Goal: Answer question/provide support: Share knowledge or assist other users

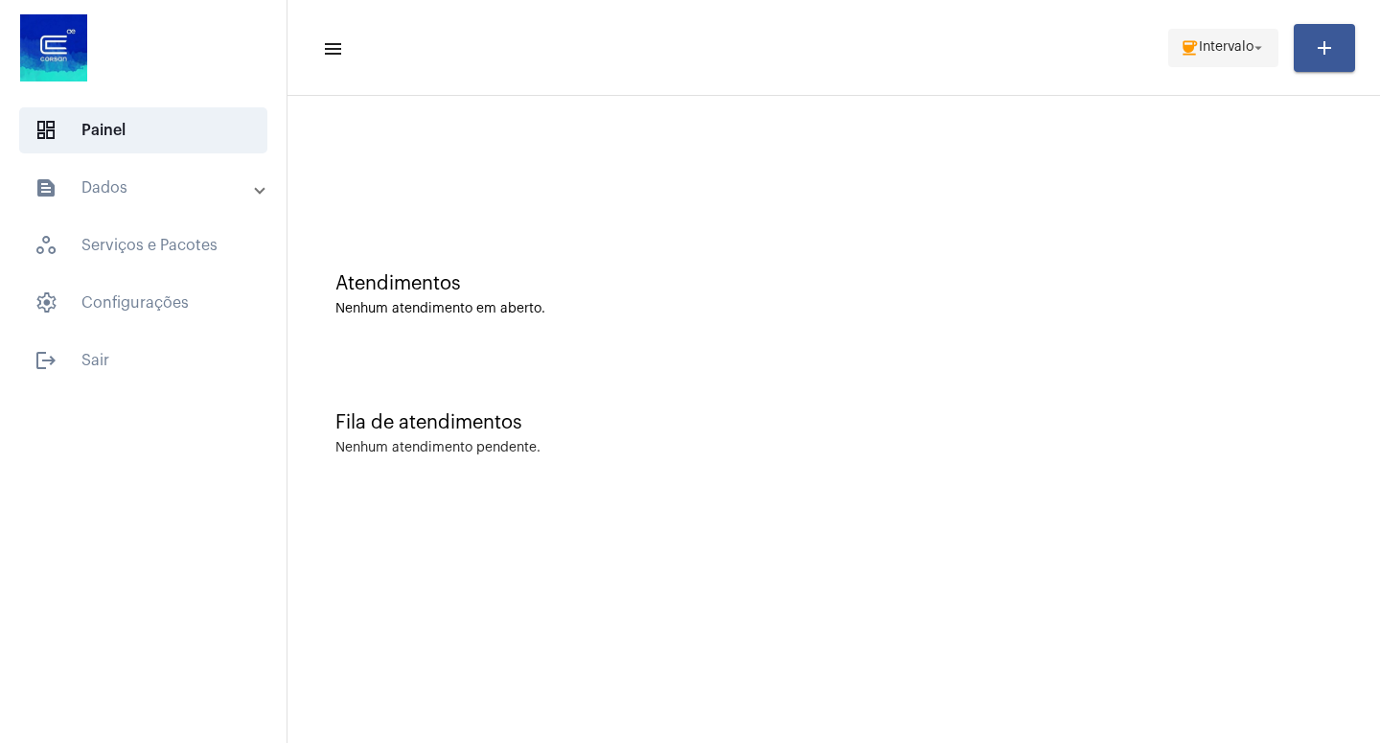
click at [1263, 46] on mat-icon "arrow_drop_down" at bounding box center [1258, 47] width 17 height 17
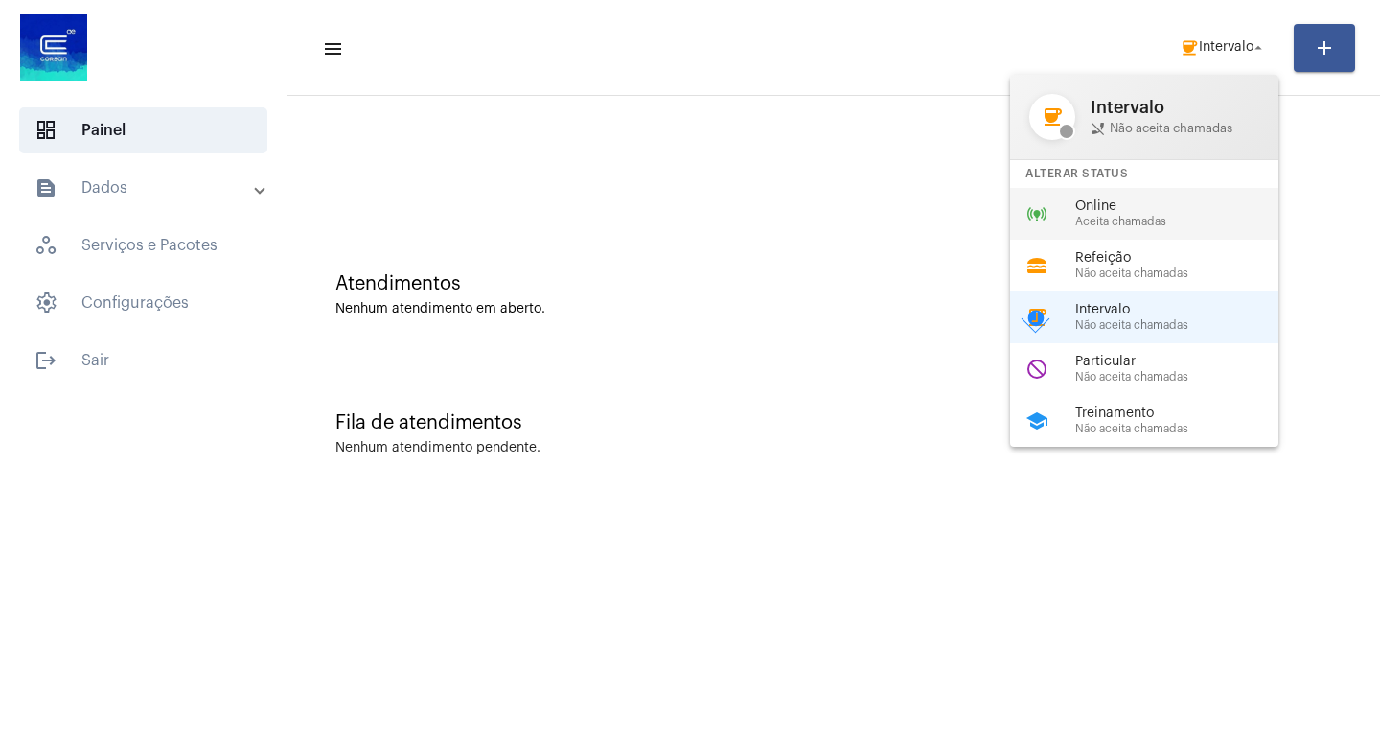
click at [1142, 223] on span "Aceita chamadas" at bounding box center [1184, 222] width 219 height 12
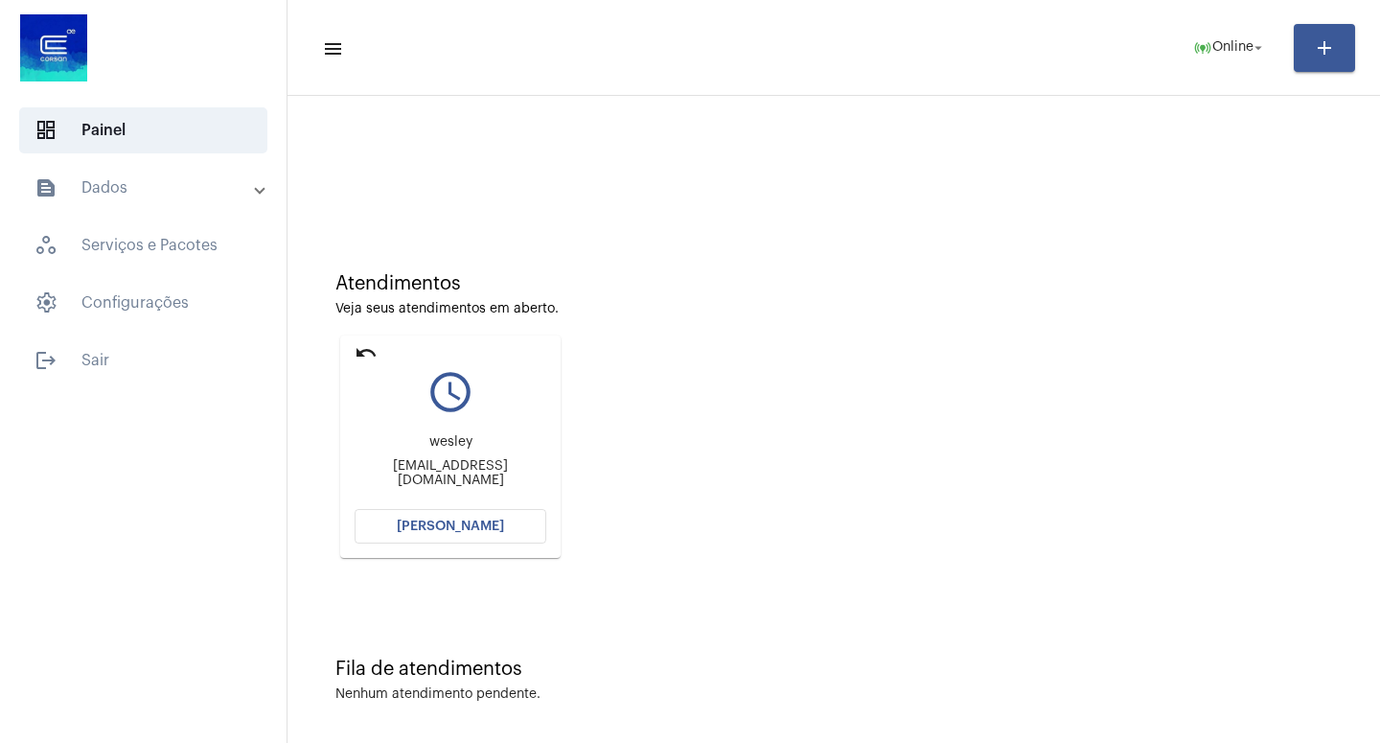
click at [469, 520] on span "[PERSON_NAME]" at bounding box center [450, 525] width 107 height 13
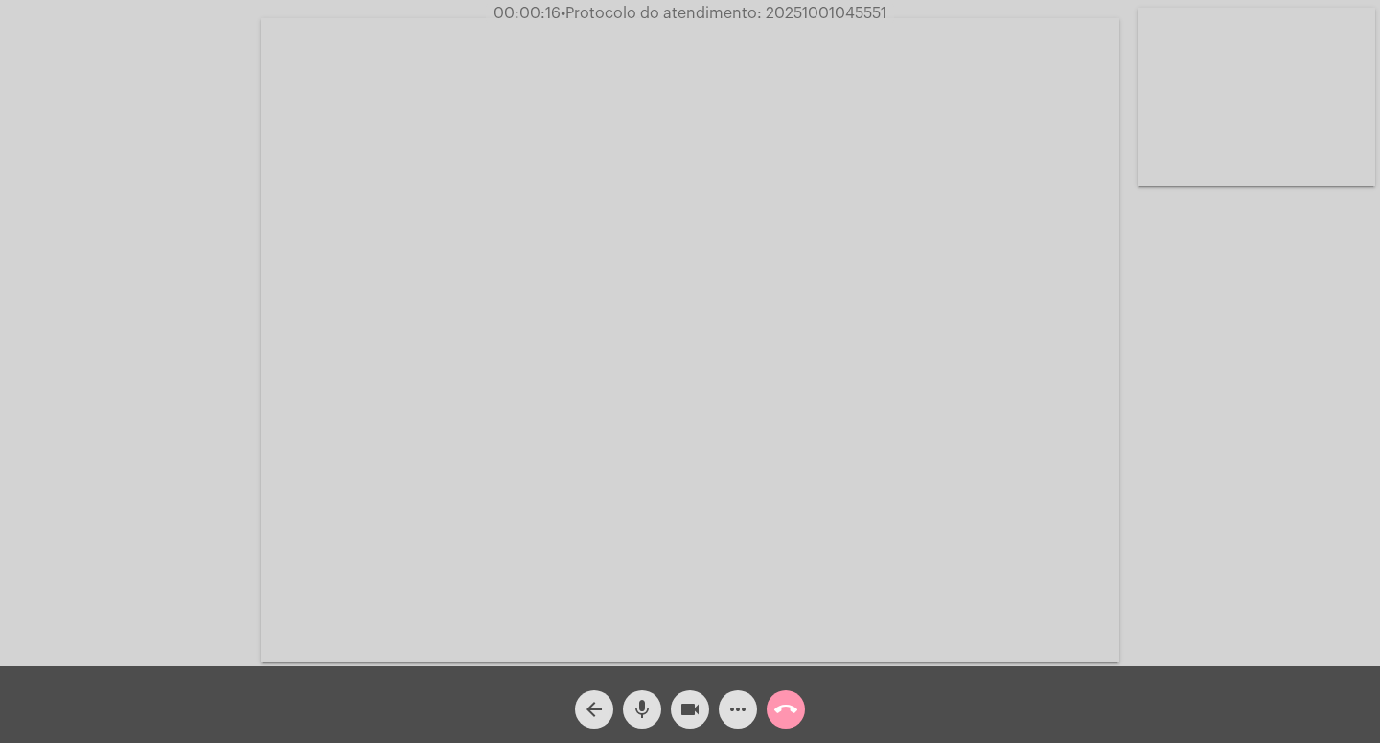
click at [1266, 540] on div "Acessando Câmera e Microfone..." at bounding box center [690, 338] width 1376 height 666
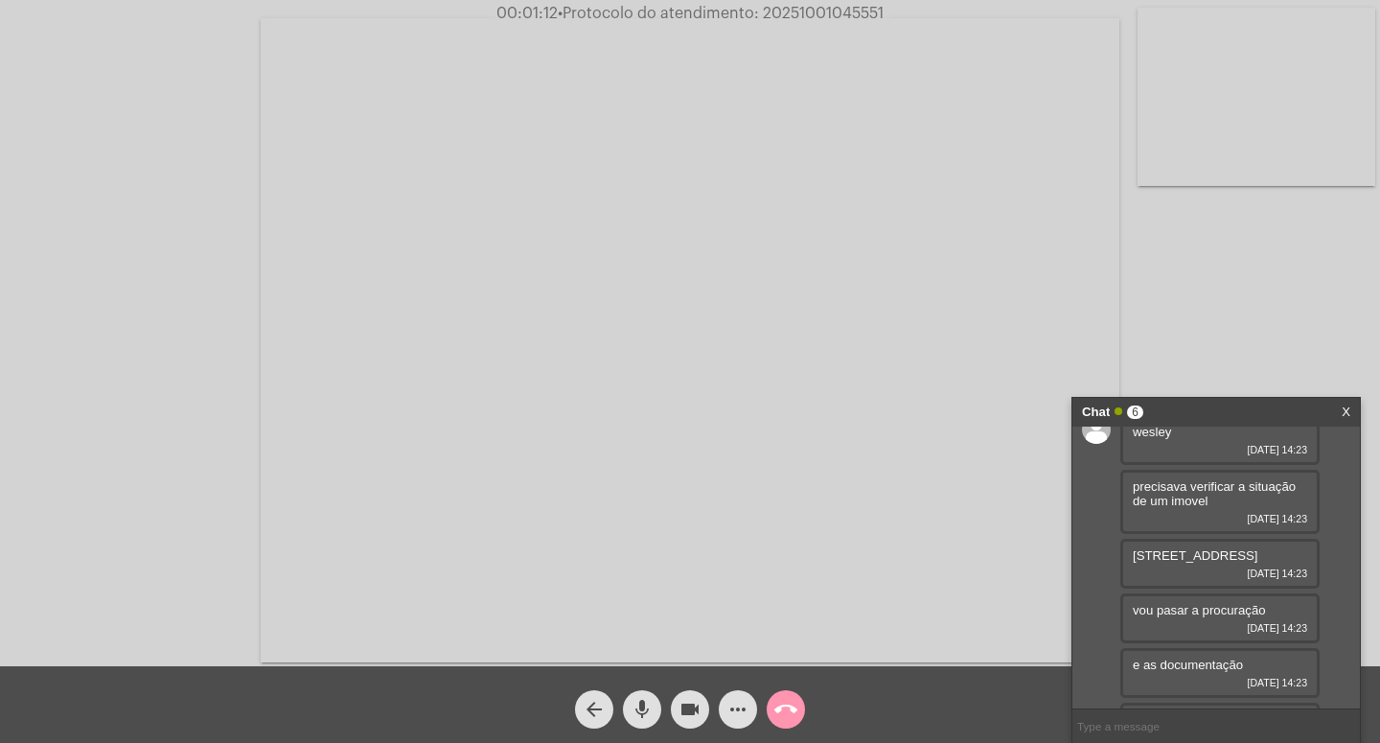
scroll to position [124, 0]
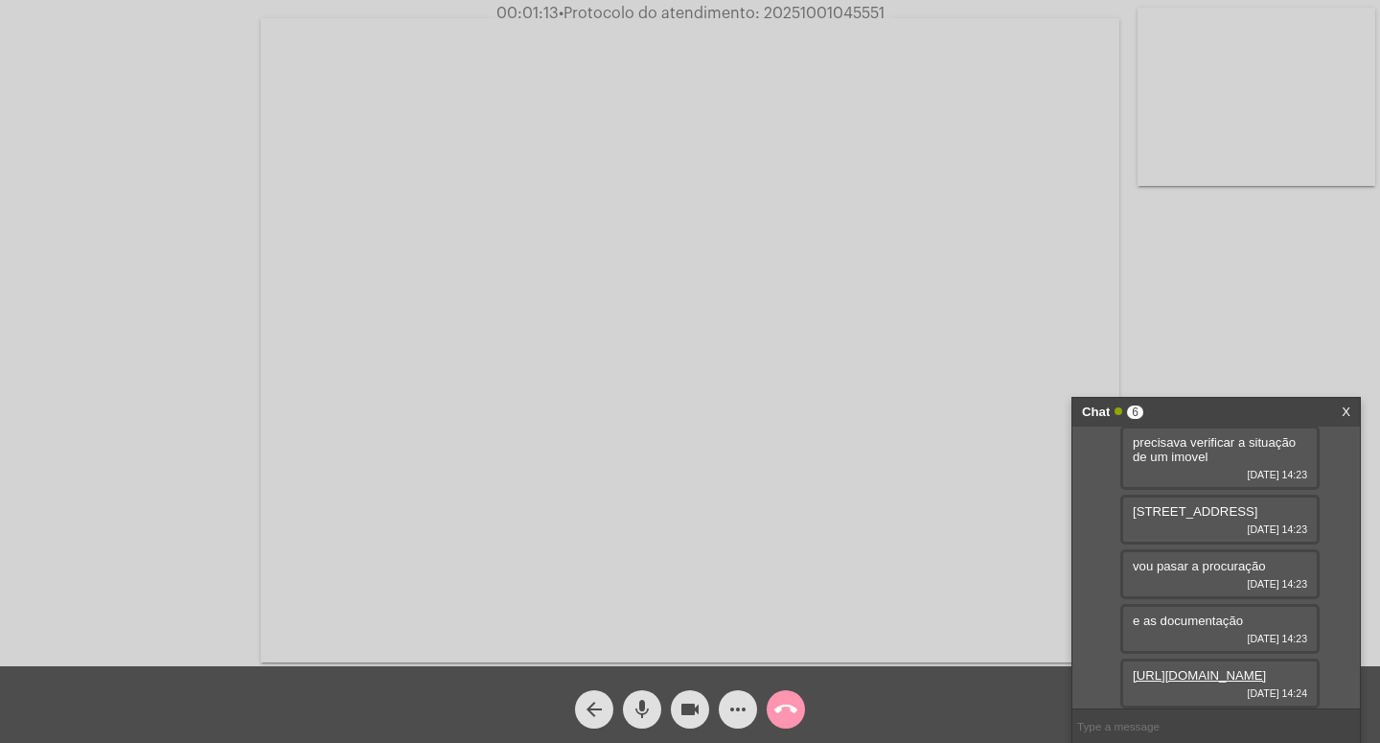
click at [1183, 668] on link "[URL][DOMAIN_NAME]" at bounding box center [1199, 675] width 133 height 14
click at [1217, 559] on link "[URL][DOMAIN_NAME]" at bounding box center [1199, 566] width 133 height 14
click at [1213, 613] on link "[URL][DOMAIN_NAME]" at bounding box center [1199, 620] width 133 height 14
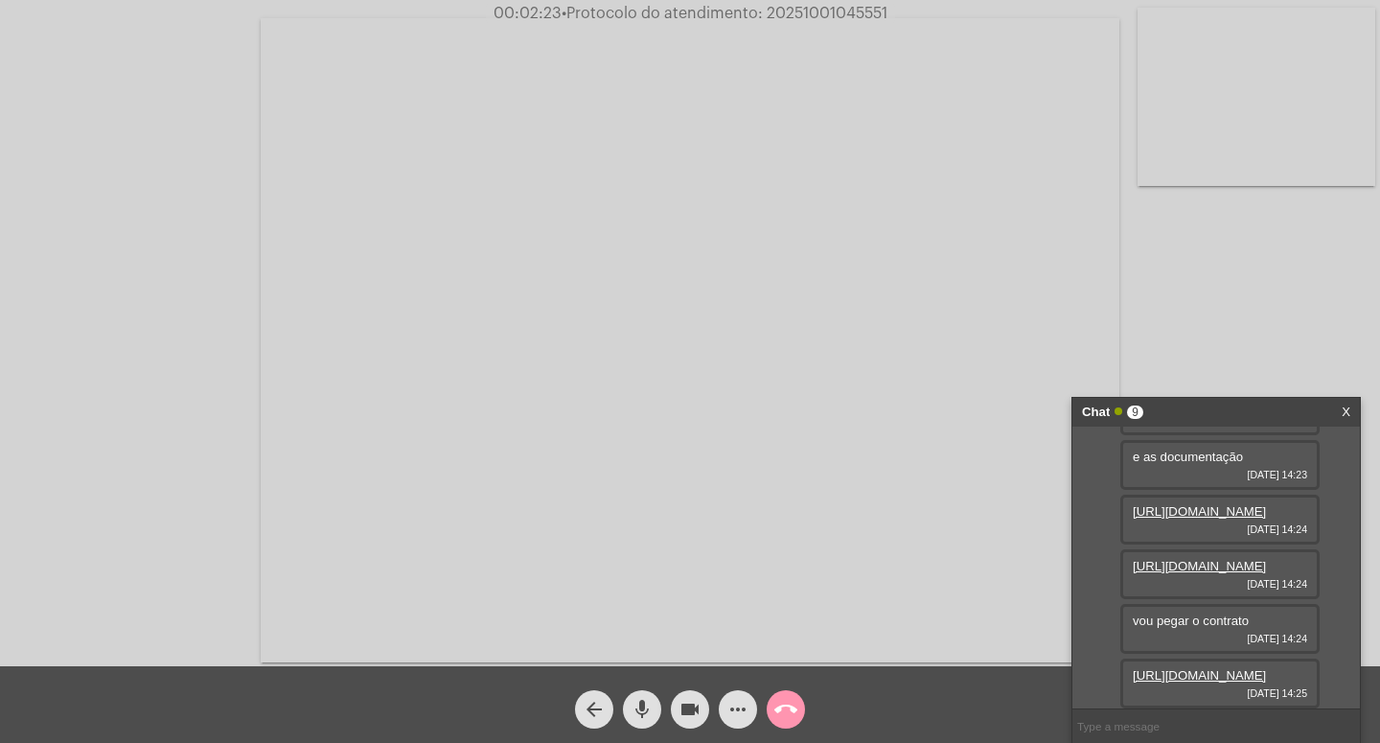
scroll to position [385, 0]
click at [1189, 668] on link "[URL][DOMAIN_NAME]" at bounding box center [1199, 675] width 133 height 14
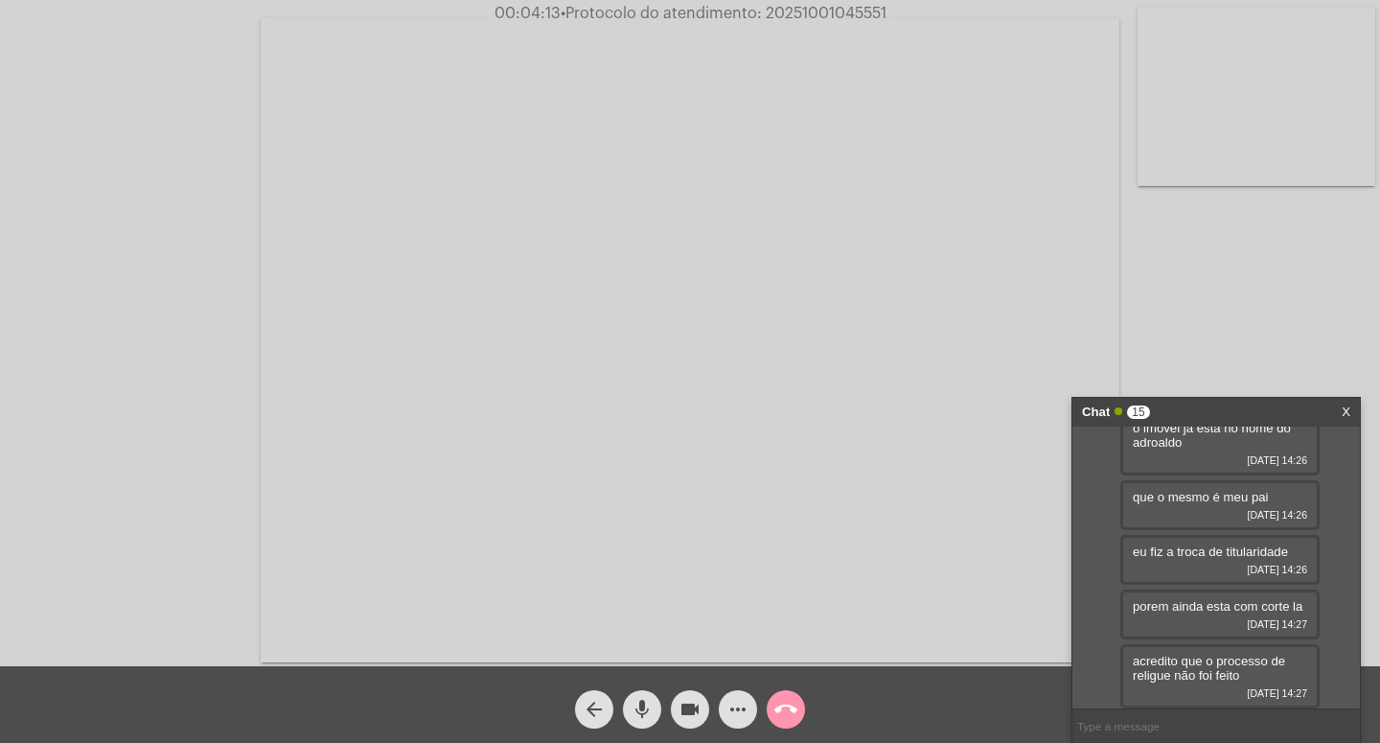
scroll to position [683, 0]
click at [690, 705] on mat-icon "videocam" at bounding box center [690, 709] width 23 height 23
click at [645, 701] on mat-icon "mic" at bounding box center [642, 709] width 23 height 23
drag, startPoint x: 704, startPoint y: 712, endPoint x: 690, endPoint y: 707, distance: 14.2
click at [701, 711] on button "videocam_off" at bounding box center [690, 709] width 38 height 38
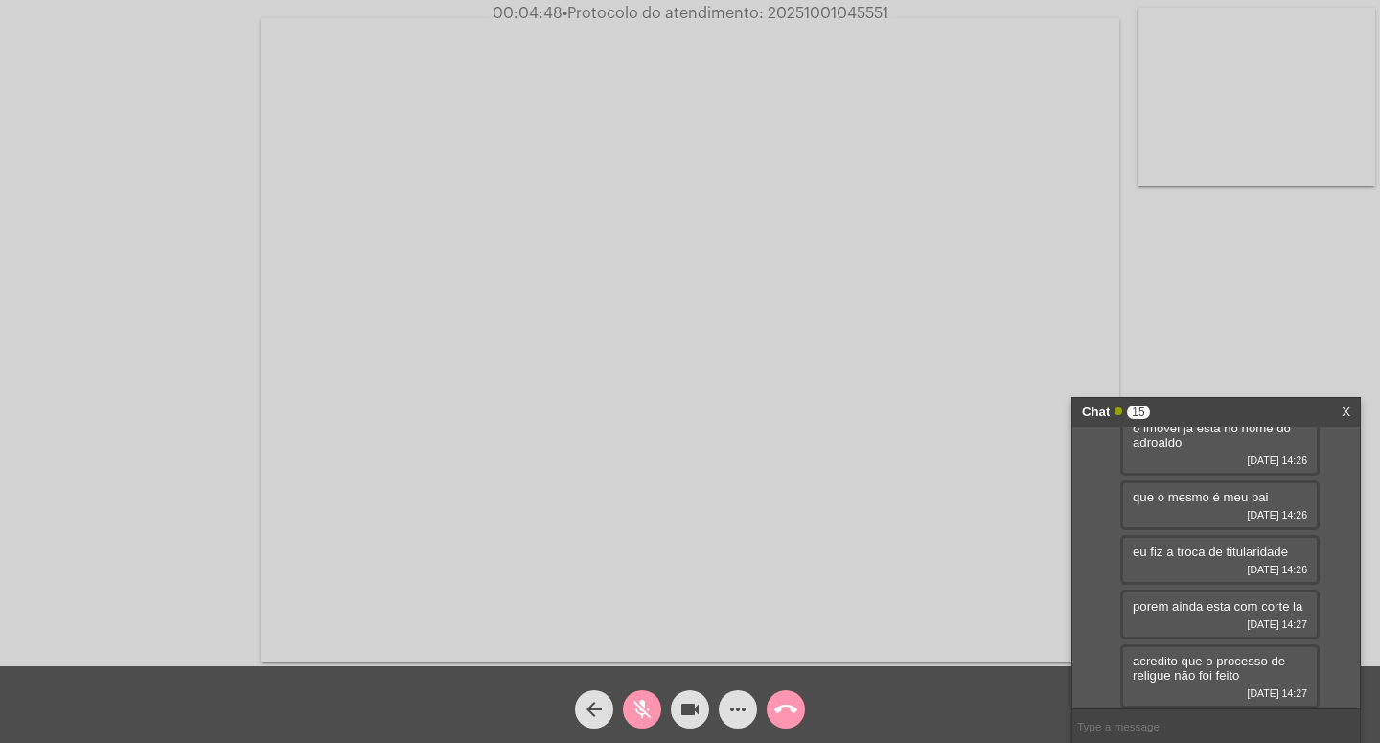
click at [648, 708] on mat-icon "mic_off" at bounding box center [642, 709] width 23 height 23
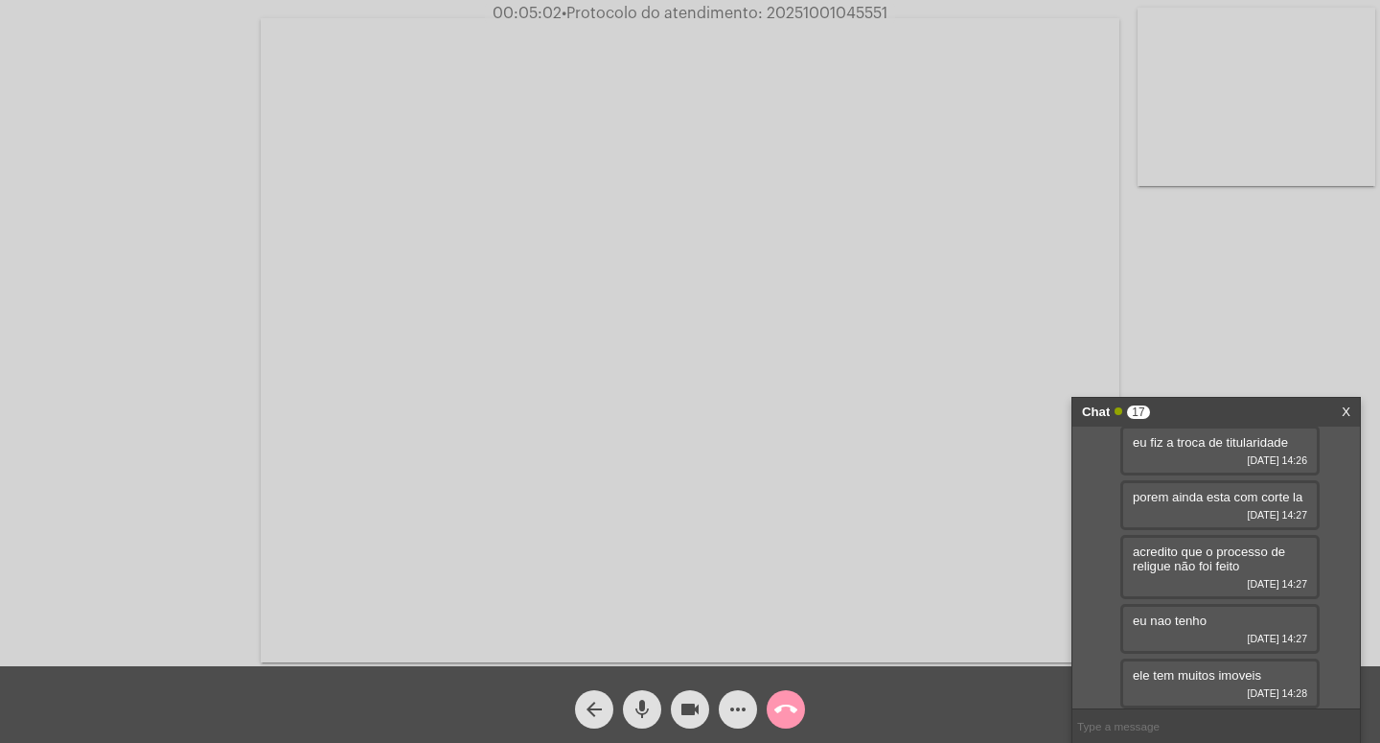
scroll to position [868, 0]
click at [691, 702] on mat-icon "videocam" at bounding box center [690, 709] width 23 height 23
click at [646, 707] on mat-icon "mic" at bounding box center [642, 709] width 23 height 23
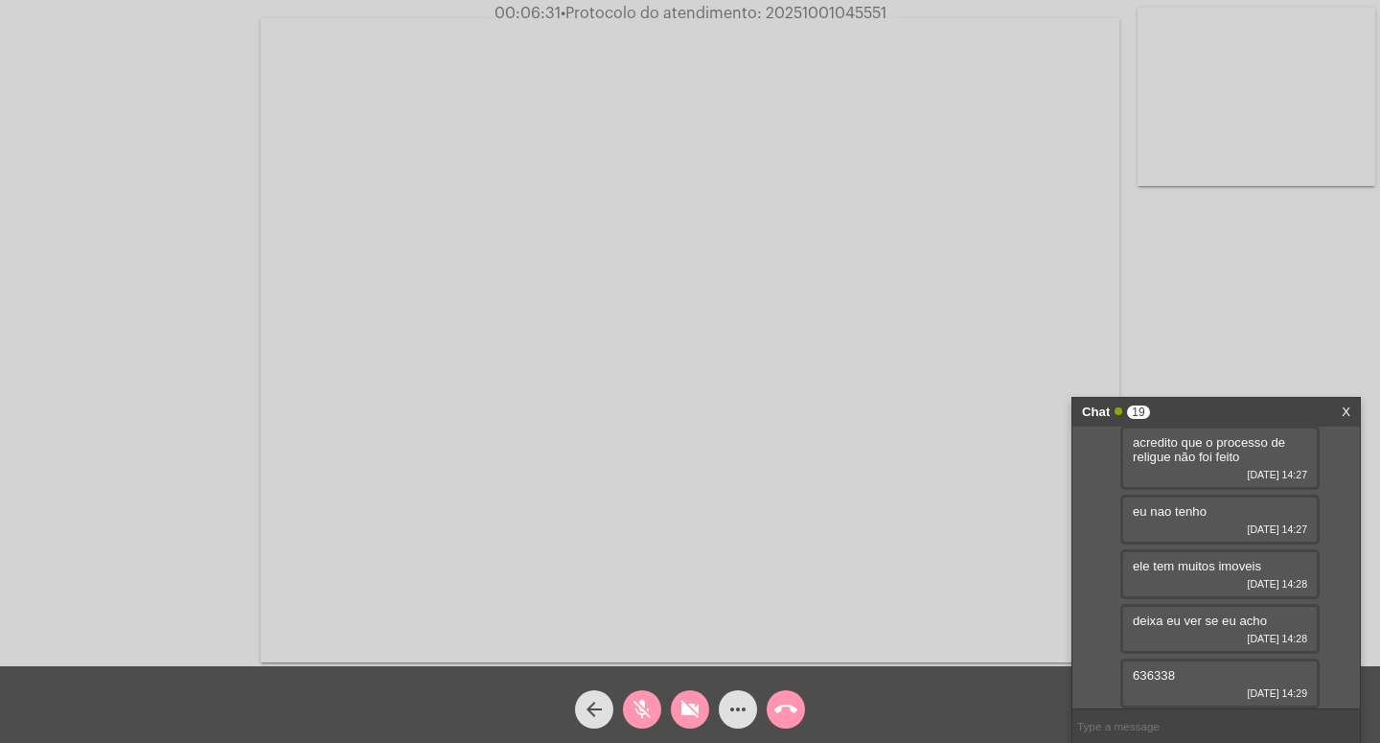
scroll to position [981, 0]
click at [650, 714] on mat-icon "mic_off" at bounding box center [642, 709] width 23 height 23
click at [695, 713] on mat-icon "videocam_off" at bounding box center [690, 709] width 23 height 23
click at [690, 717] on mat-icon "videocam" at bounding box center [690, 709] width 23 height 23
drag, startPoint x: 642, startPoint y: 705, endPoint x: 656, endPoint y: 708, distance: 13.7
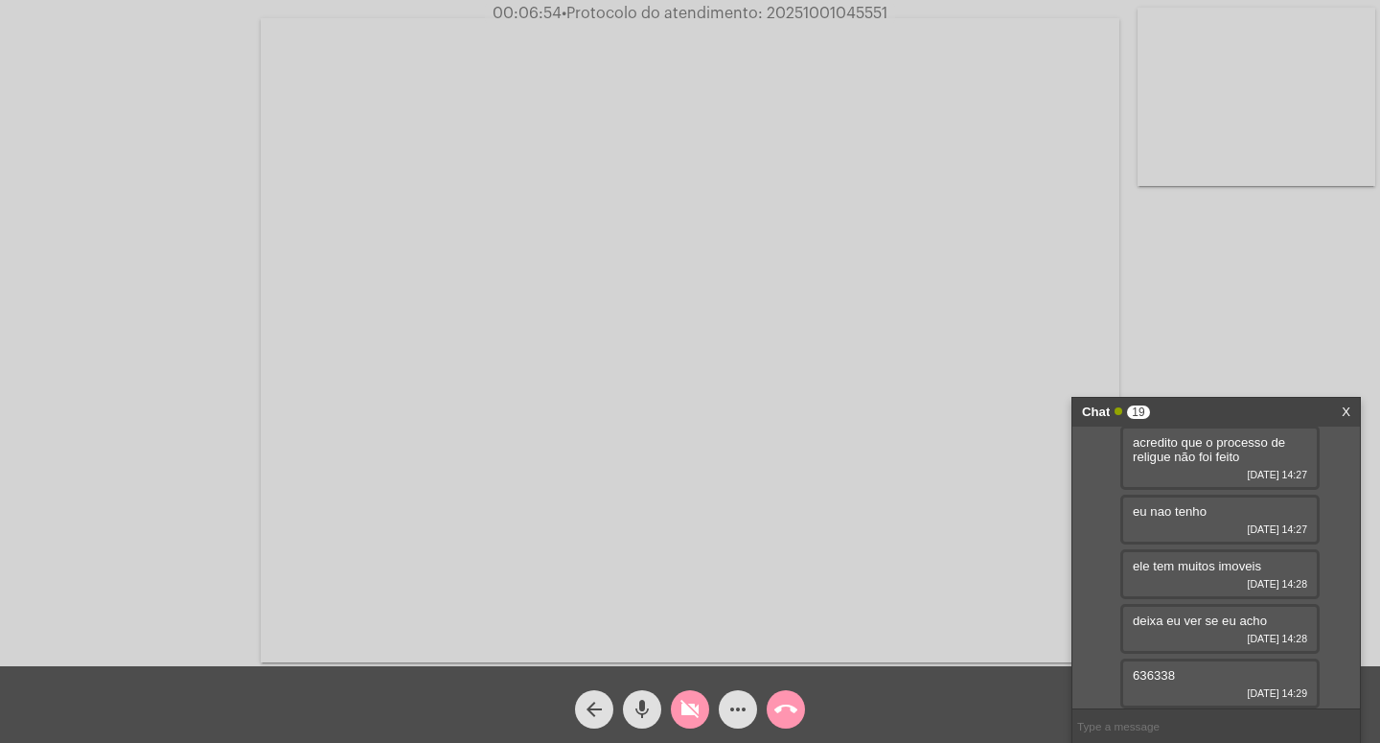
click at [654, 706] on button "mic" at bounding box center [642, 709] width 38 height 38
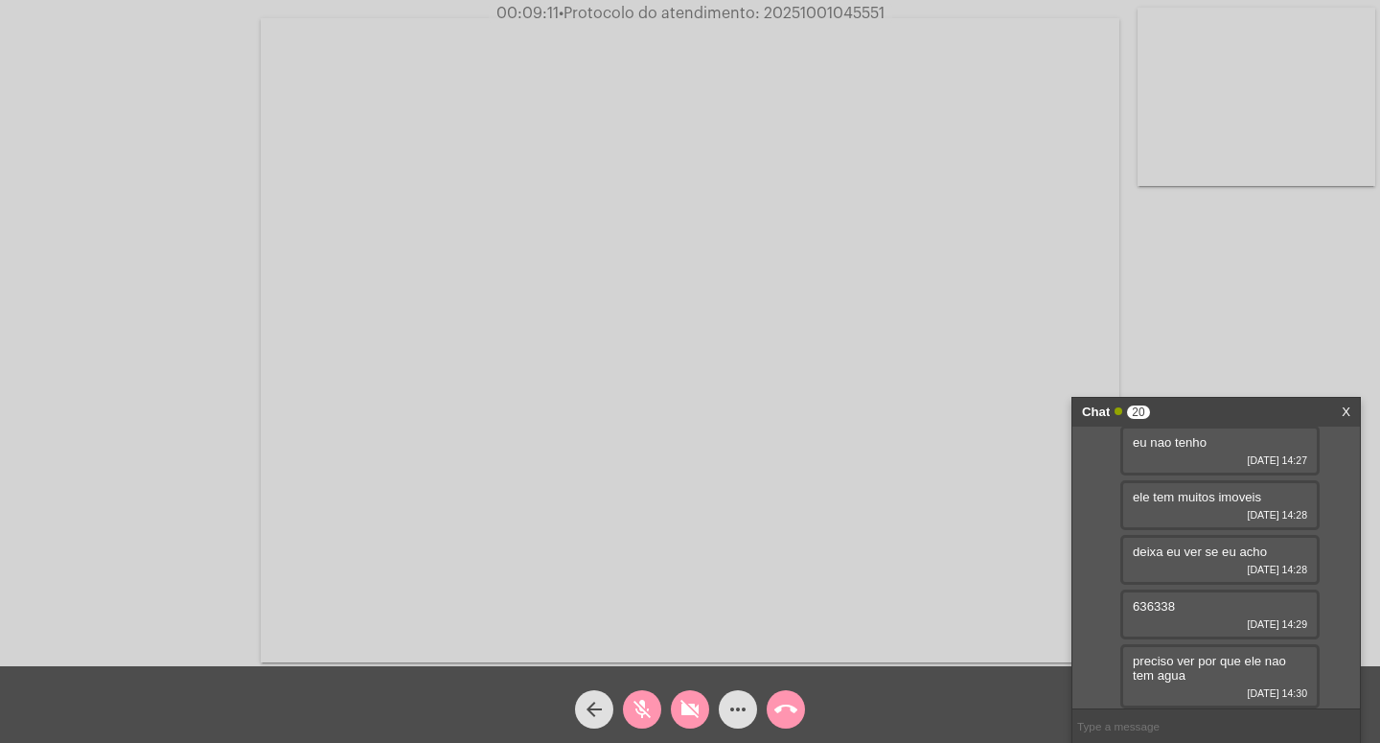
click at [689, 706] on mat-icon "videocam_off" at bounding box center [690, 709] width 23 height 23
click at [628, 709] on button "mic_off" at bounding box center [642, 709] width 38 height 38
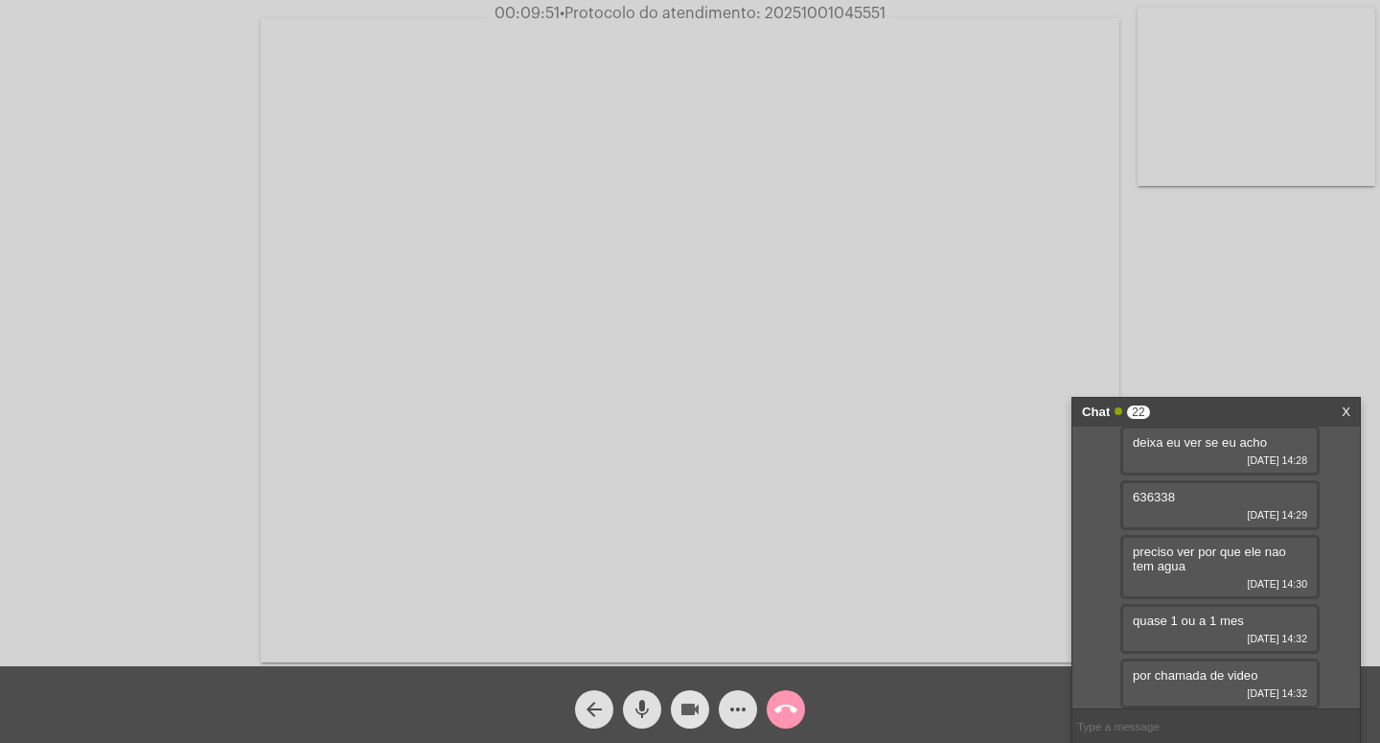
click at [687, 712] on mat-icon "videocam" at bounding box center [690, 709] width 23 height 23
click at [687, 712] on mat-icon "videocam_off" at bounding box center [690, 709] width 23 height 23
click at [687, 712] on mat-icon "videocam" at bounding box center [690, 709] width 23 height 23
click at [636, 709] on mat-icon "mic" at bounding box center [642, 709] width 23 height 23
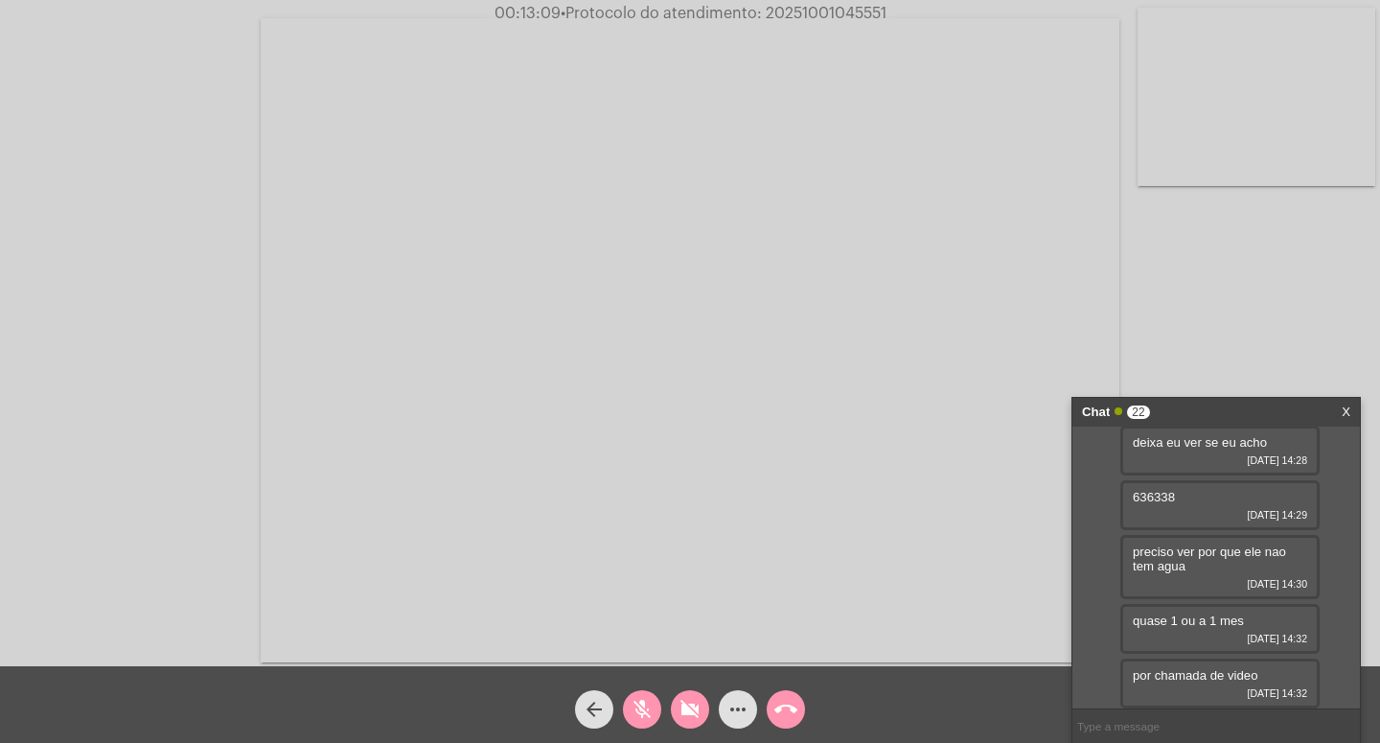
click at [688, 705] on mat-icon "videocam_off" at bounding box center [690, 709] width 23 height 23
click at [622, 707] on div "mic_off" at bounding box center [642, 705] width 48 height 48
click at [788, 705] on mat-icon "call_end" at bounding box center [785, 709] width 23 height 23
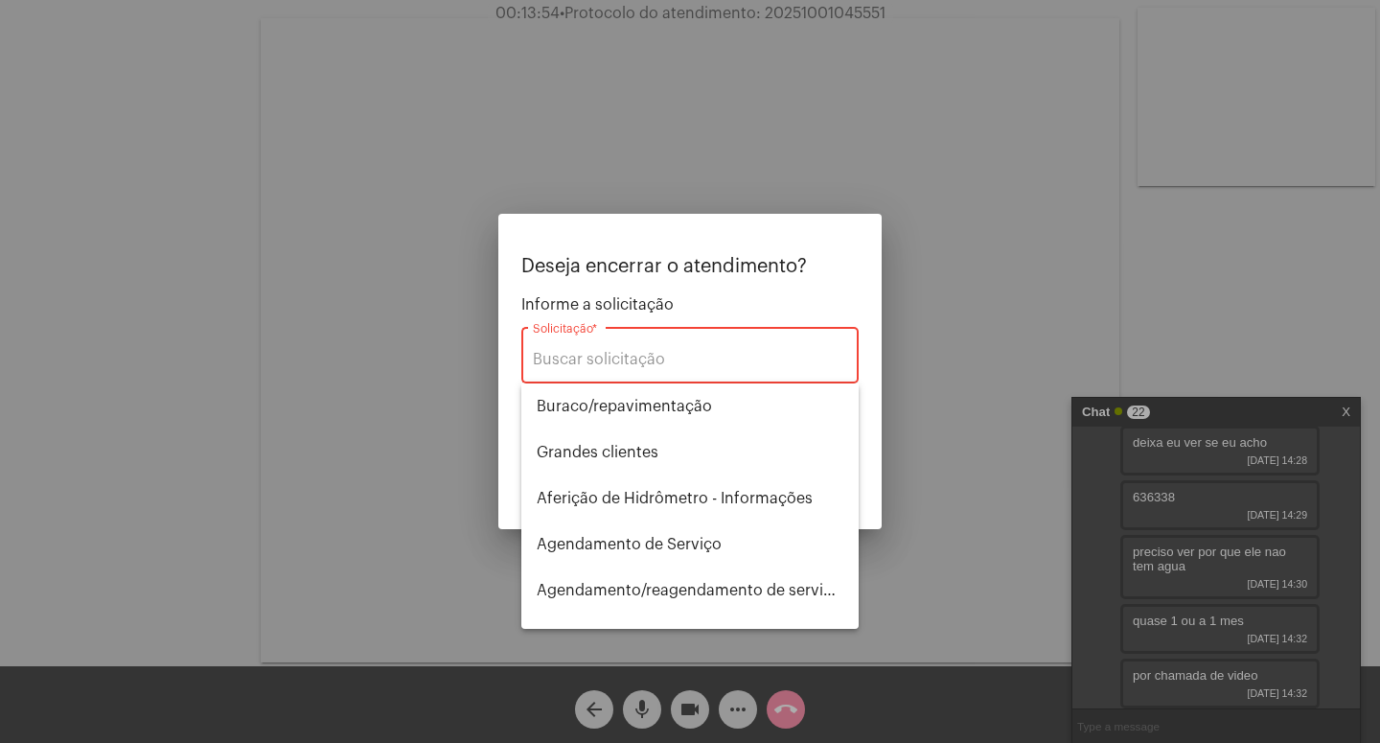
click at [690, 710] on div at bounding box center [690, 371] width 1380 height 743
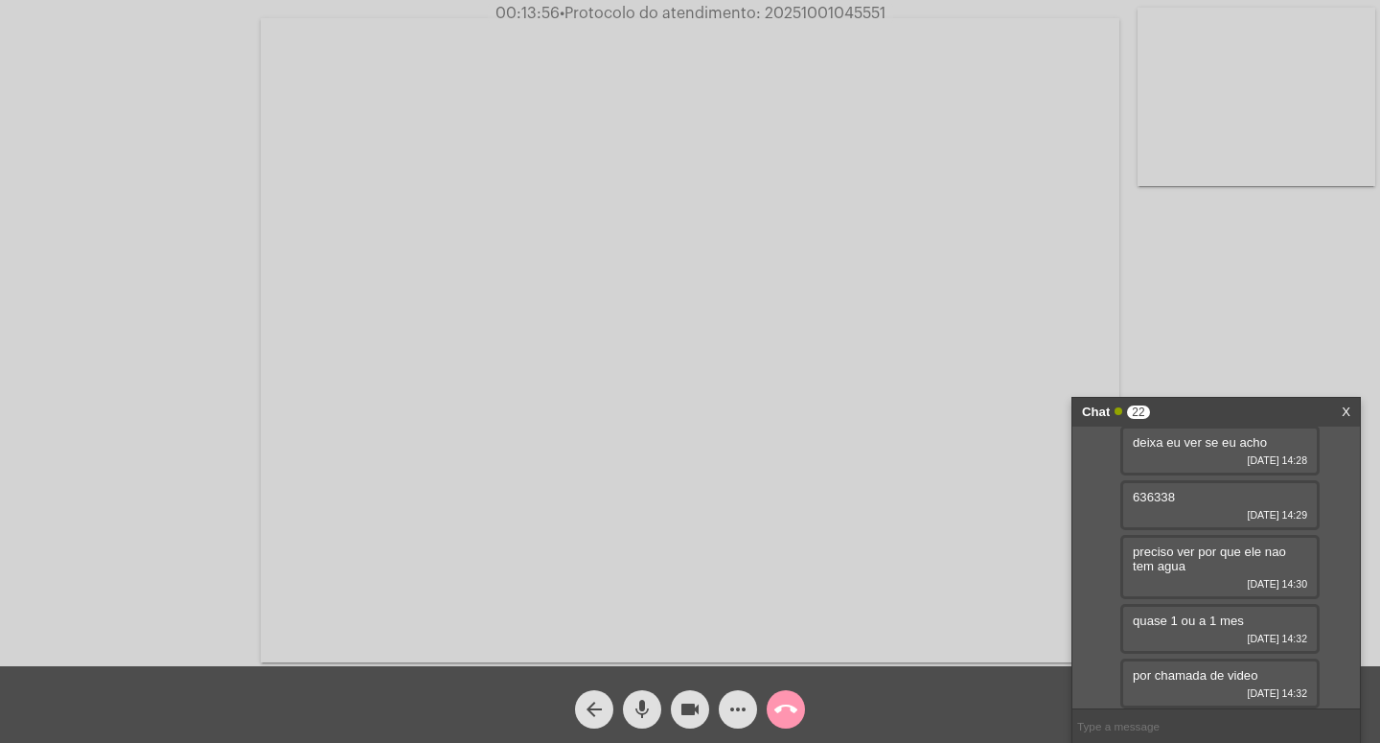
click at [642, 704] on mat-icon "mic" at bounding box center [642, 709] width 23 height 23
drag, startPoint x: 686, startPoint y: 706, endPoint x: 697, endPoint y: 706, distance: 10.5
click at [687, 706] on mat-icon "videocam" at bounding box center [690, 709] width 23 height 23
click at [784, 705] on mat-icon "call_end" at bounding box center [785, 709] width 23 height 23
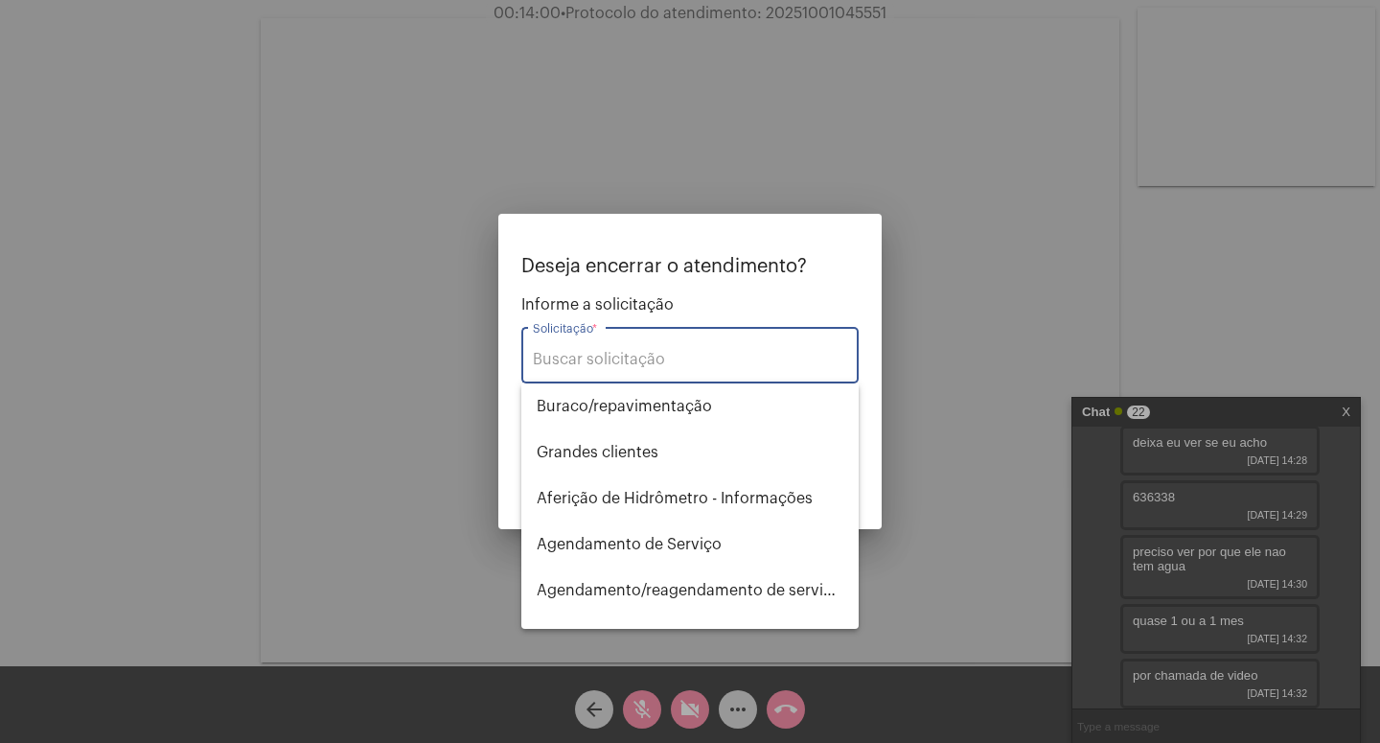
click at [574, 363] on input "Solicitação *" at bounding box center [690, 359] width 314 height 17
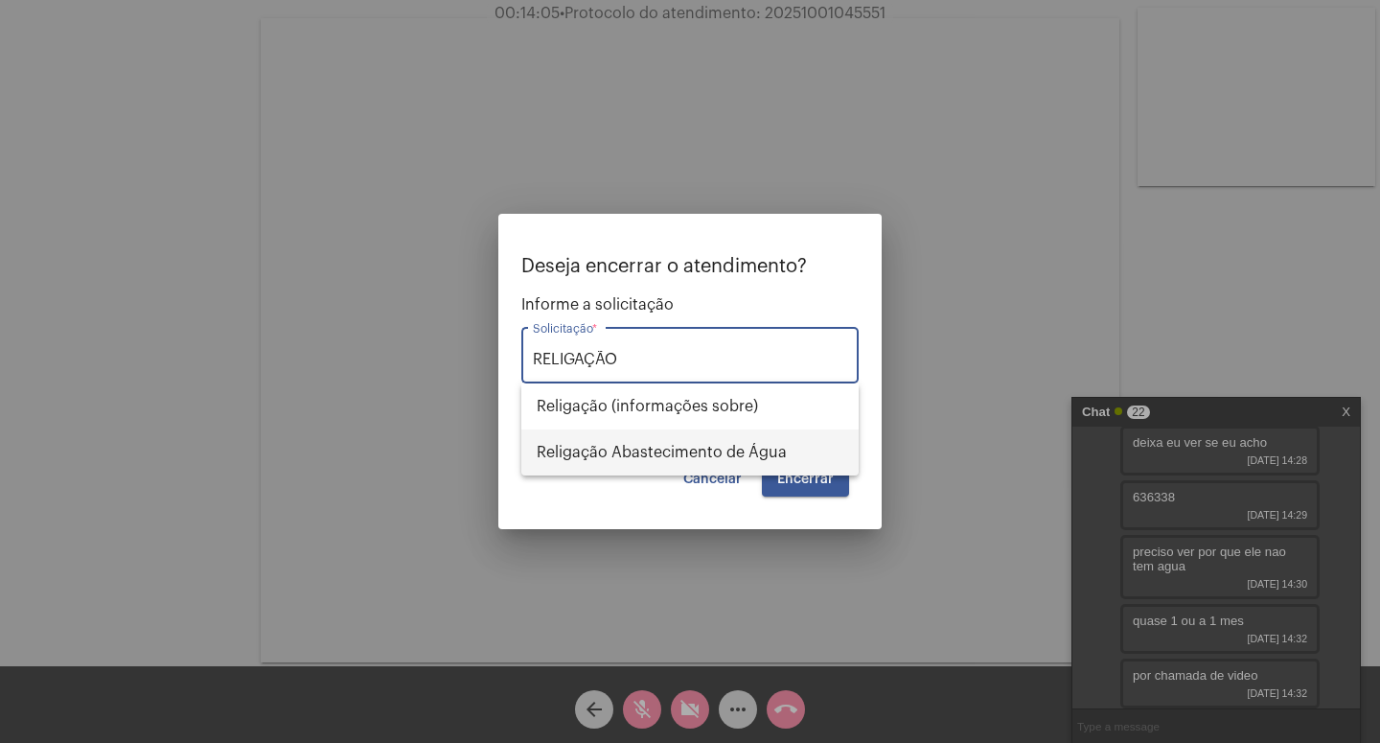
click at [687, 455] on span "Religação Abastecimento de Água" at bounding box center [690, 452] width 307 height 46
type input "Religação Abastecimento de Água"
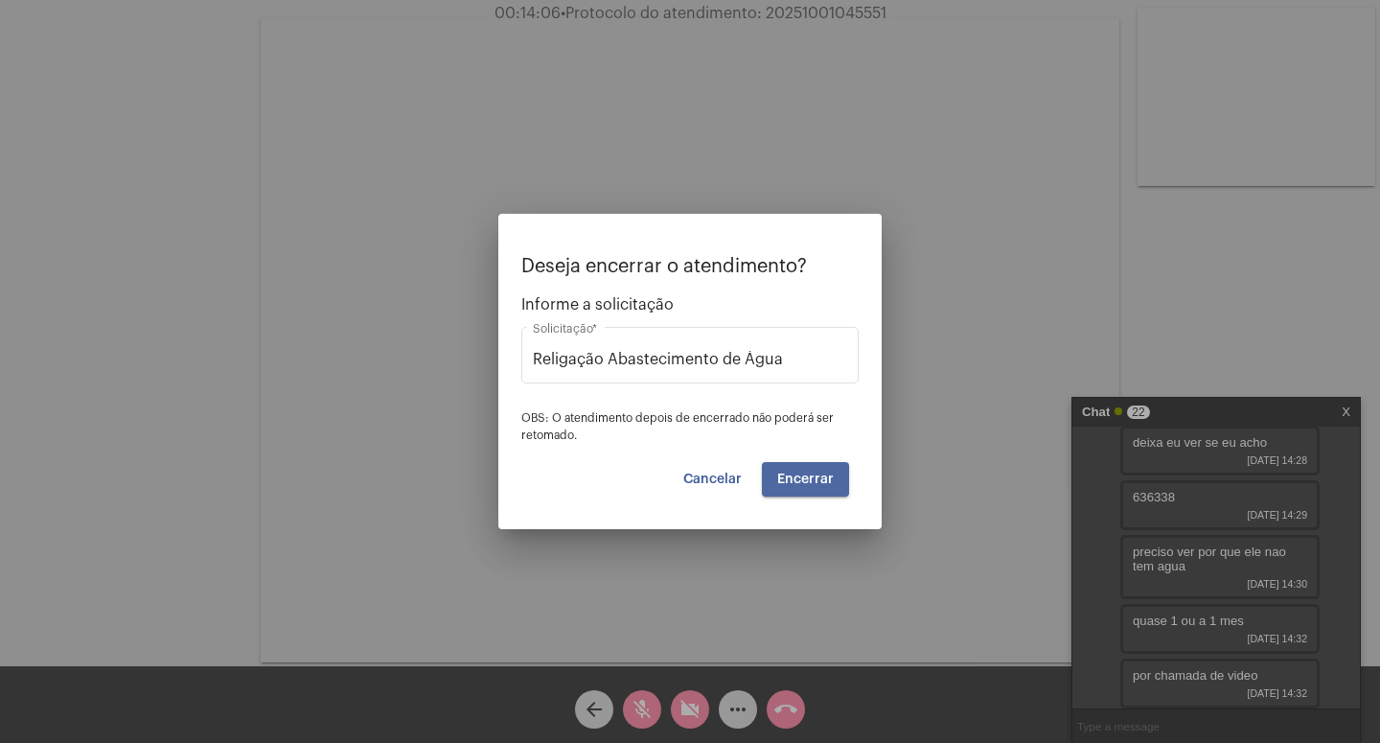
click at [792, 471] on button "Encerrar" at bounding box center [805, 479] width 87 height 35
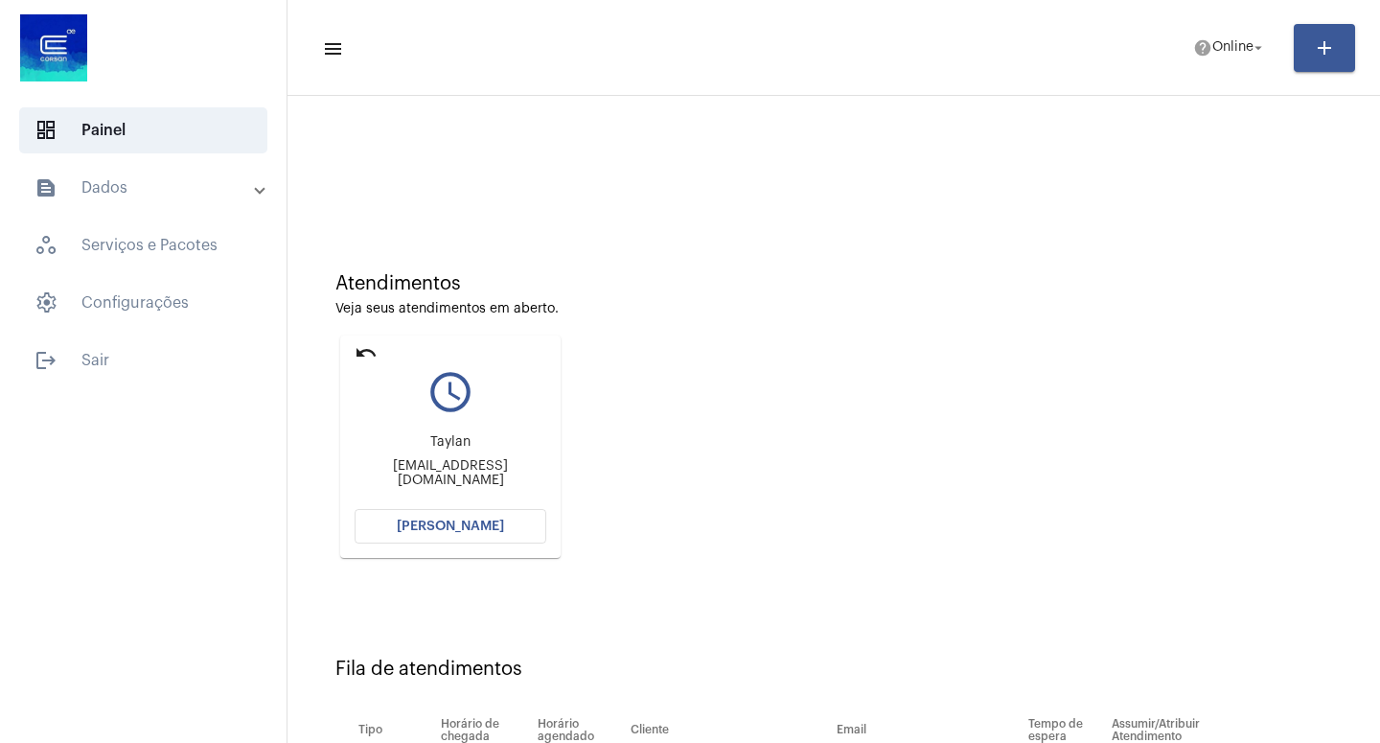
click at [458, 524] on span "[PERSON_NAME]" at bounding box center [450, 525] width 107 height 13
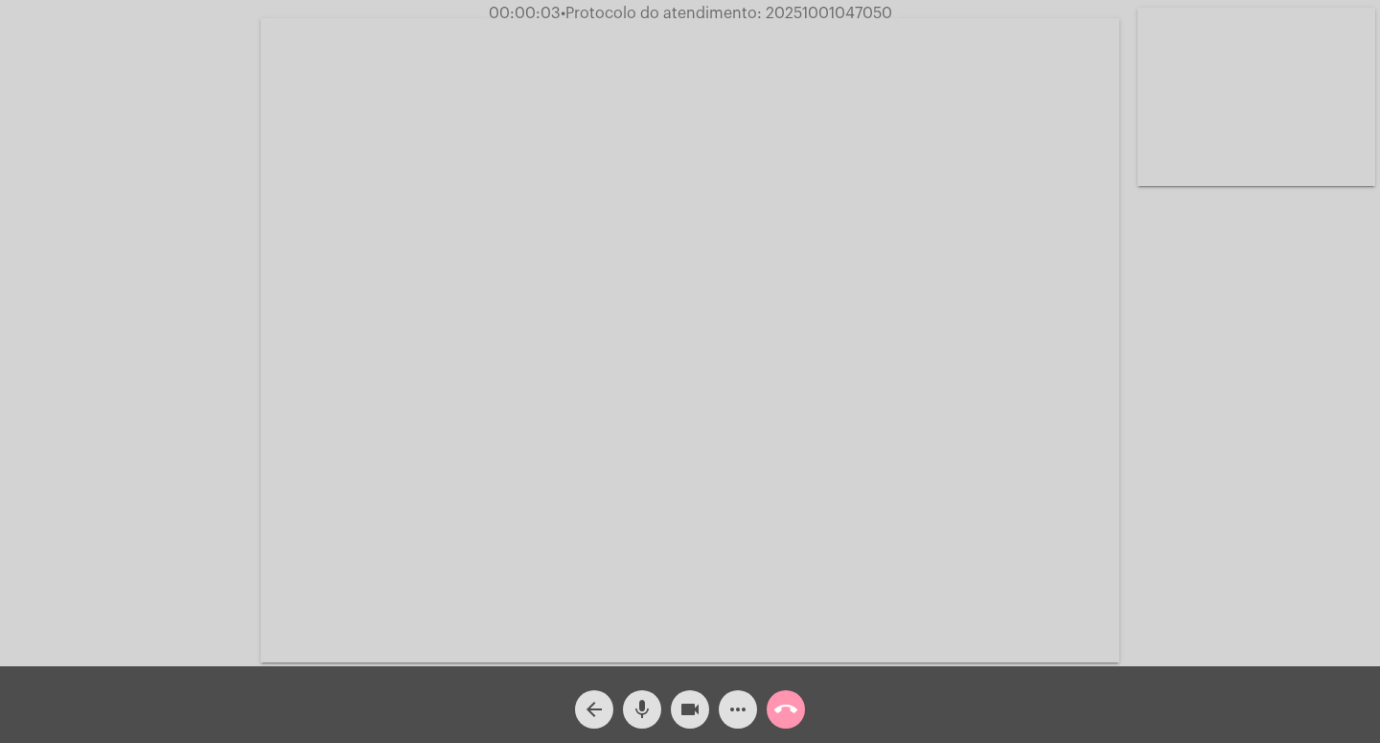
click at [700, 697] on span "videocam" at bounding box center [690, 709] width 23 height 38
click at [702, 705] on button "videocam_off" at bounding box center [690, 709] width 38 height 38
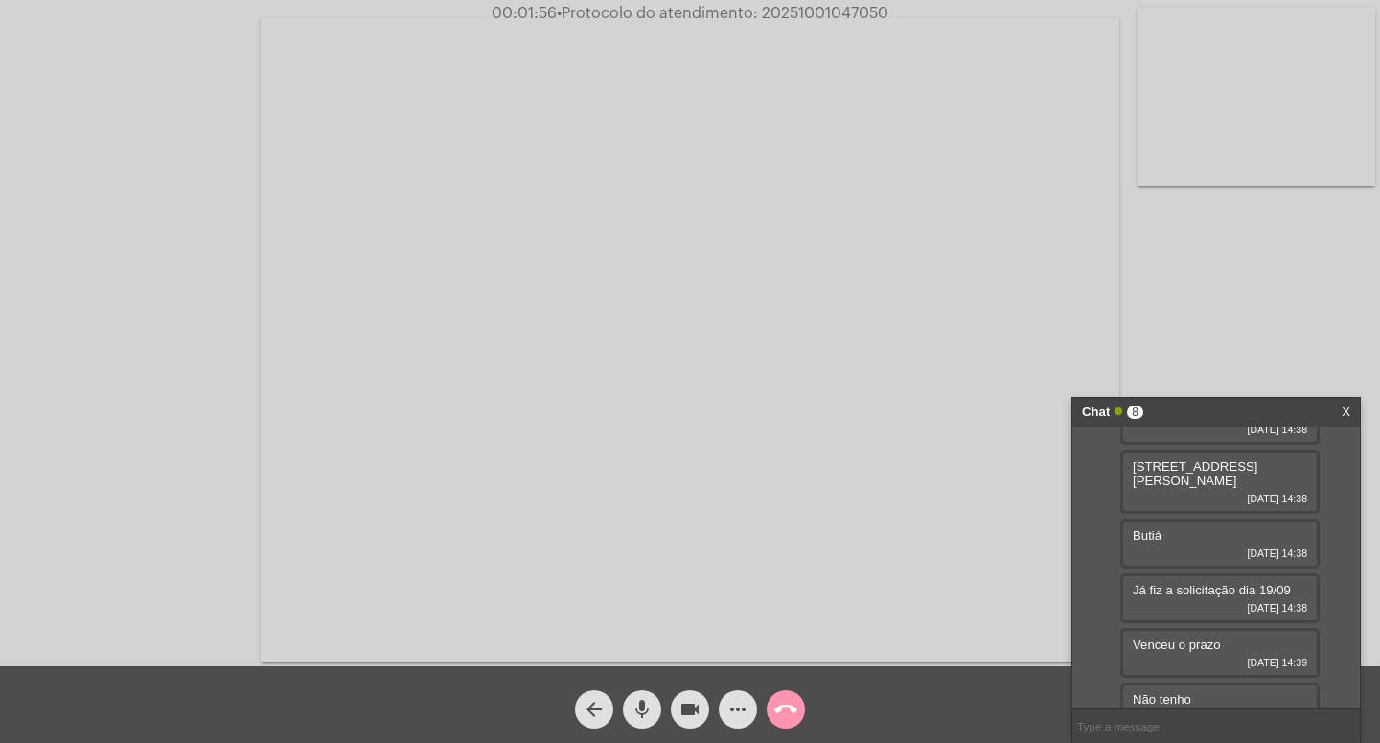
scroll to position [22, 0]
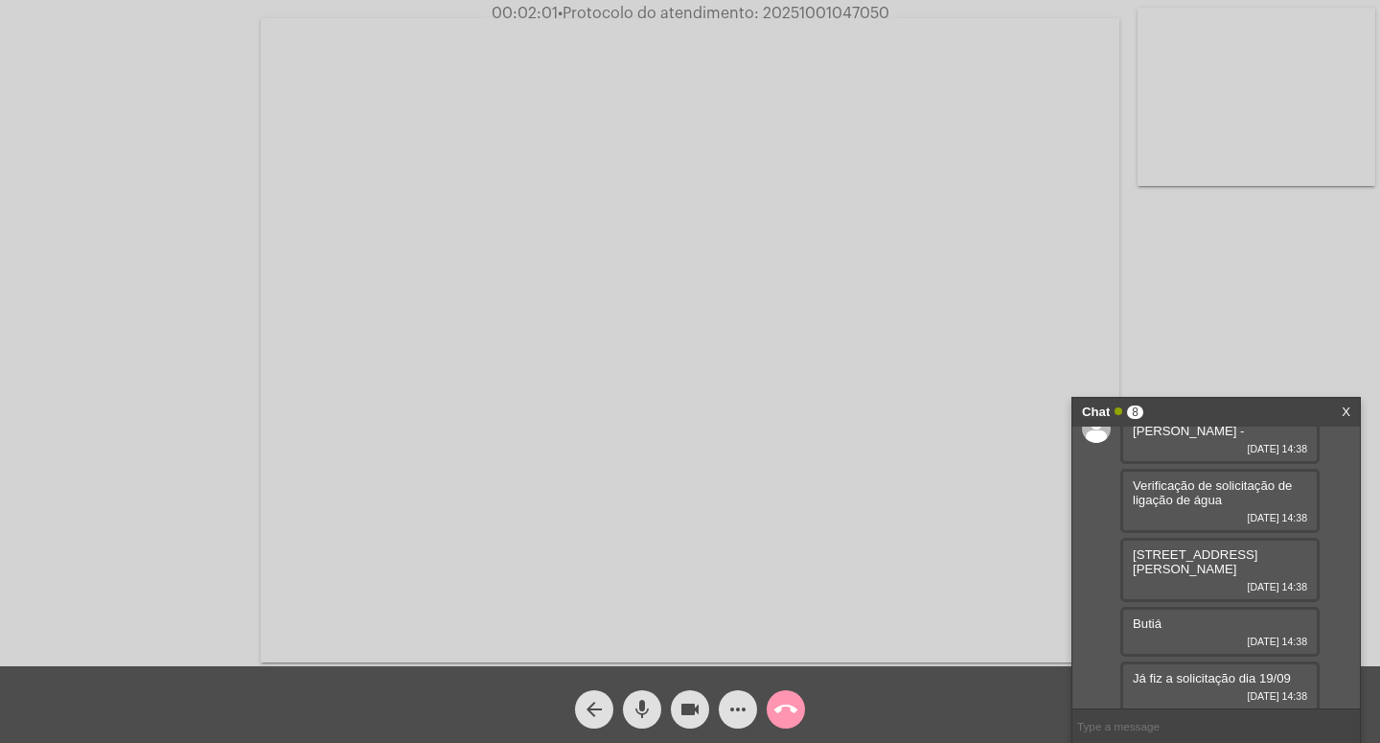
click at [688, 703] on mat-icon "videocam" at bounding box center [690, 709] width 23 height 23
click at [636, 703] on mat-icon "mic" at bounding box center [642, 709] width 23 height 23
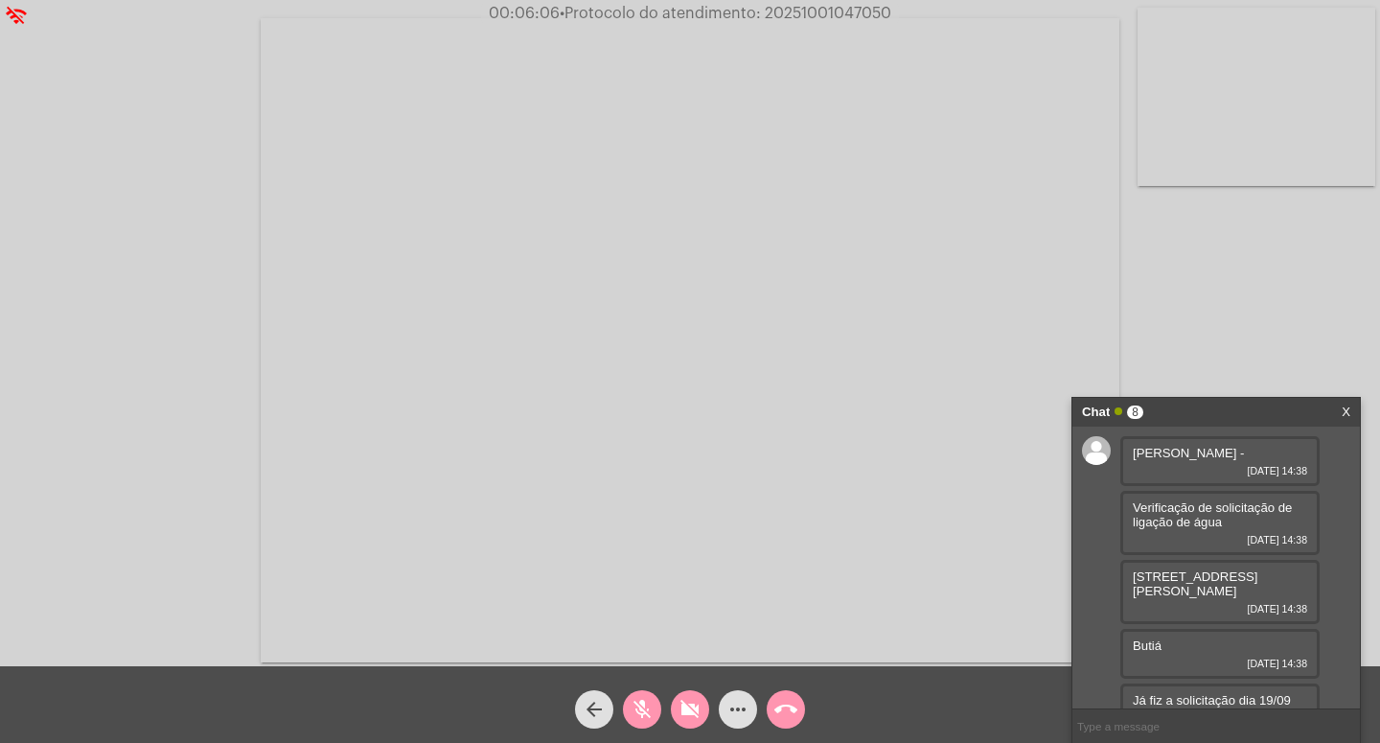
scroll to position [206, 0]
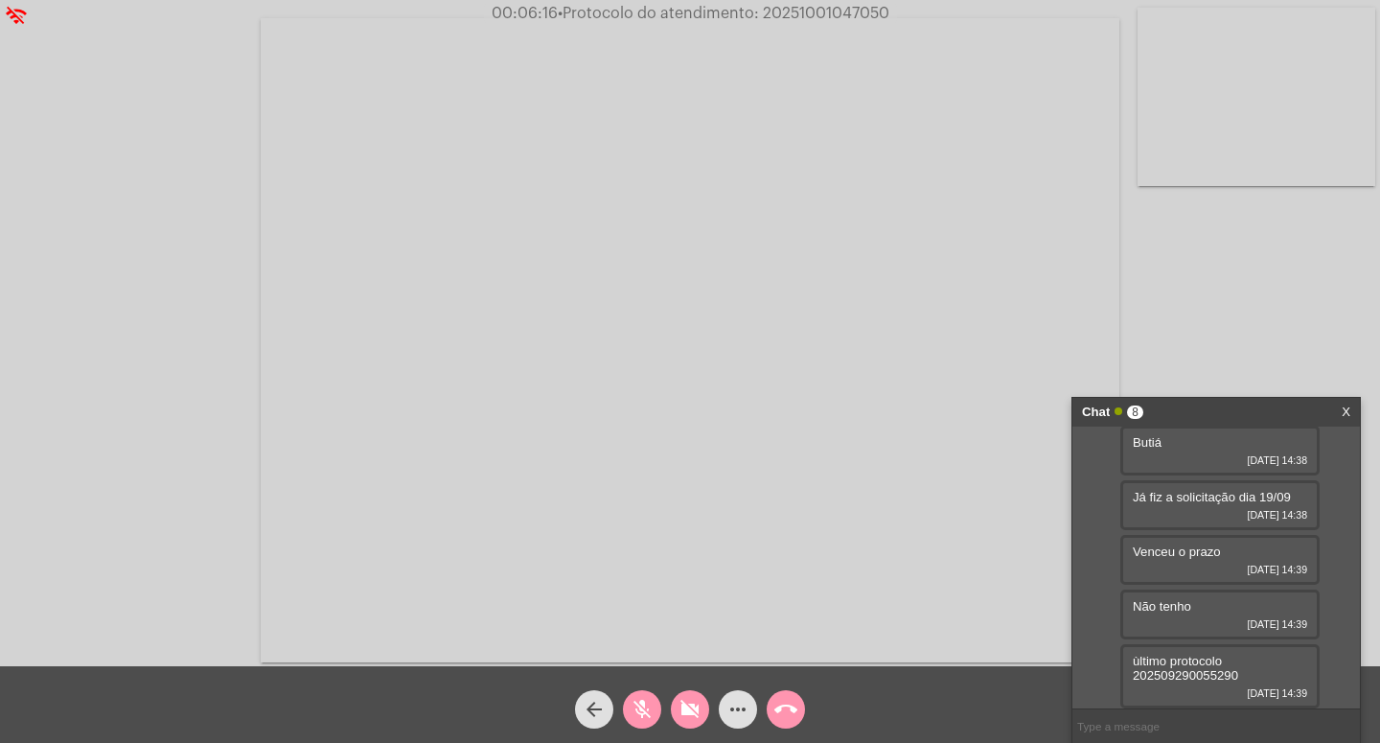
click at [643, 705] on mat-icon "mic_off" at bounding box center [642, 709] width 23 height 23
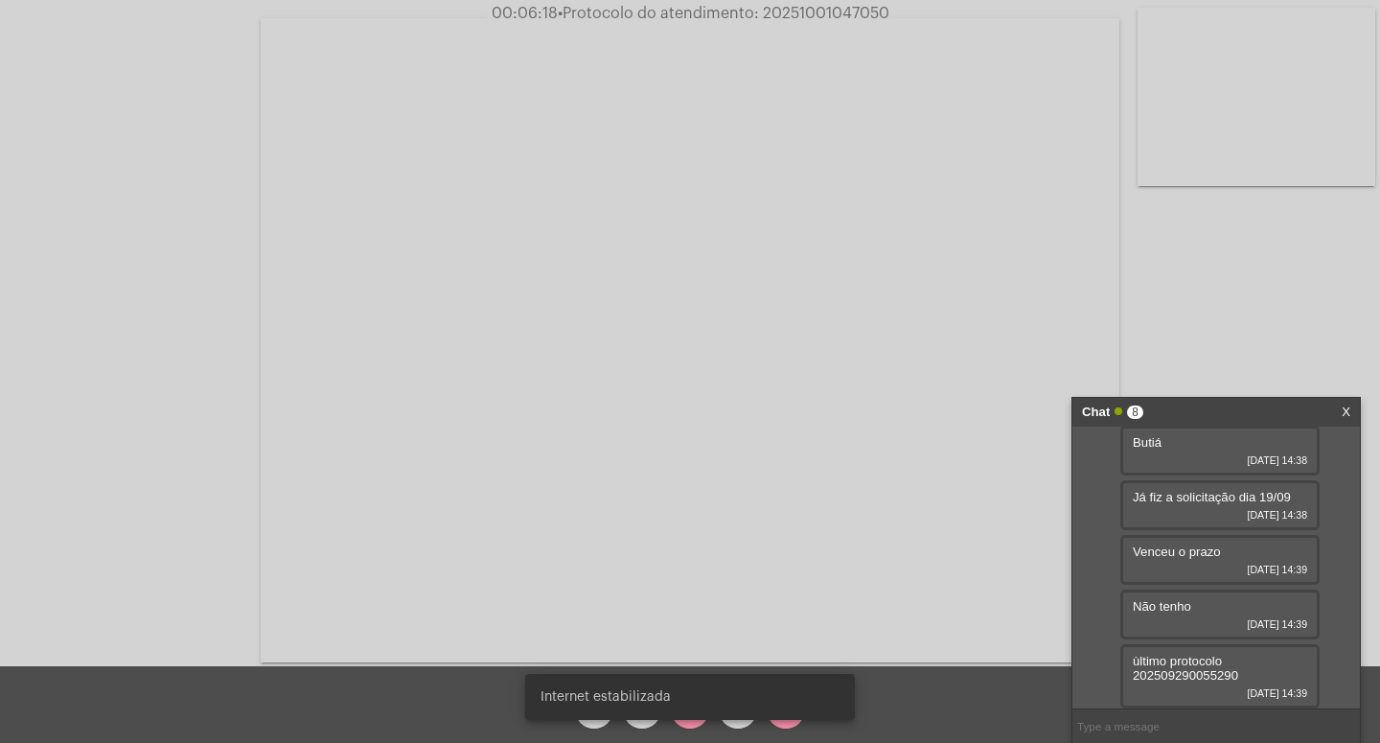
click at [691, 713] on snack-bar-container "Internet estabilizada" at bounding box center [690, 697] width 330 height 46
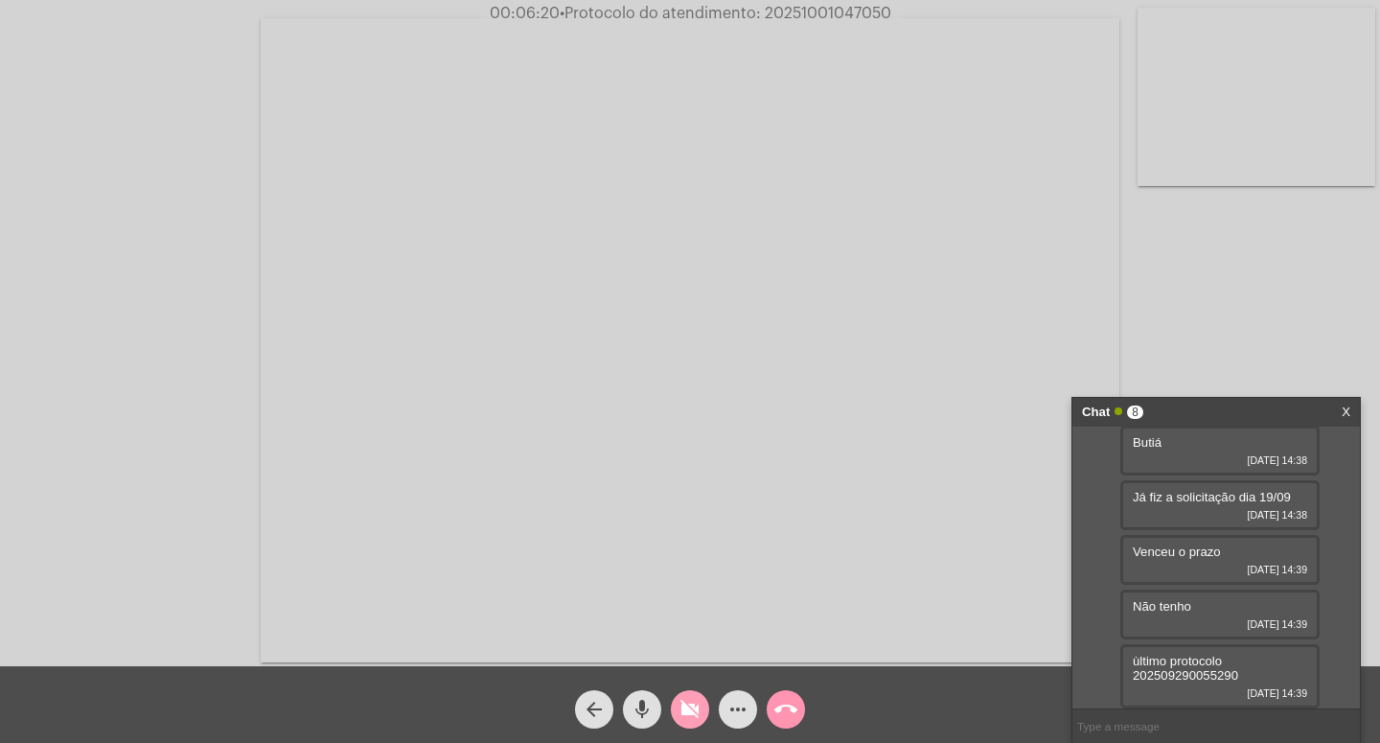
click at [696, 712] on mat-icon "videocam_off" at bounding box center [690, 709] width 23 height 23
click at [691, 708] on mat-icon "videocam" at bounding box center [690, 709] width 23 height 23
click at [690, 707] on mat-icon "videocam_off" at bounding box center [690, 709] width 23 height 23
click at [690, 704] on mat-icon "videocam" at bounding box center [690, 709] width 23 height 23
click at [638, 700] on mat-icon "mic" at bounding box center [642, 709] width 23 height 23
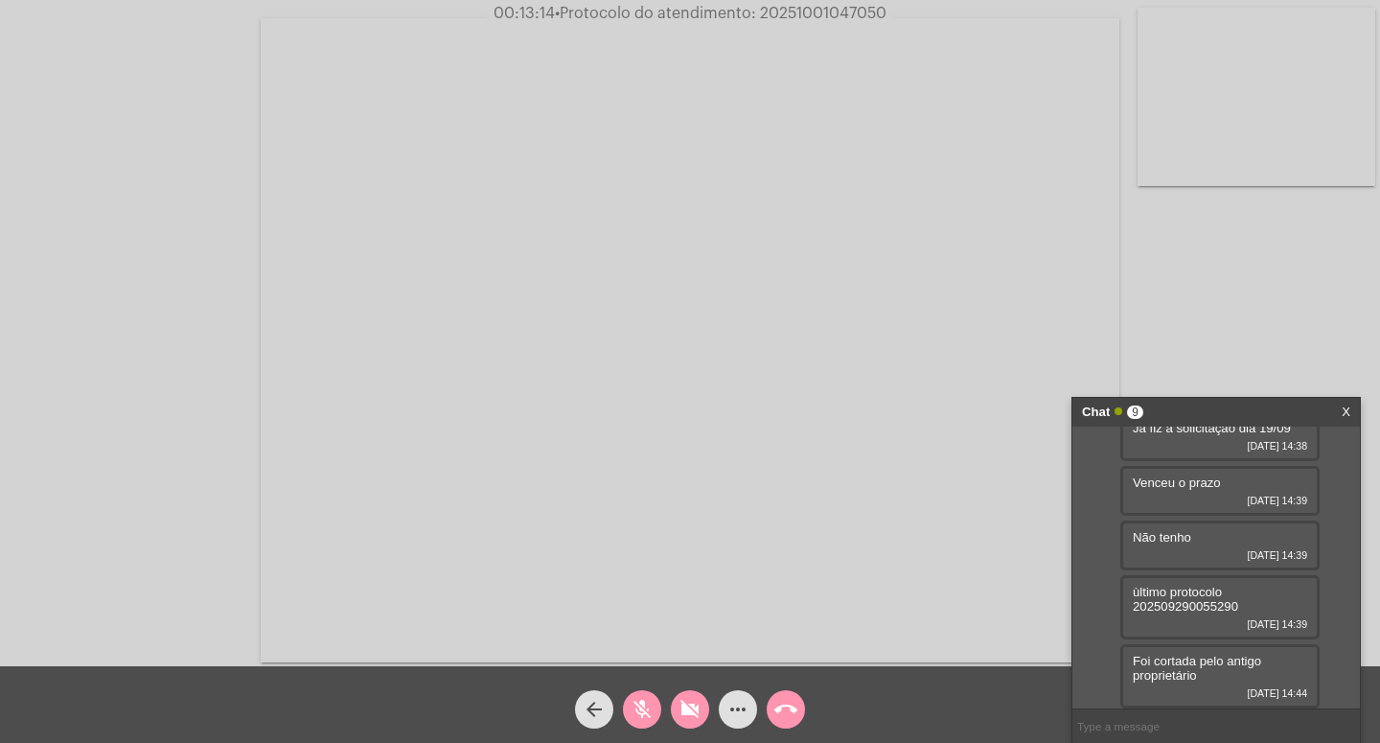
scroll to position [0, 0]
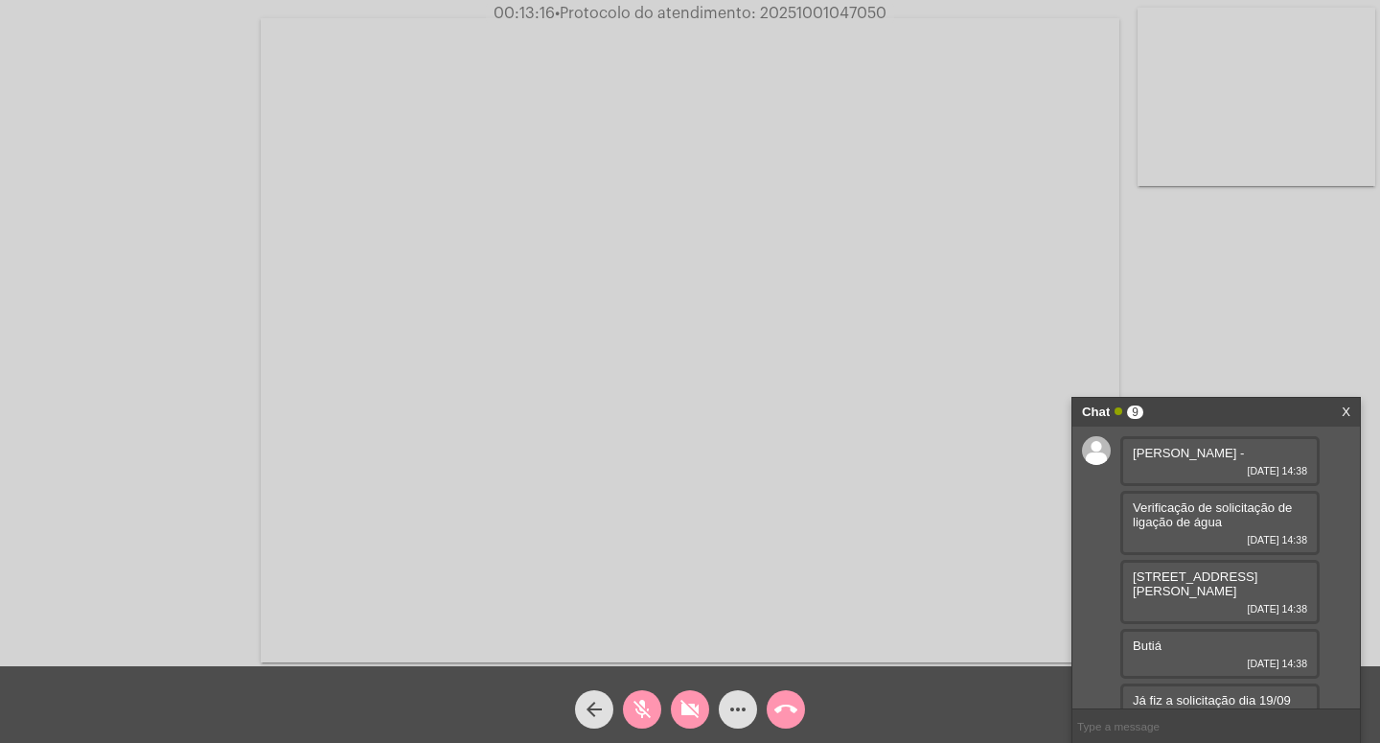
drag, startPoint x: 644, startPoint y: 708, endPoint x: 680, endPoint y: 711, distance: 35.6
click at [645, 706] on mat-icon "mic_off" at bounding box center [642, 709] width 23 height 23
click at [684, 708] on mat-icon "videocam_off" at bounding box center [690, 709] width 23 height 23
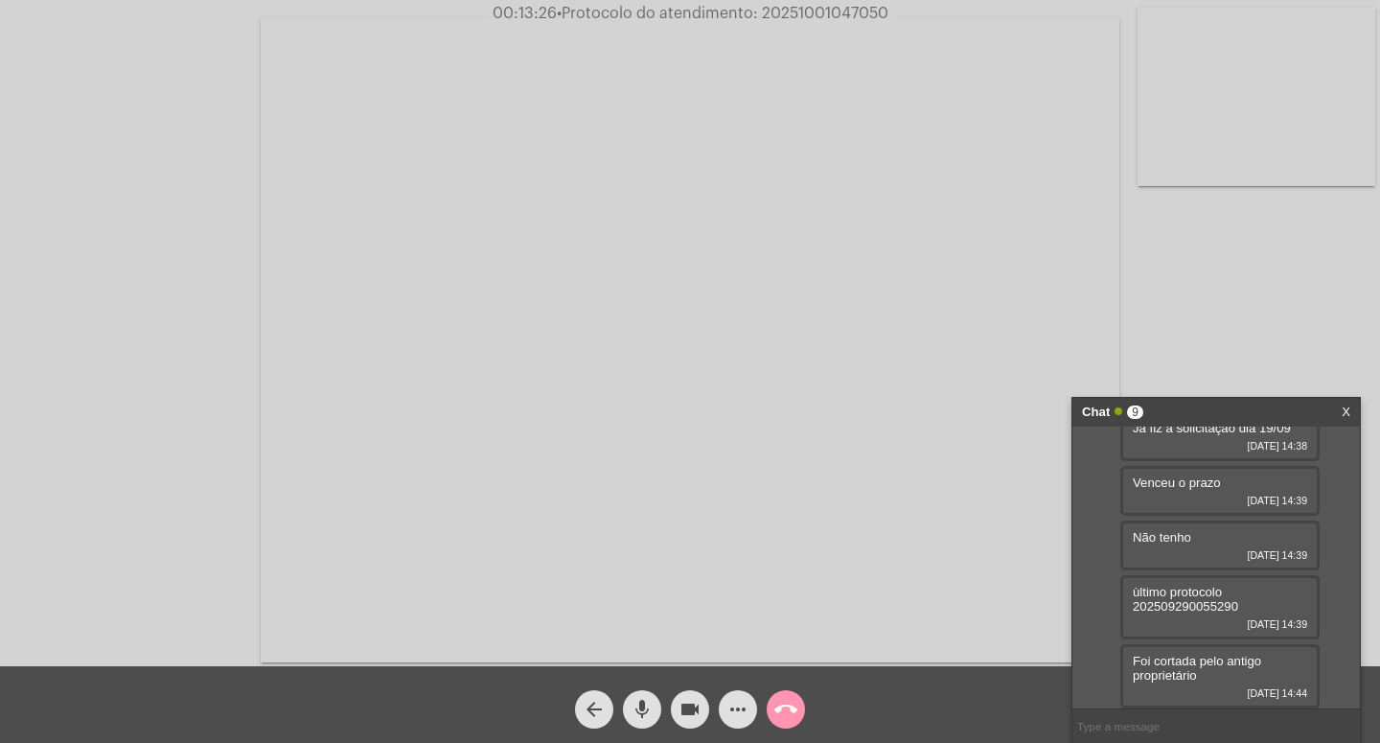
scroll to position [278, 0]
click at [692, 705] on mat-icon "videocam" at bounding box center [690, 709] width 23 height 23
click at [644, 707] on mat-icon "mic" at bounding box center [642, 709] width 23 height 23
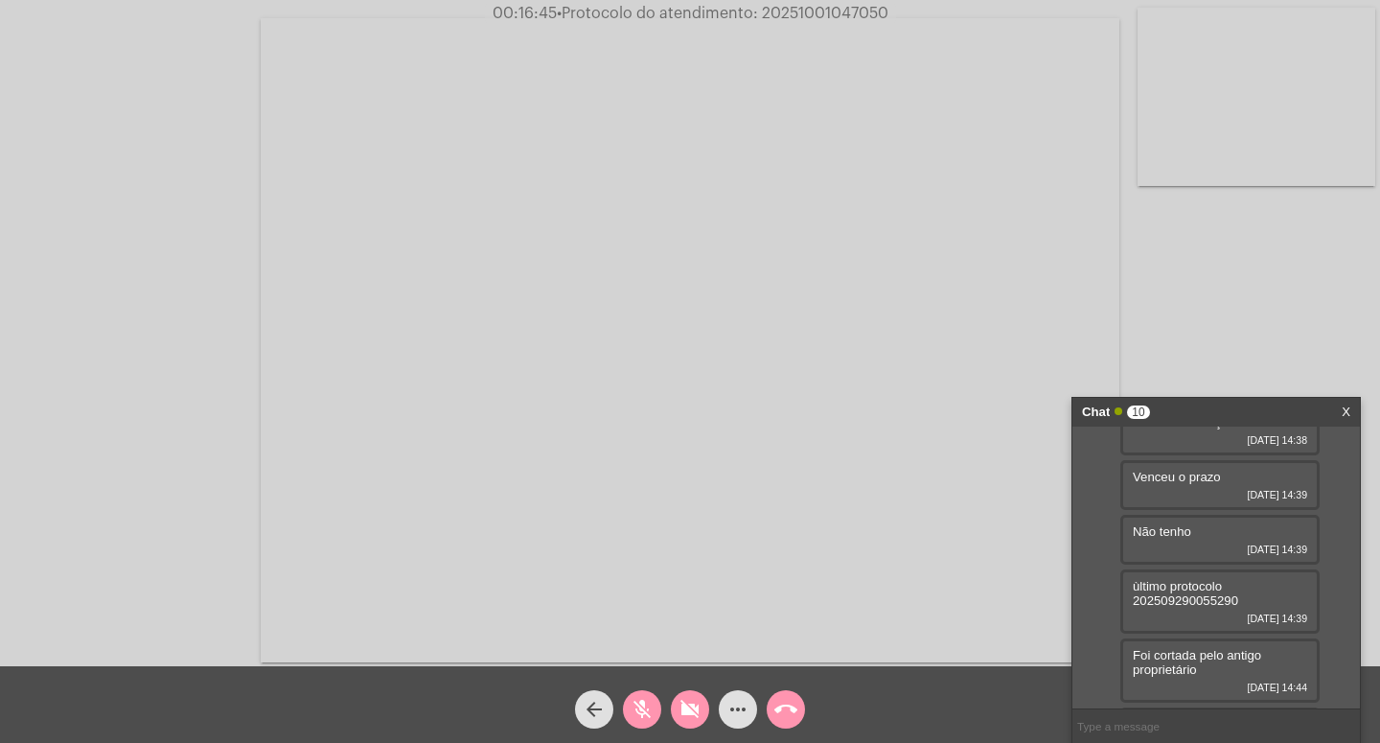
click at [692, 706] on mat-icon "videocam_off" at bounding box center [690, 709] width 23 height 23
click at [647, 711] on mat-icon "mic_off" at bounding box center [642, 709] width 23 height 23
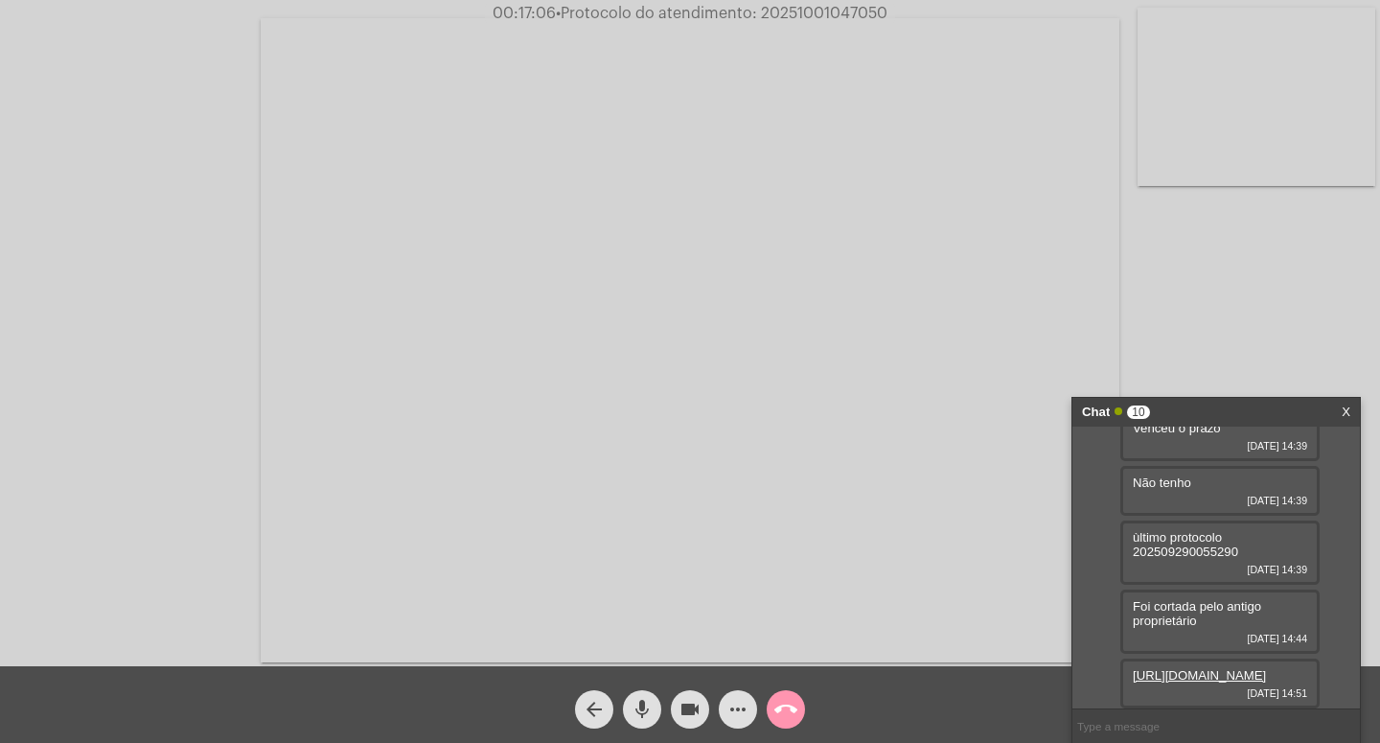
click at [1224, 668] on link "[URL][DOMAIN_NAME]" at bounding box center [1199, 675] width 133 height 14
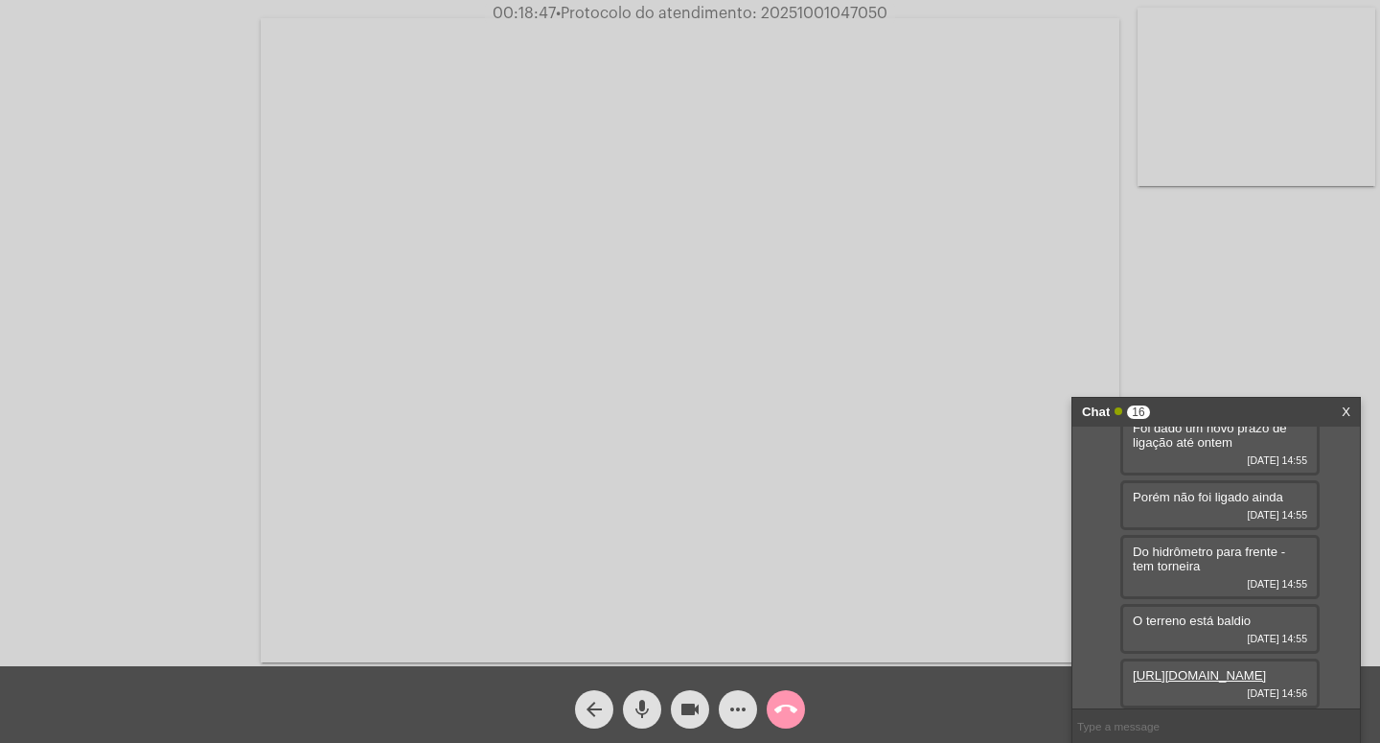
click at [682, 704] on mat-icon "videocam" at bounding box center [690, 709] width 23 height 23
click at [644, 705] on mat-icon "mic" at bounding box center [642, 709] width 23 height 23
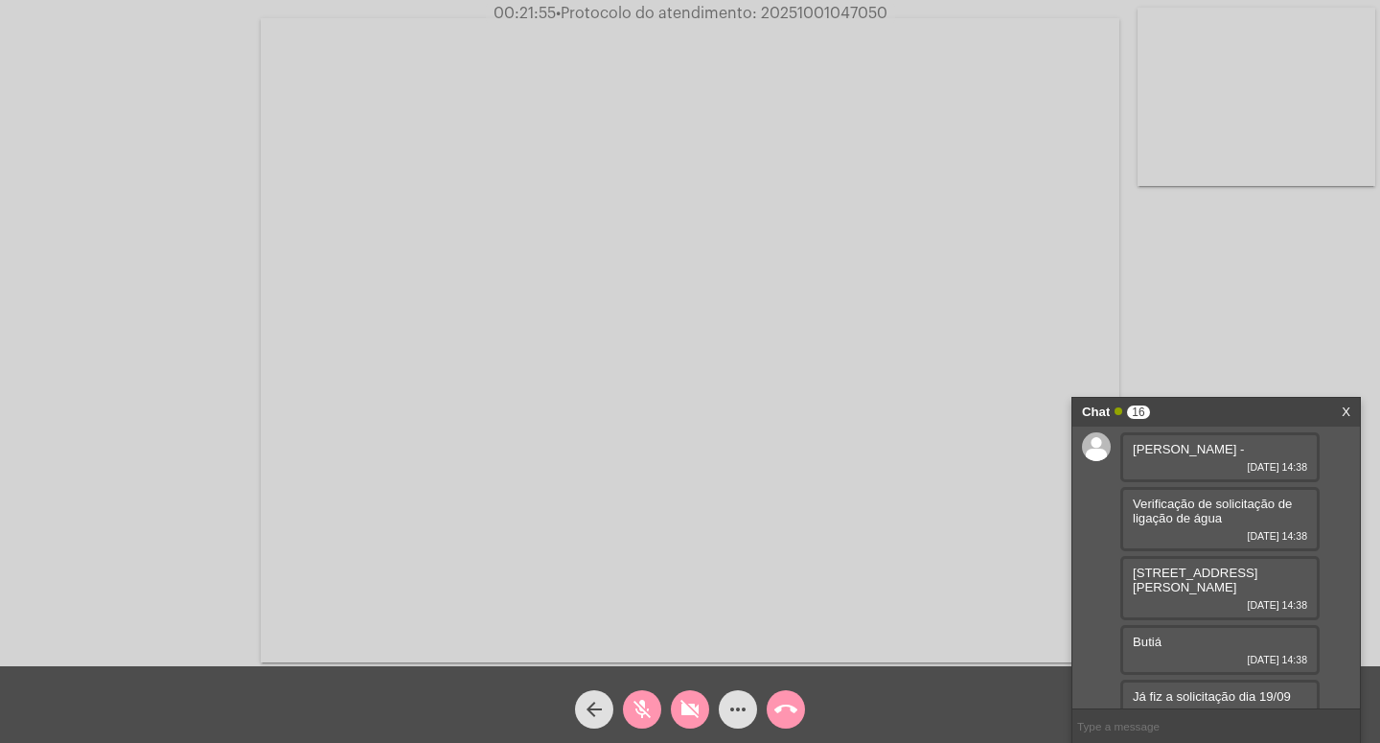
scroll to position [0, 0]
drag, startPoint x: 697, startPoint y: 708, endPoint x: 680, endPoint y: 705, distance: 17.5
click at [697, 706] on mat-icon "videocam_off" at bounding box center [690, 709] width 23 height 23
click at [655, 707] on button "mic_off" at bounding box center [642, 709] width 38 height 38
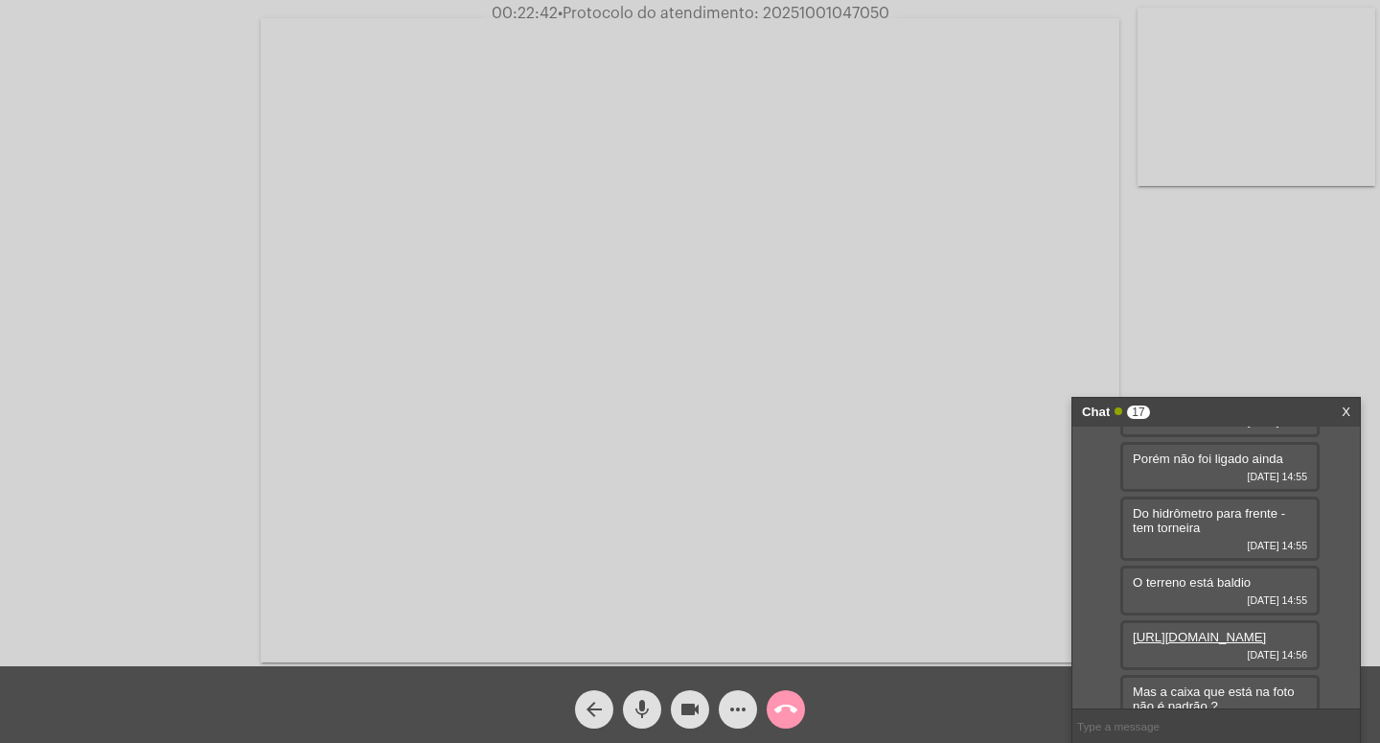
scroll to position [914, 0]
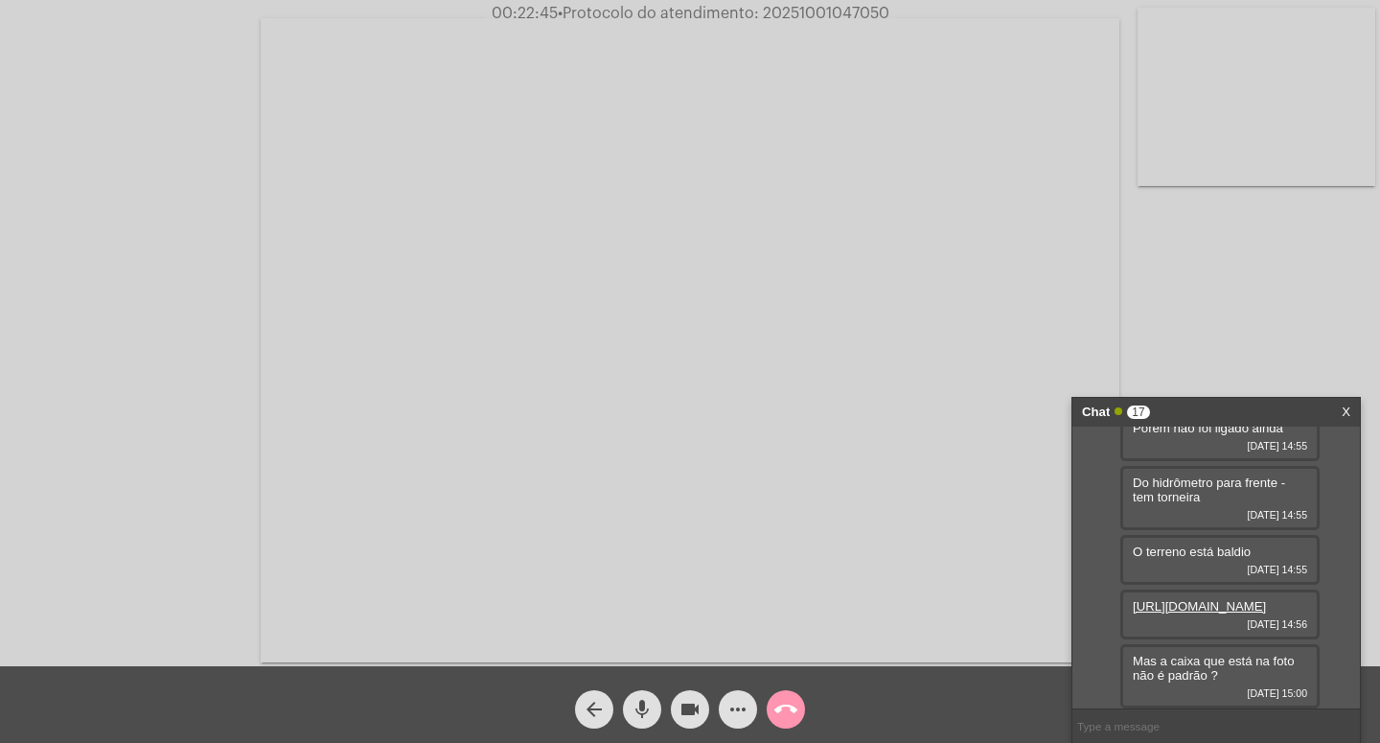
click at [1213, 599] on link "[URL][DOMAIN_NAME]" at bounding box center [1199, 606] width 133 height 14
click at [1191, 599] on link "[URL][DOMAIN_NAME]" at bounding box center [1199, 606] width 133 height 14
click at [1013, 34] on video at bounding box center [690, 340] width 859 height 644
click at [1213, 599] on link "[URL][DOMAIN_NAME]" at bounding box center [1199, 606] width 133 height 14
click at [1169, 26] on div "Acessando Câmera e Microfone..." at bounding box center [1030, 338] width 661 height 661
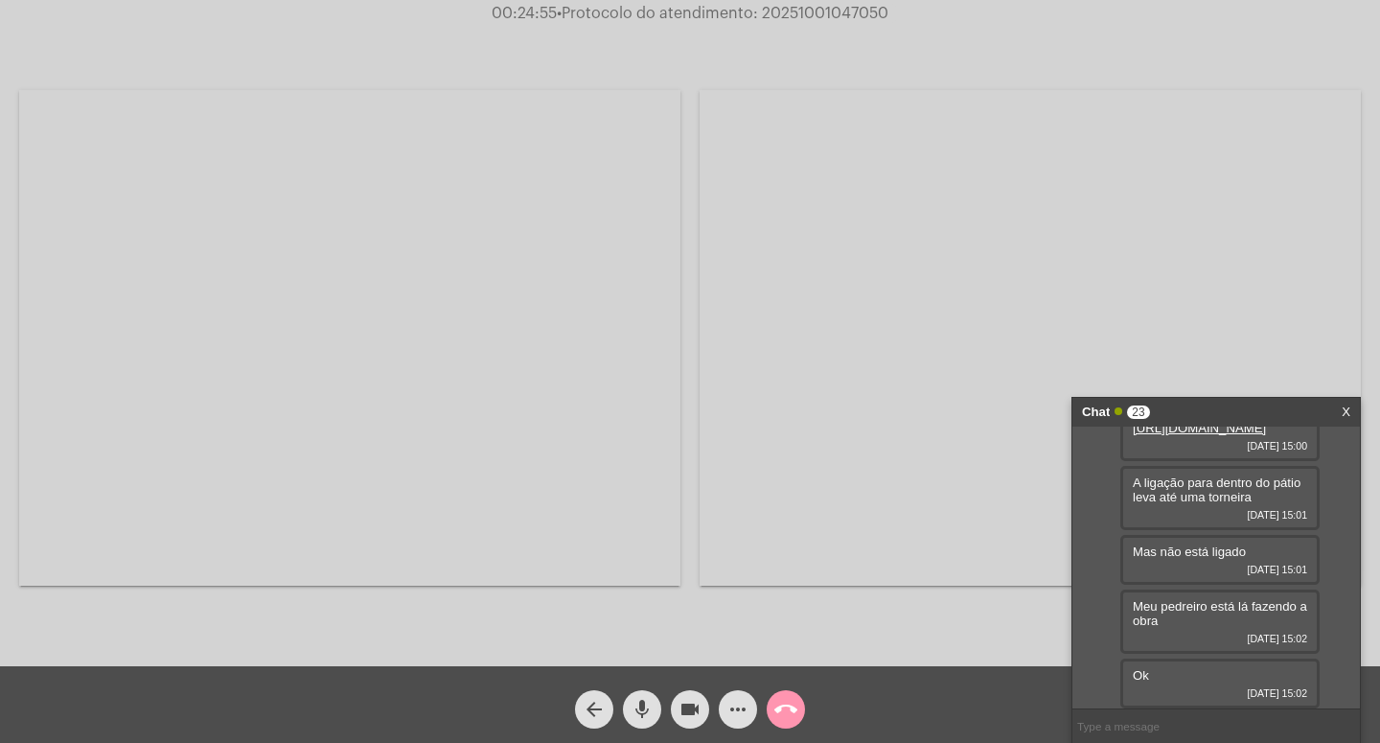
scroll to position [1346, 0]
click at [1143, 720] on input "text" at bounding box center [1217, 726] width 288 height 34
click at [1143, 727] on input "text" at bounding box center [1217, 726] width 288 height 34
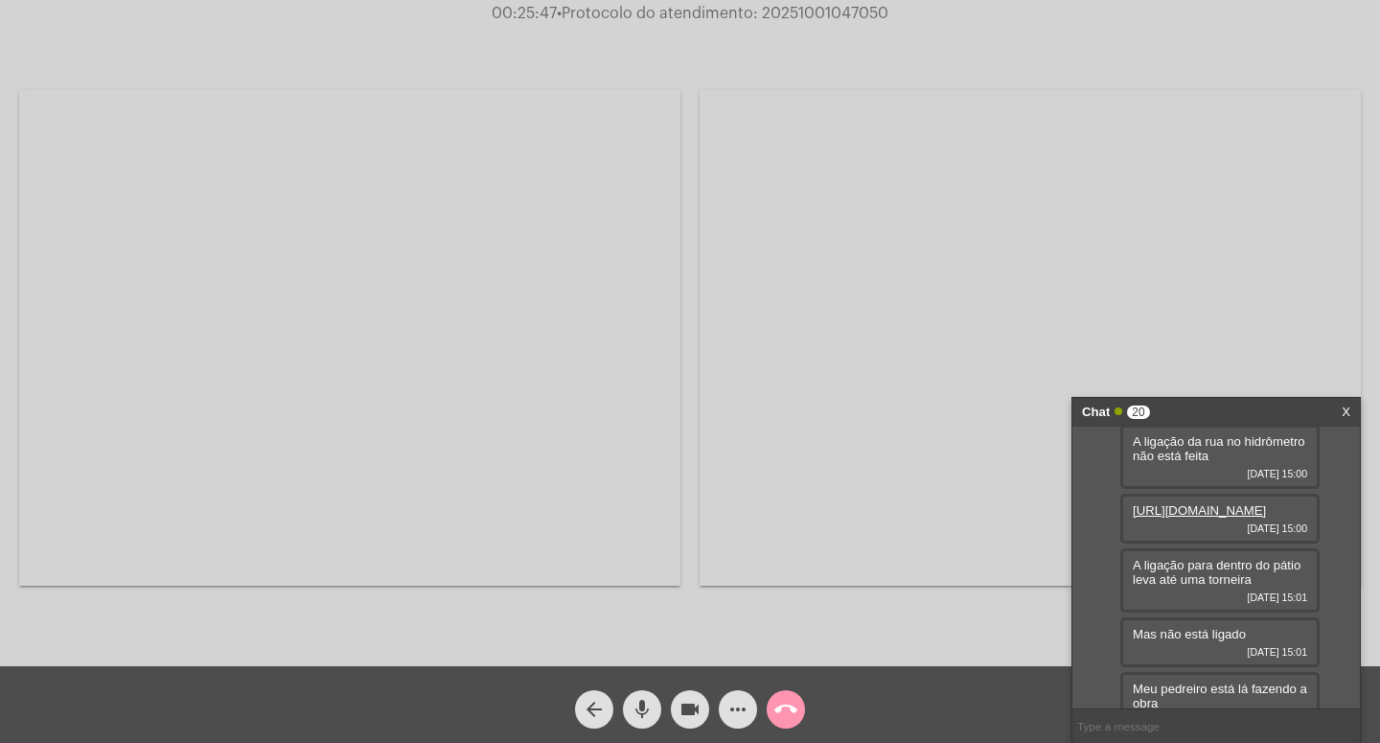
scroll to position [886, 0]
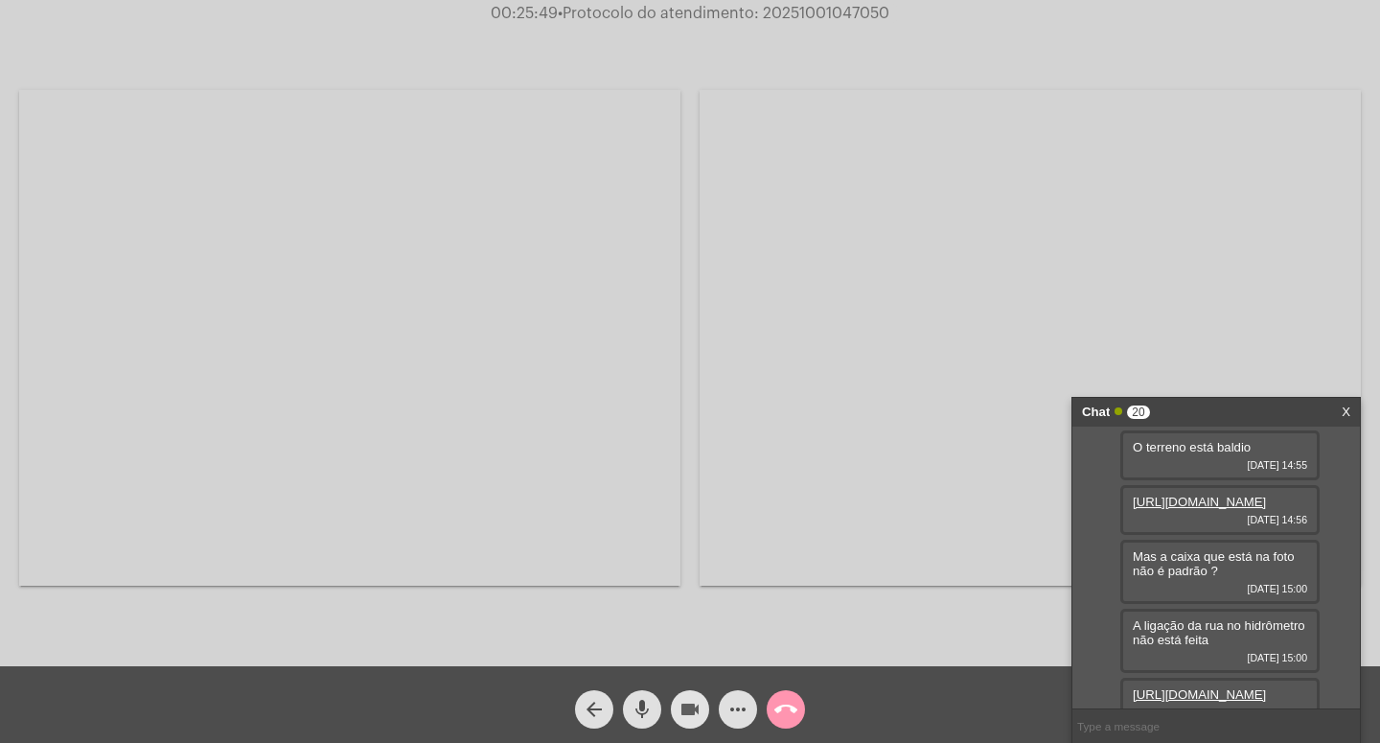
click at [692, 710] on mat-icon "videocam" at bounding box center [690, 709] width 23 height 23
click at [642, 706] on mat-icon "mic" at bounding box center [642, 709] width 23 height 23
click at [645, 703] on mat-icon "mic_off" at bounding box center [642, 709] width 23 height 23
click at [693, 708] on mat-icon "videocam_off" at bounding box center [690, 709] width 23 height 23
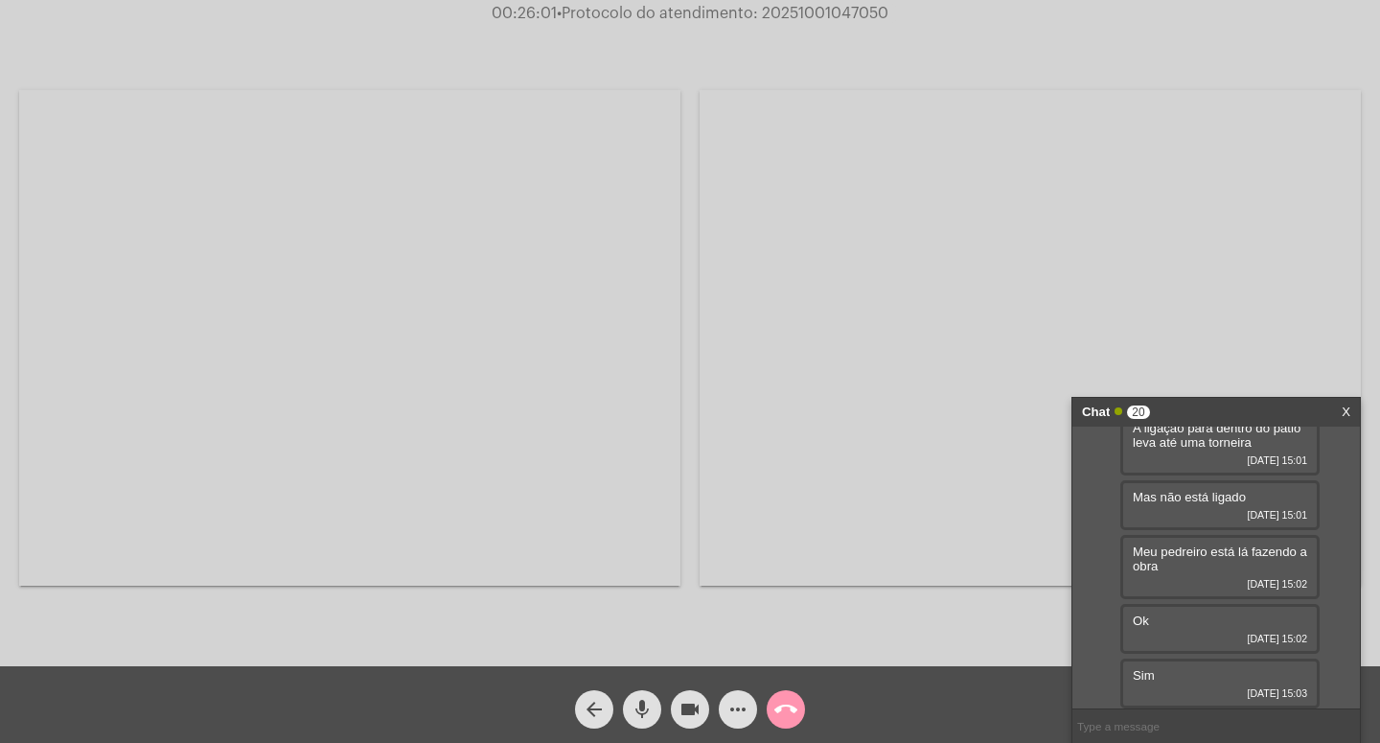
scroll to position [1402, 0]
click at [697, 704] on mat-icon "videocam" at bounding box center [690, 709] width 23 height 23
click at [642, 703] on mat-icon "mic" at bounding box center [642, 709] width 23 height 23
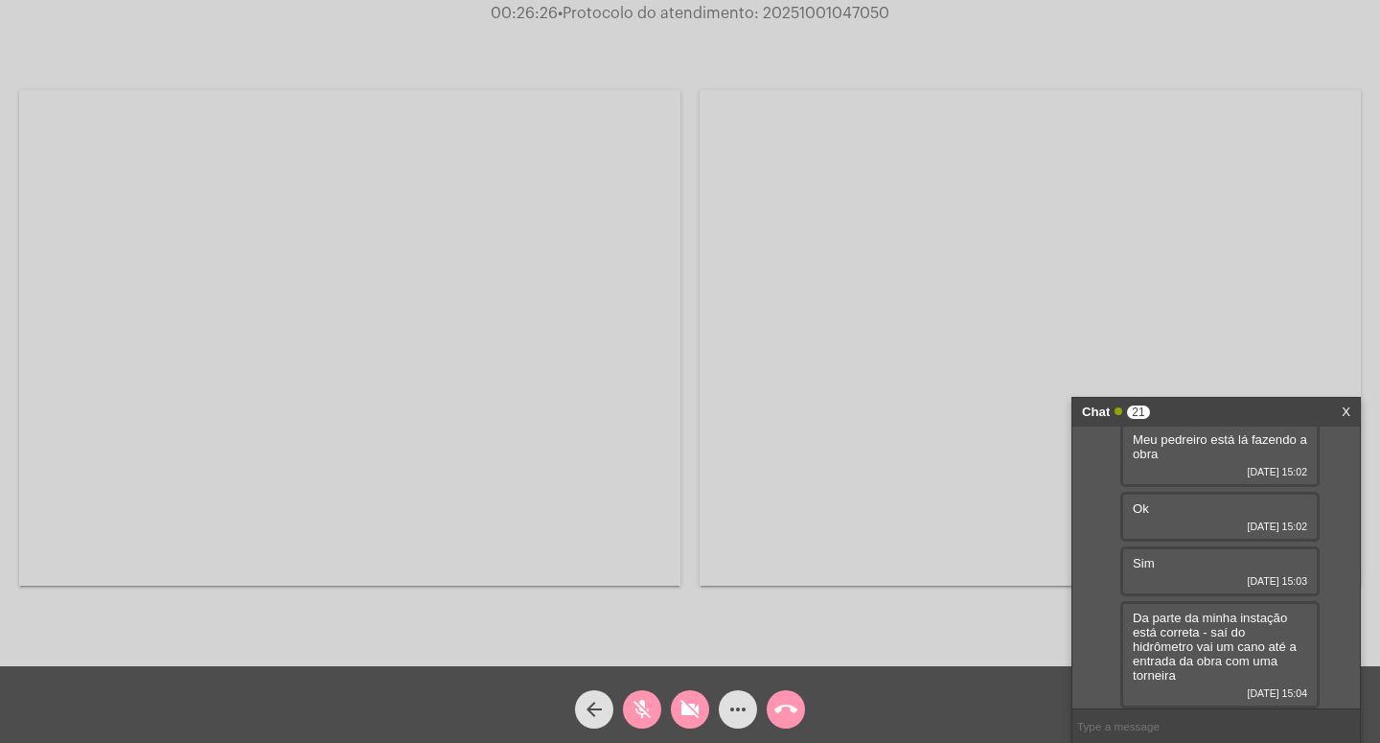
click at [685, 699] on mat-icon "videocam_off" at bounding box center [690, 709] width 23 height 23
click at [641, 702] on mat-icon "mic_off" at bounding box center [642, 709] width 23 height 23
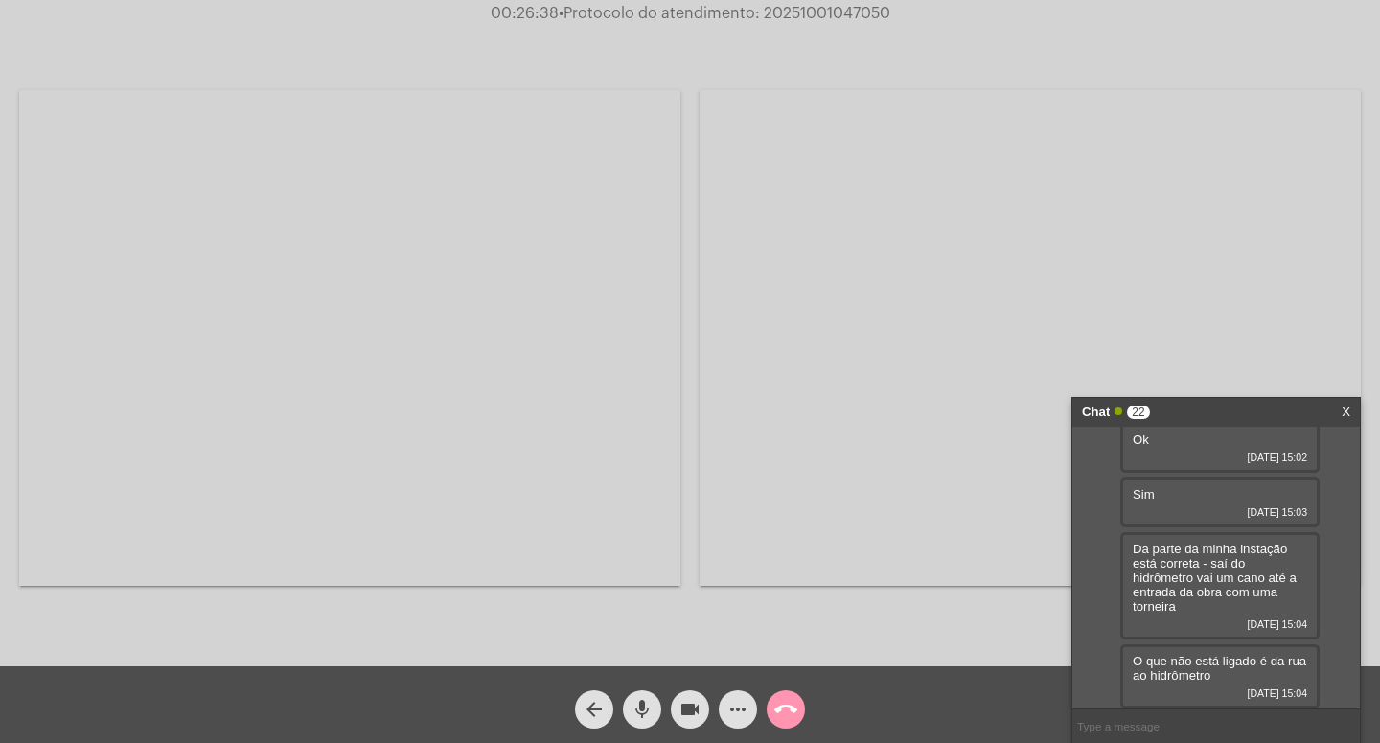
click at [1335, 609] on div "Taylan Tonin - [DATE] 14:38 Verificação de solicitação de ligação de água [DATE…" at bounding box center [1217, 568] width 288 height 282
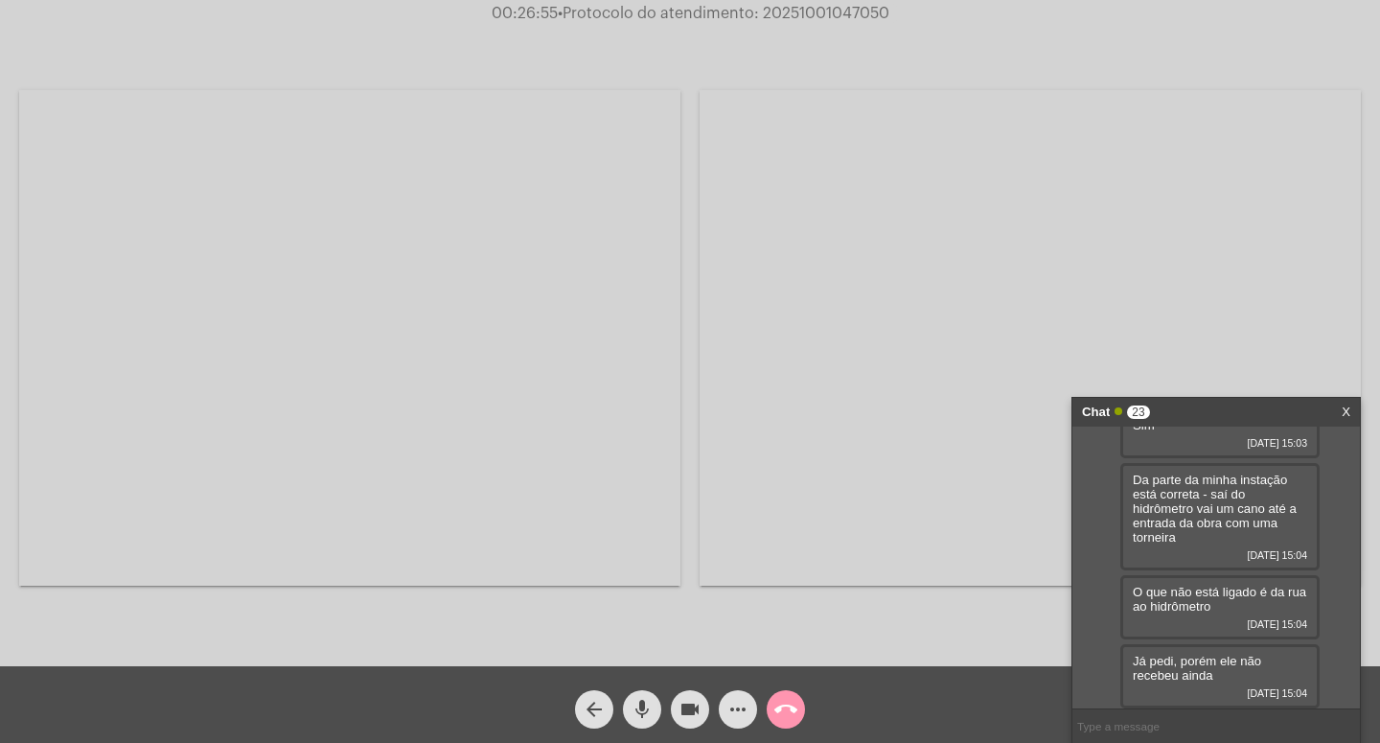
scroll to position [1664, 0]
click at [1112, 730] on input "text" at bounding box center [1217, 726] width 288 height 34
click at [682, 700] on mat-icon "videocam" at bounding box center [690, 709] width 23 height 23
click at [637, 703] on mat-icon "mic" at bounding box center [642, 709] width 23 height 23
click at [679, 704] on mat-icon "videocam_off" at bounding box center [690, 709] width 23 height 23
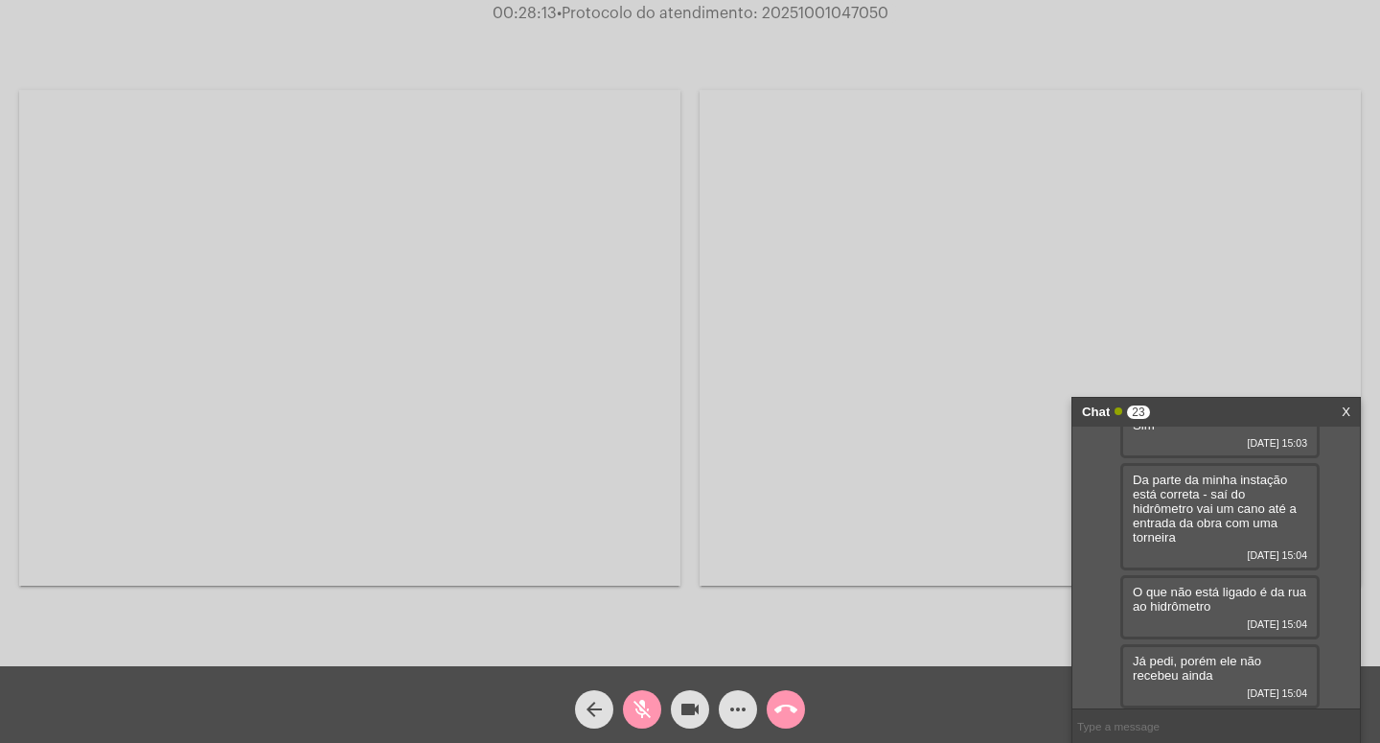
drag, startPoint x: 646, startPoint y: 700, endPoint x: 658, endPoint y: 699, distance: 11.5
click at [648, 700] on mat-icon "mic_off" at bounding box center [642, 709] width 23 height 23
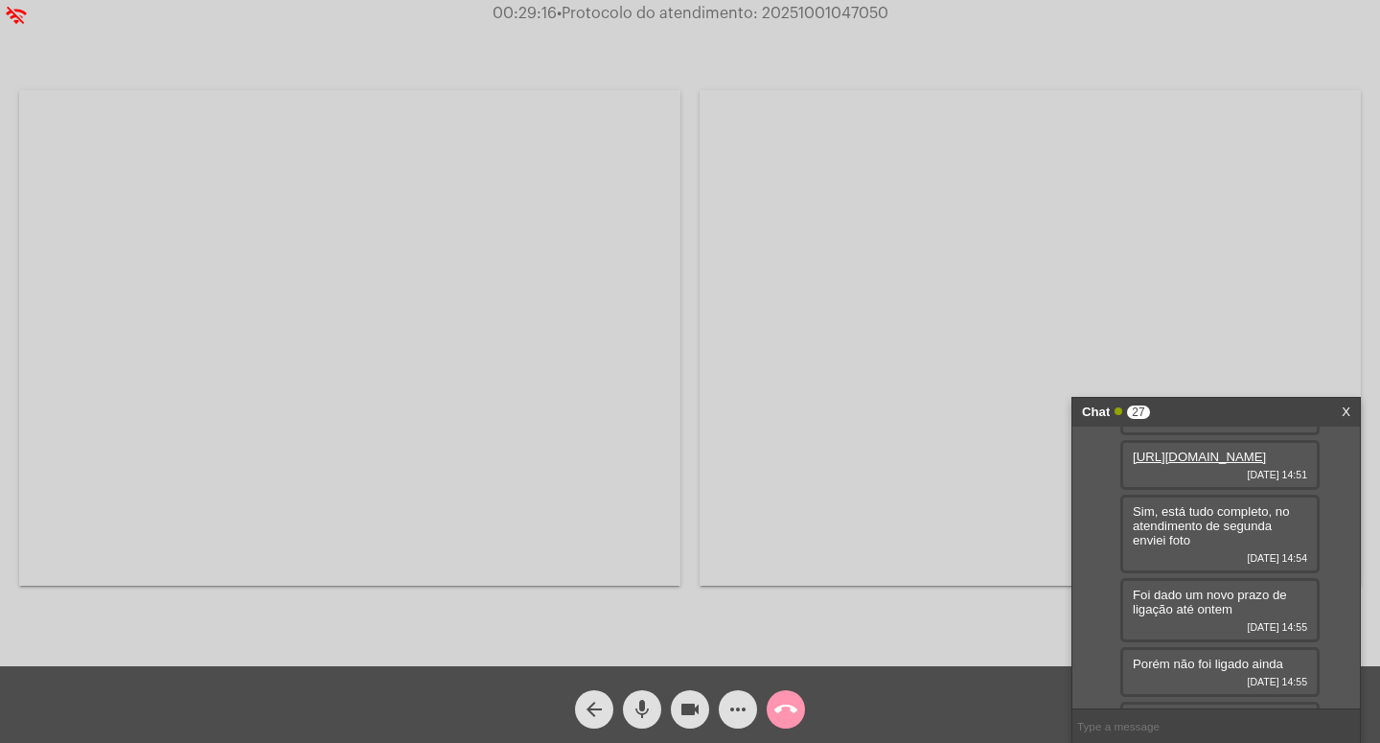
scroll to position [269, 0]
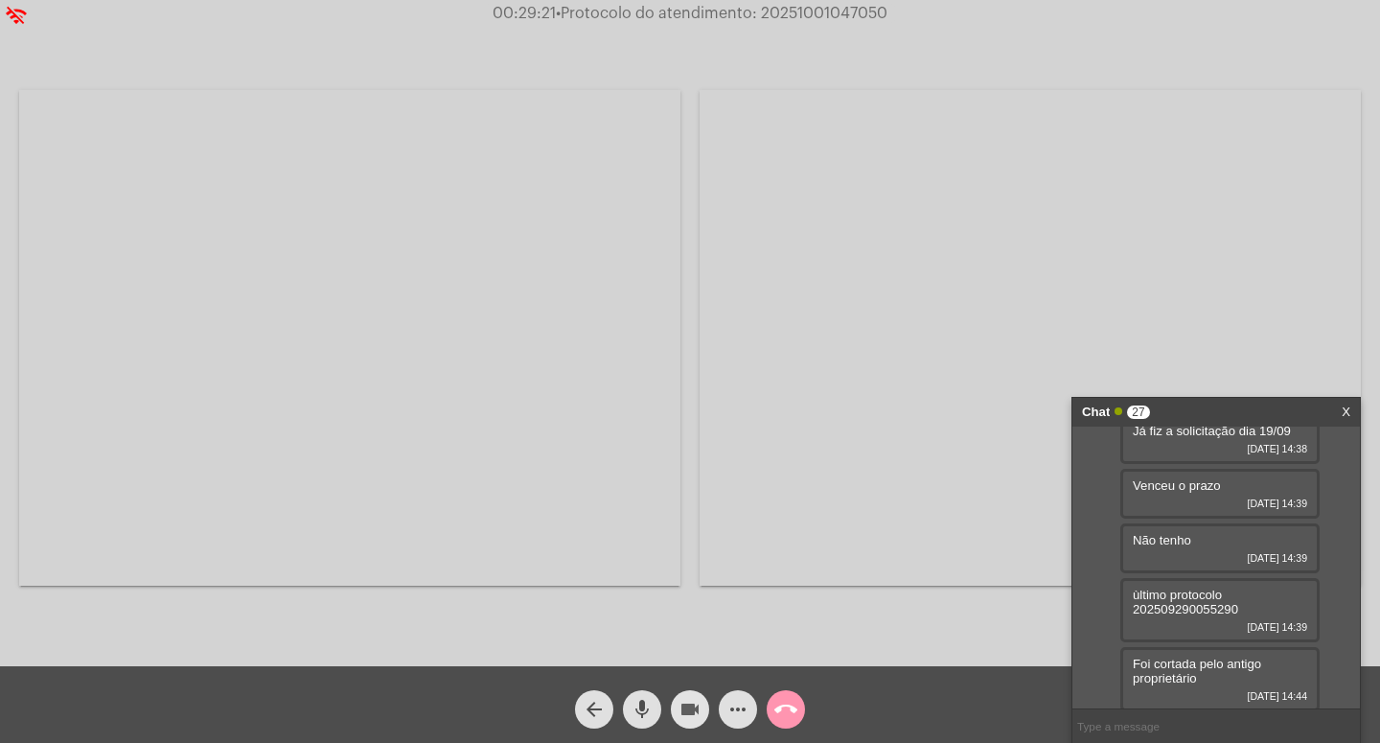
click at [691, 704] on mat-icon "videocam" at bounding box center [690, 709] width 23 height 23
drag, startPoint x: 647, startPoint y: 709, endPoint x: 658, endPoint y: 708, distance: 11.5
click at [648, 709] on mat-icon "mic" at bounding box center [642, 709] width 23 height 23
click at [775, 703] on mat-icon "call_end" at bounding box center [785, 709] width 23 height 23
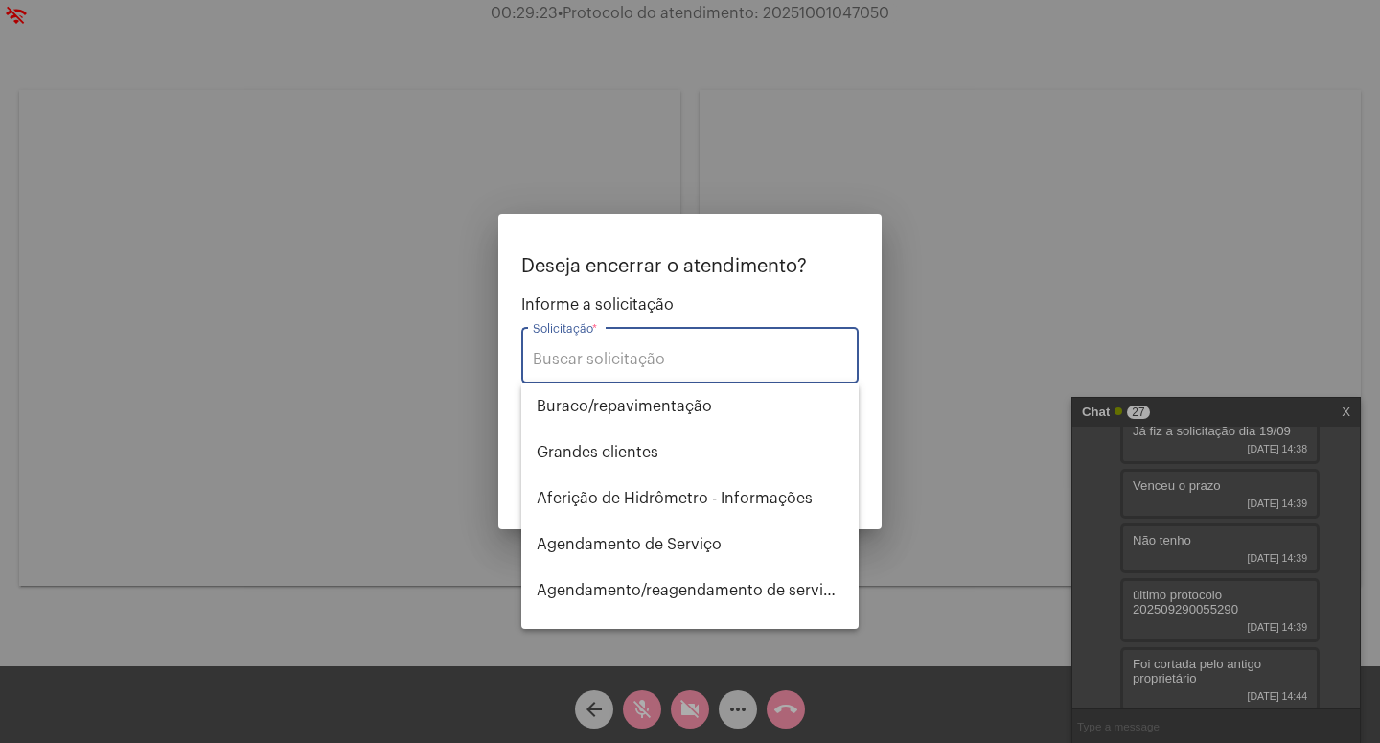
click at [651, 357] on input "Solicitação *" at bounding box center [690, 359] width 314 height 17
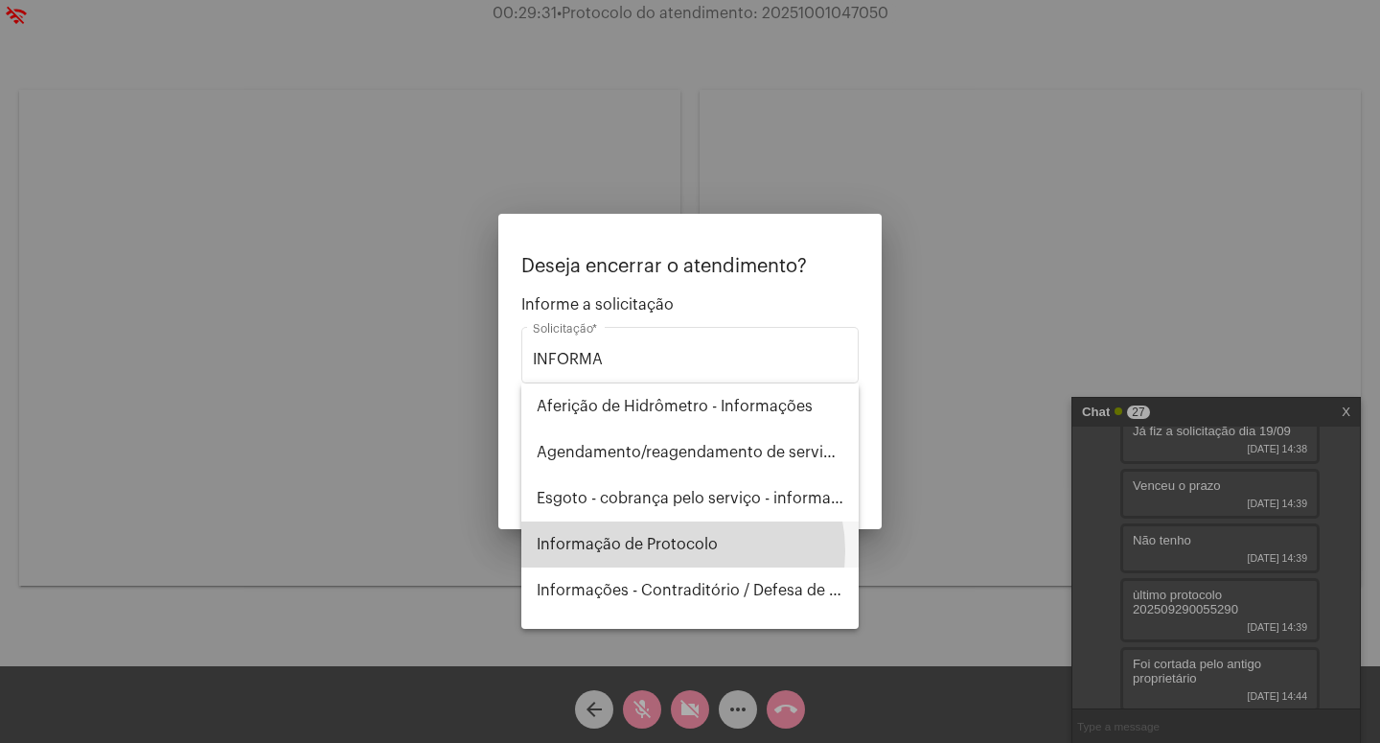
click at [681, 551] on span "Informação de Protocolo" at bounding box center [690, 544] width 307 height 46
type input "Informação de Protocolo"
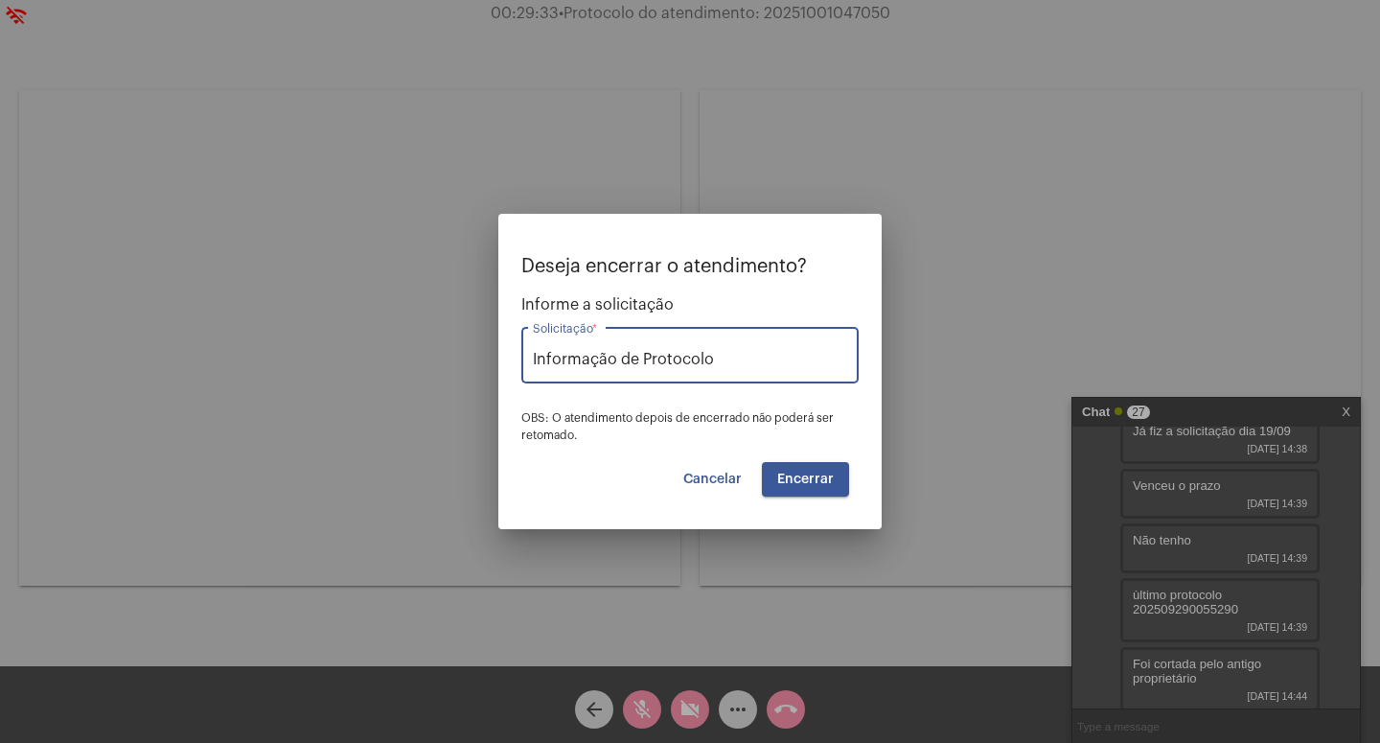
click at [814, 482] on span "Encerrar" at bounding box center [805, 479] width 57 height 13
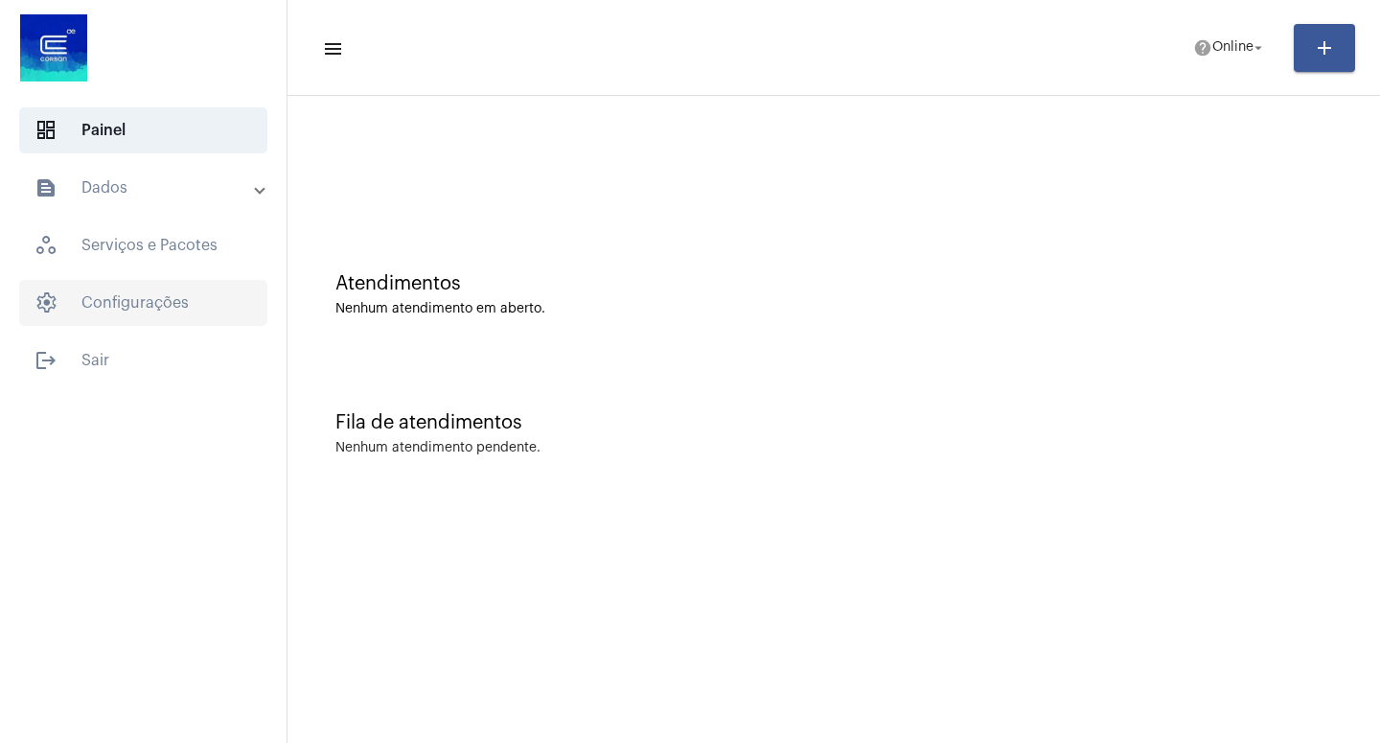
click at [162, 318] on span "settings Configurações" at bounding box center [143, 303] width 248 height 46
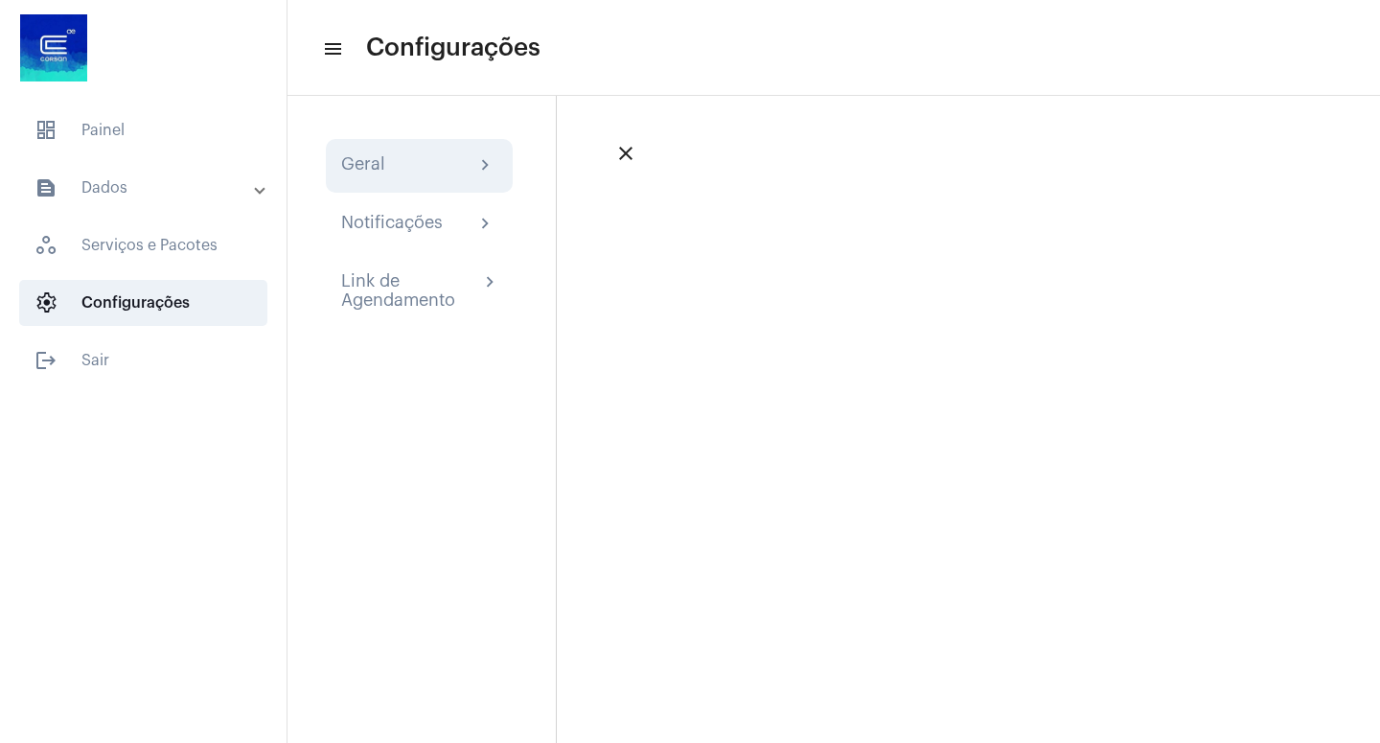
click at [438, 180] on div "Geral chevron_right" at bounding box center [419, 166] width 187 height 54
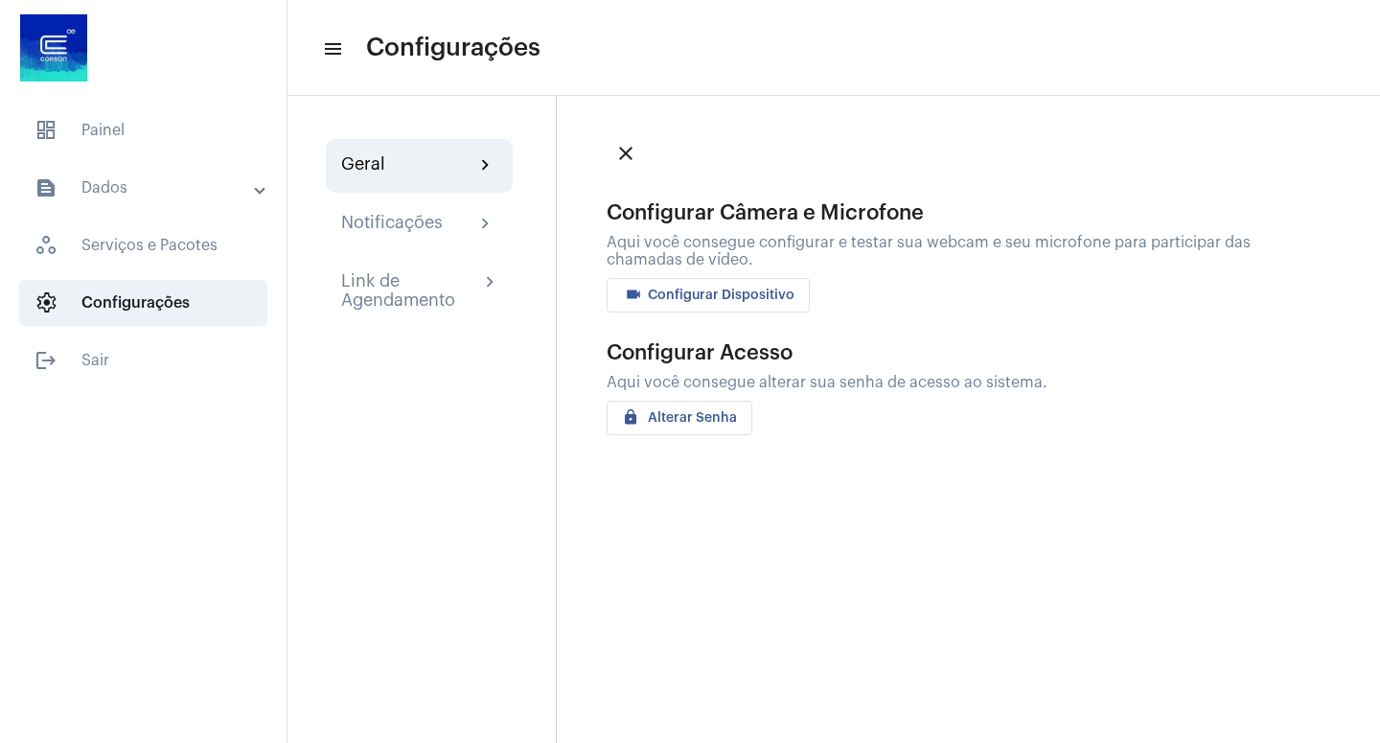
click at [700, 305] on button "videocam Configurar Dispositivo" at bounding box center [708, 295] width 203 height 35
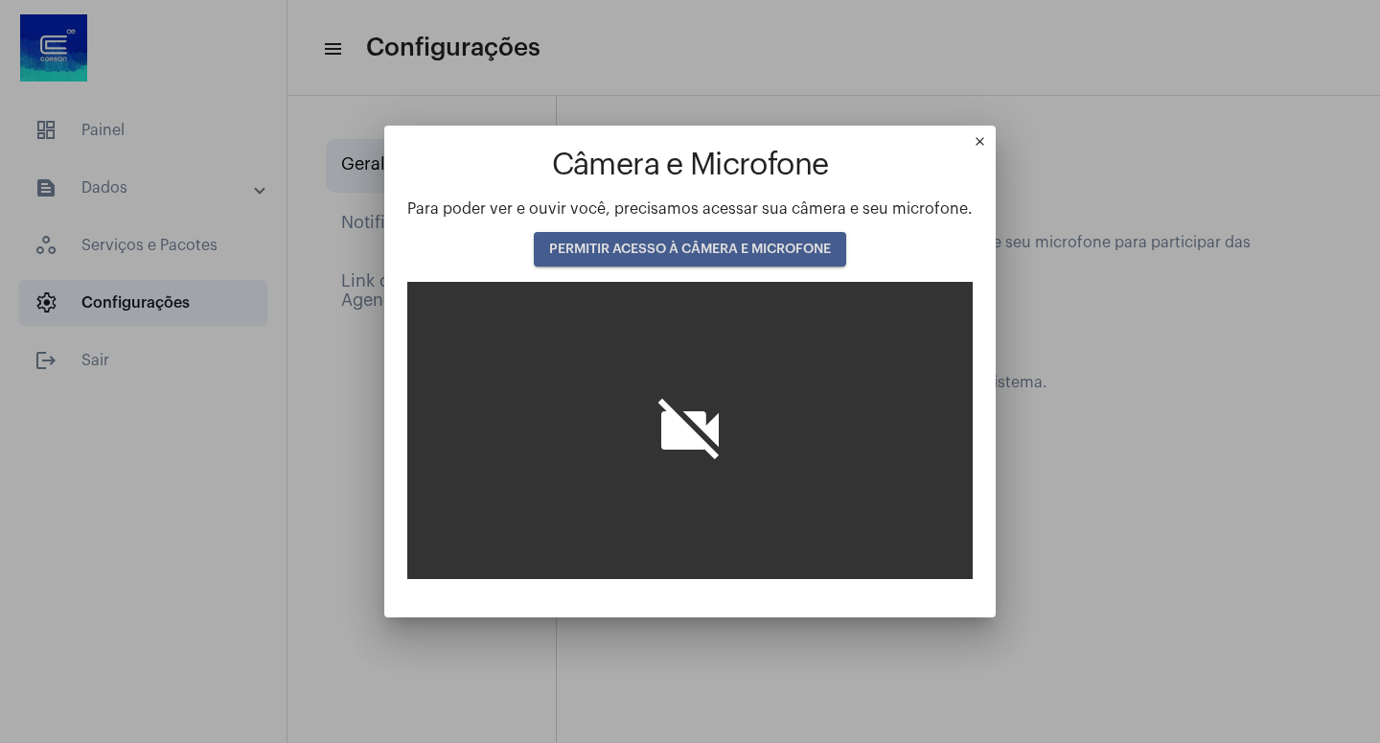
click at [750, 237] on button "PERMITIR ACESSO À CÂMERA E MICROFONE" at bounding box center [690, 249] width 312 height 35
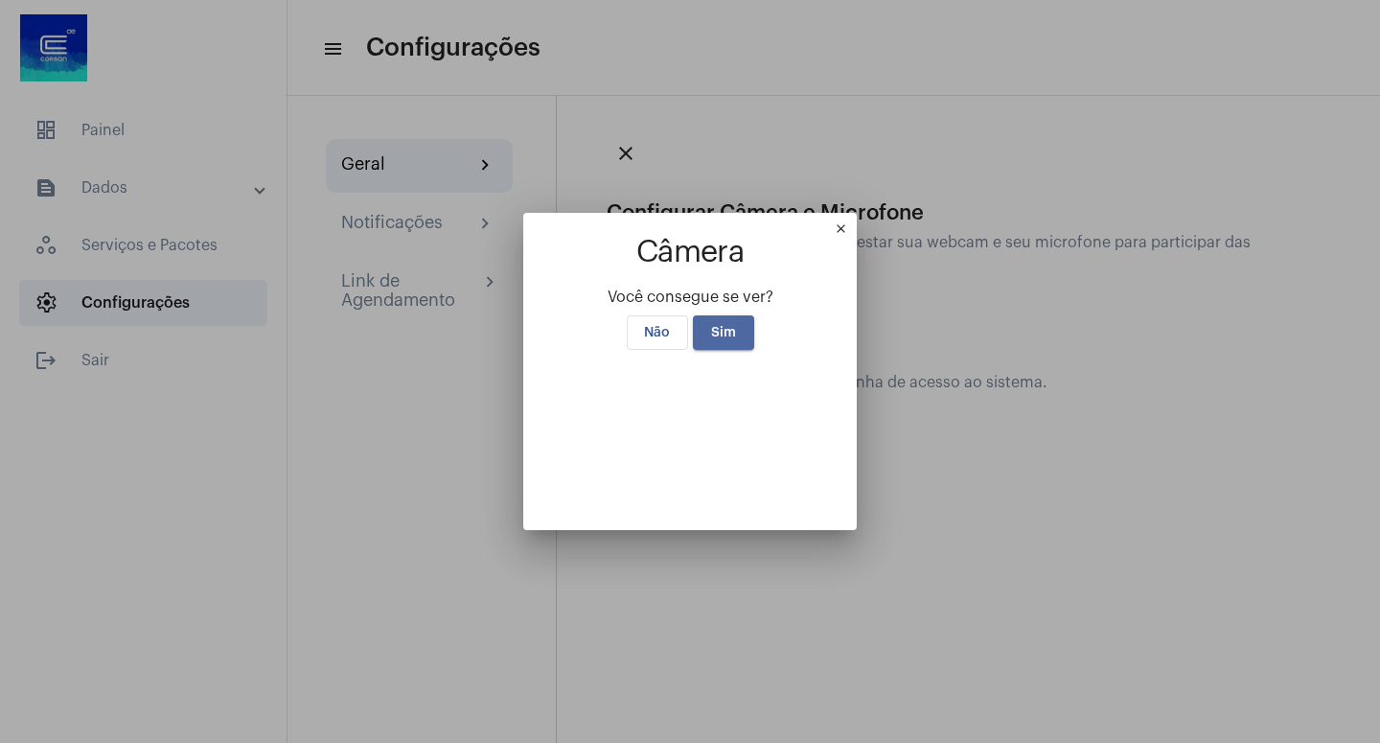
click at [733, 326] on span "Sim" at bounding box center [723, 332] width 25 height 13
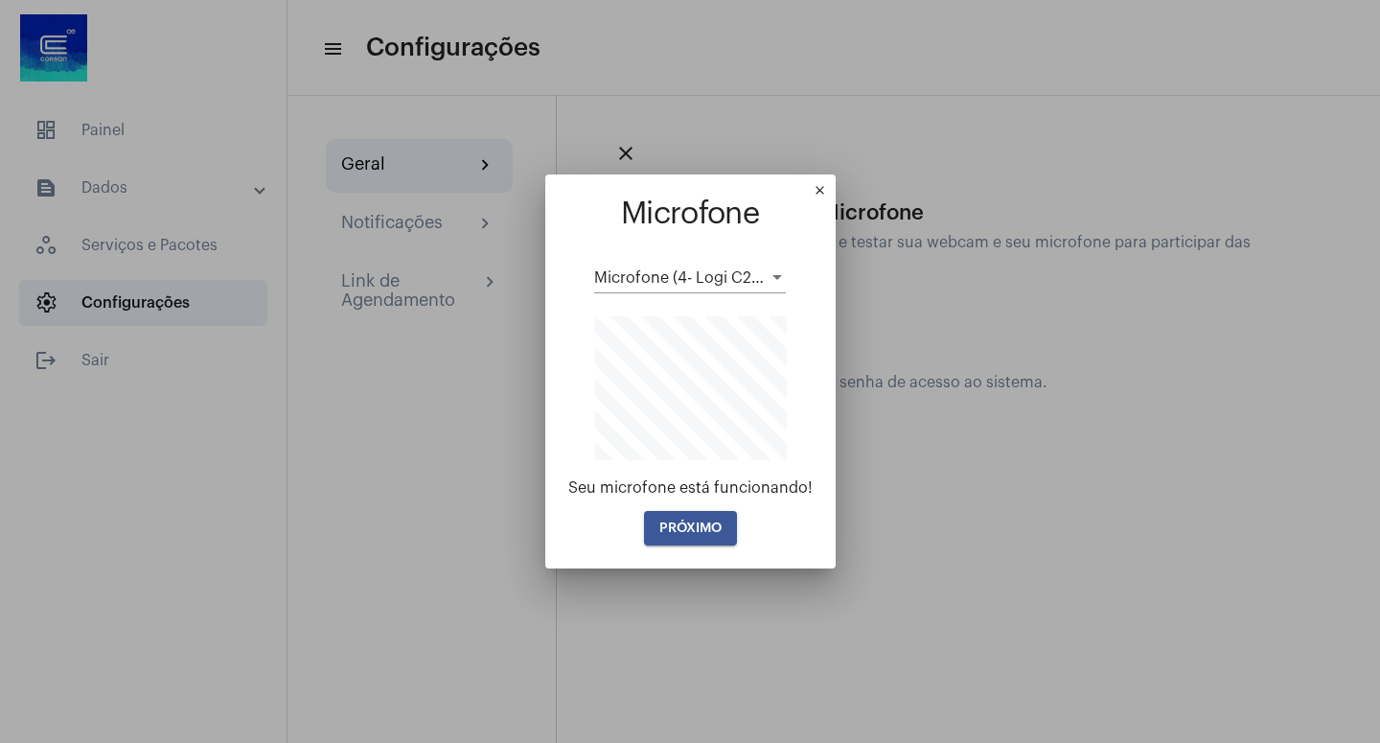
click at [689, 526] on span "PRÓXIMO" at bounding box center [690, 527] width 62 height 13
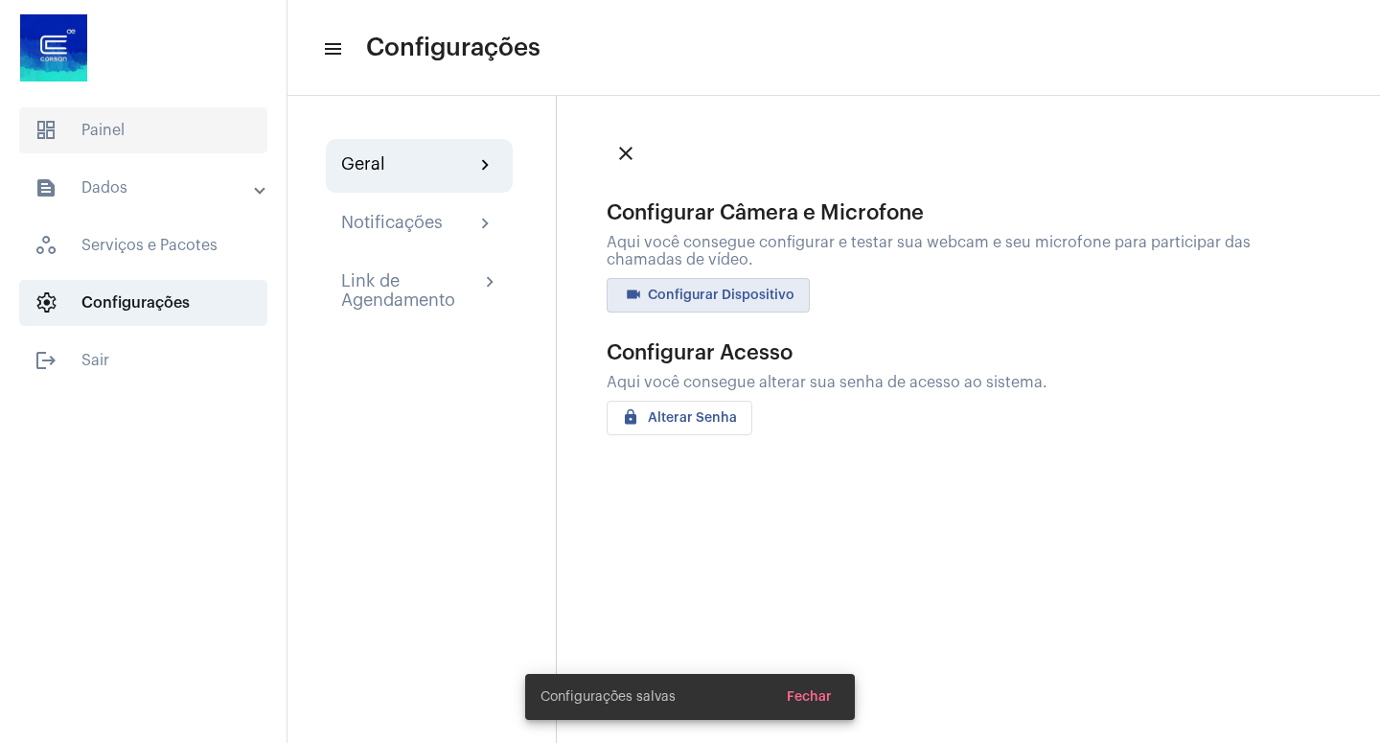
click at [168, 147] on span "dashboard Painel" at bounding box center [143, 130] width 248 height 46
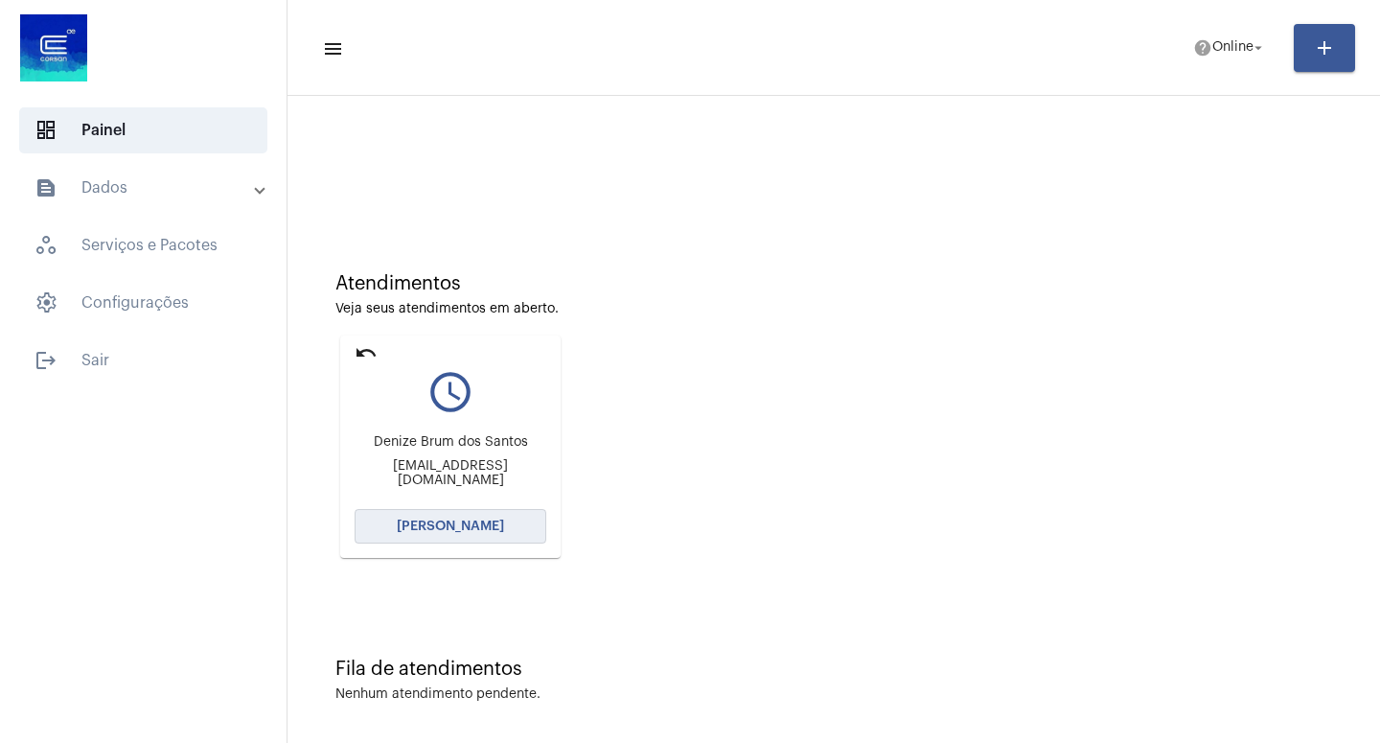
click at [464, 530] on span "[PERSON_NAME]" at bounding box center [450, 525] width 107 height 13
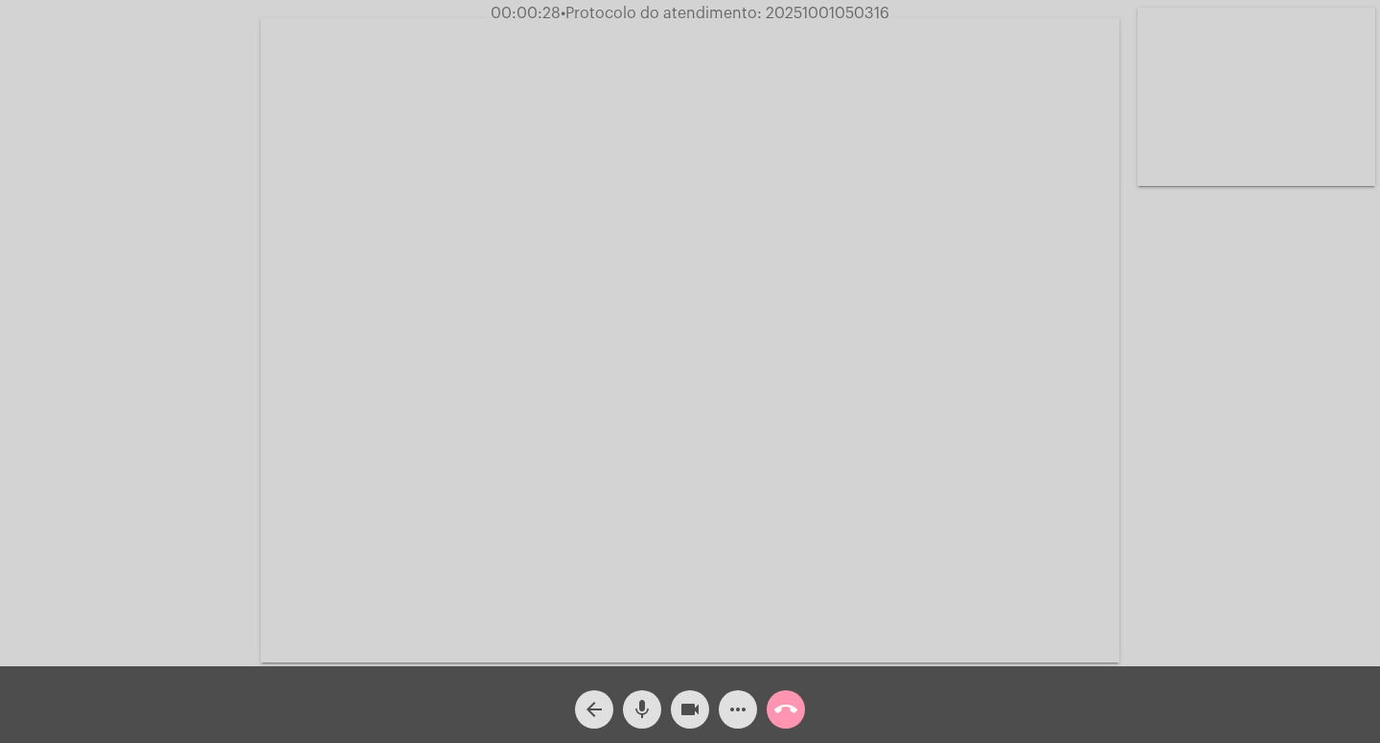
click at [1273, 531] on div "Acessando Câmera e Microfone..." at bounding box center [690, 338] width 1376 height 666
click at [688, 708] on mat-icon "videocam" at bounding box center [690, 709] width 23 height 23
click at [650, 706] on mat-icon "mic" at bounding box center [642, 709] width 23 height 23
click at [694, 709] on mat-icon "videocam_off" at bounding box center [690, 709] width 23 height 23
click at [645, 705] on mat-icon "mic_off" at bounding box center [642, 709] width 23 height 23
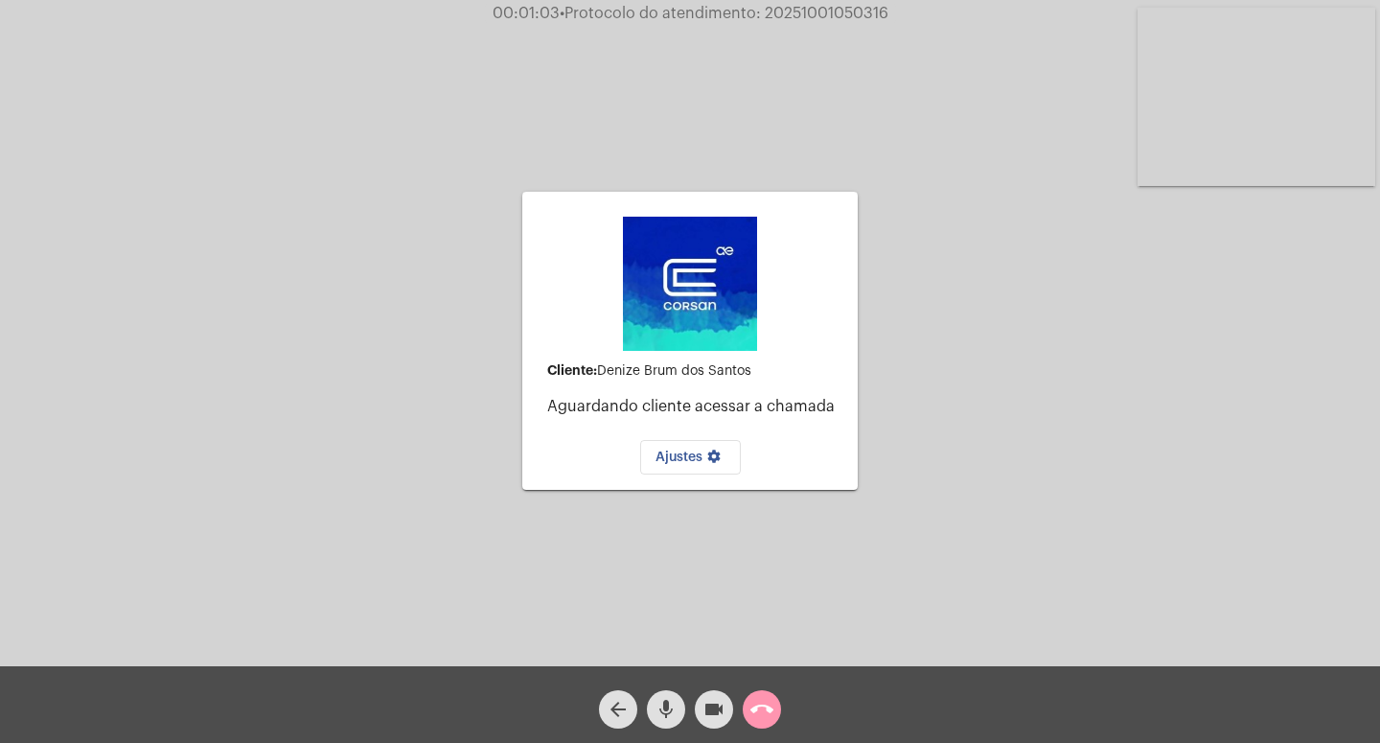
click at [736, 715] on div "videocam" at bounding box center [714, 705] width 48 height 48
click at [717, 707] on mat-icon "videocam_off" at bounding box center [714, 709] width 23 height 23
click at [768, 710] on mat-icon "call_end" at bounding box center [761, 709] width 23 height 23
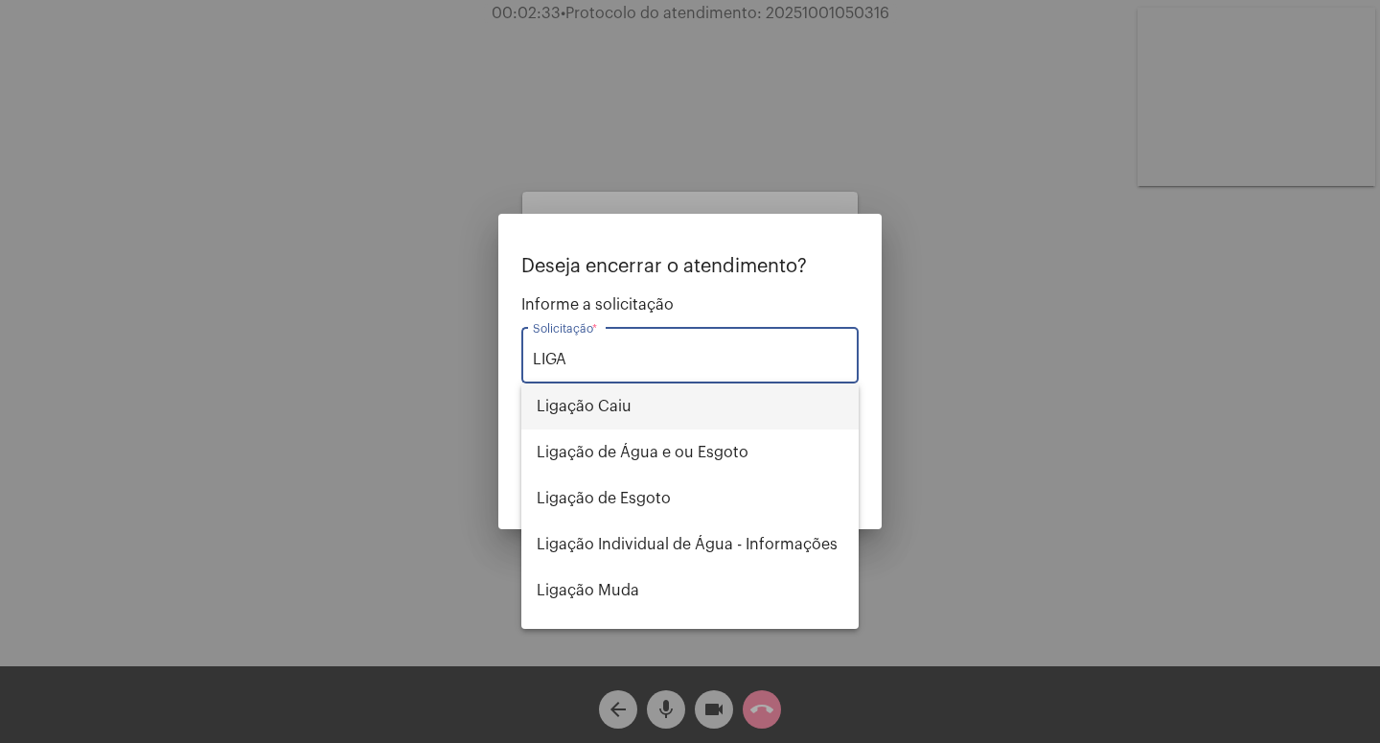
click at [646, 411] on span "Ligação Caiu" at bounding box center [690, 406] width 307 height 46
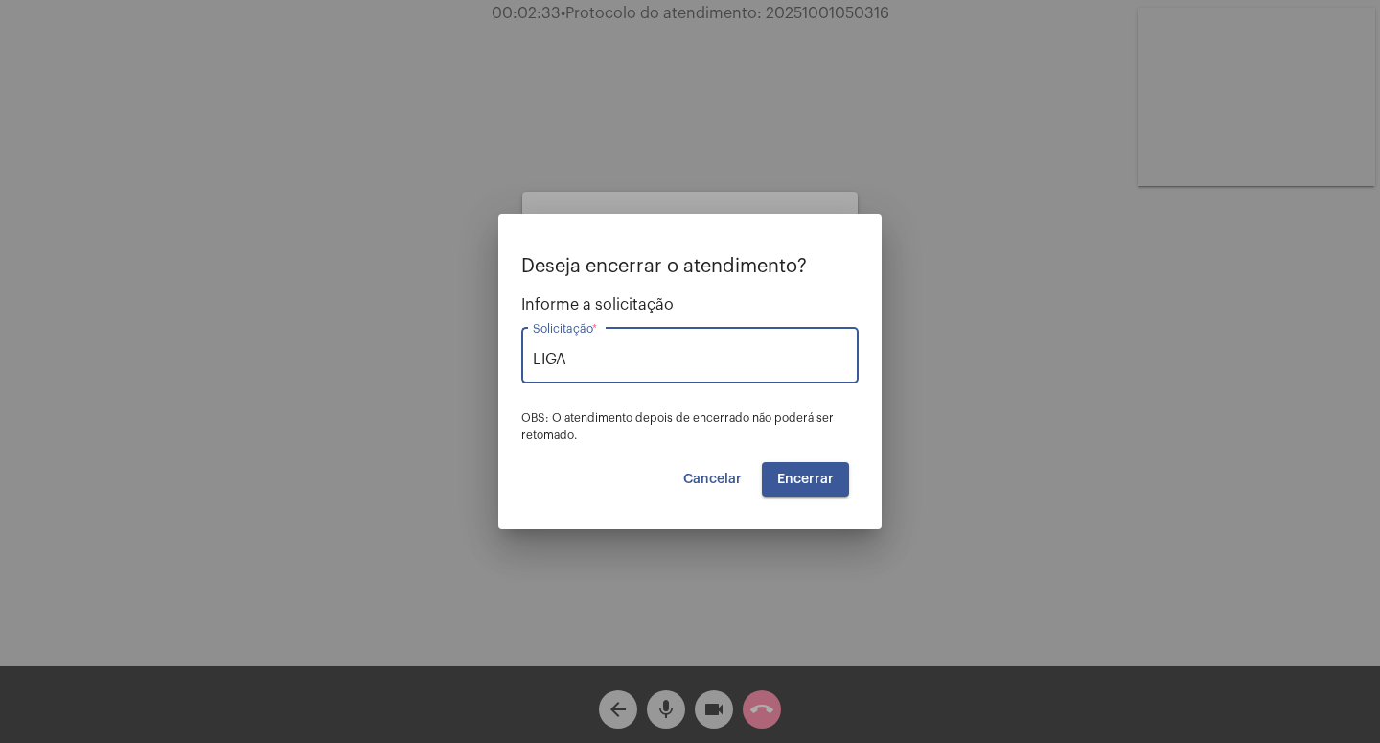
type input "Ligação Caiu"
click at [817, 483] on span "Encerrar" at bounding box center [805, 479] width 57 height 13
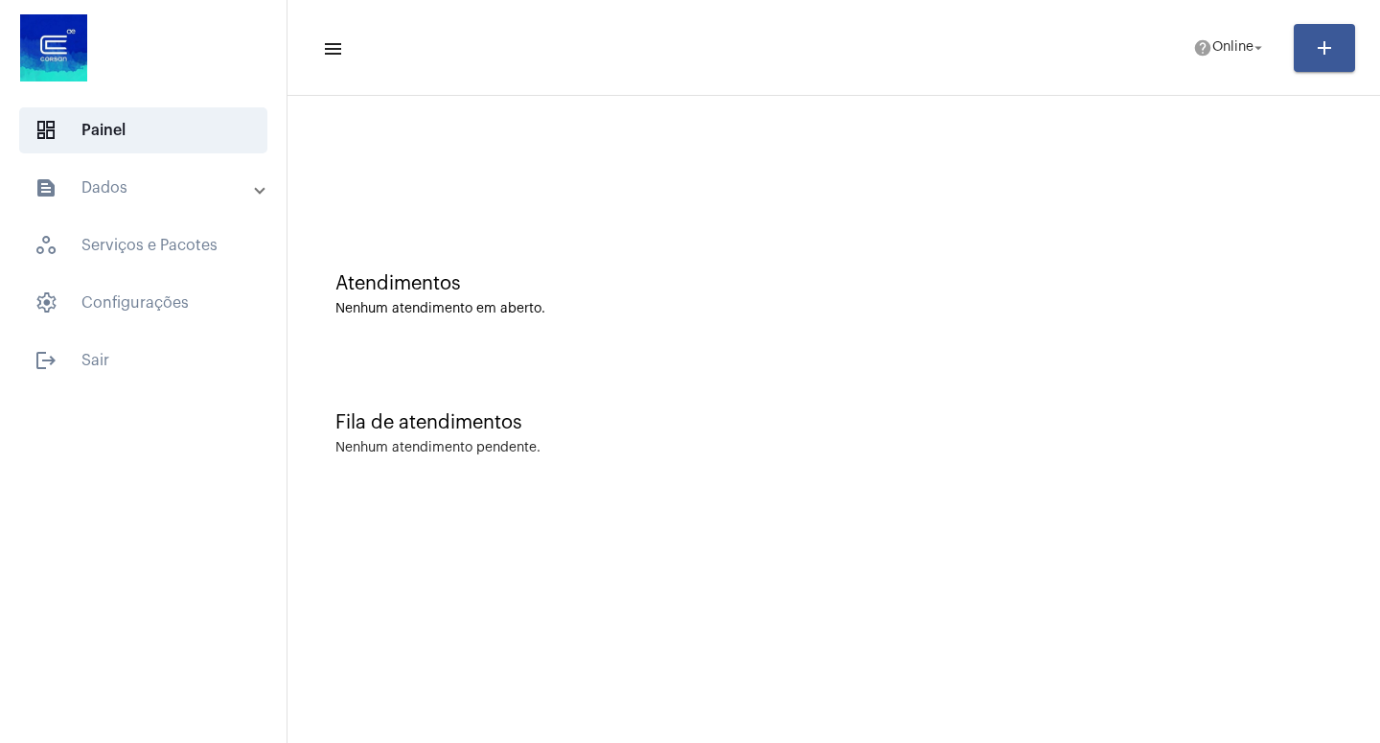
click at [627, 298] on div "Atendimentos Nenhum atendimento em aberto." at bounding box center [833, 294] width 997 height 43
click at [584, 412] on div "Fila de atendimentos Nenhum atendimento pendente." at bounding box center [833, 424] width 1073 height 139
click at [1258, 56] on mat-icon "arrow_drop_down" at bounding box center [1258, 47] width 17 height 17
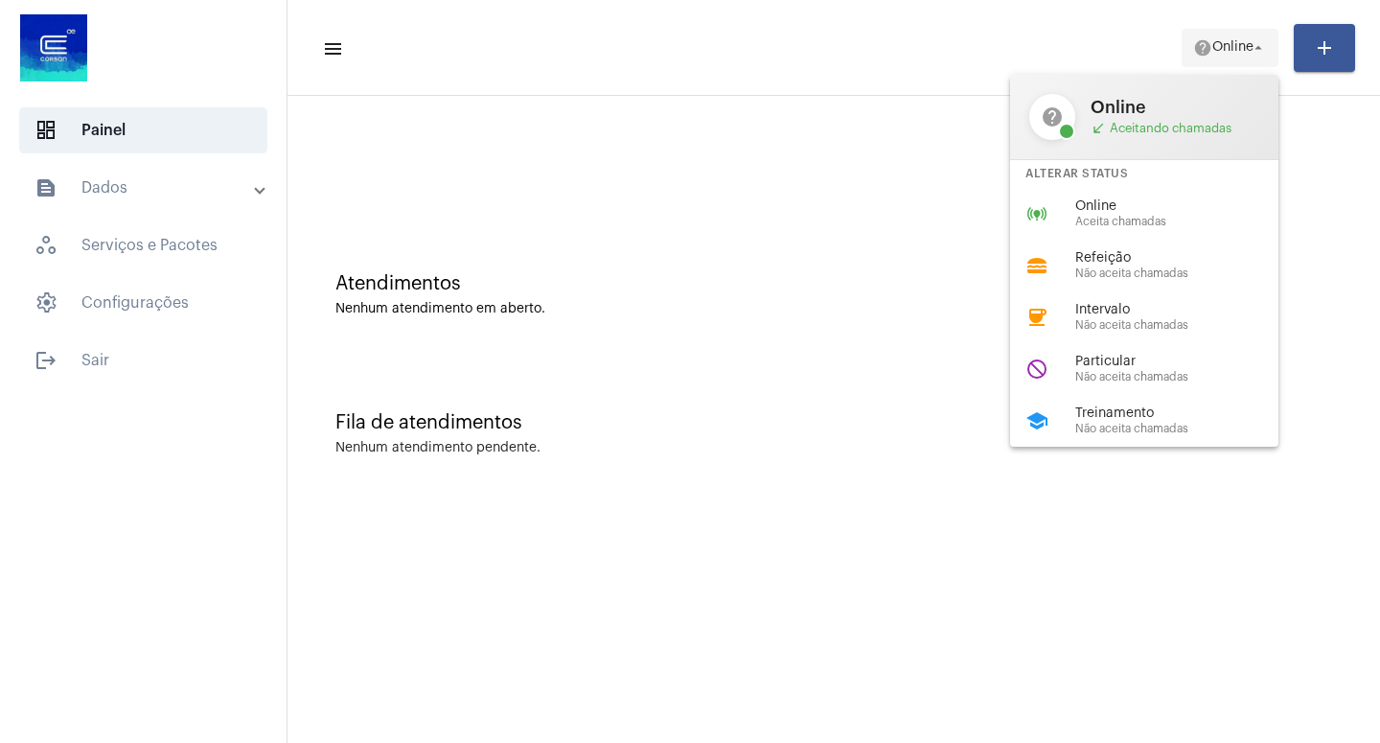
click at [1258, 56] on div at bounding box center [690, 371] width 1380 height 743
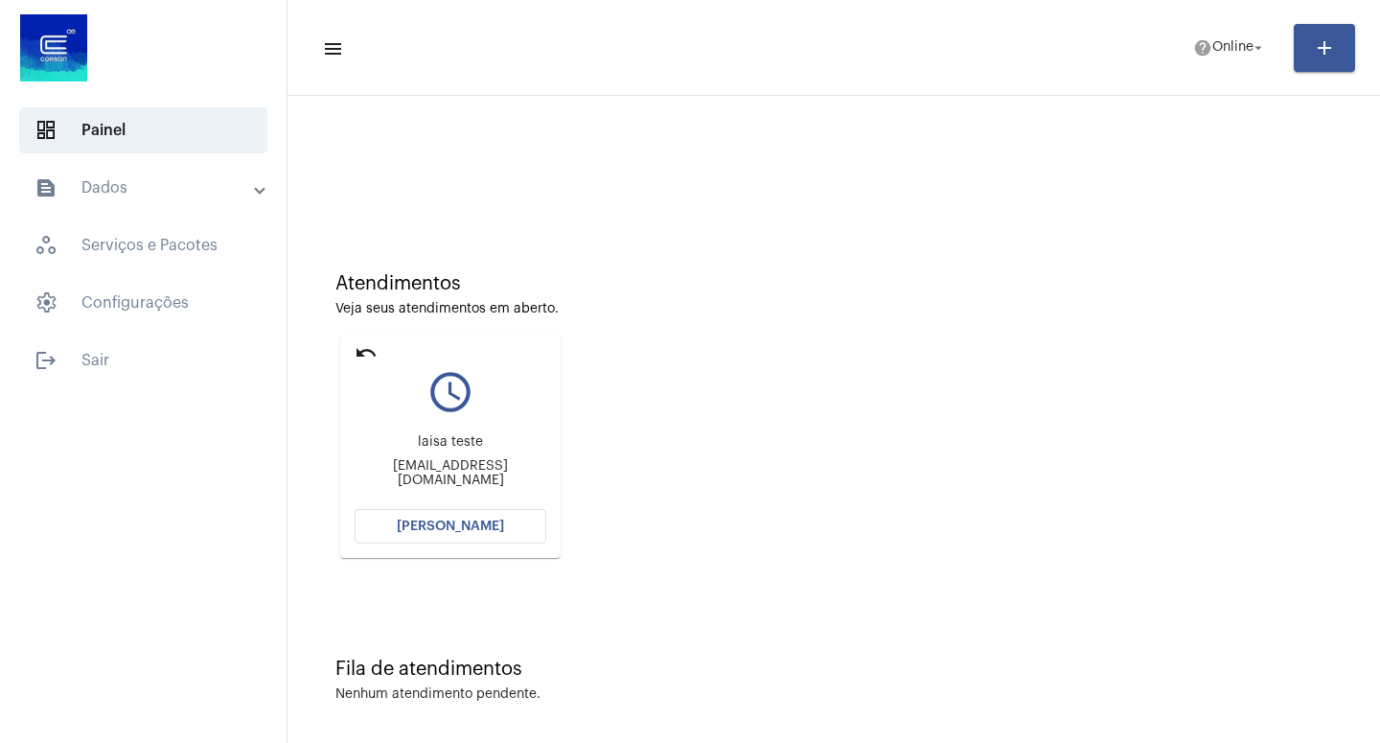
click at [458, 523] on span "[PERSON_NAME]" at bounding box center [450, 525] width 107 height 13
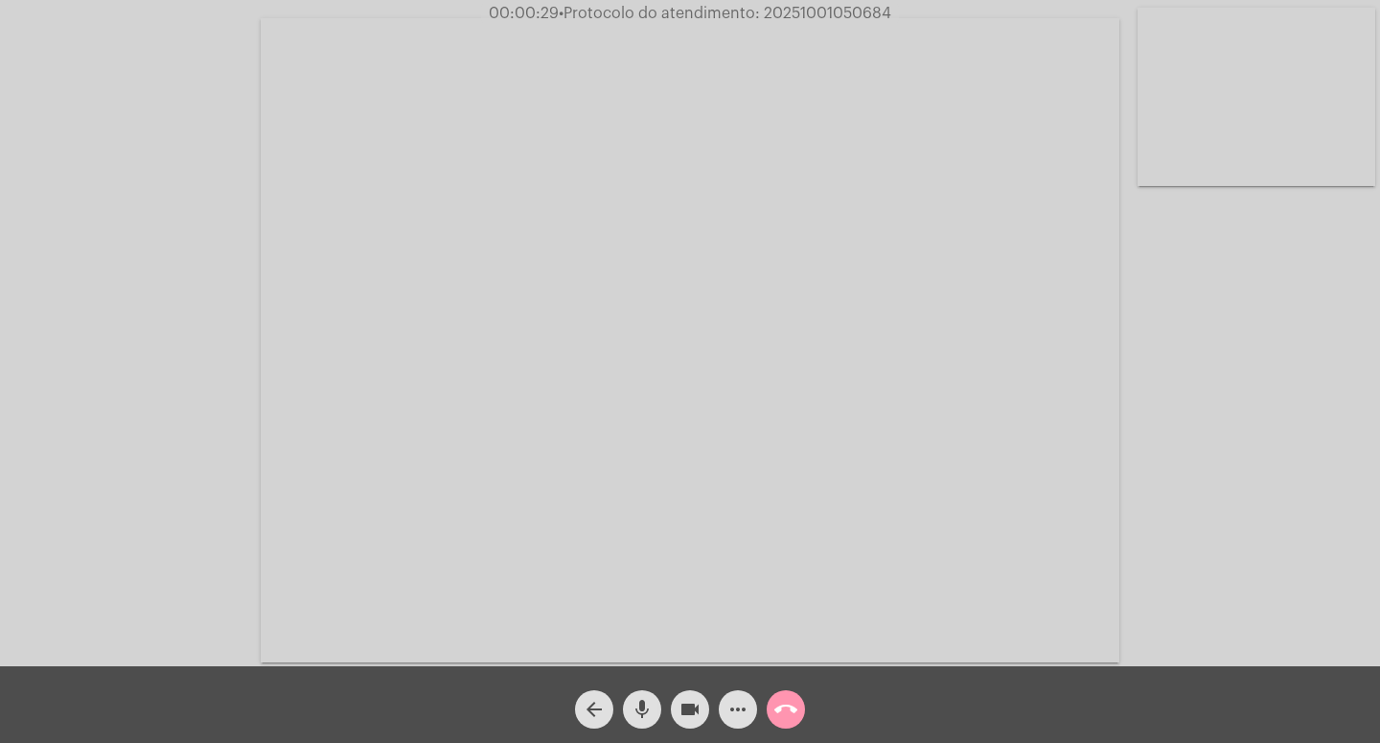
click at [744, 691] on span "more_horiz" at bounding box center [738, 709] width 23 height 38
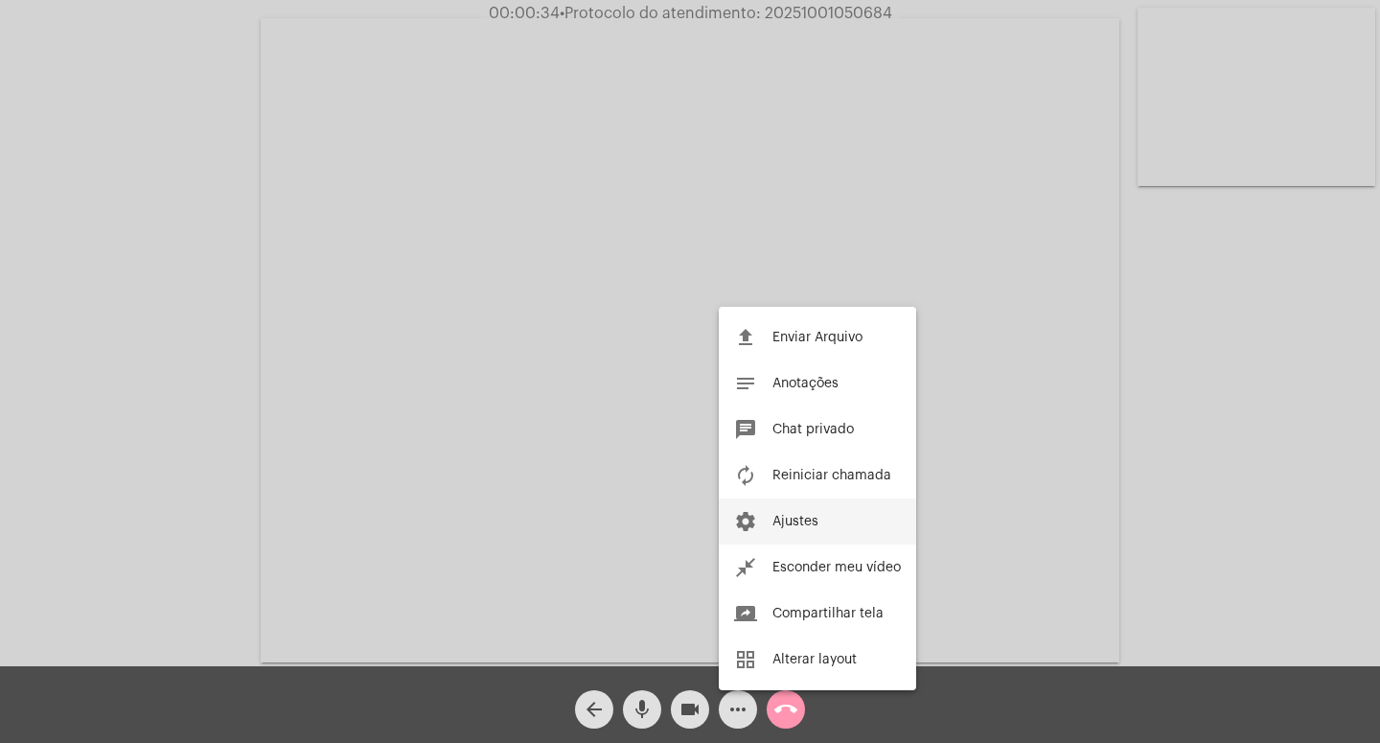
click at [802, 526] on span "Ajustes" at bounding box center [796, 521] width 46 height 13
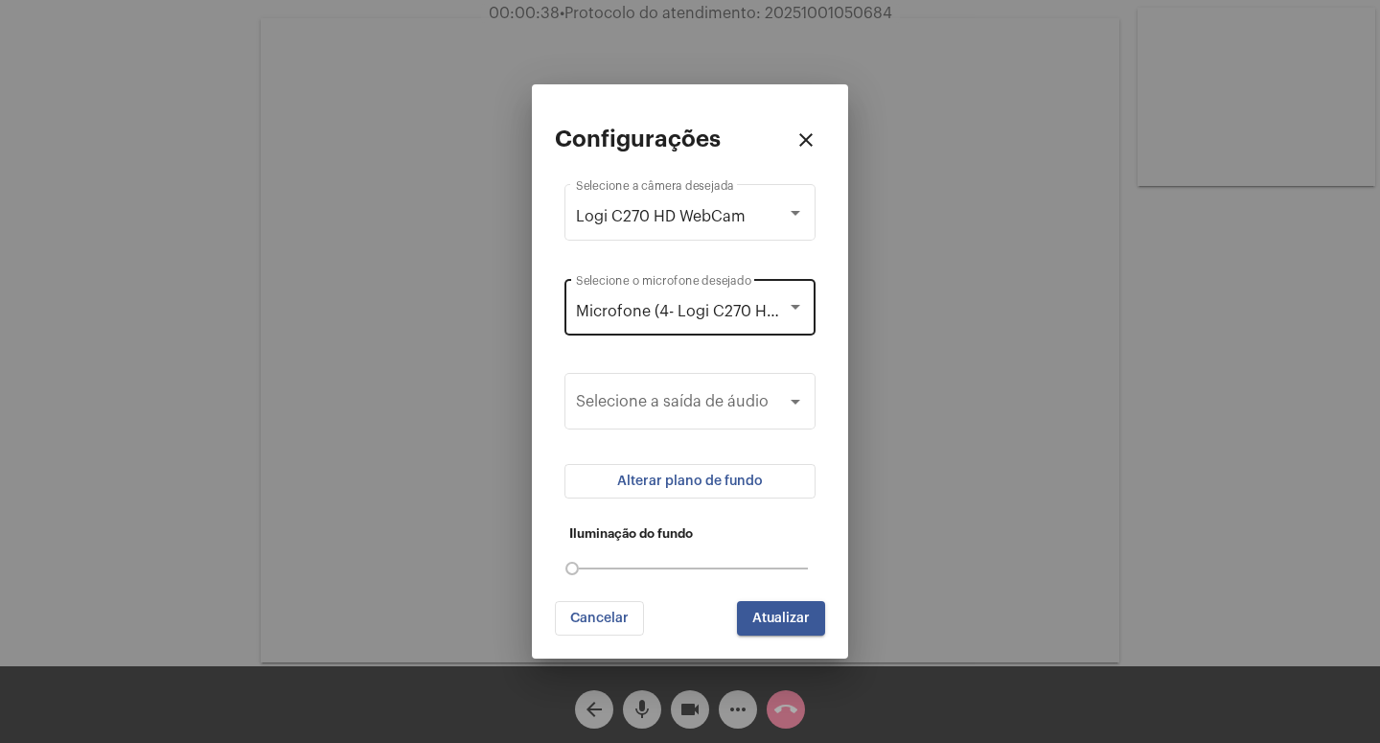
click at [695, 320] on div "Microfone (4- Logi C270 HD WebCam) Selecione o microfone desejado" at bounding box center [690, 305] width 228 height 60
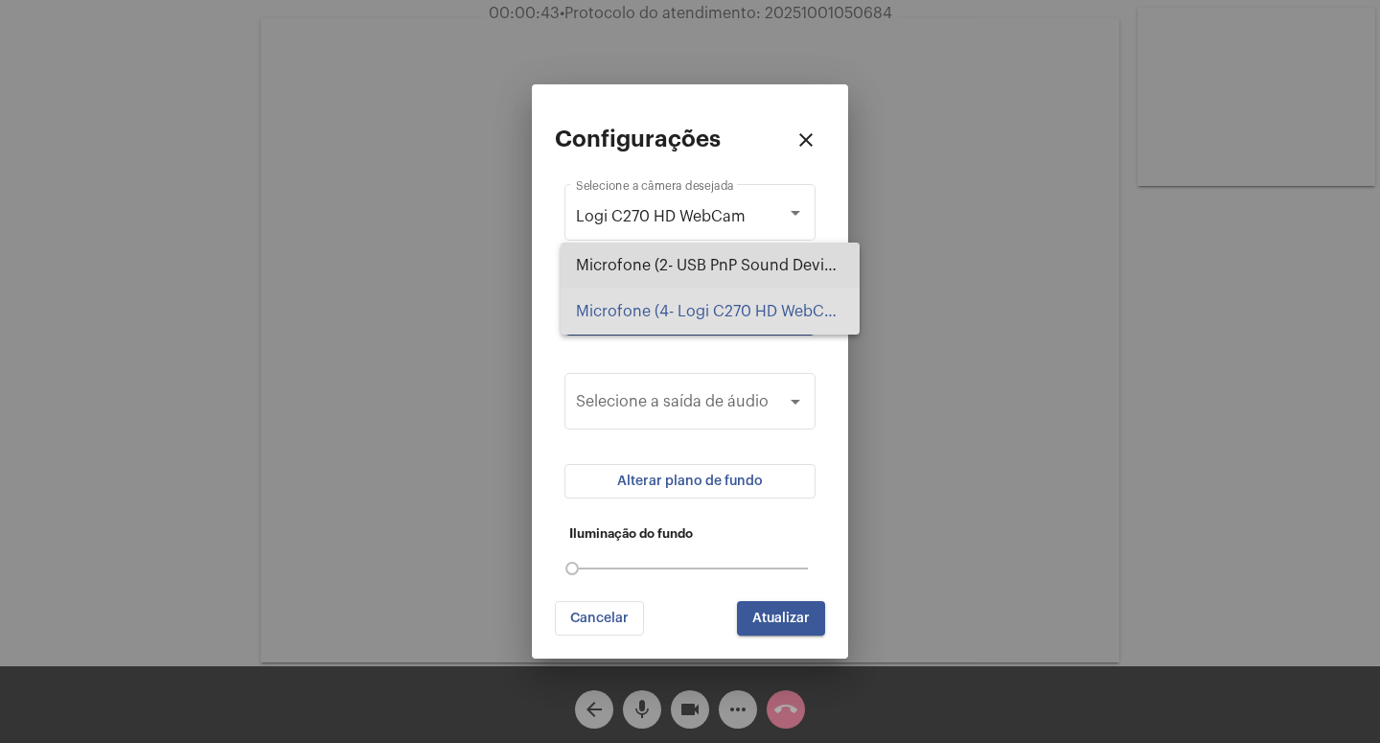
click at [753, 268] on span "Microfone (2- USB PnP Sound Device)" at bounding box center [710, 265] width 268 height 46
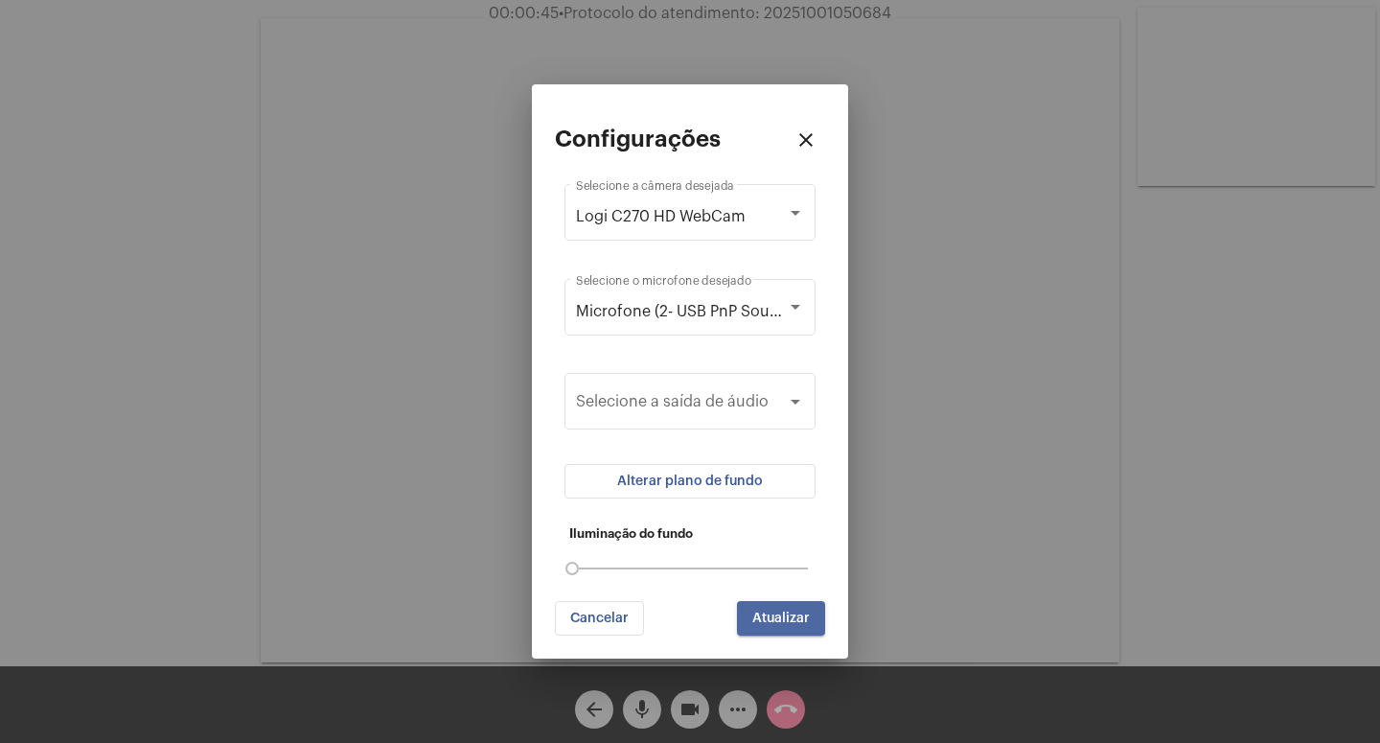
click at [777, 614] on span "Atualizar" at bounding box center [781, 617] width 58 height 13
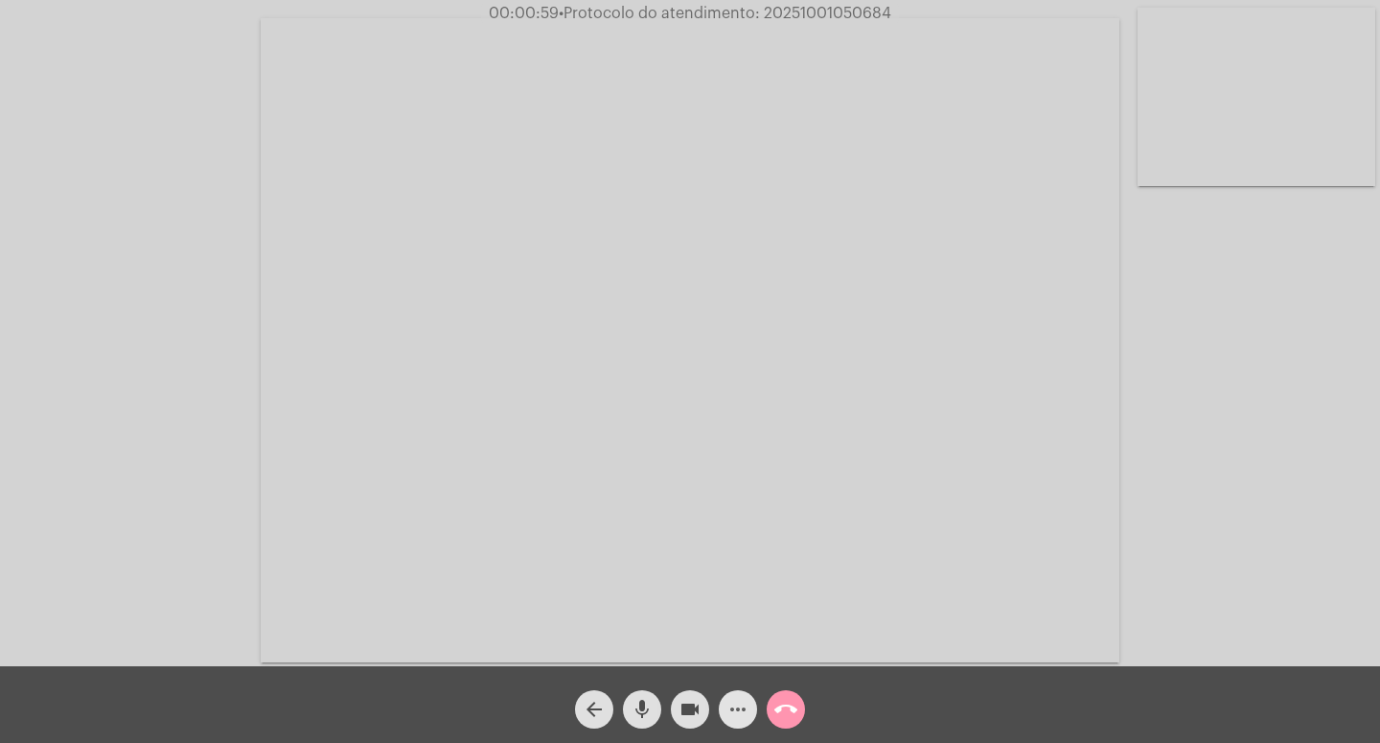
click at [738, 705] on mat-icon "more_horiz" at bounding box center [738, 709] width 23 height 23
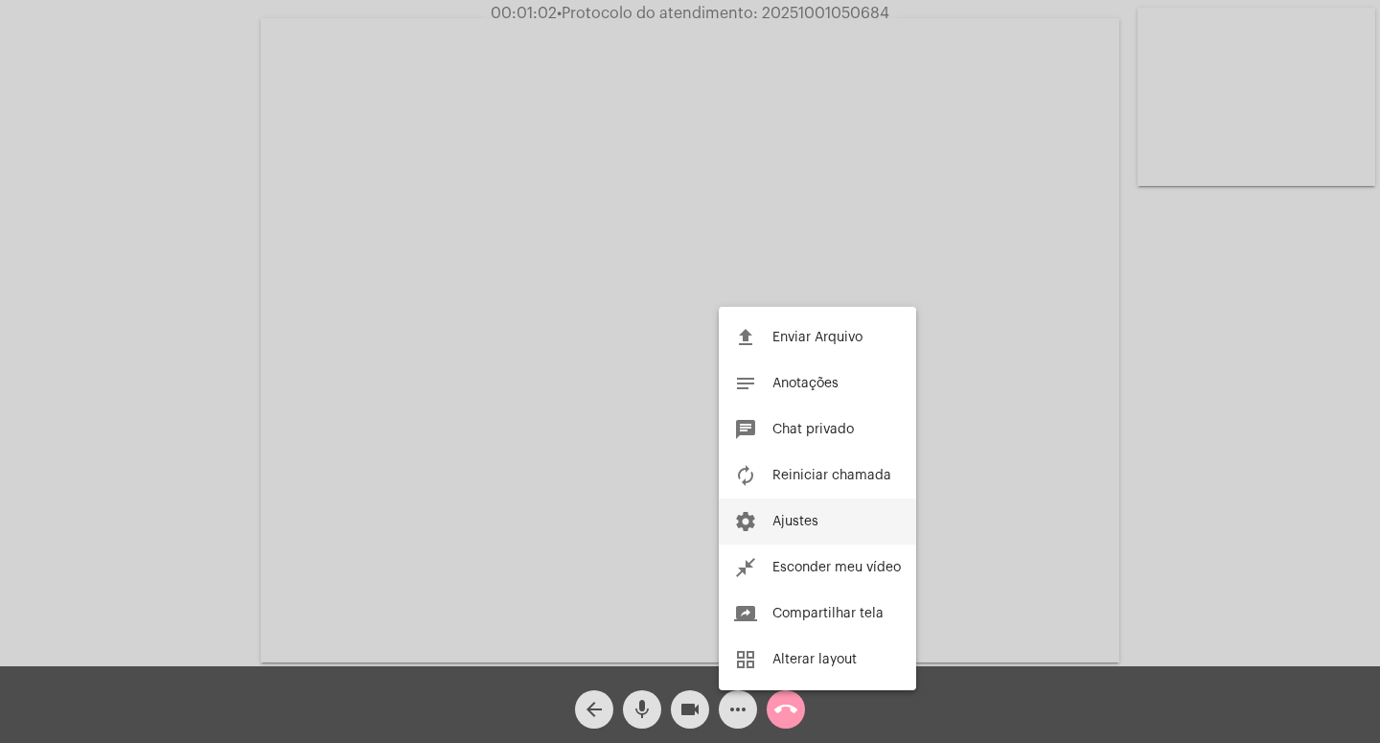
click at [803, 520] on span "Ajustes" at bounding box center [796, 521] width 46 height 13
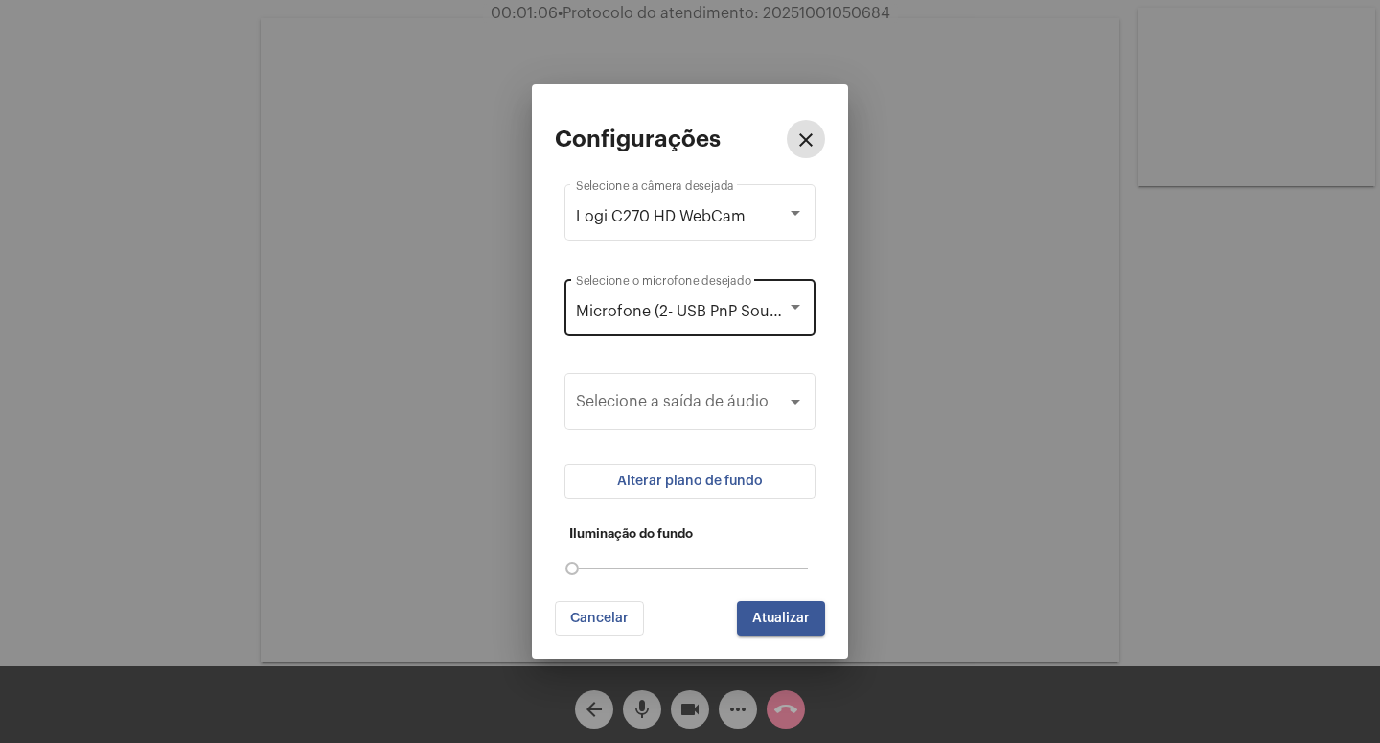
click at [736, 316] on span "Microfone (2- USB PnP Sound Device)" at bounding box center [711, 311] width 270 height 15
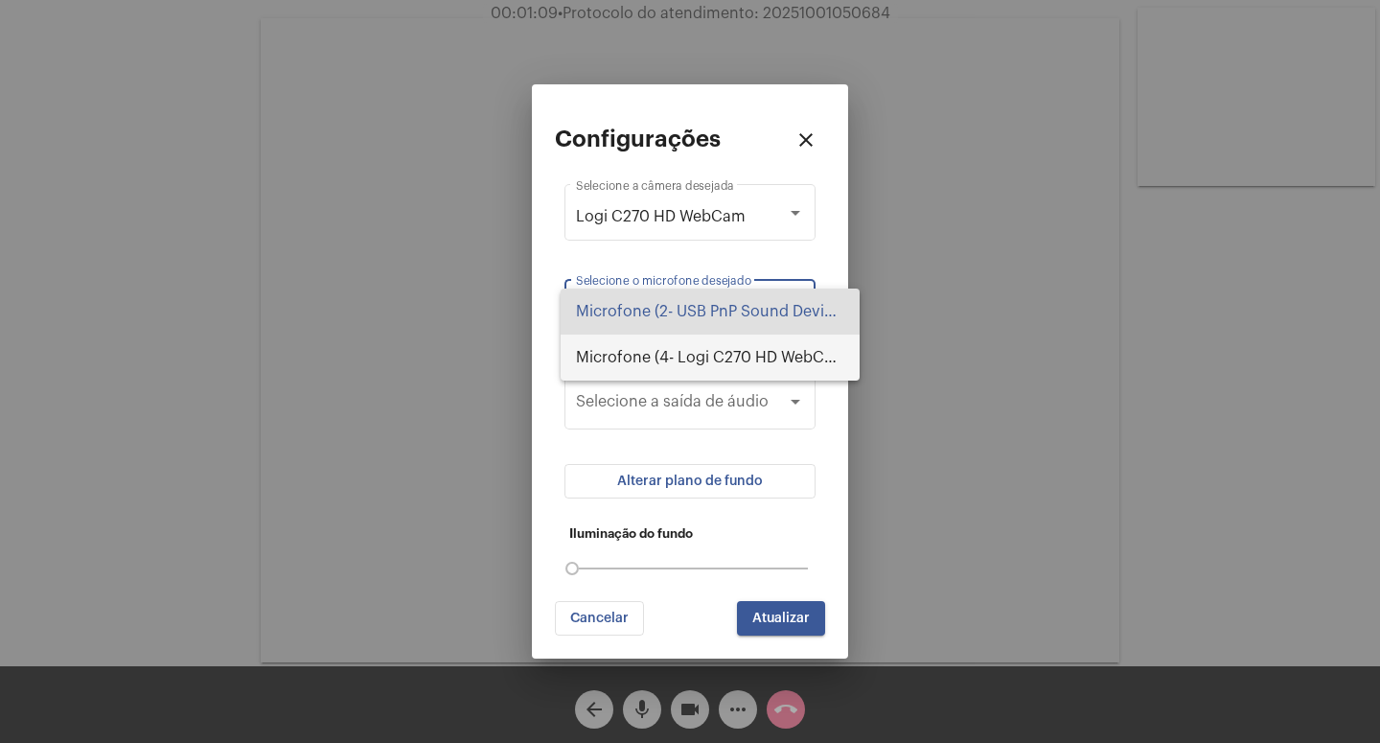
click at [739, 363] on span "Microfone (4- Logi C270 HD WebCam)" at bounding box center [710, 358] width 268 height 46
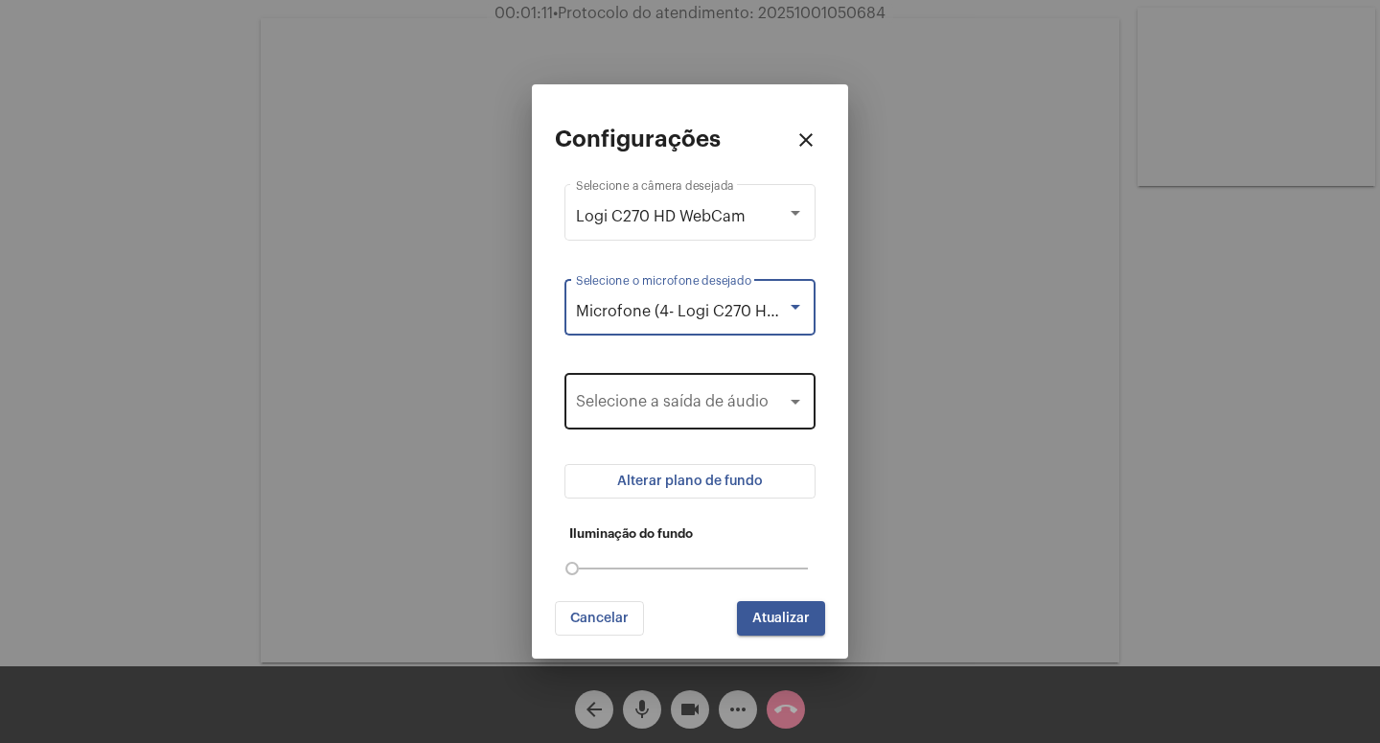
click at [766, 412] on span at bounding box center [681, 405] width 211 height 17
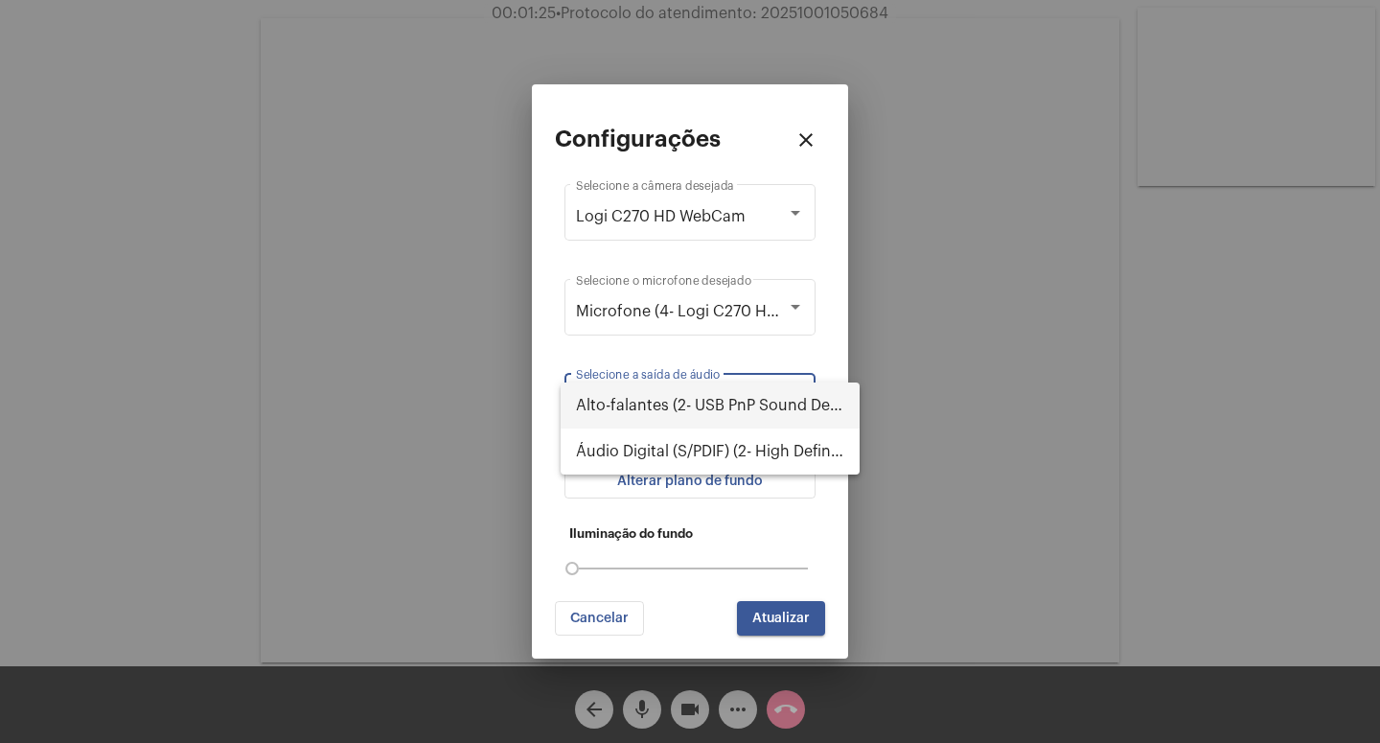
click at [822, 337] on div at bounding box center [690, 371] width 1380 height 743
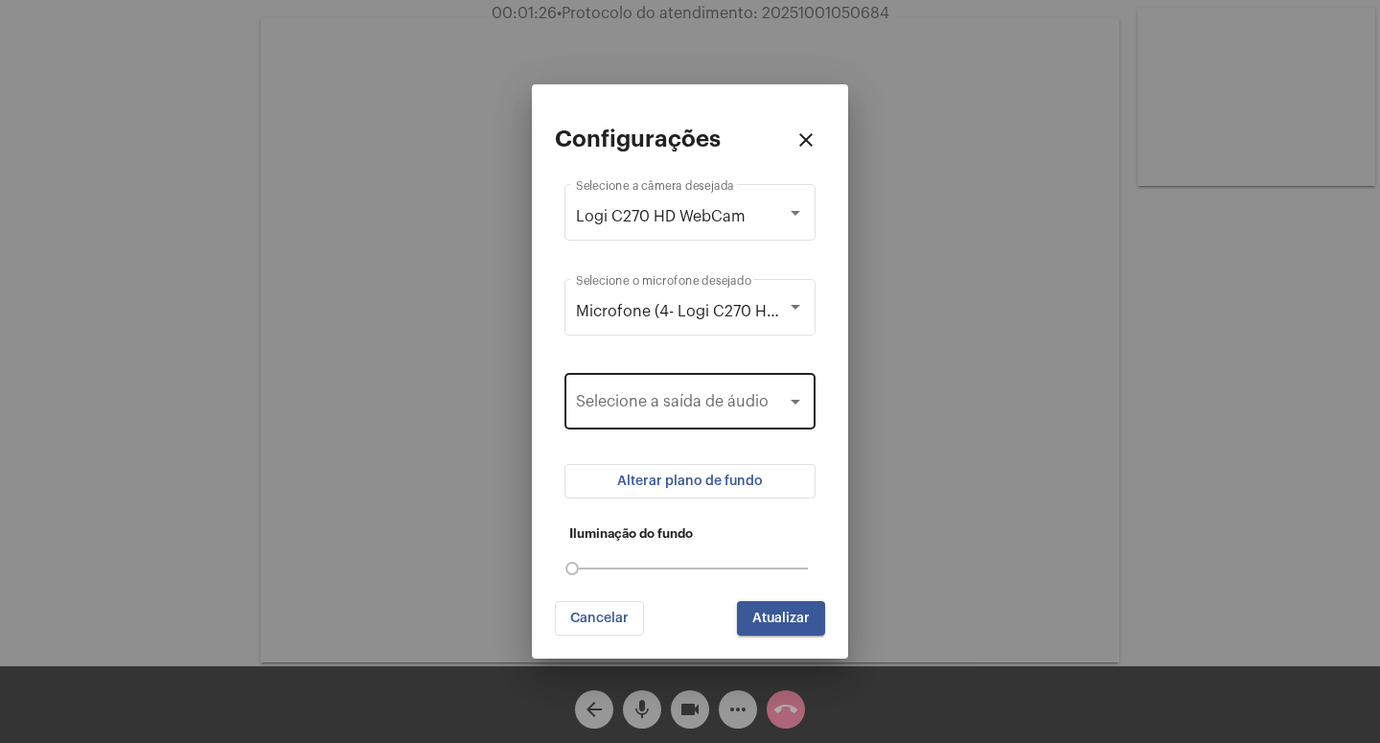
click at [772, 391] on div "Selecione a saída de áudio" at bounding box center [690, 399] width 228 height 60
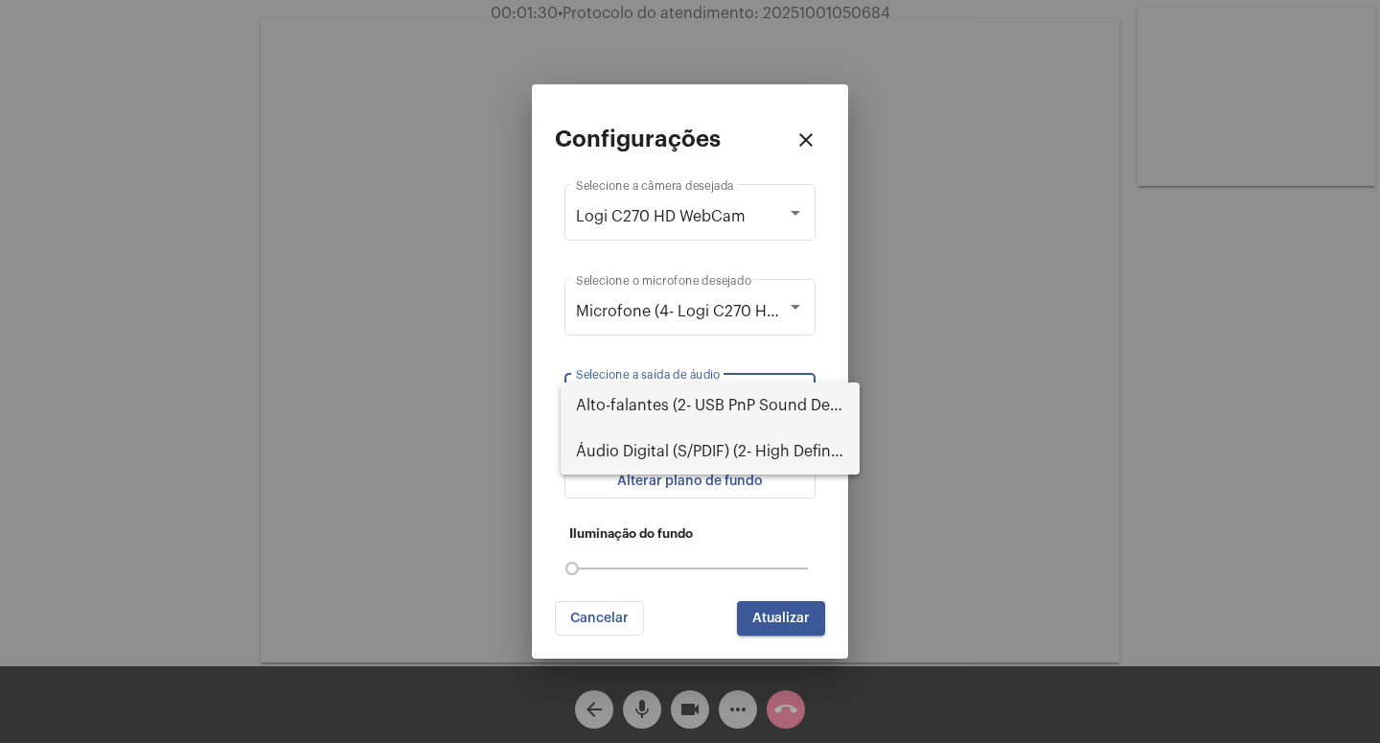
click at [731, 439] on span "Áudio Digital (S/PDIF) (2- High Definition Audio Device)" at bounding box center [710, 451] width 268 height 46
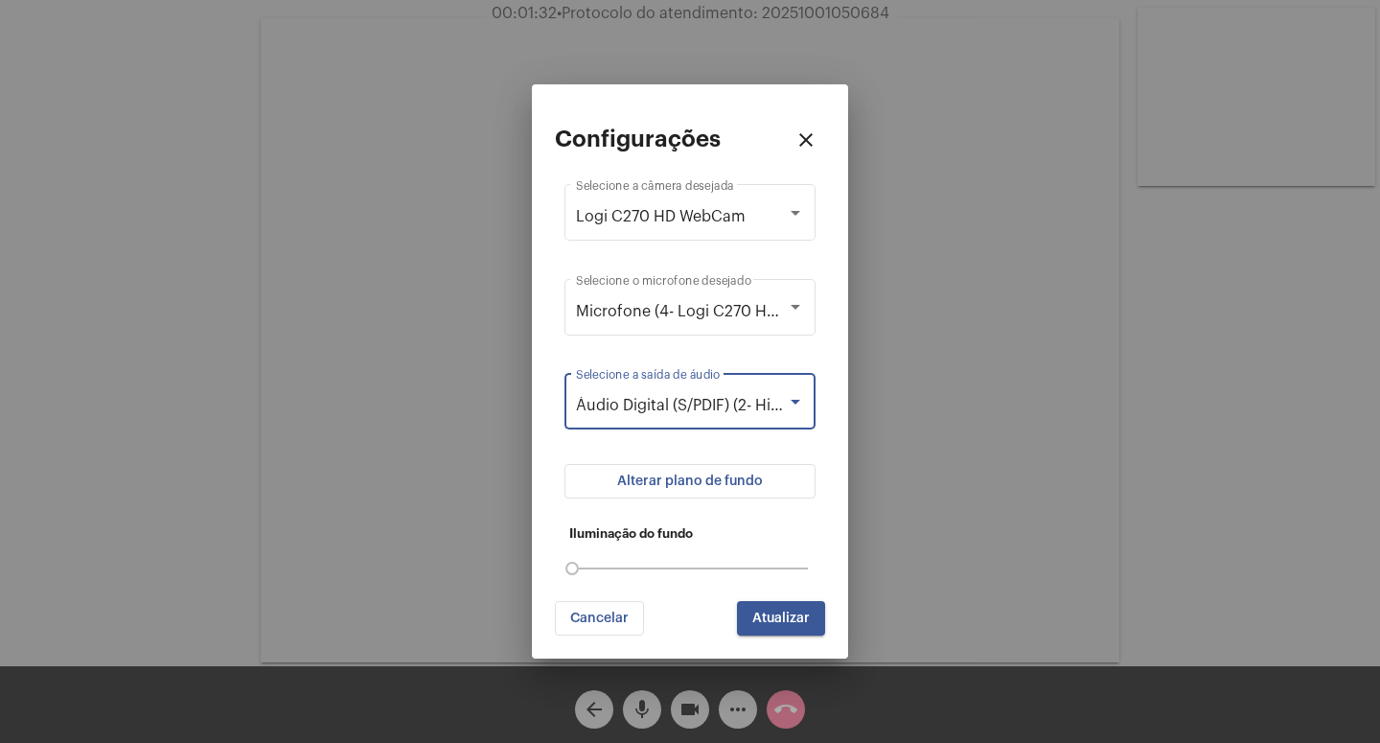
click at [787, 611] on button "Atualizar" at bounding box center [781, 618] width 88 height 35
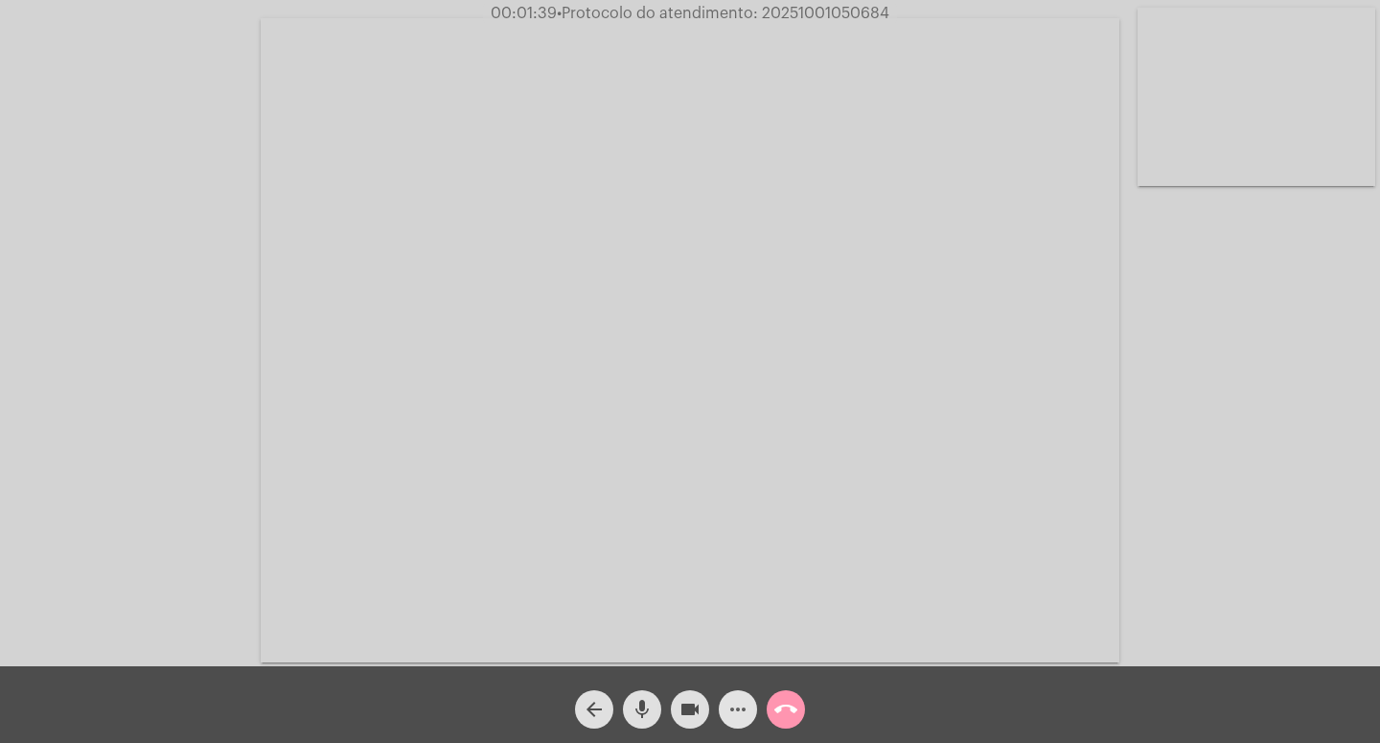
click at [733, 709] on mat-icon "more_horiz" at bounding box center [738, 709] width 23 height 23
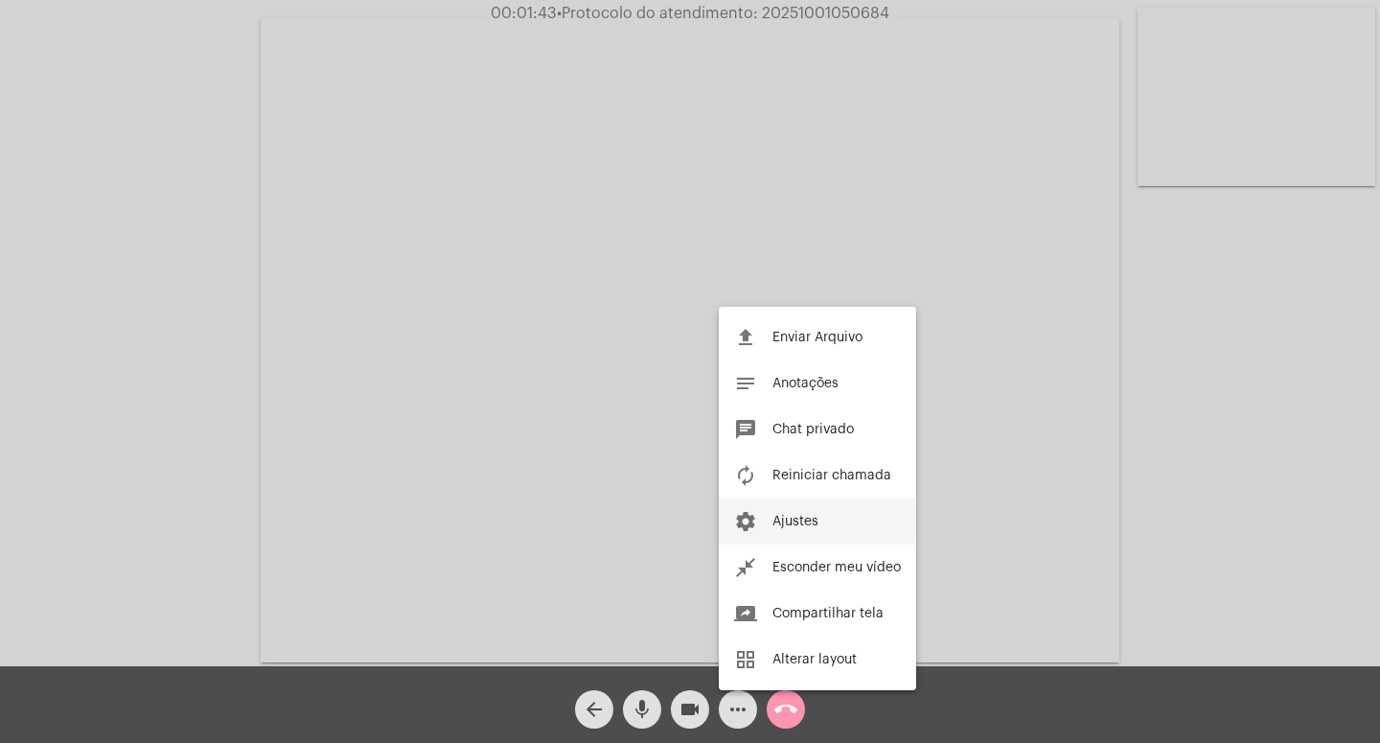
click at [799, 522] on span "Ajustes" at bounding box center [796, 521] width 46 height 13
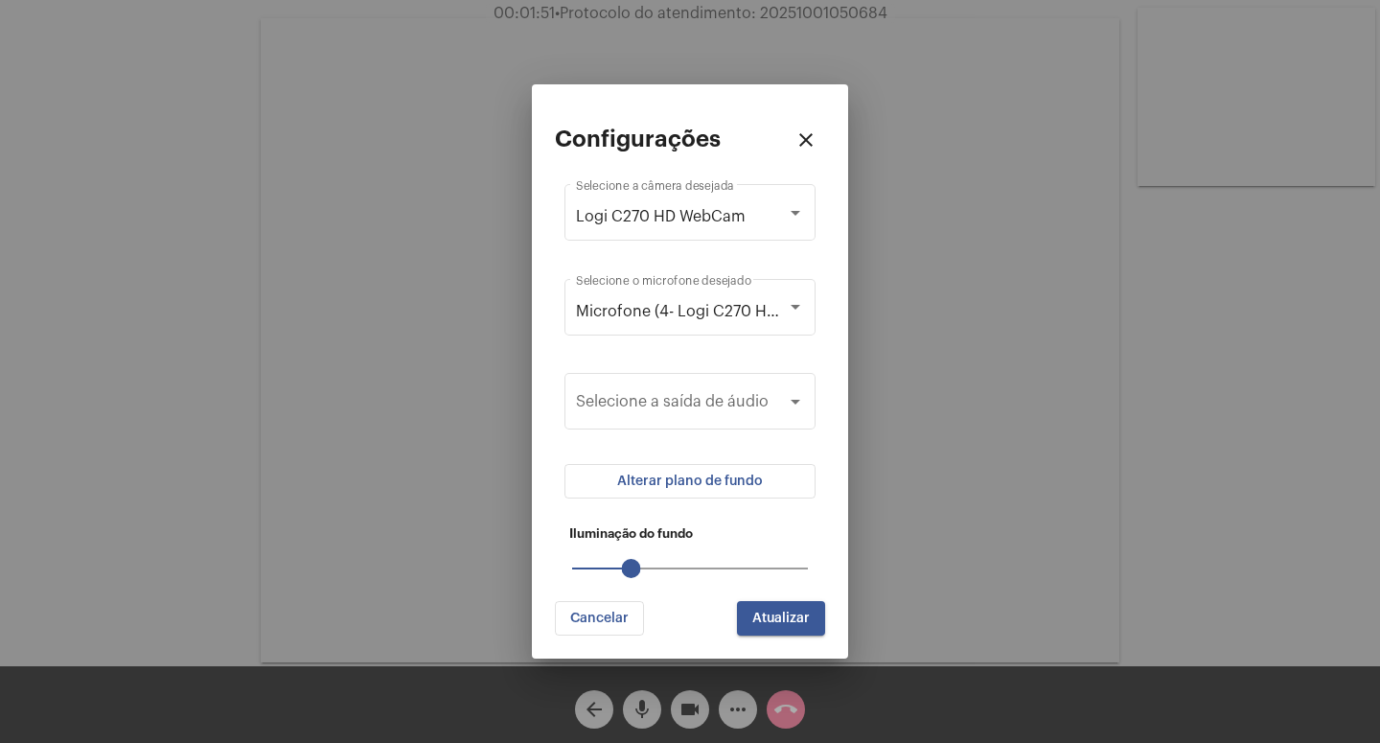
drag, startPoint x: 573, startPoint y: 569, endPoint x: 612, endPoint y: 569, distance: 39.3
click at [612, 569] on div "25" at bounding box center [690, 568] width 236 height 2
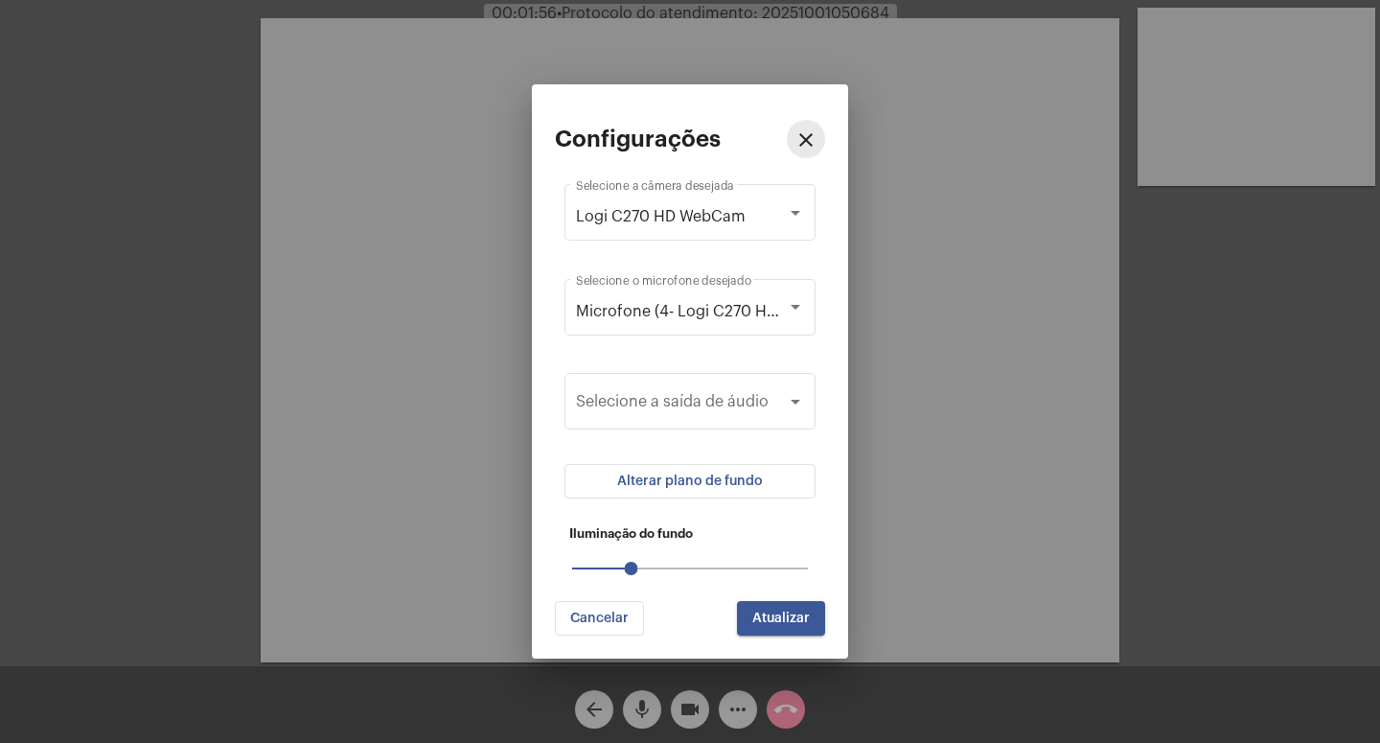
click at [813, 139] on mat-icon "close" at bounding box center [806, 139] width 23 height 23
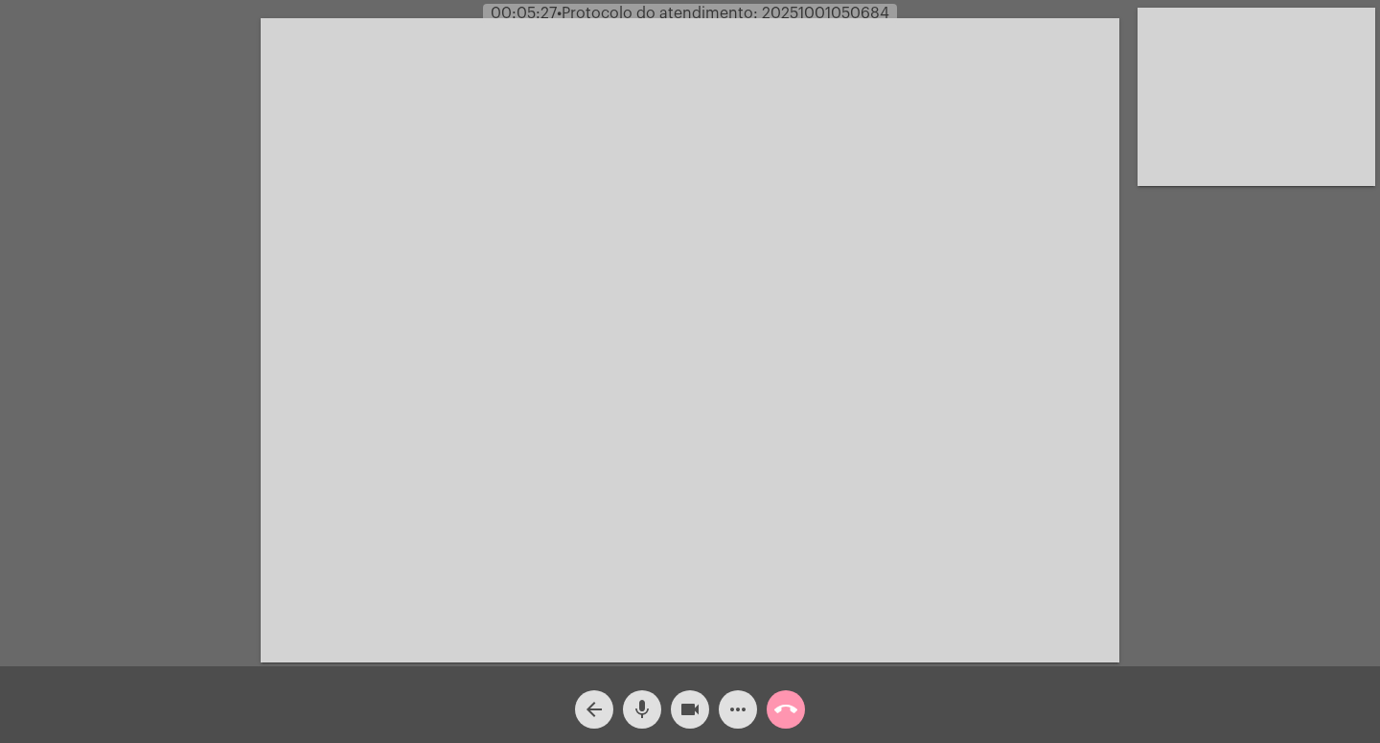
click at [751, 683] on div "more_horiz" at bounding box center [738, 705] width 48 height 48
click at [739, 700] on mat-icon "more_horiz" at bounding box center [738, 709] width 23 height 23
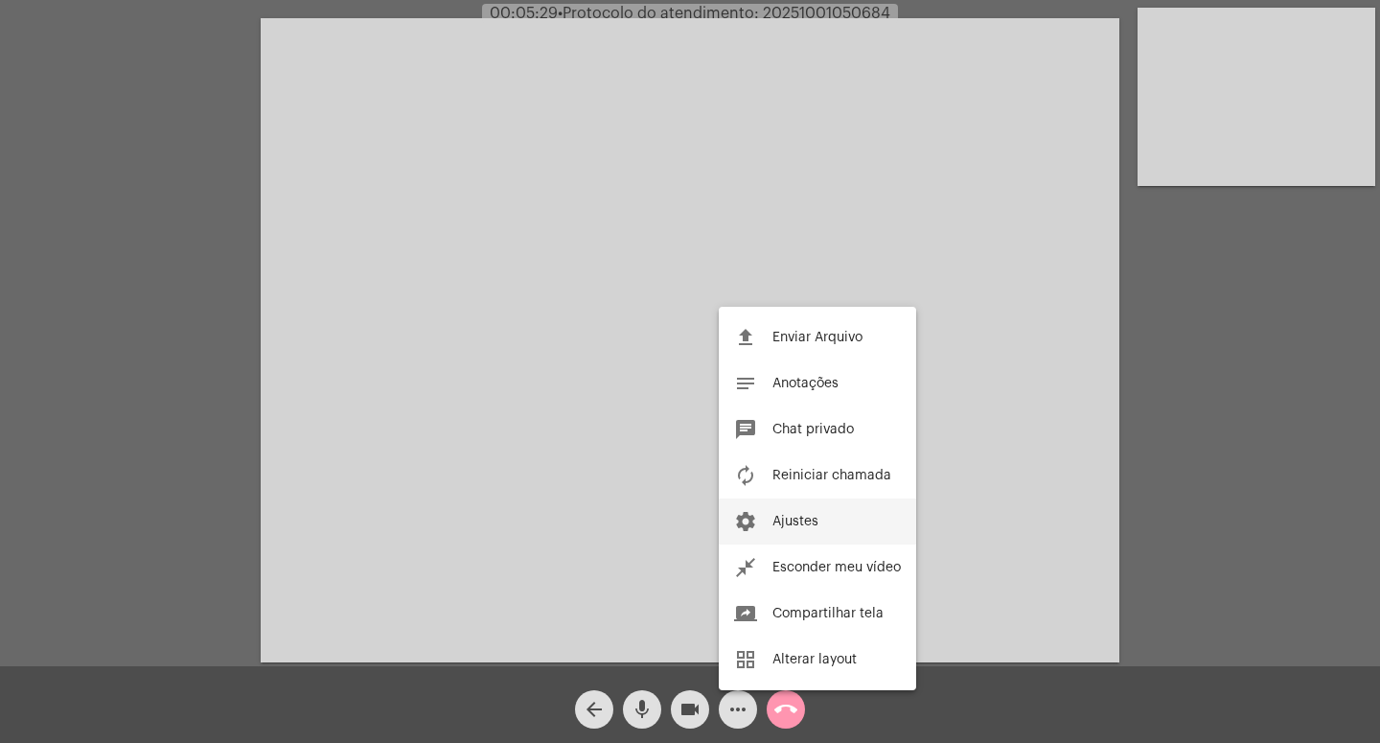
click at [832, 538] on button "settings Ajustes" at bounding box center [817, 521] width 197 height 46
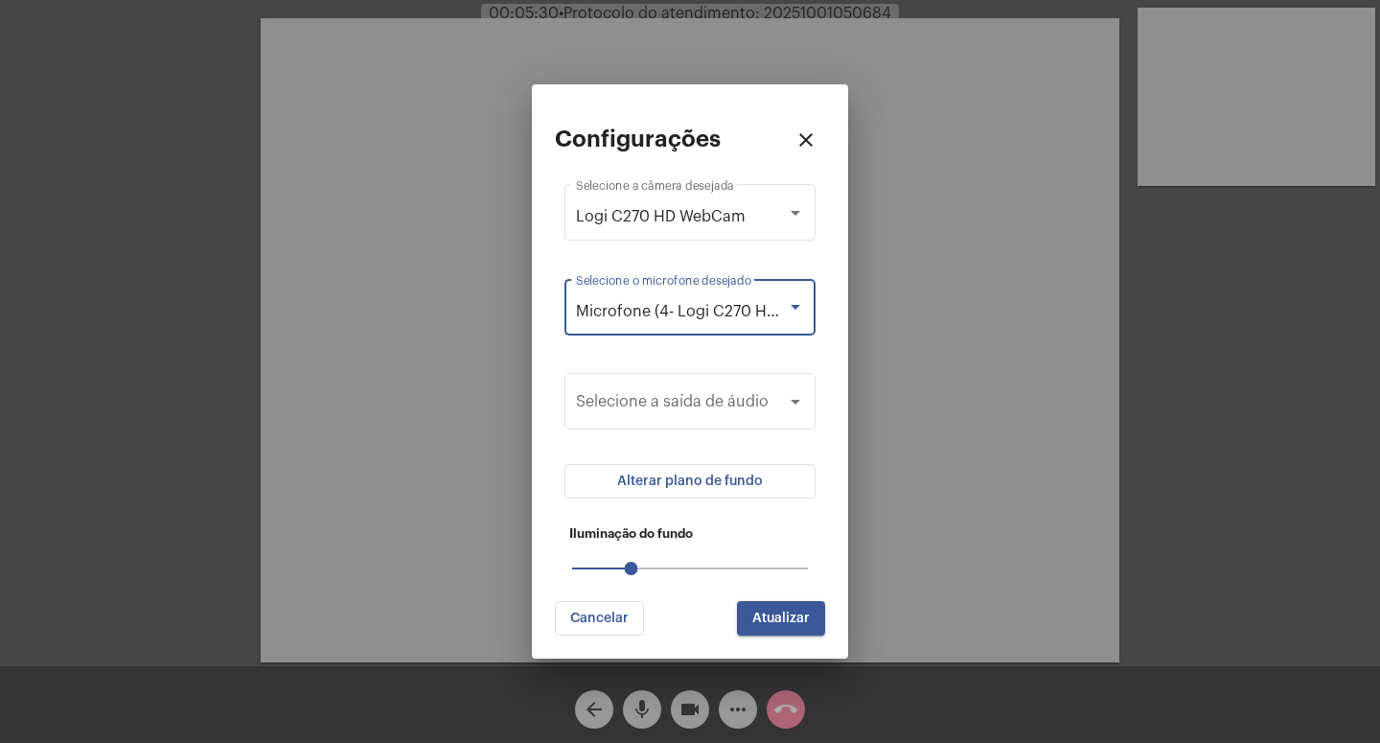
click at [786, 306] on span "Microfone (4- Logi C270 HD WebCam)" at bounding box center [714, 311] width 276 height 15
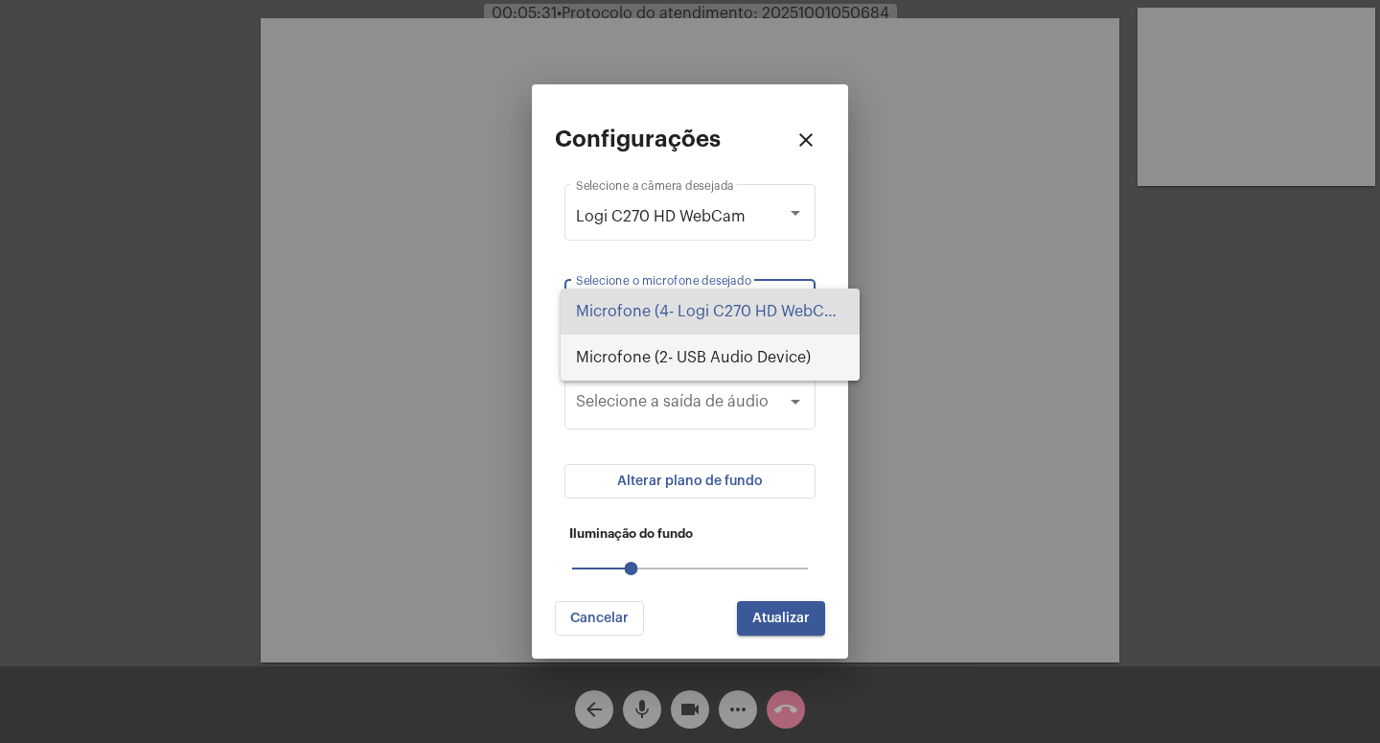
click at [759, 358] on span "Microfone (2- USB Audio Device)" at bounding box center [710, 358] width 268 height 46
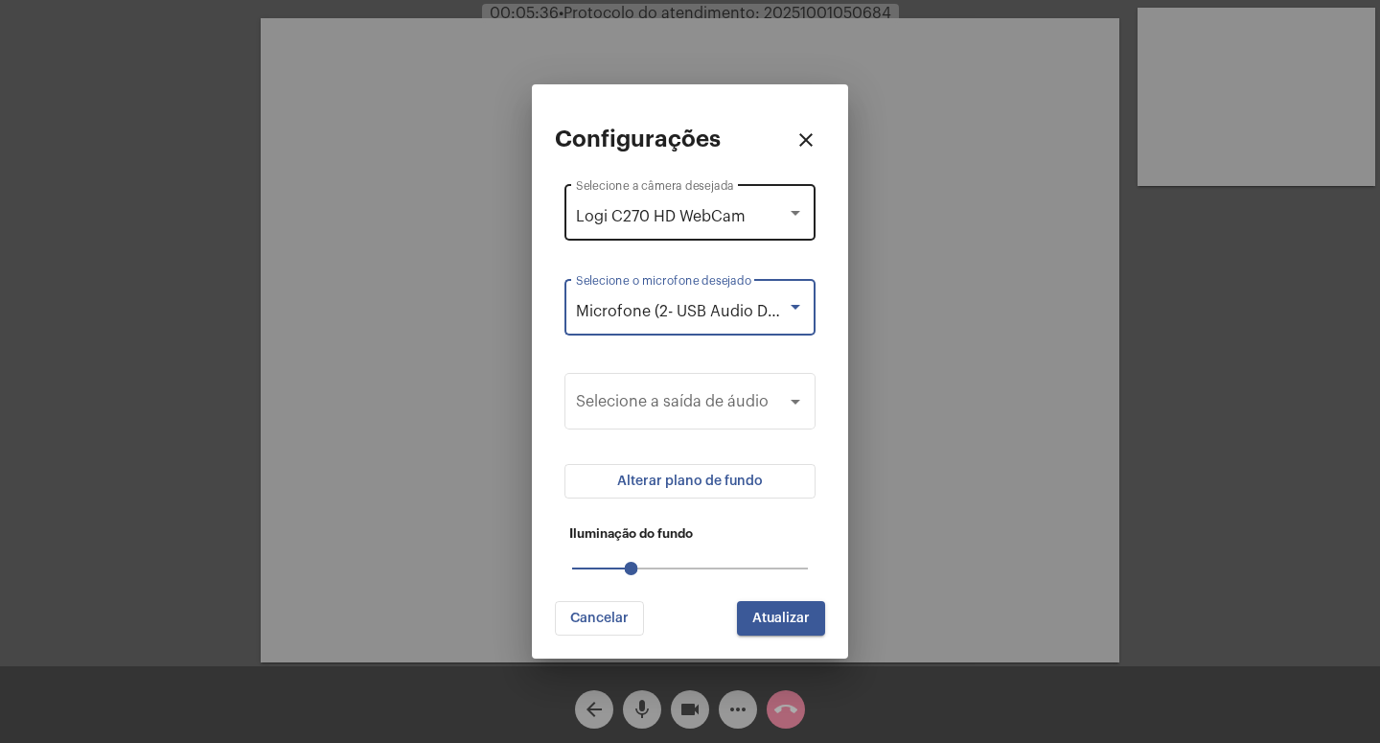
click at [785, 203] on div "Logi C270 HD WebCam Selecione a câmera desejada" at bounding box center [690, 210] width 228 height 60
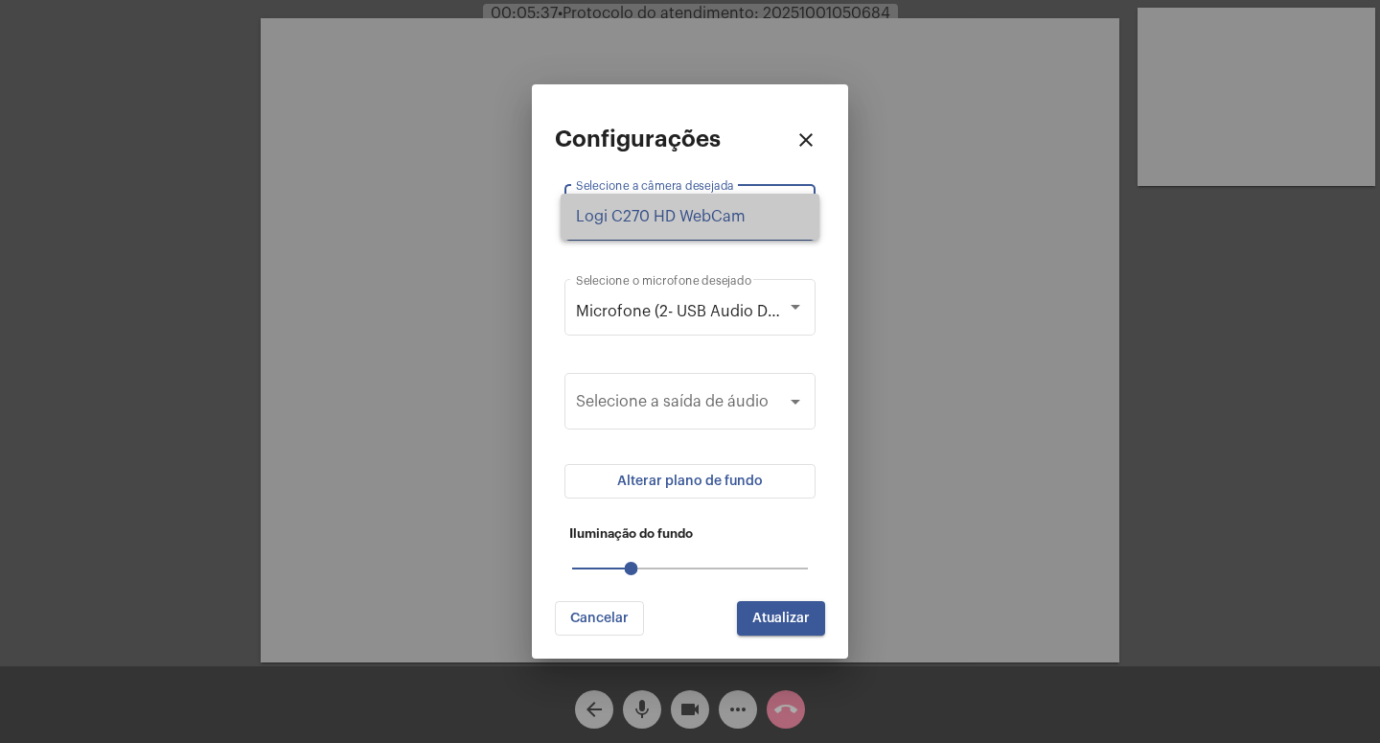
click at [784, 223] on span "Logi C270 HD WebCam" at bounding box center [690, 217] width 228 height 46
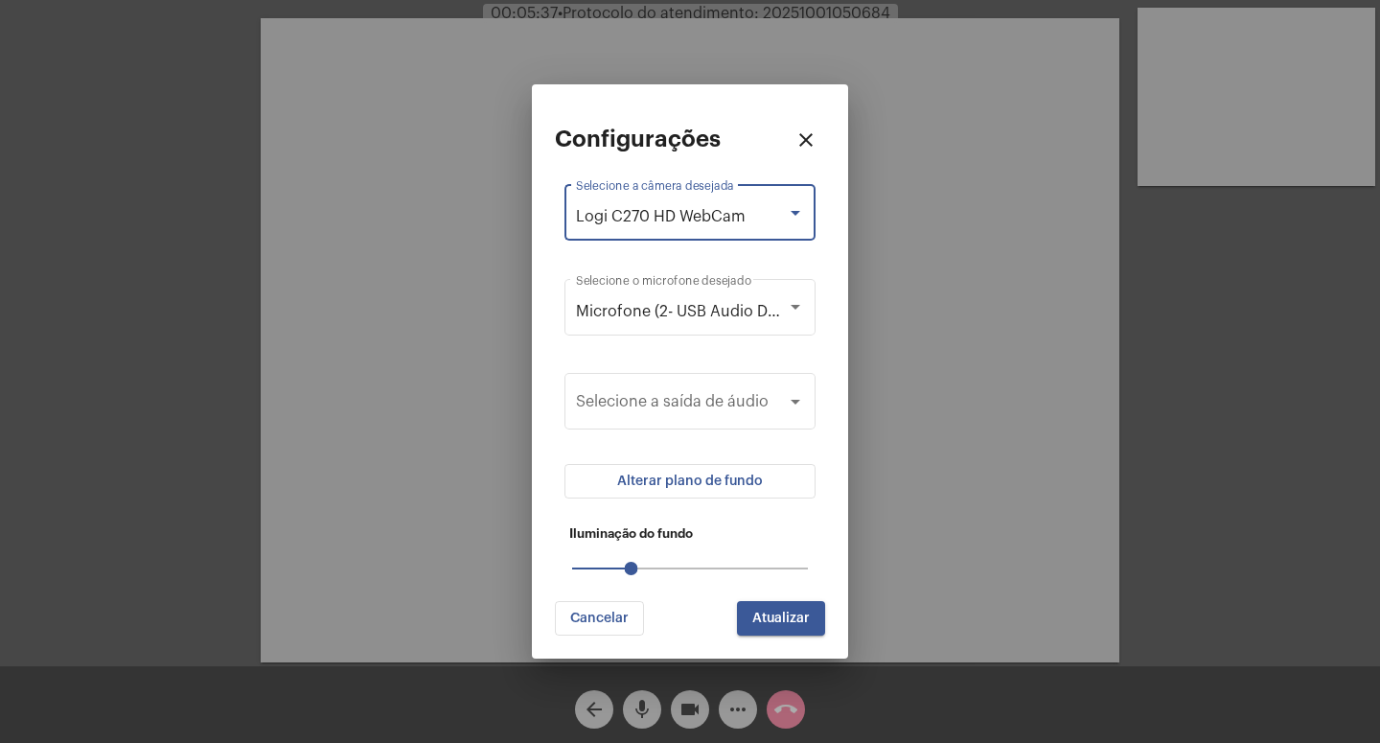
click at [801, 143] on mat-icon "close" at bounding box center [806, 139] width 23 height 23
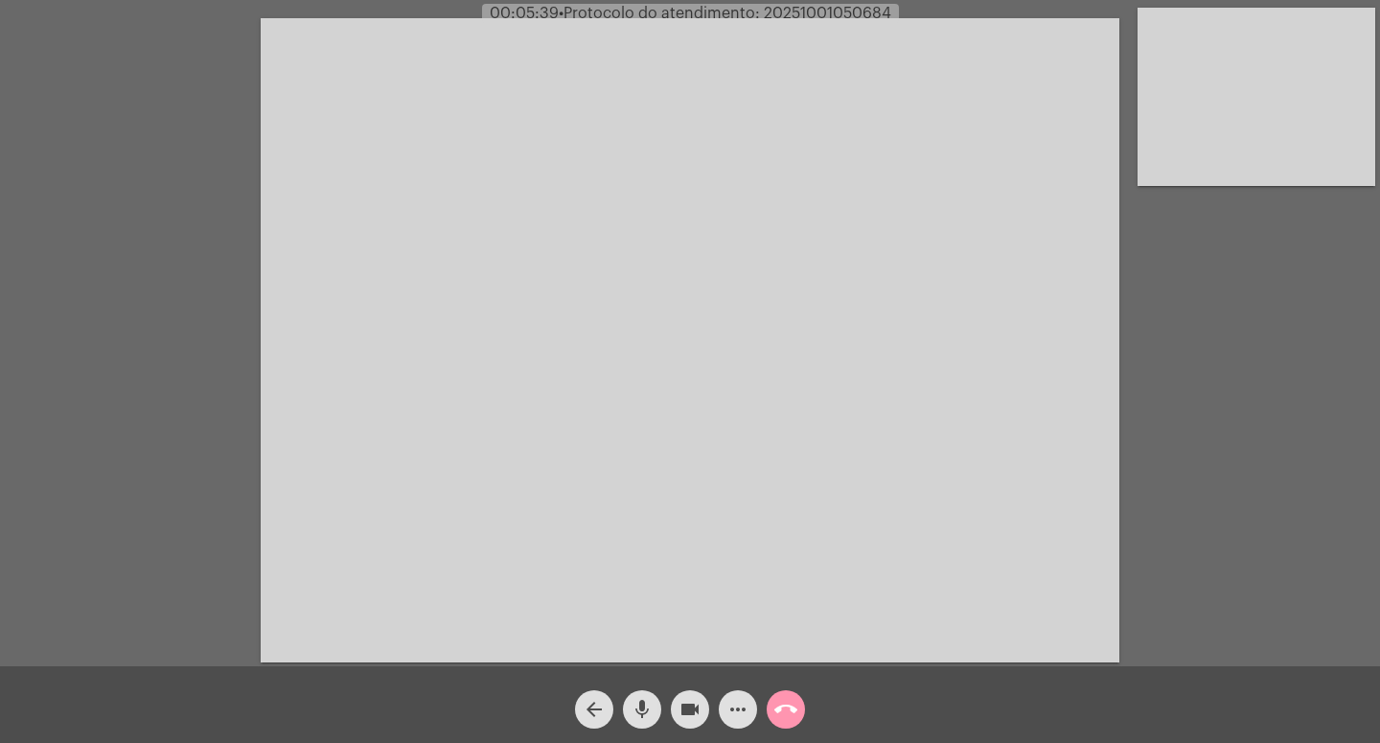
click at [736, 707] on mat-icon "more_horiz" at bounding box center [738, 709] width 23 height 23
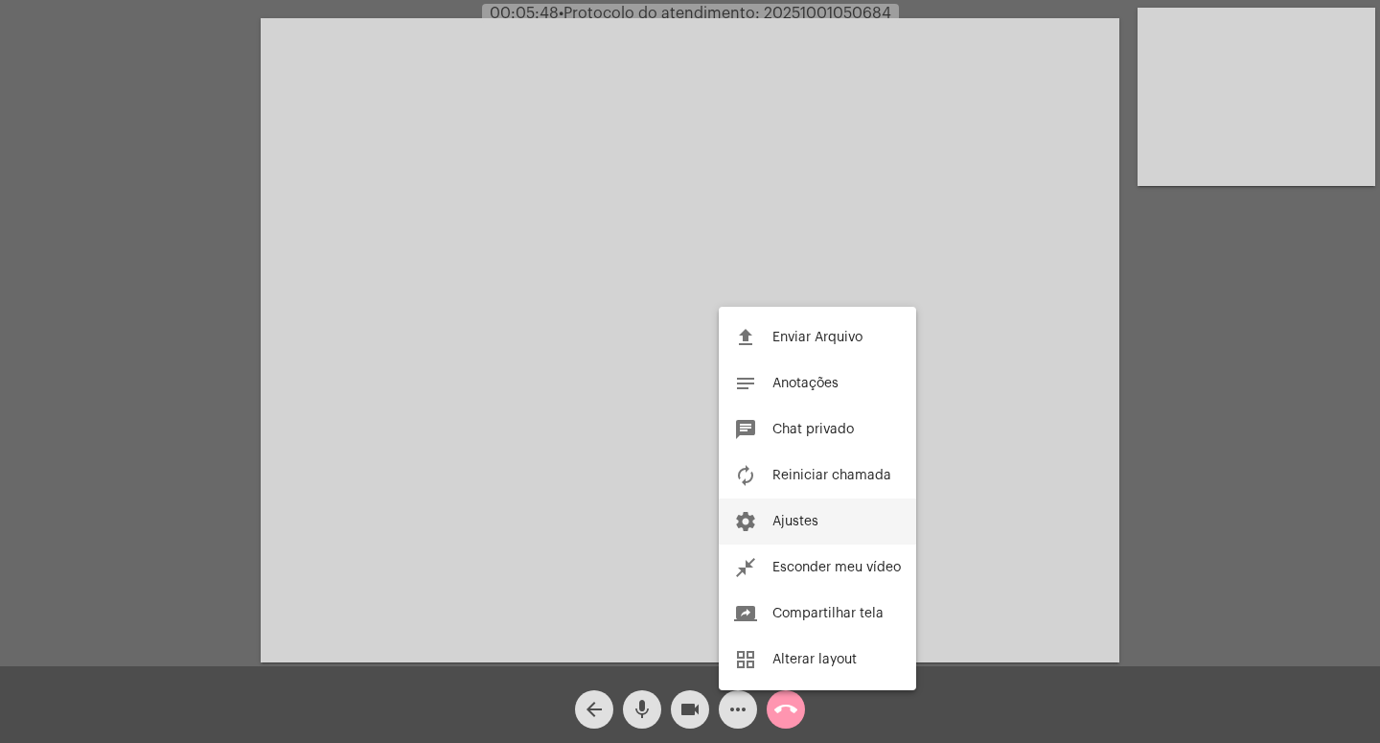
click at [807, 512] on button "settings Ajustes" at bounding box center [817, 521] width 197 height 46
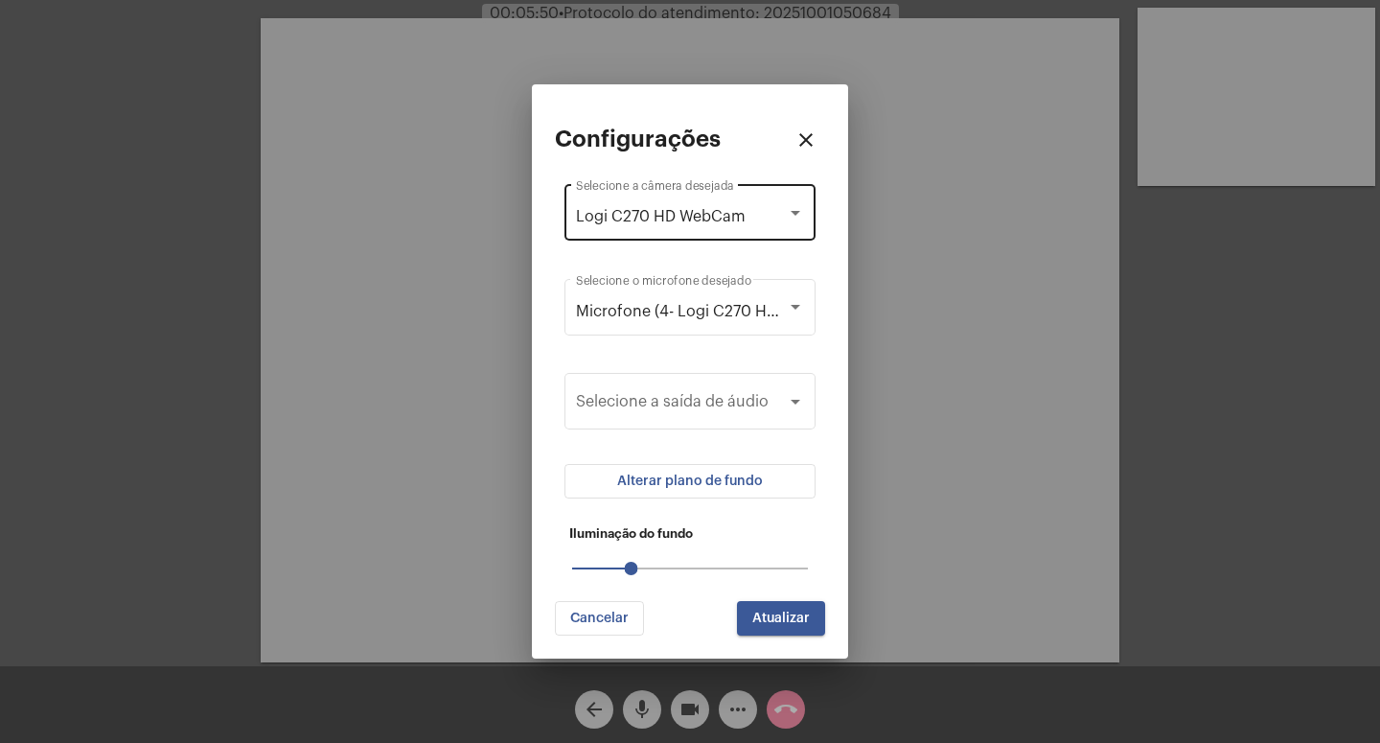
click at [780, 196] on div "Logi C270 HD WebCam Selecione a câmera desejada" at bounding box center [690, 210] width 228 height 60
click at [780, 196] on span "Logi C270 HD WebCam" at bounding box center [690, 217] width 228 height 46
click at [798, 307] on div at bounding box center [796, 307] width 10 height 5
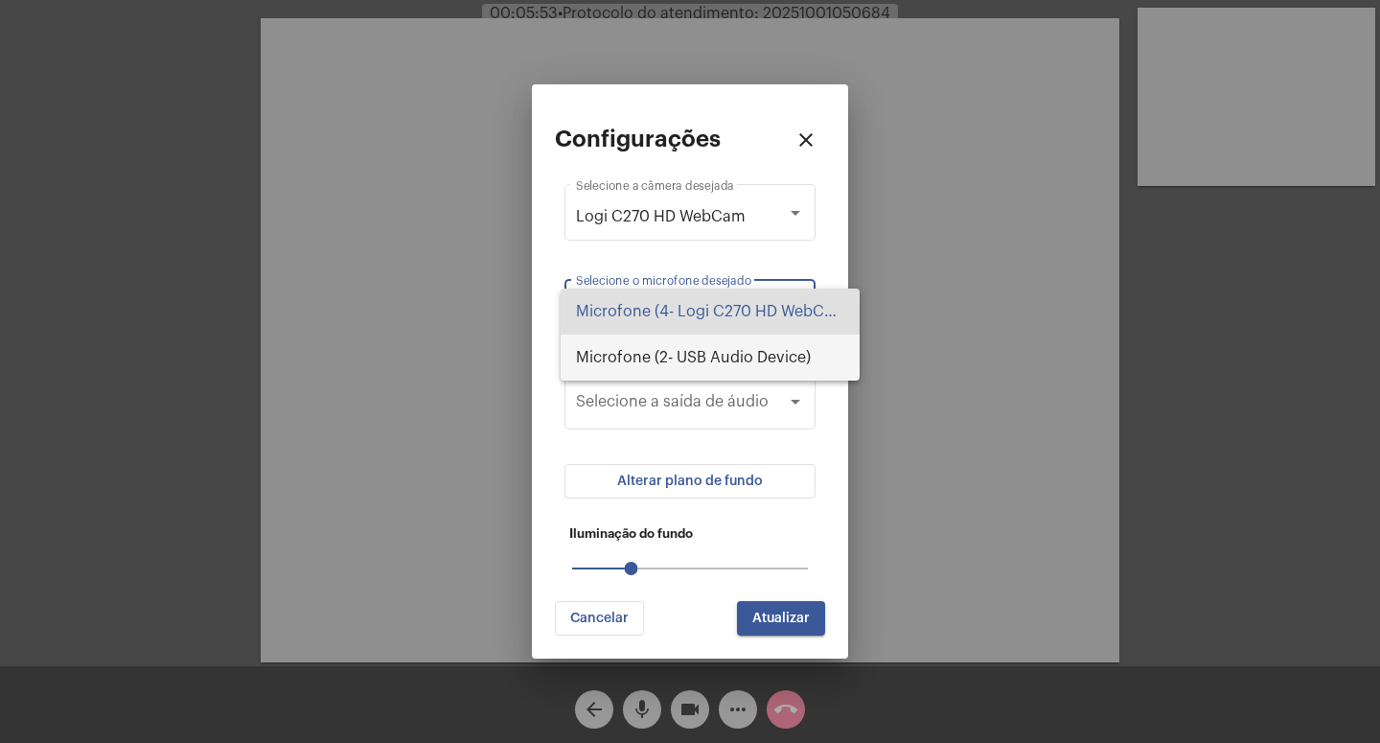
click at [789, 362] on span "Microfone (2- USB Audio Device)" at bounding box center [710, 358] width 268 height 46
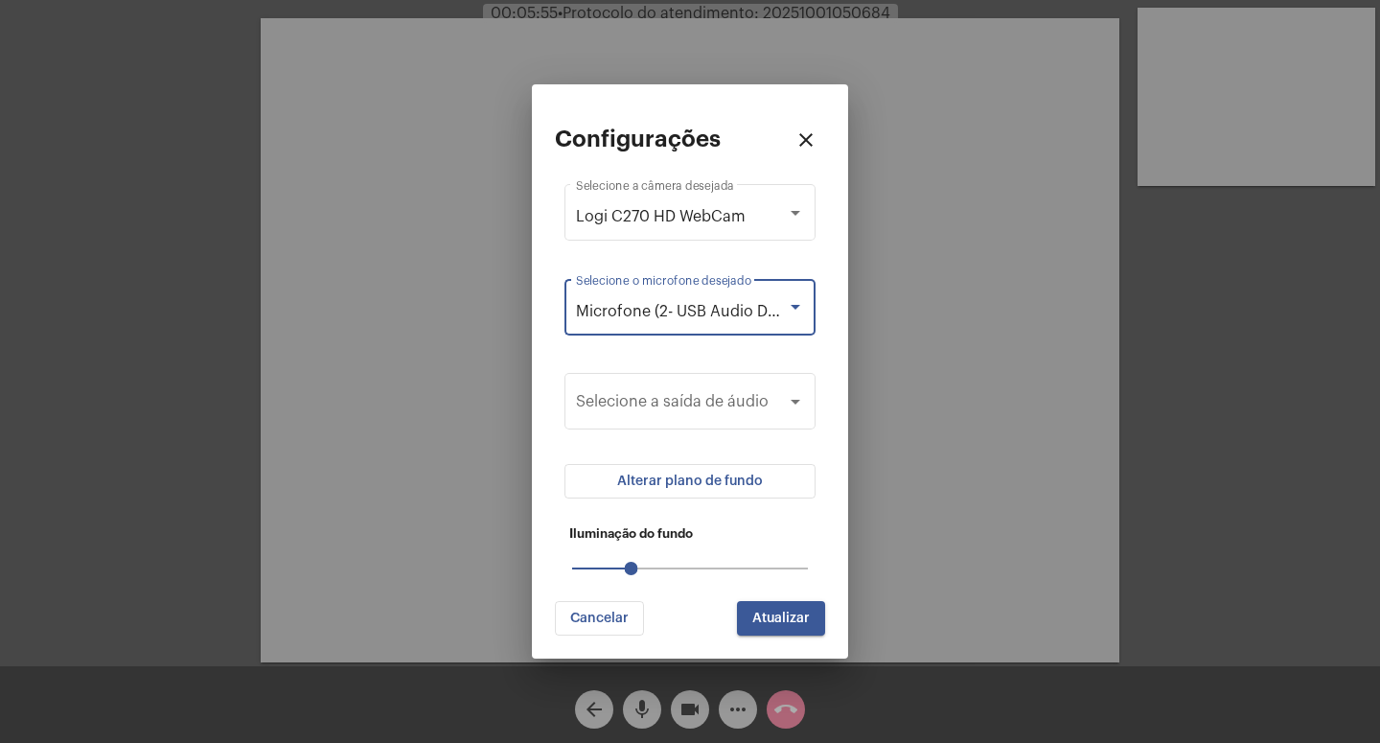
click at [790, 612] on span "Atualizar" at bounding box center [781, 617] width 58 height 13
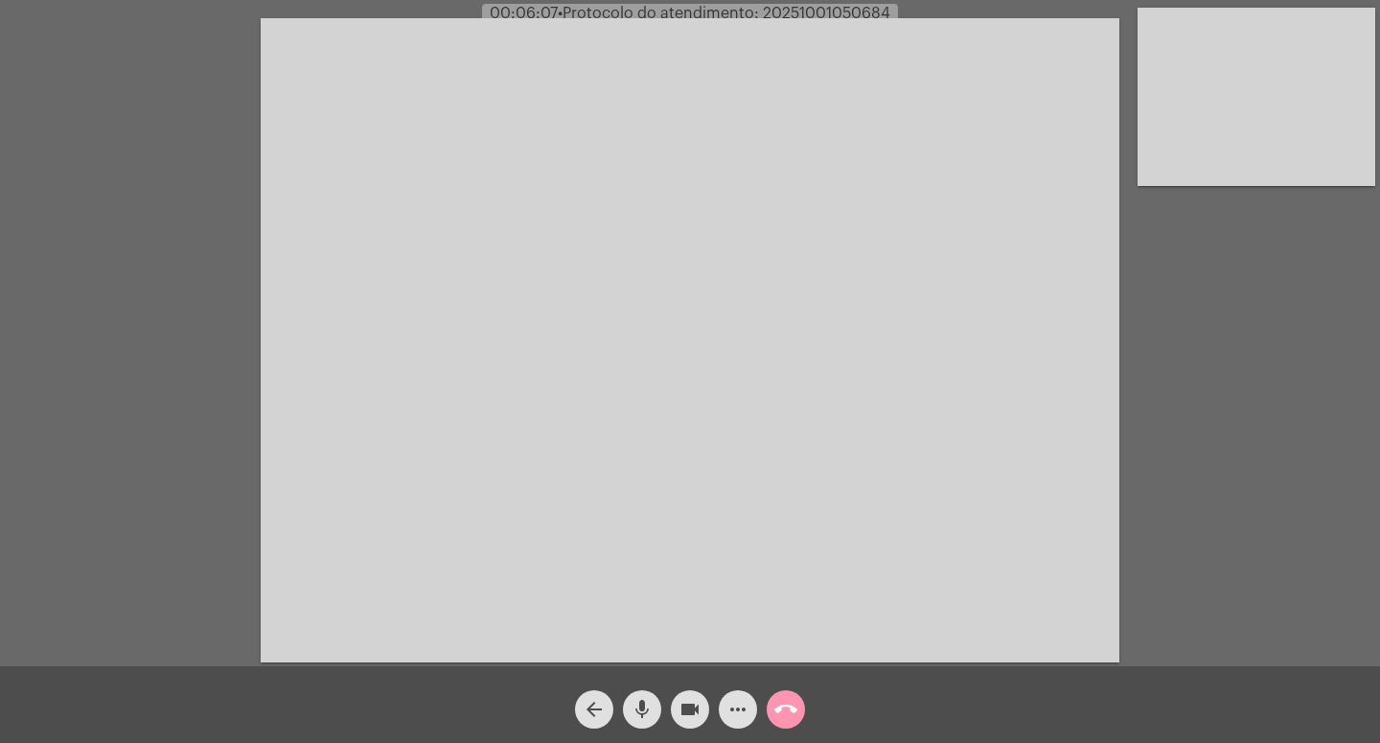
click at [733, 714] on mat-icon "more_horiz" at bounding box center [738, 709] width 23 height 23
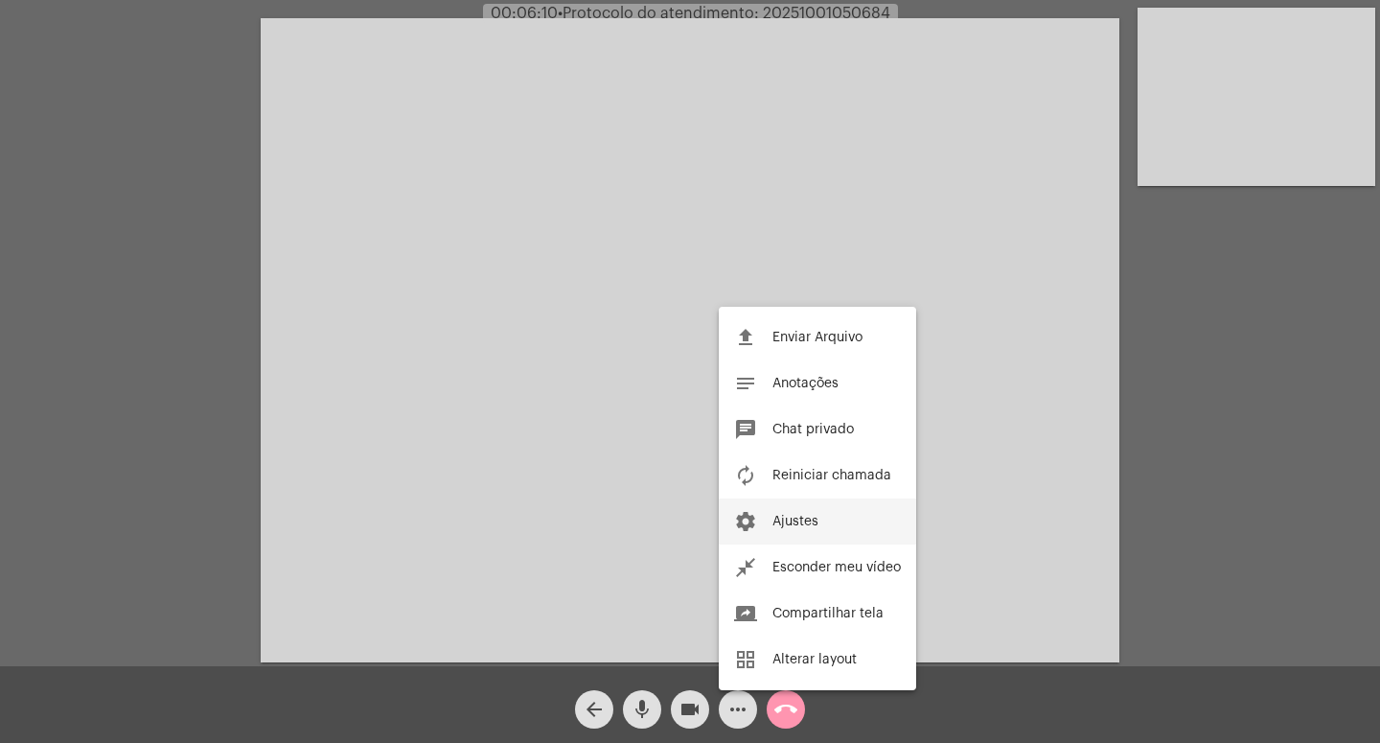
click at [803, 533] on button "settings Ajustes" at bounding box center [817, 521] width 197 height 46
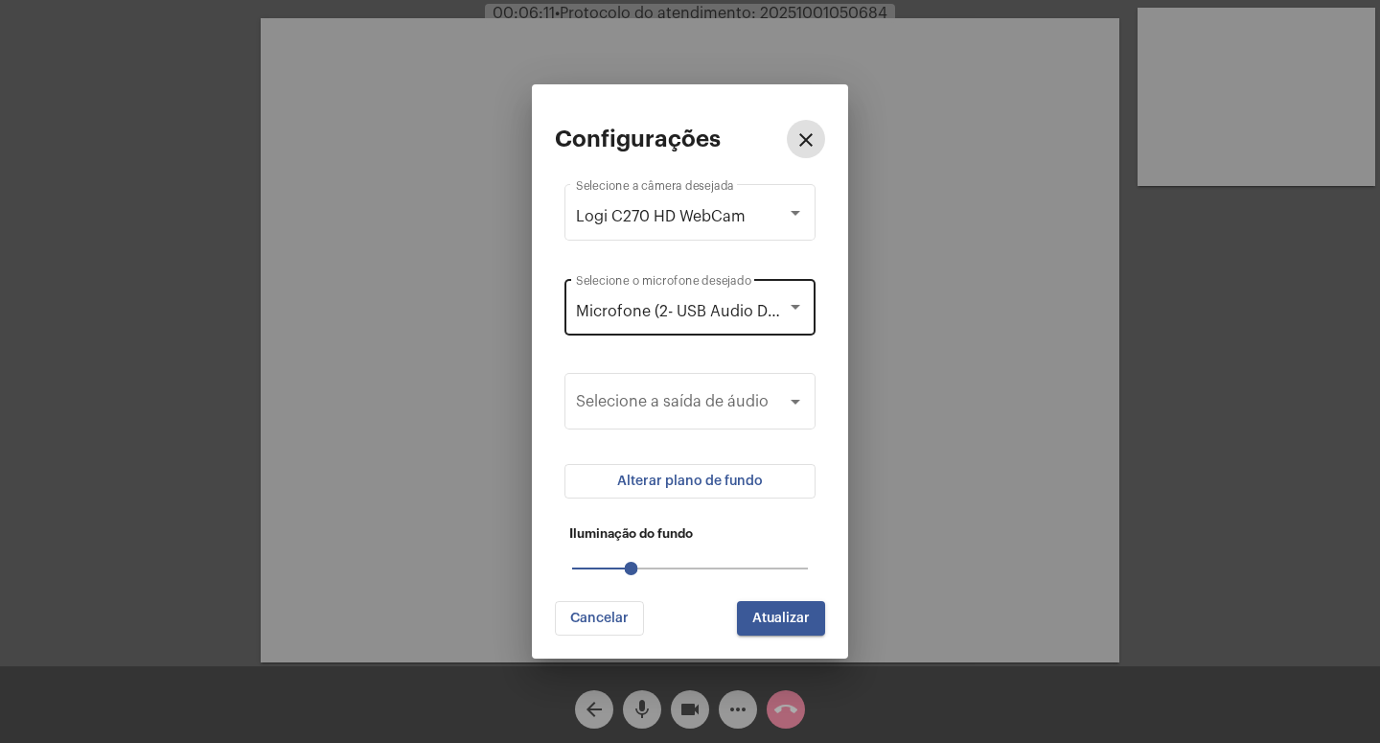
click at [767, 322] on div "Microfone (2- USB Audio Device) Selecione o microfone desejado" at bounding box center [690, 305] width 228 height 60
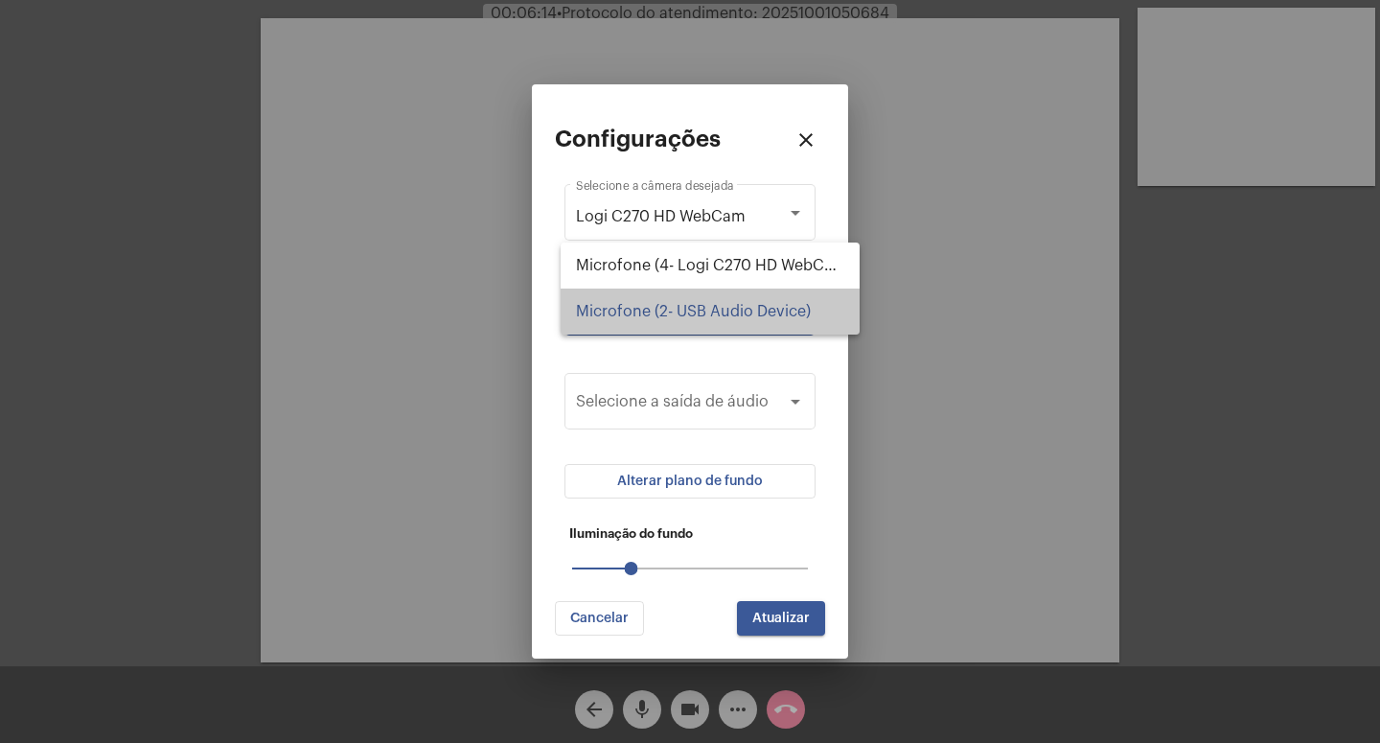
click at [767, 322] on span "Microfone (2- USB Audio Device)" at bounding box center [710, 311] width 268 height 46
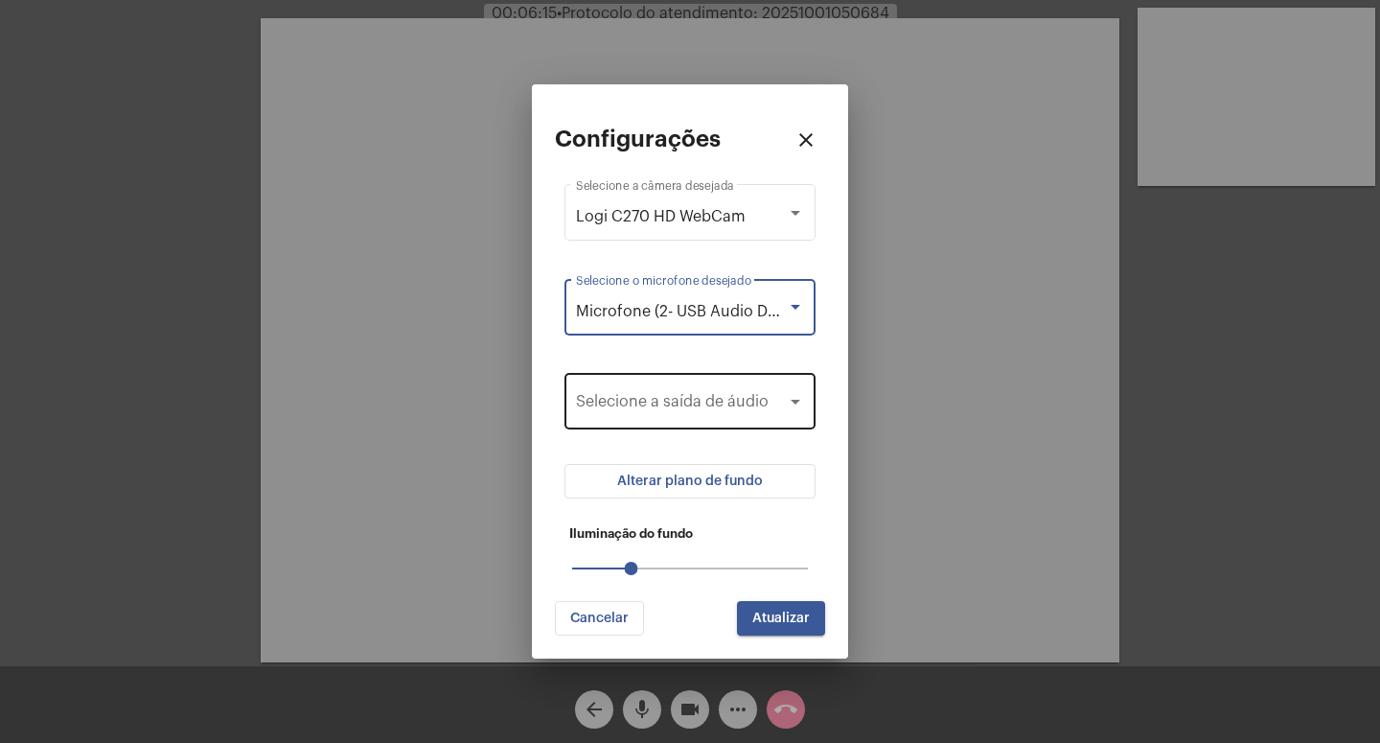
click at [782, 407] on span at bounding box center [681, 405] width 211 height 17
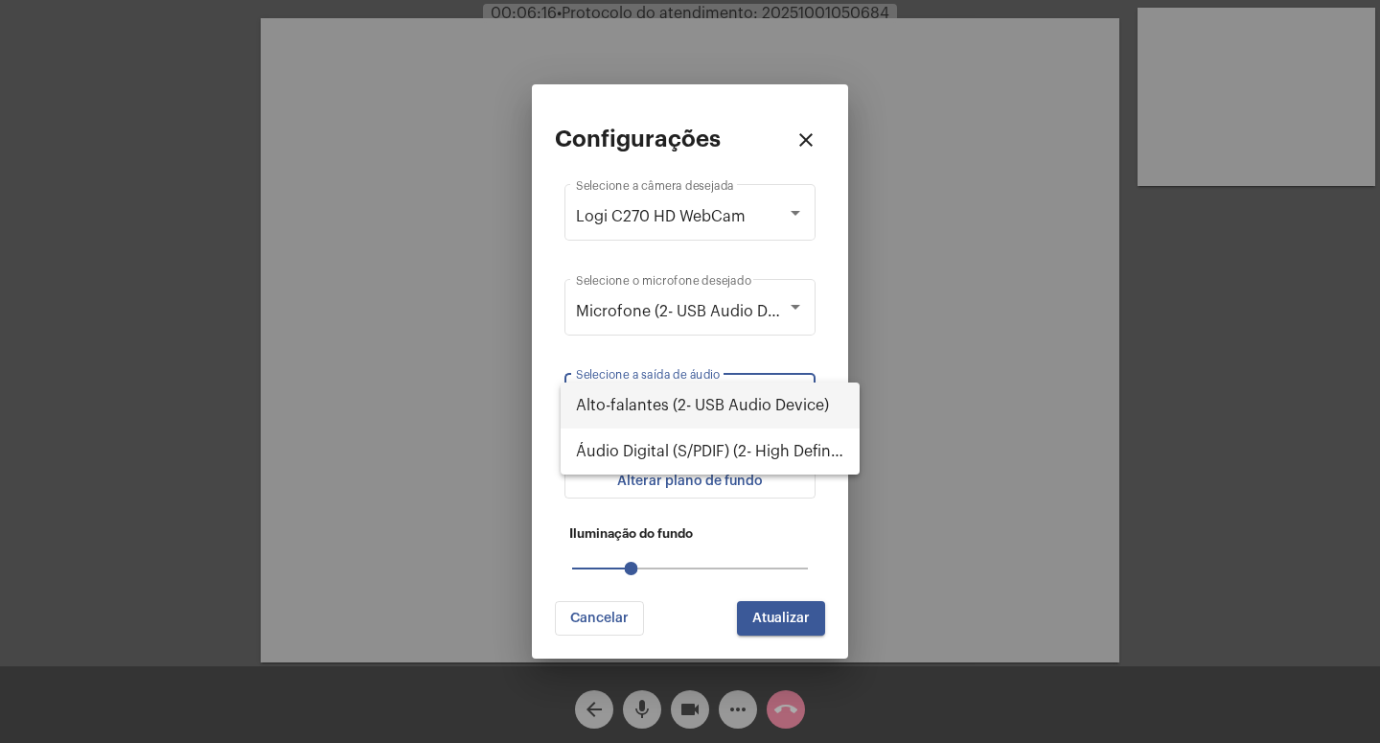
click at [803, 415] on span "Alto-falantes (2- USB Audio Device)" at bounding box center [710, 405] width 268 height 46
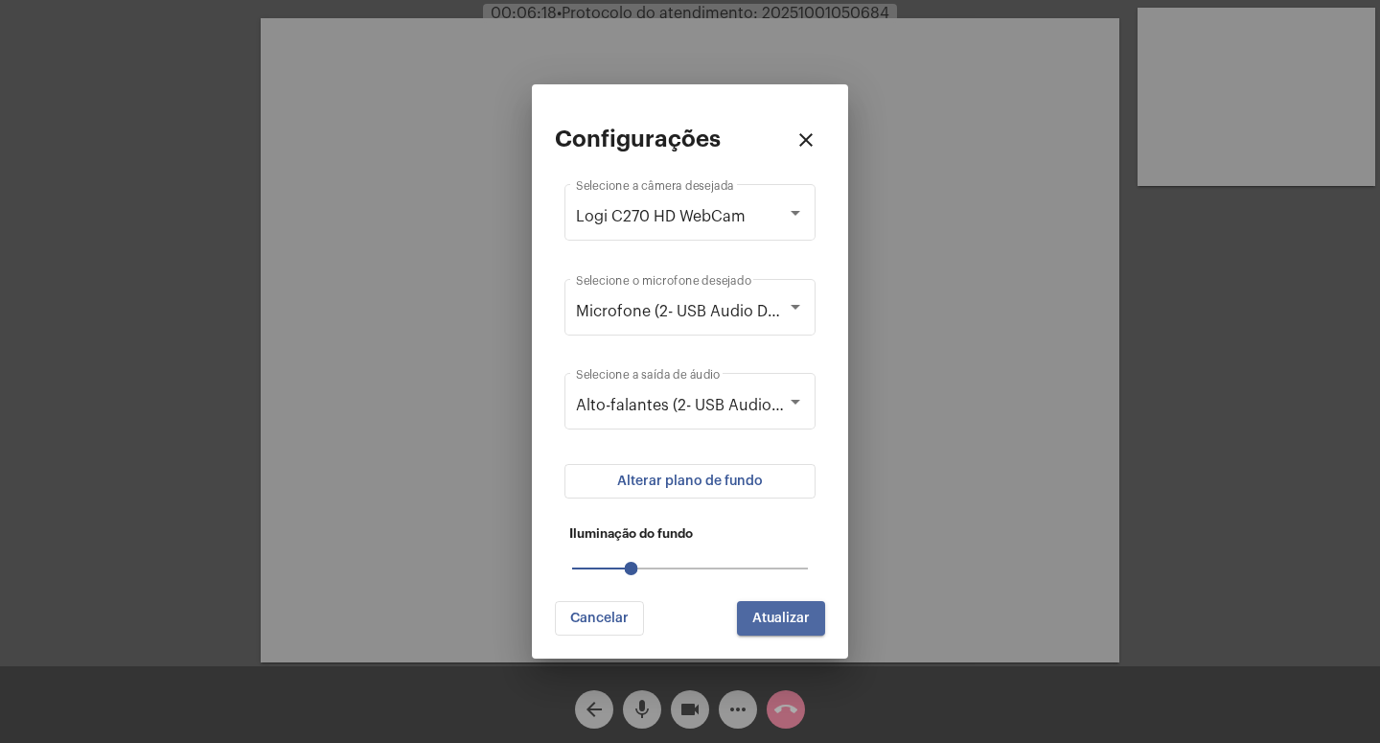
drag, startPoint x: 784, startPoint y: 621, endPoint x: 886, endPoint y: 478, distance: 175.3
click at [784, 617] on span "Atualizar" at bounding box center [781, 617] width 58 height 13
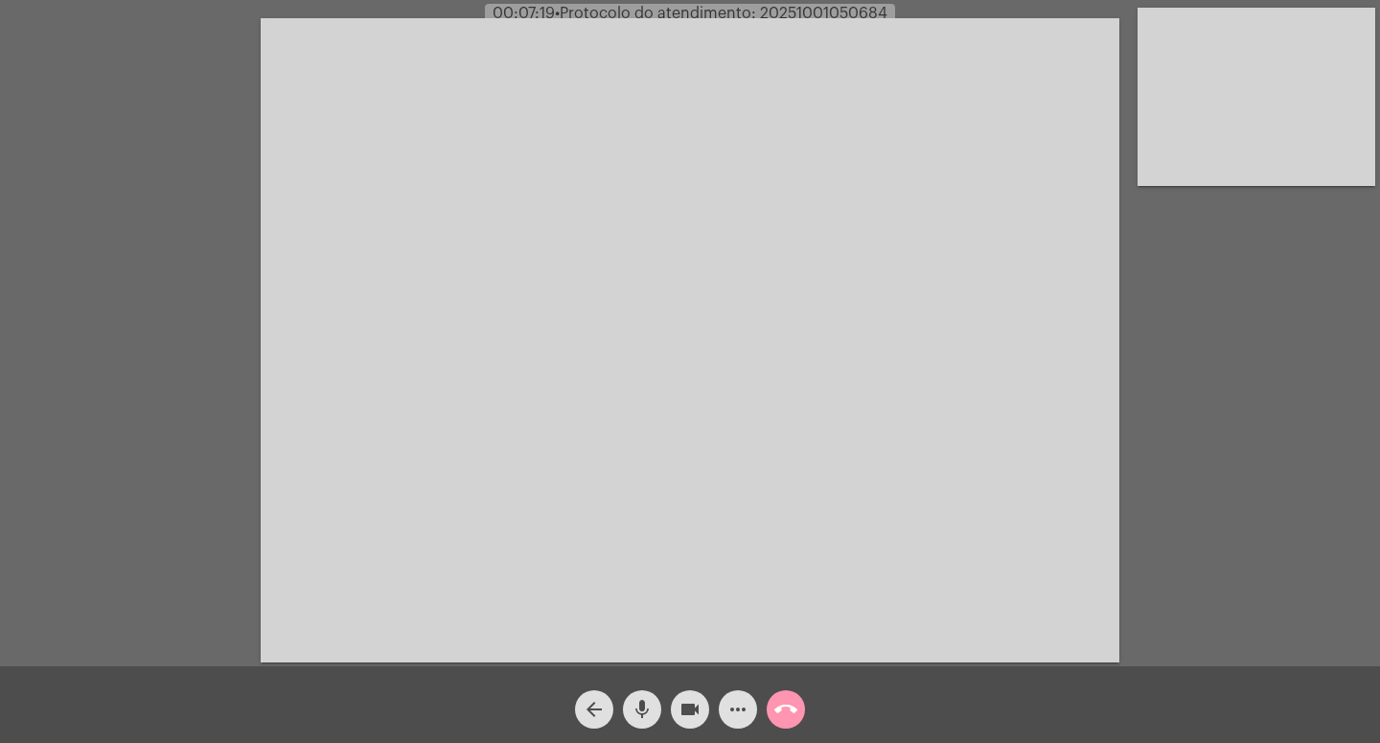
click at [731, 709] on mat-icon "more_horiz" at bounding box center [738, 709] width 23 height 23
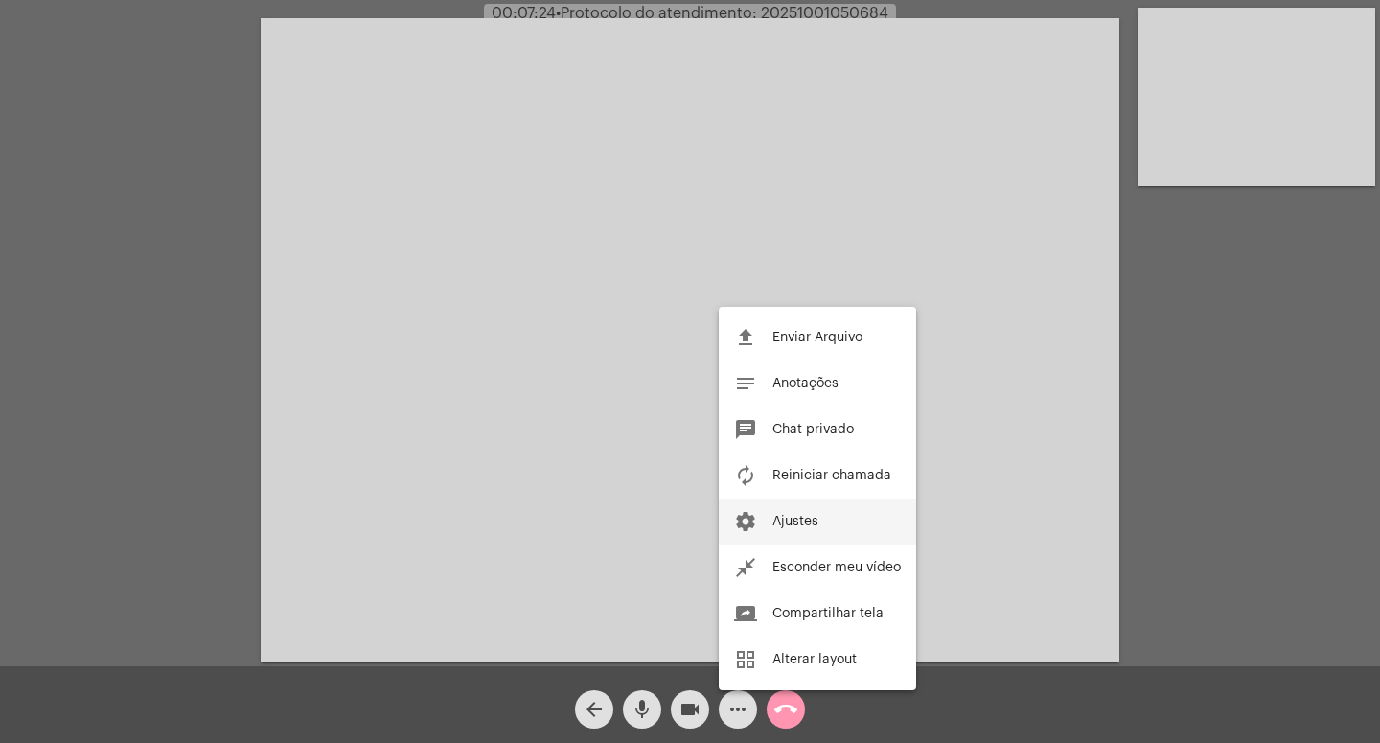
click at [832, 543] on button "settings Ajustes" at bounding box center [817, 521] width 197 height 46
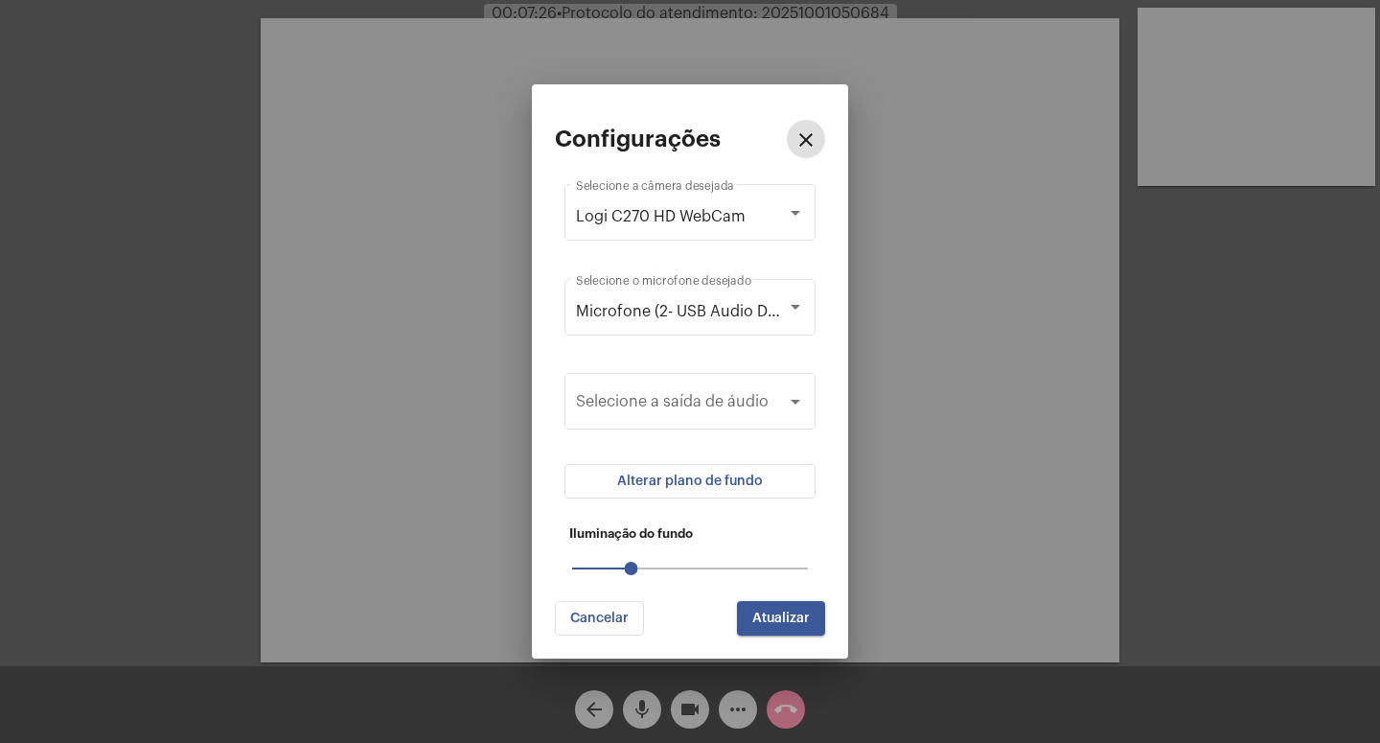
click at [755, 472] on button "Alterar plano de fundo" at bounding box center [690, 481] width 251 height 35
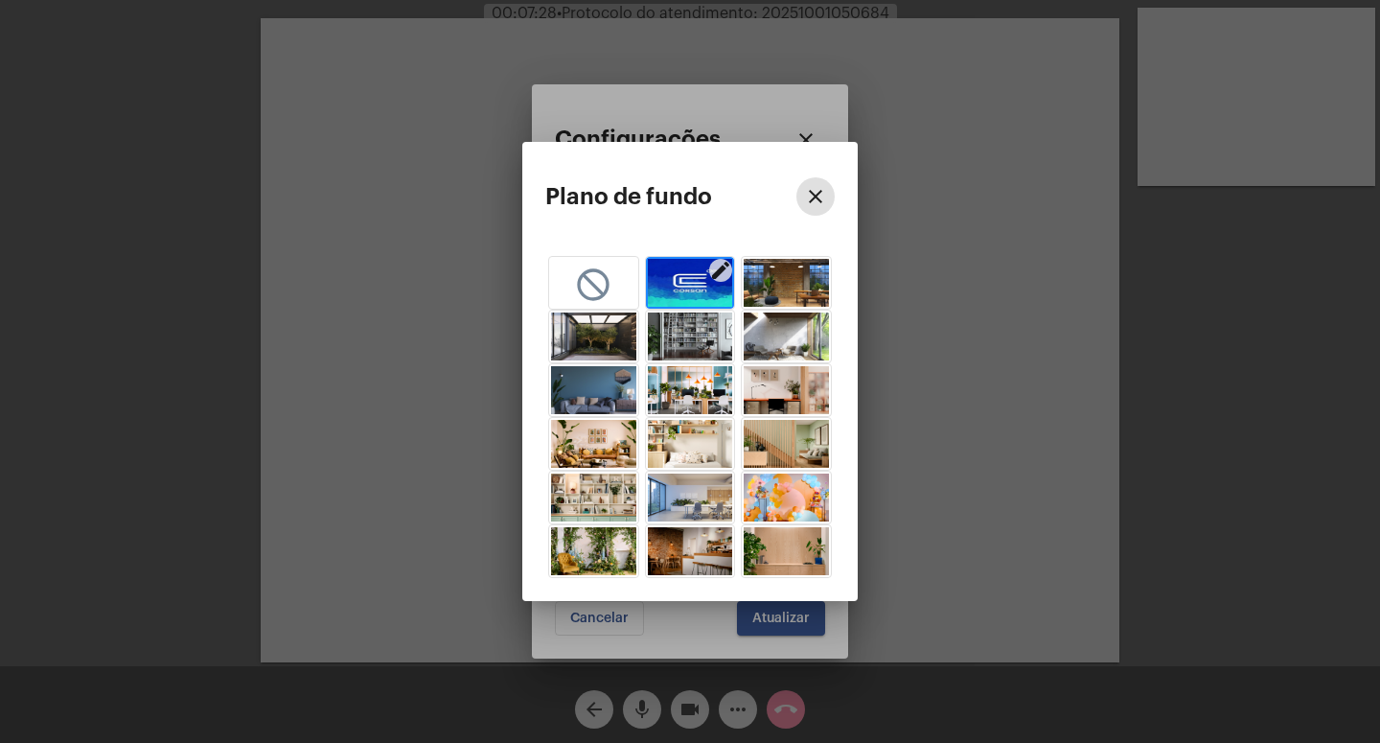
click at [704, 286] on img "button" at bounding box center [690, 283] width 85 height 48
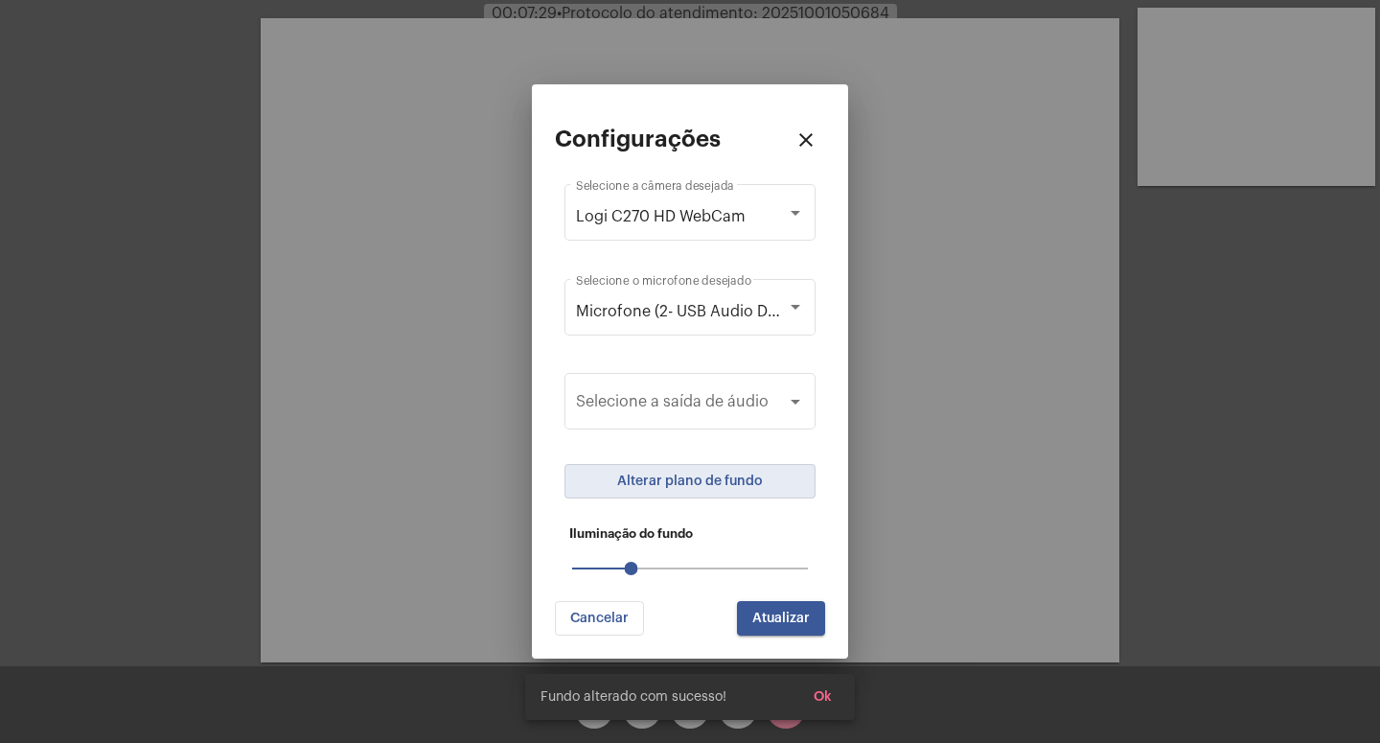
click at [792, 627] on button "Atualizar" at bounding box center [781, 618] width 88 height 35
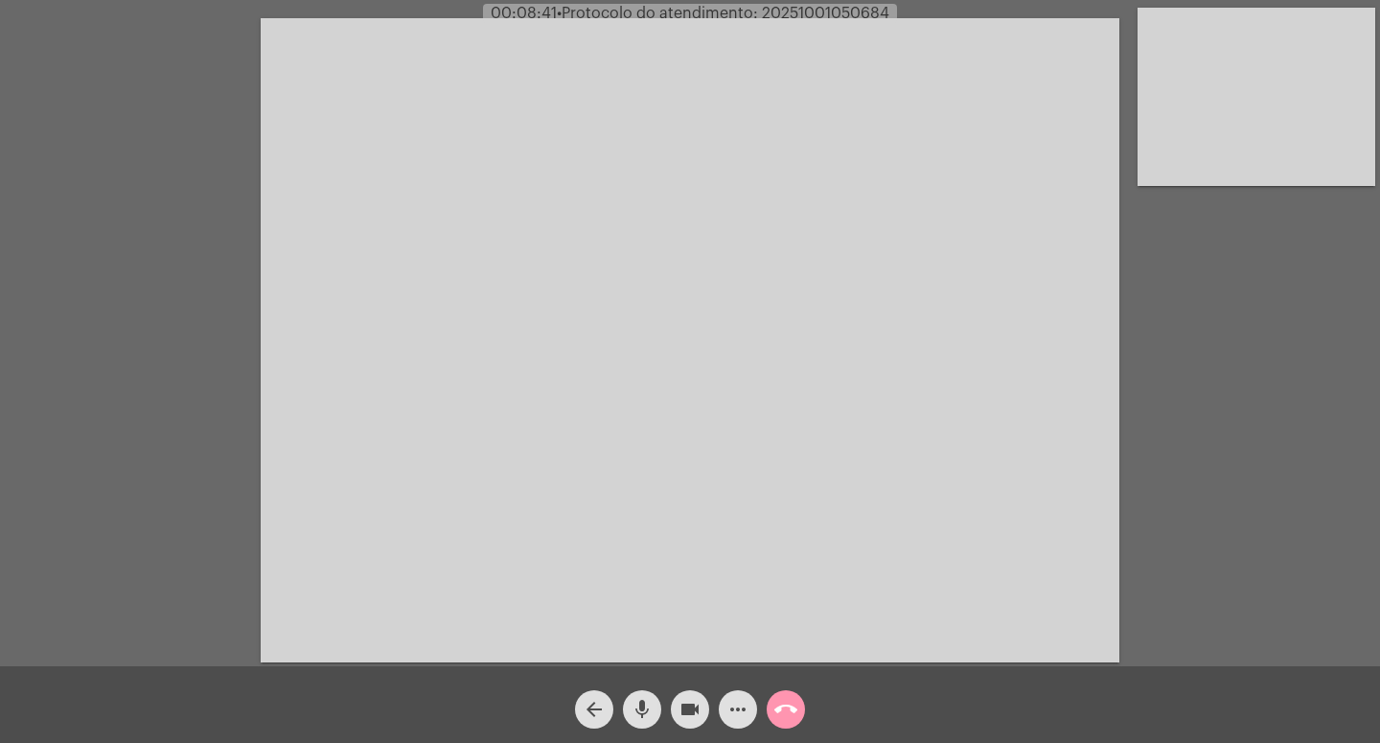
click at [742, 704] on mat-icon "more_horiz" at bounding box center [738, 709] width 23 height 23
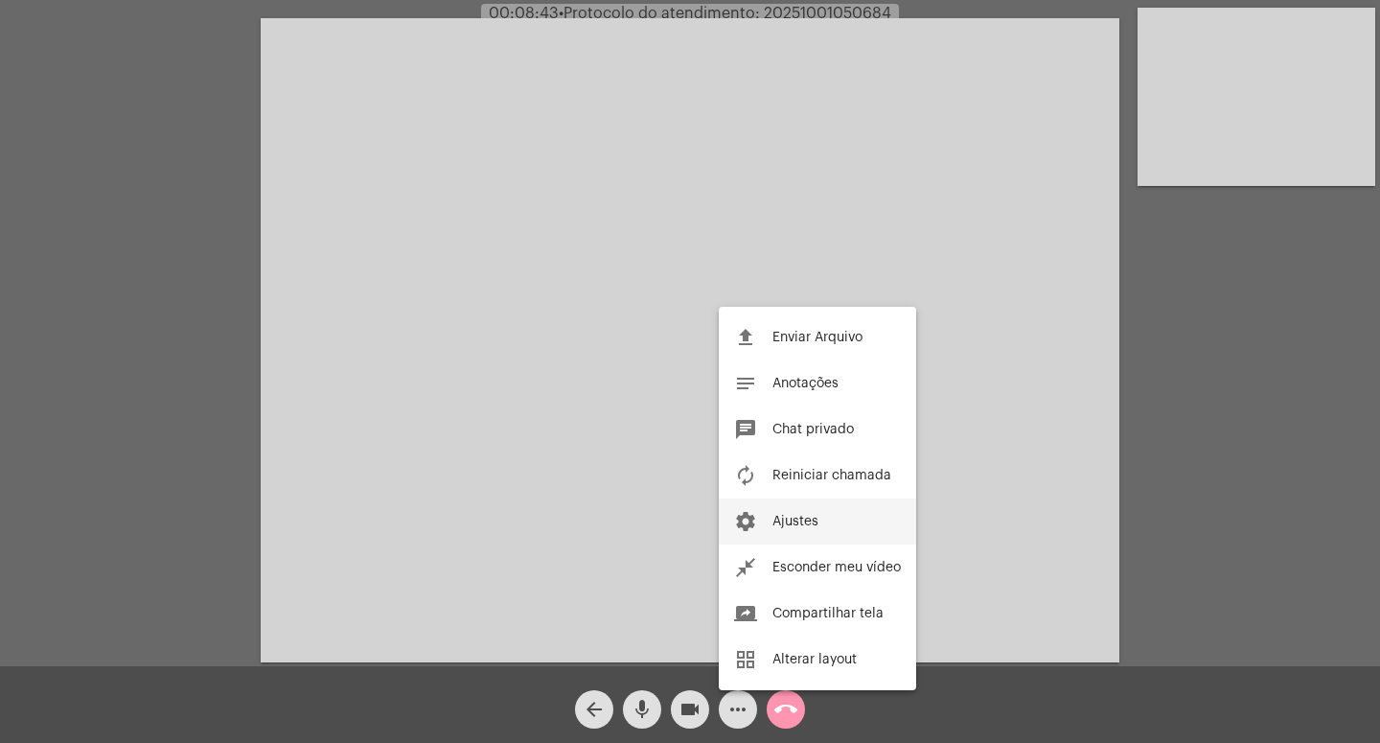
click at [828, 531] on button "settings Ajustes" at bounding box center [817, 521] width 197 height 46
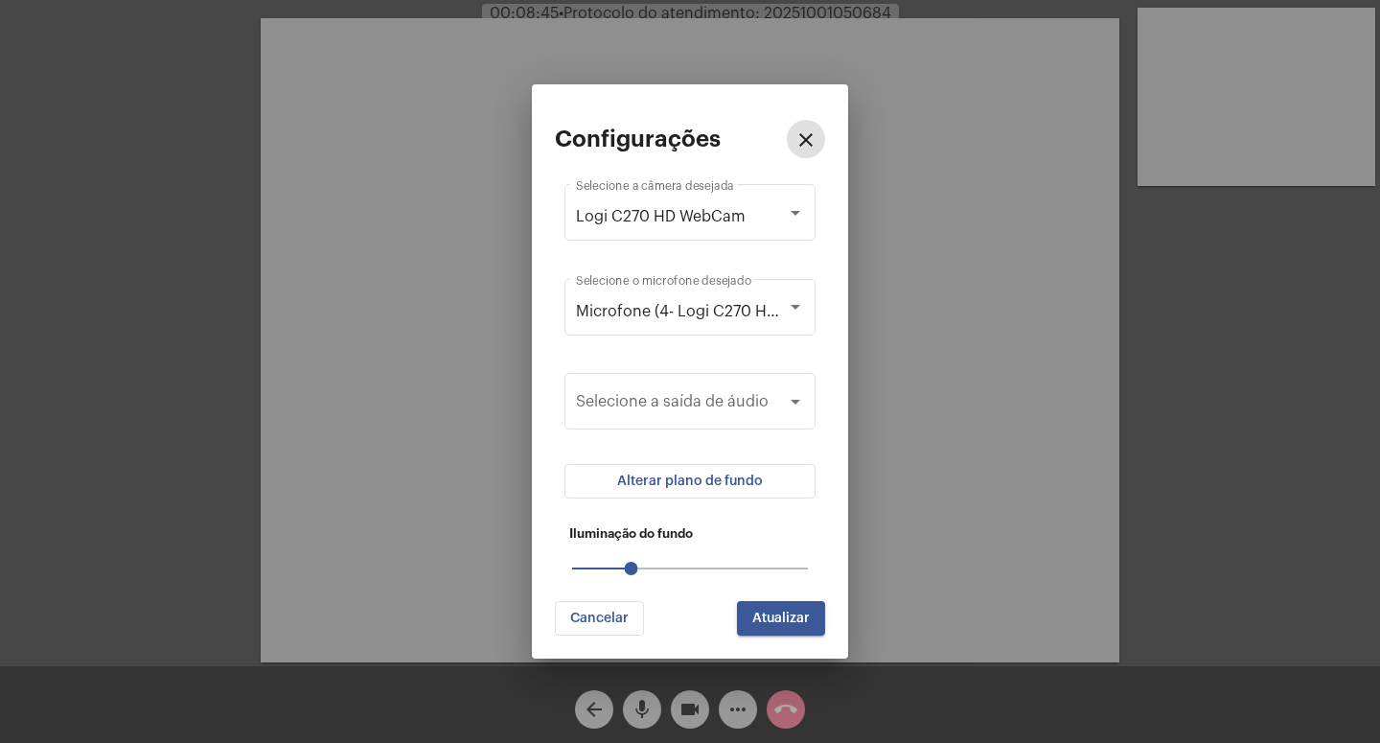
click at [742, 483] on span "Alterar plano de fundo" at bounding box center [690, 480] width 146 height 13
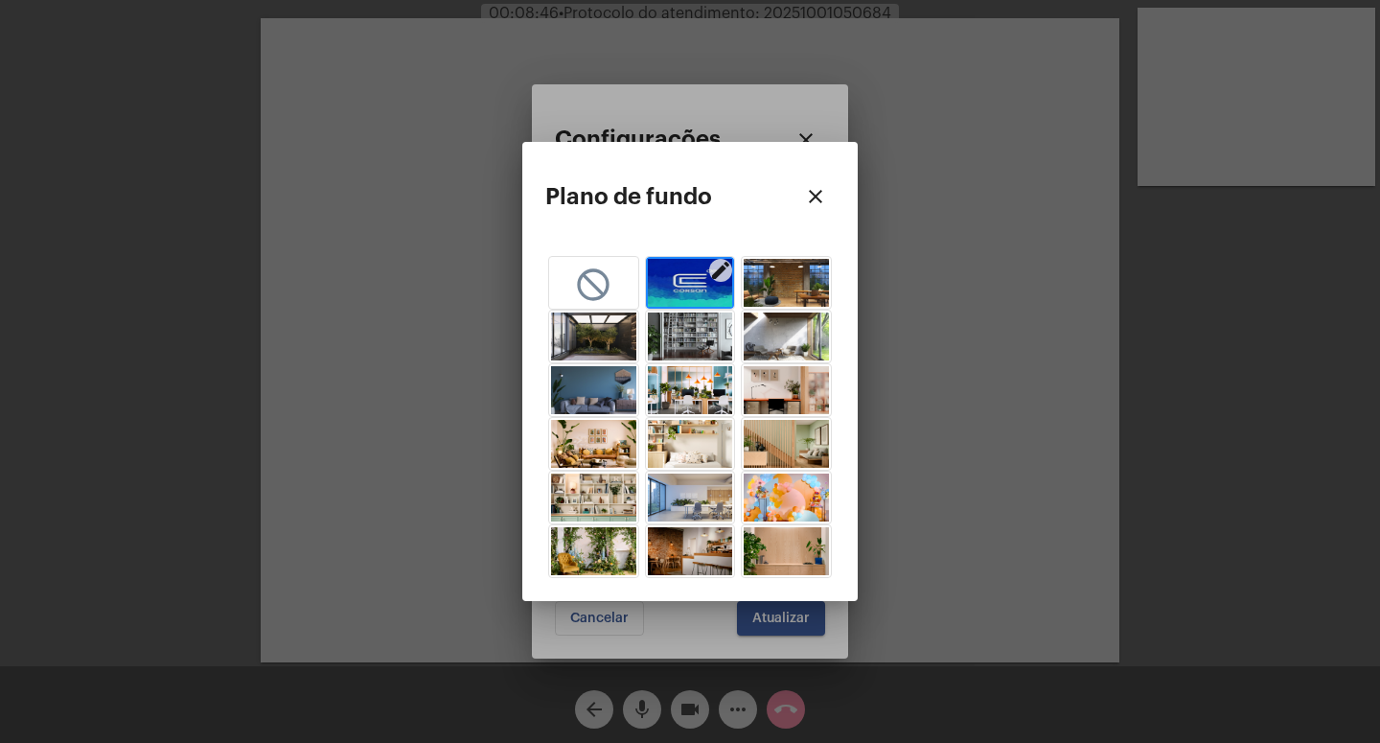
click at [670, 286] on img "button" at bounding box center [690, 283] width 85 height 48
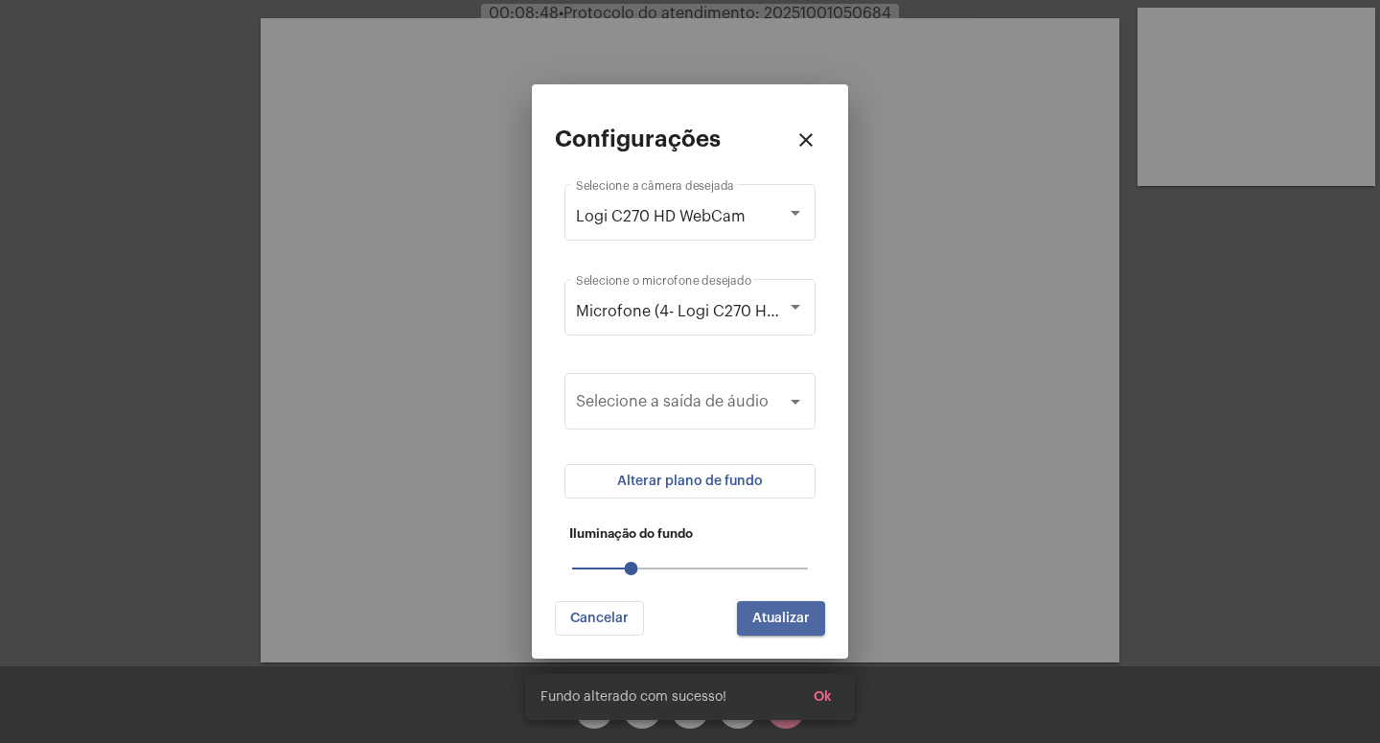
click at [770, 615] on span "Atualizar" at bounding box center [781, 617] width 58 height 13
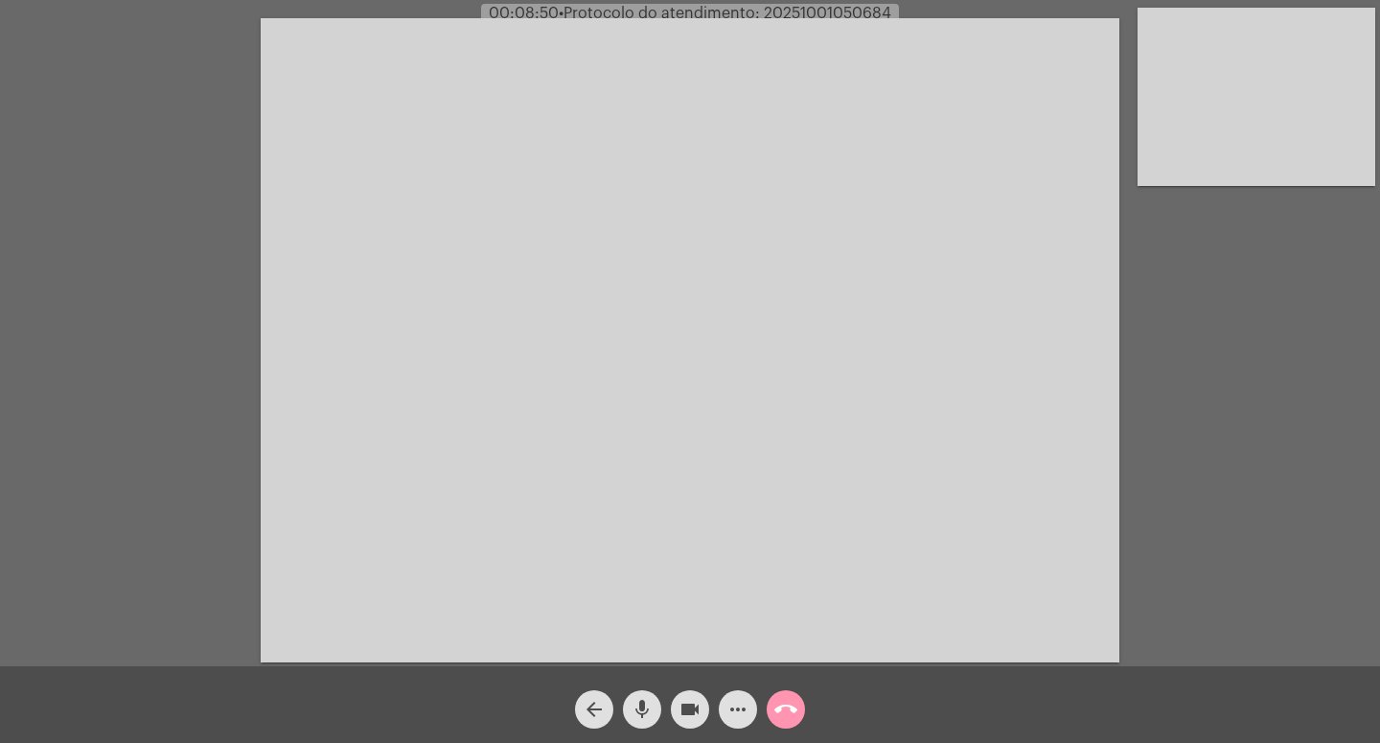
click at [736, 709] on mat-icon "more_horiz" at bounding box center [738, 709] width 23 height 23
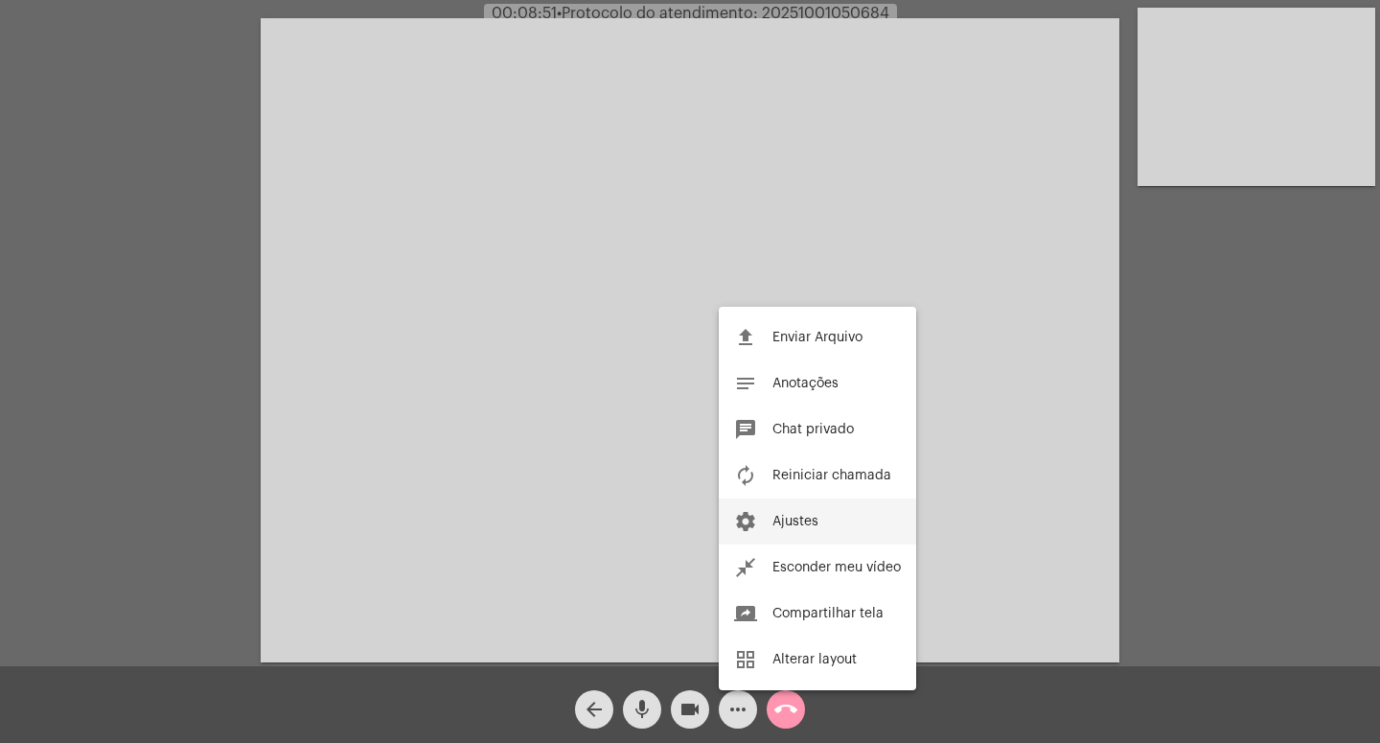
click at [842, 519] on button "settings Ajustes" at bounding box center [817, 521] width 197 height 46
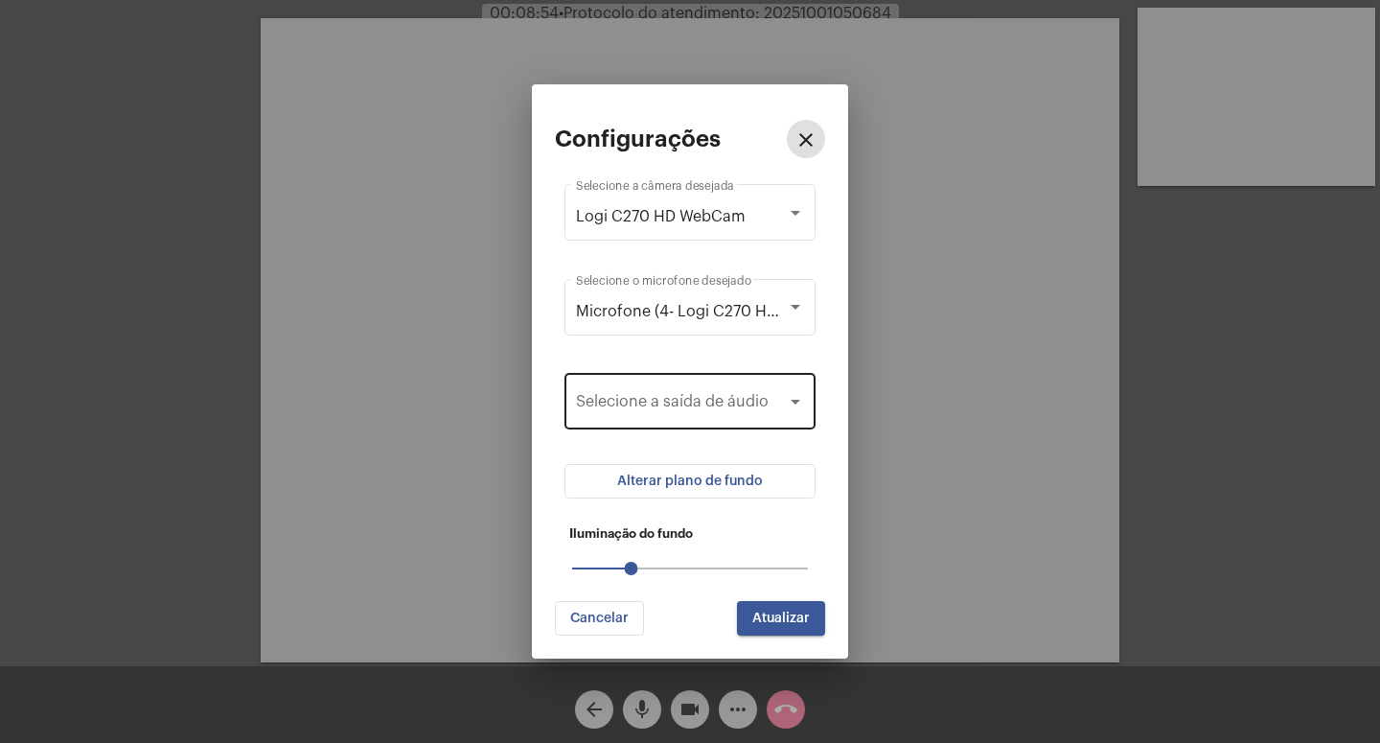
click at [755, 413] on span at bounding box center [681, 405] width 211 height 17
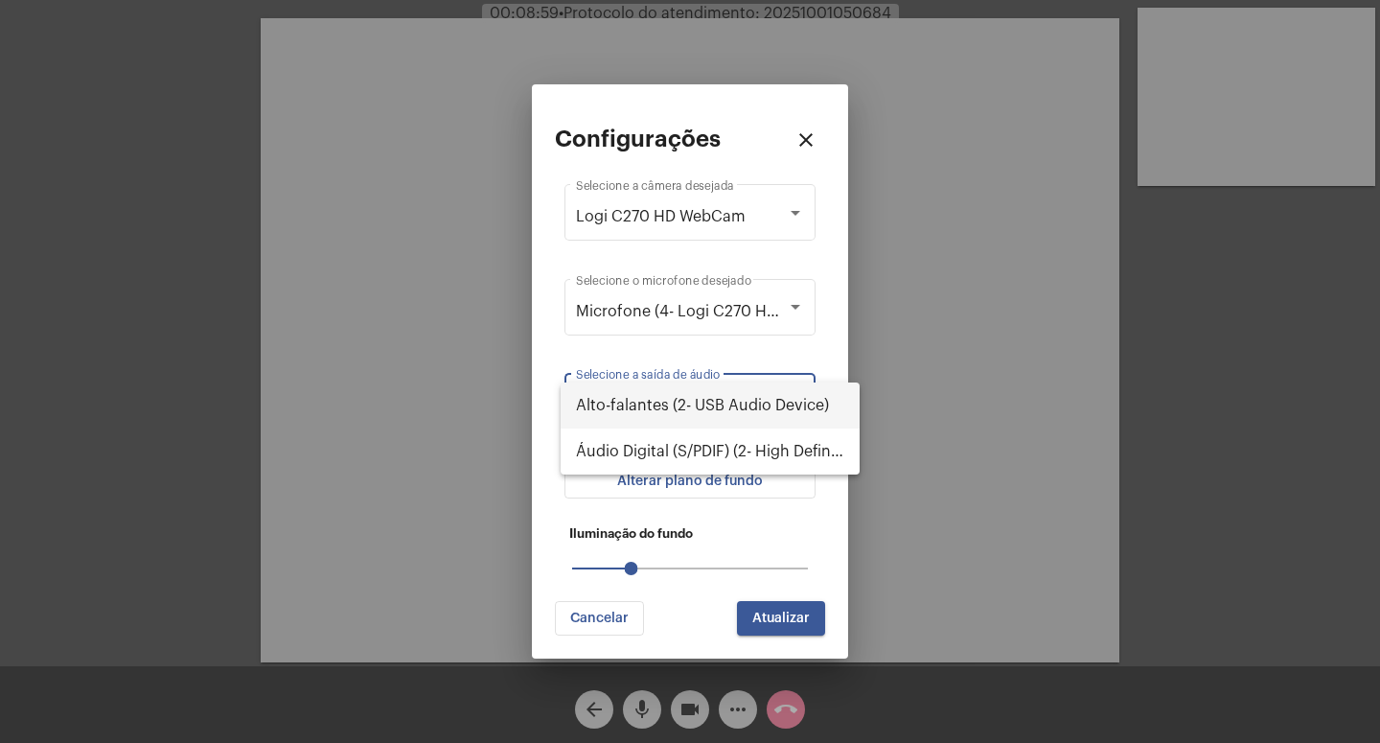
click at [672, 618] on div at bounding box center [690, 371] width 1380 height 743
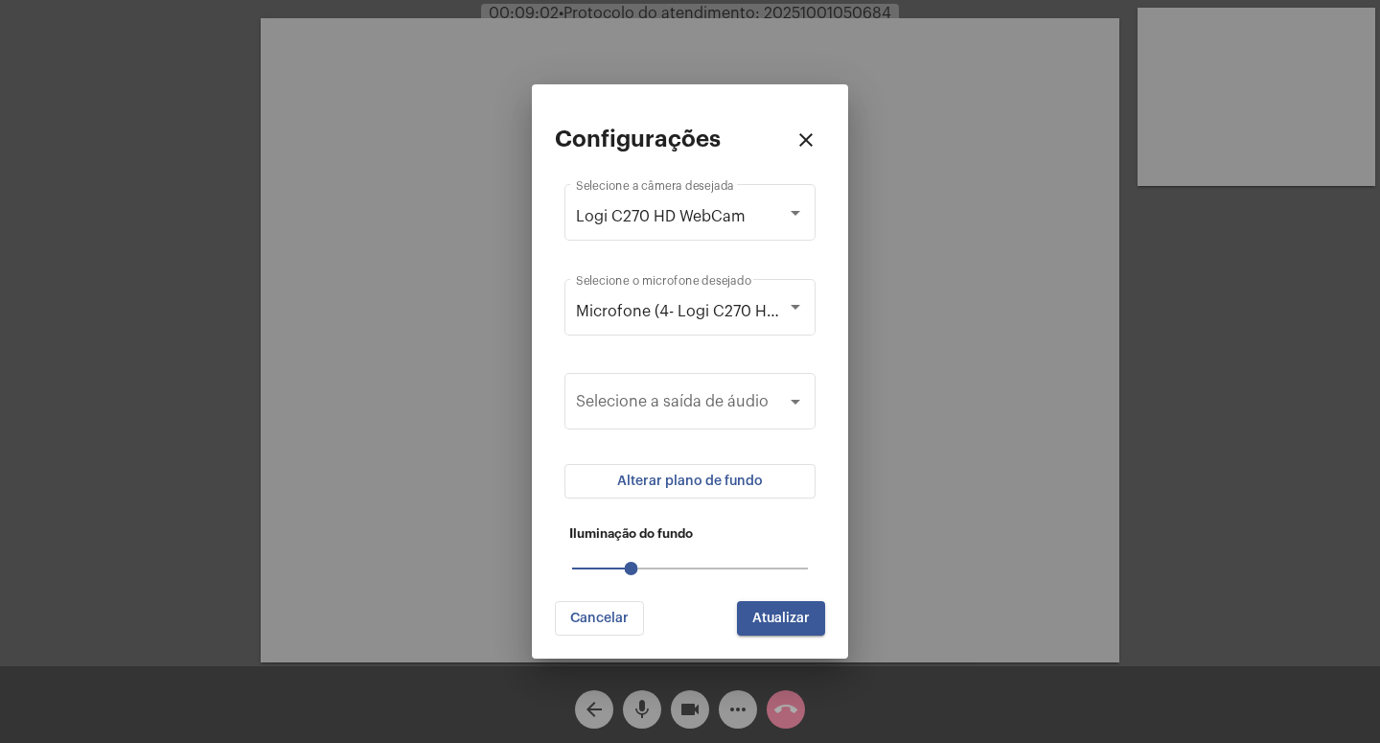
click at [770, 479] on button "Alterar plano de fundo" at bounding box center [690, 481] width 251 height 35
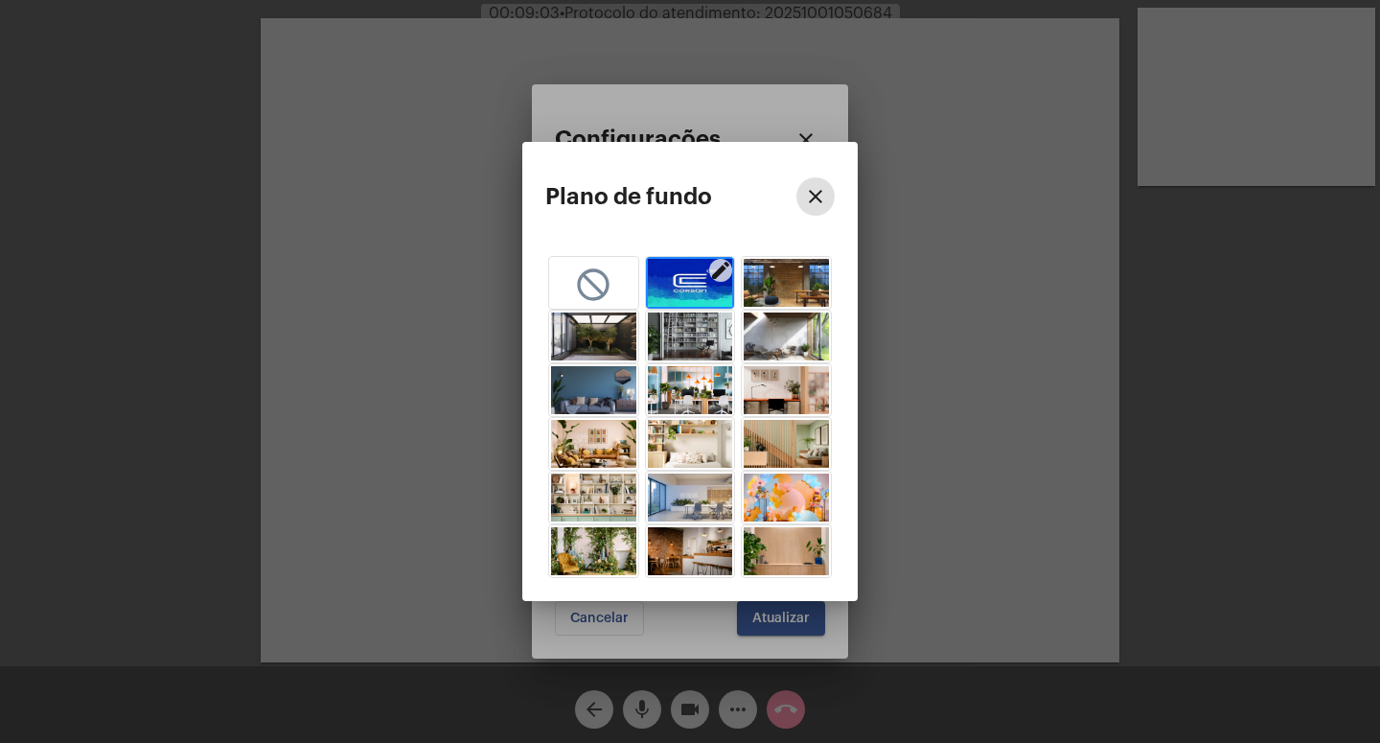
click at [719, 267] on mat-icon "edit" at bounding box center [720, 270] width 23 height 23
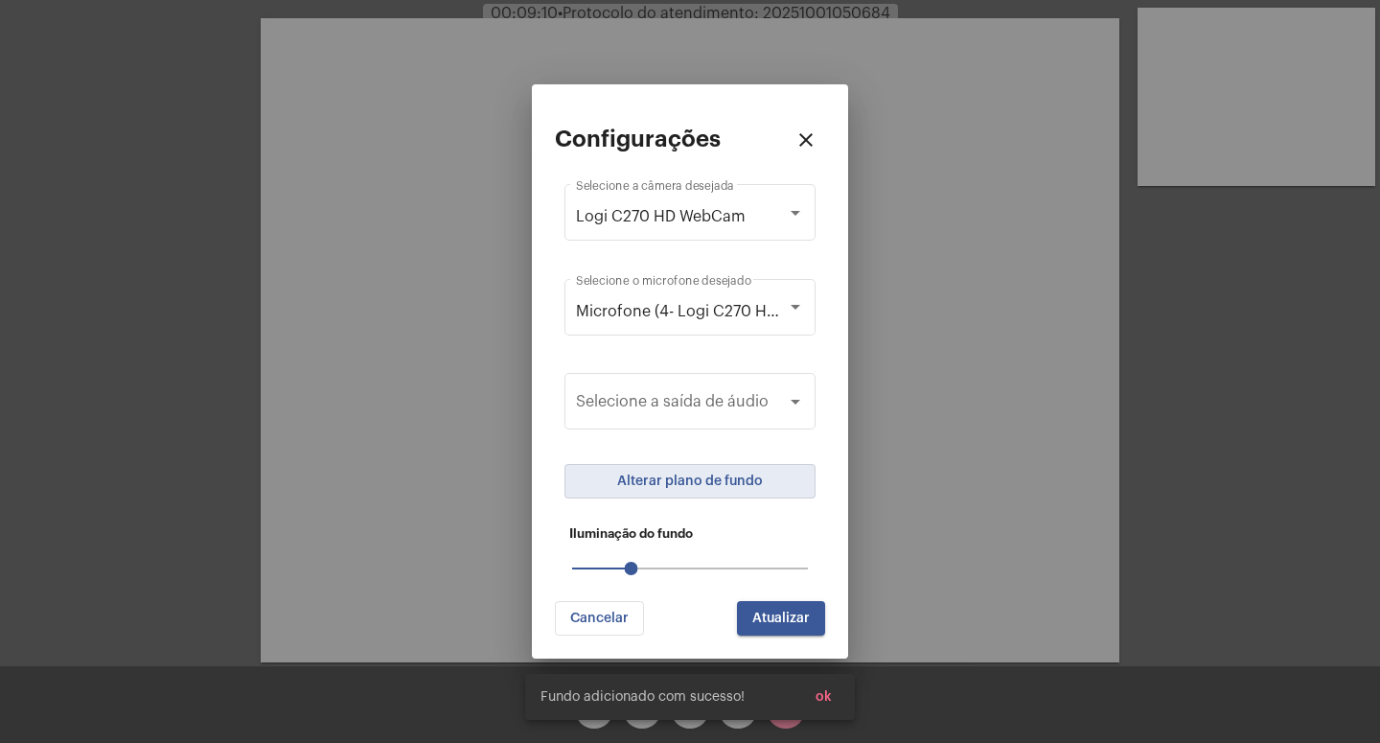
click at [794, 601] on div "Configurações close Logi C270 HD WebCam Selecione a câmera desejada Microfone (…" at bounding box center [690, 370] width 270 height 527
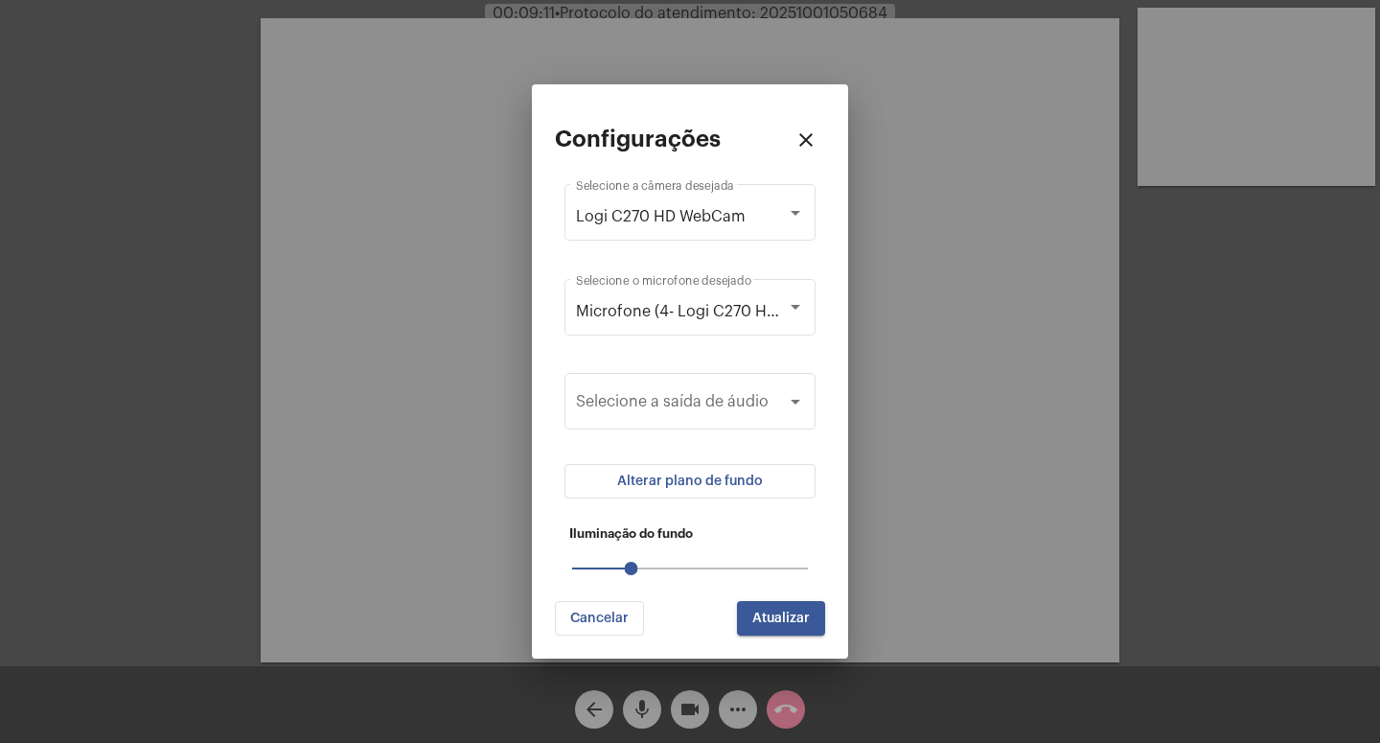
click at [783, 631] on button "Atualizar" at bounding box center [781, 618] width 88 height 35
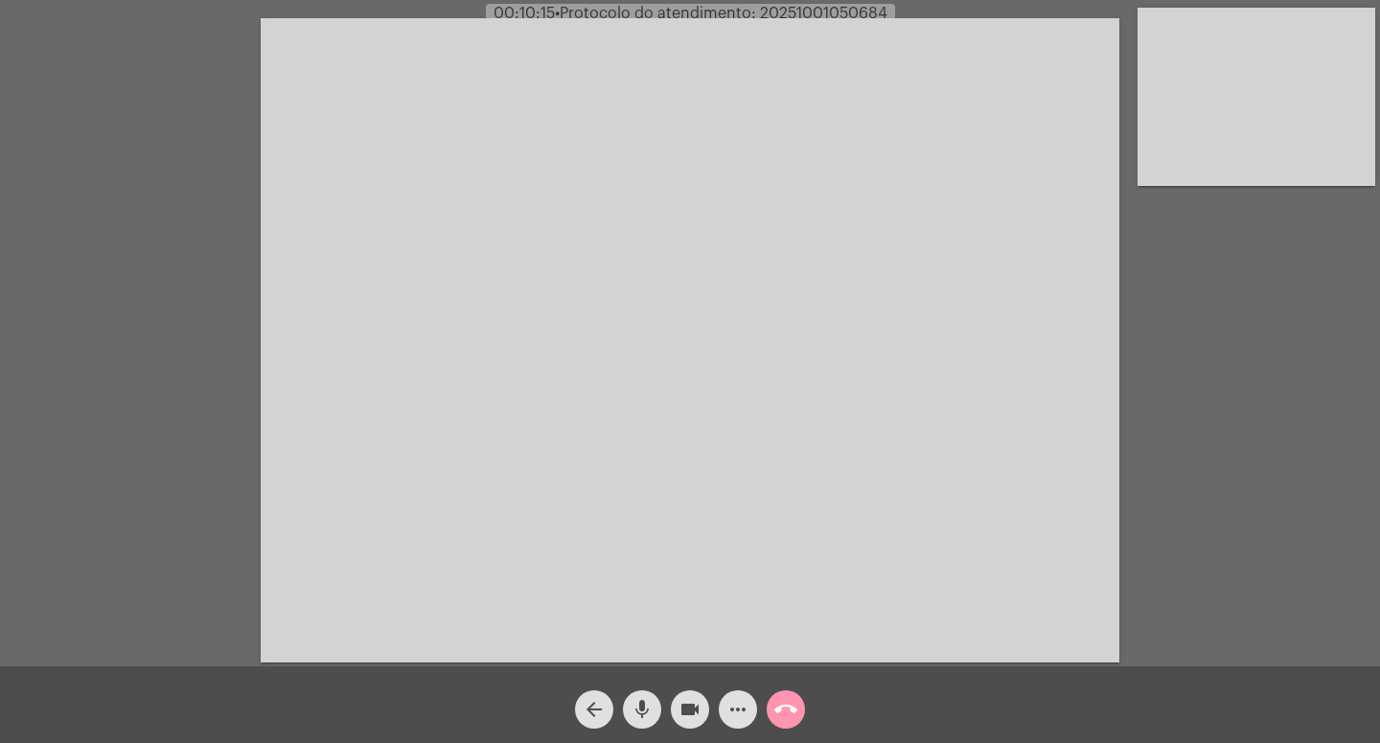
click at [737, 702] on mat-icon "more_horiz" at bounding box center [738, 709] width 23 height 23
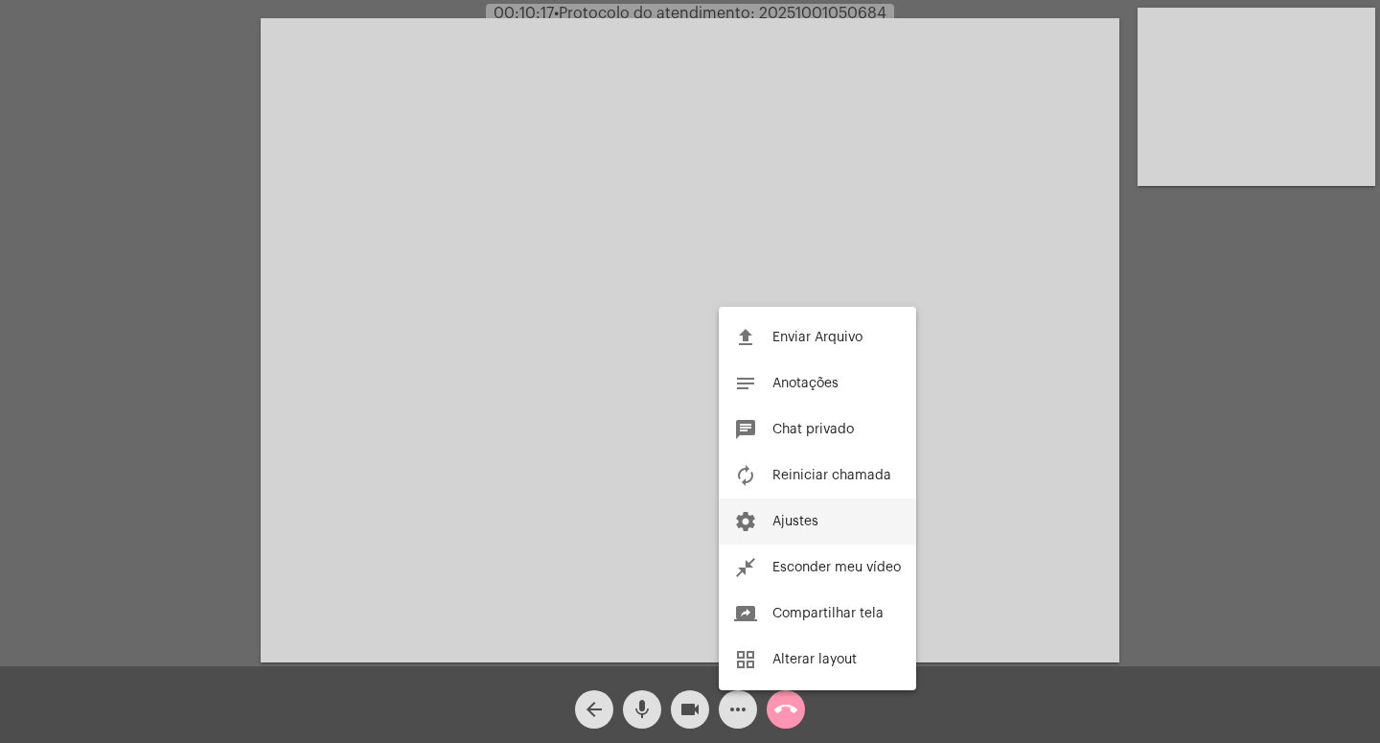
click at [810, 524] on span "Ajustes" at bounding box center [796, 521] width 46 height 13
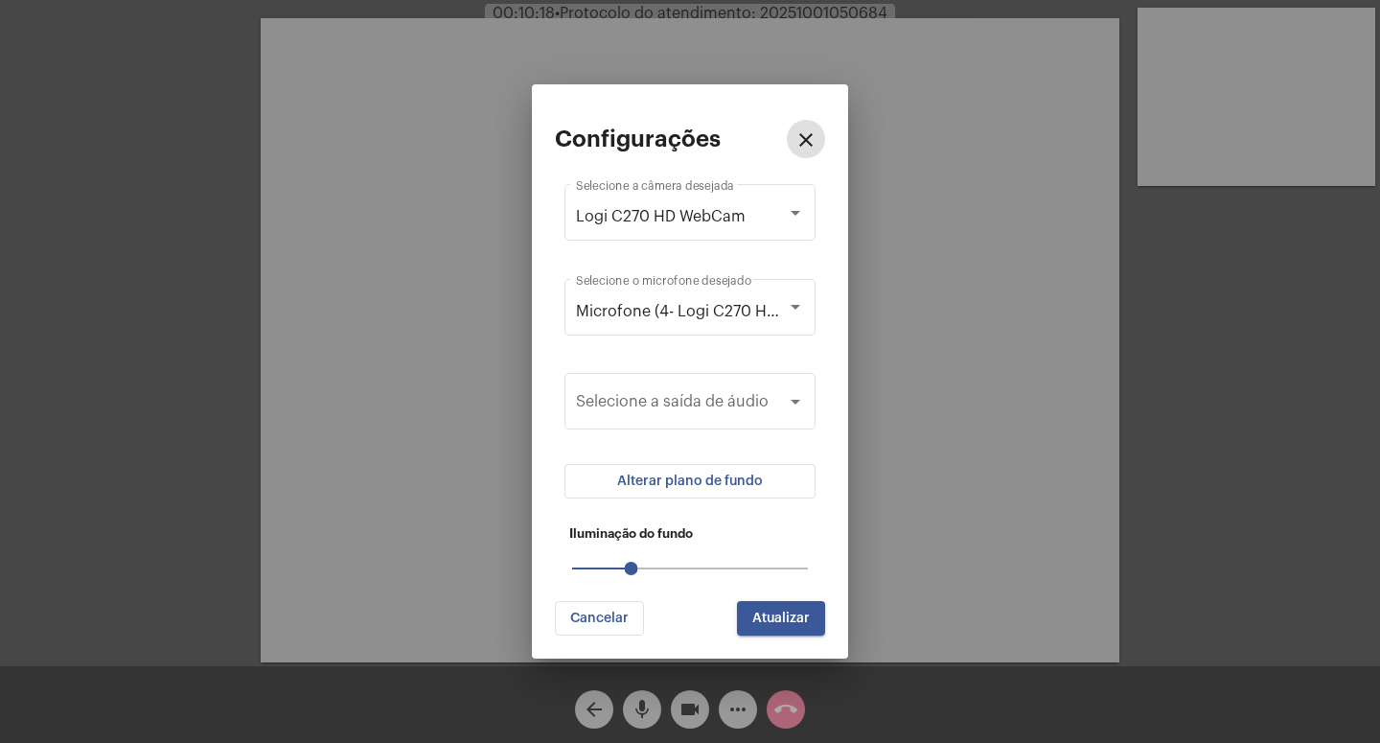
click at [770, 482] on button "Alterar plano de fundo" at bounding box center [690, 481] width 251 height 35
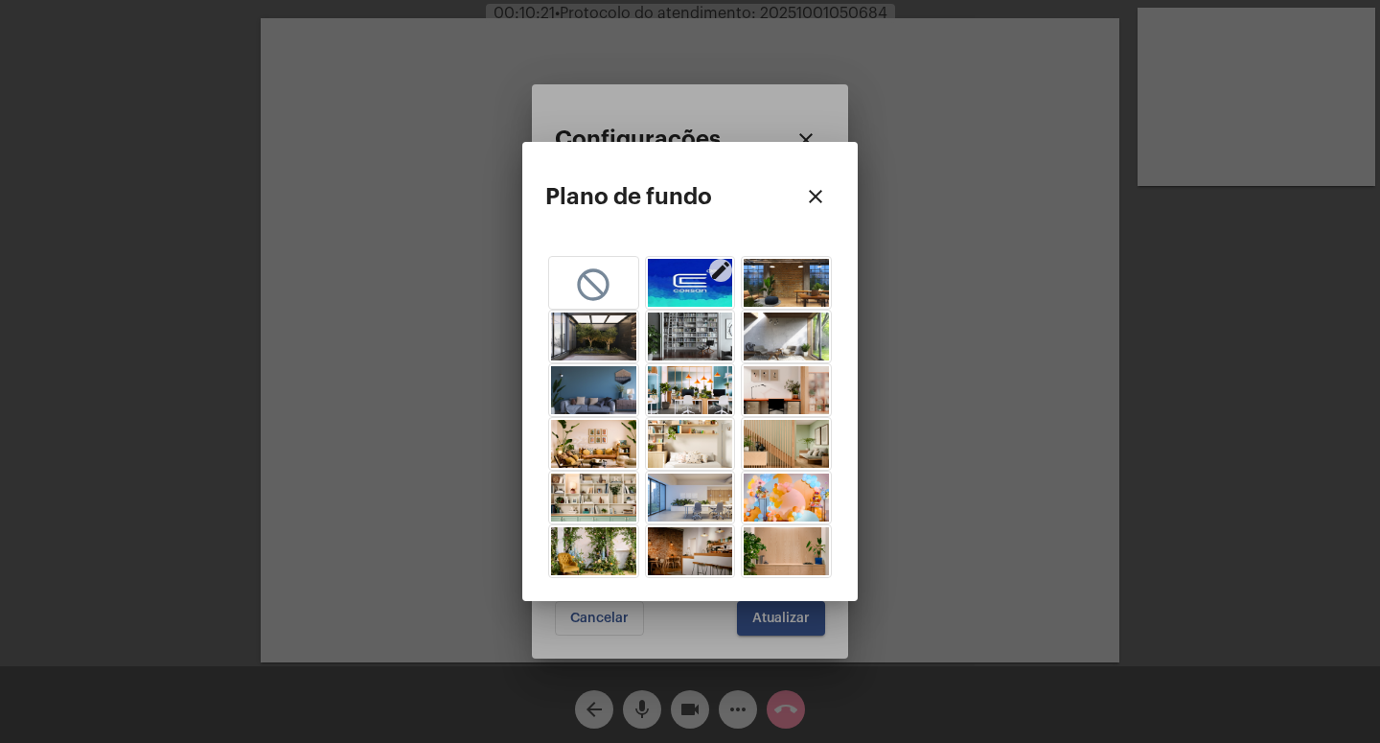
click at [716, 269] on mat-icon "edit" at bounding box center [720, 270] width 23 height 23
click at [725, 268] on mat-icon "edit" at bounding box center [720, 270] width 23 height 23
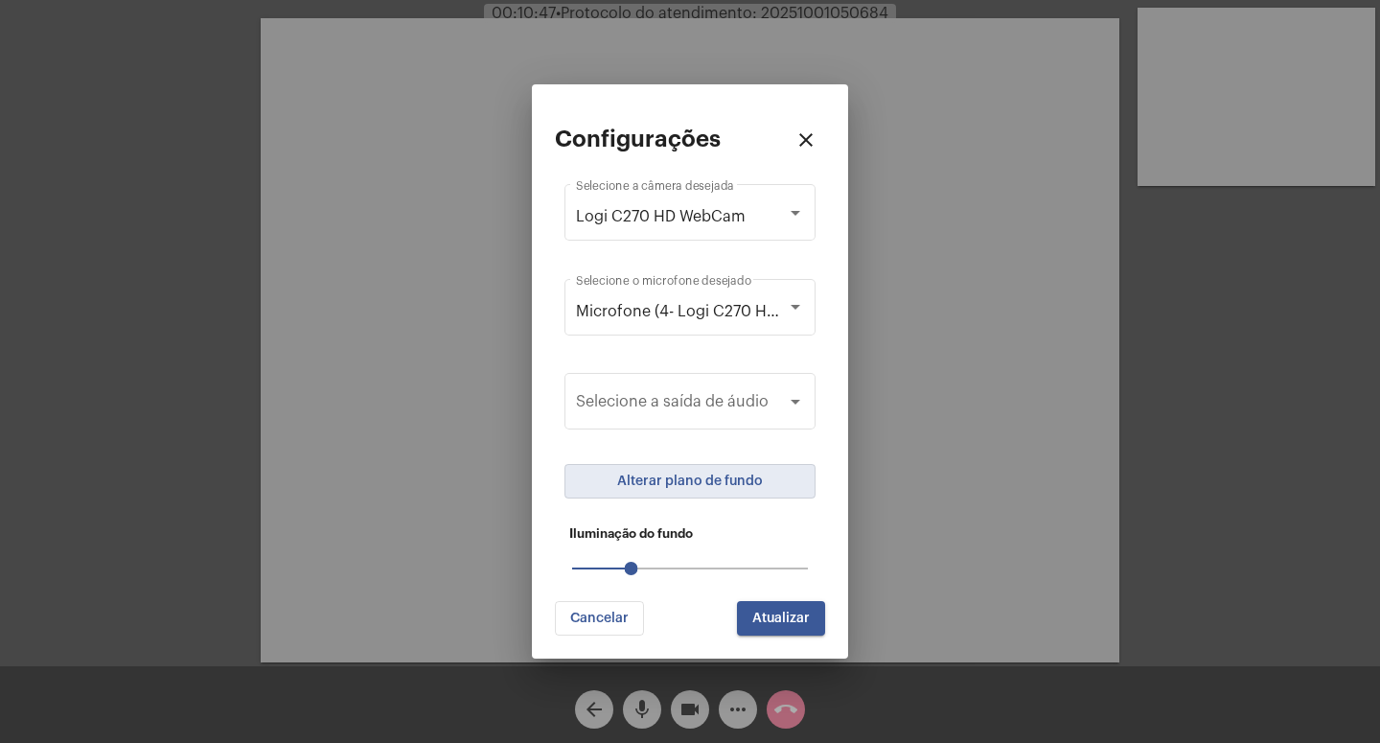
click at [791, 622] on span "Atualizar" at bounding box center [781, 617] width 58 height 13
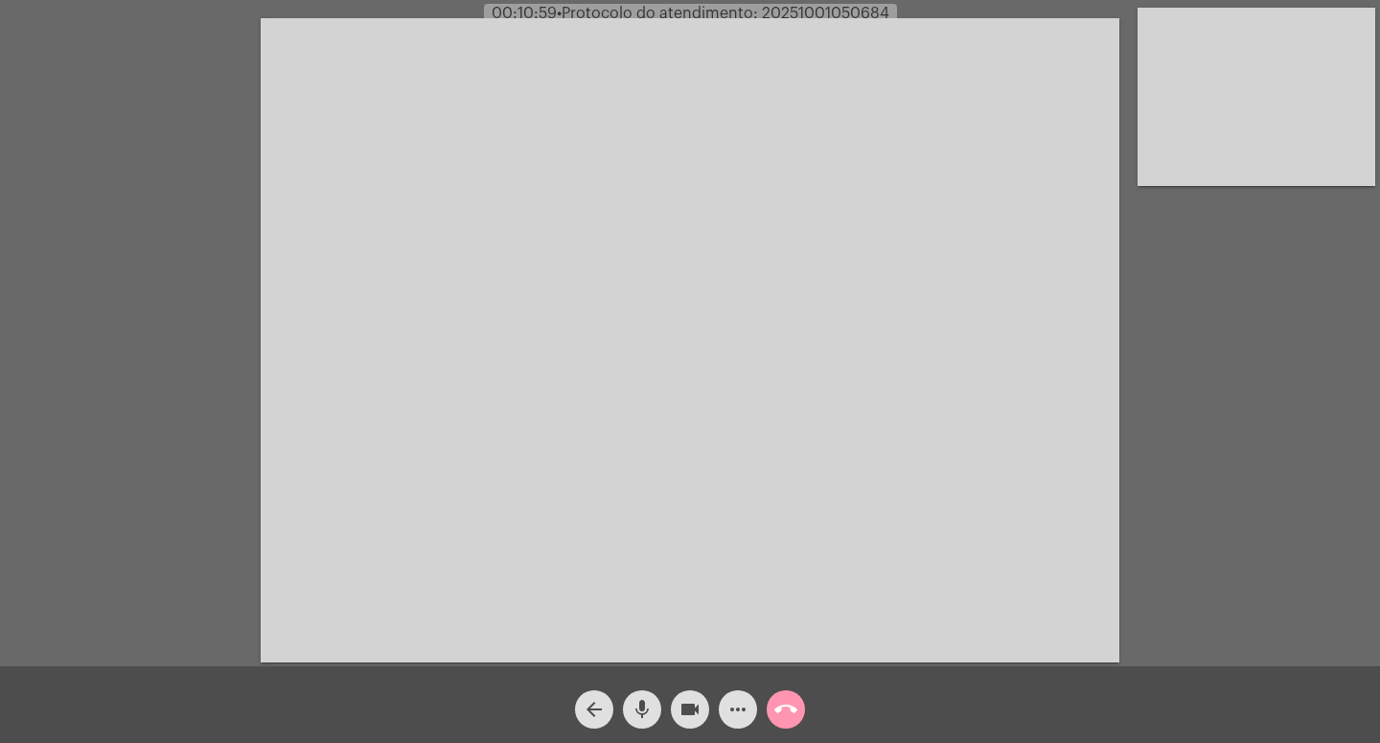
click at [318, 196] on video at bounding box center [690, 340] width 859 height 644
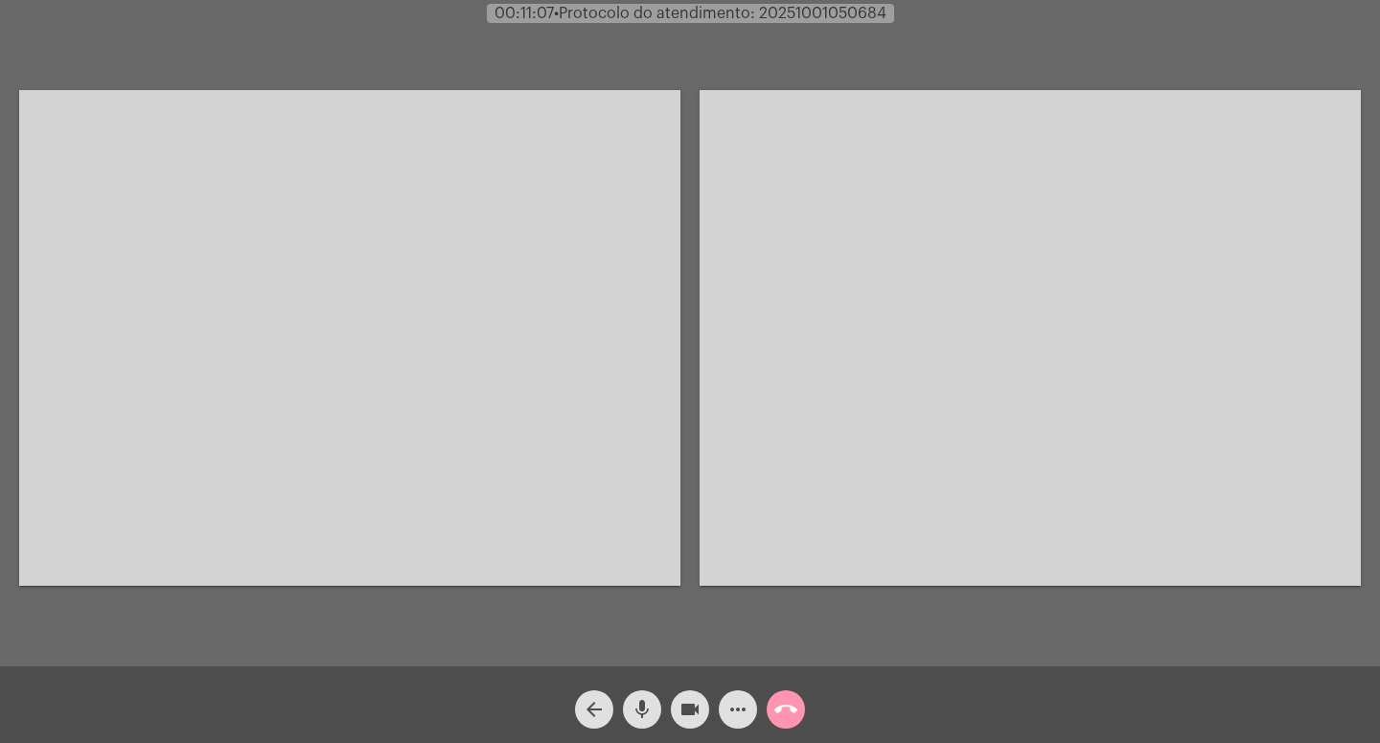
click at [896, 571] on video at bounding box center [1030, 338] width 661 height 496
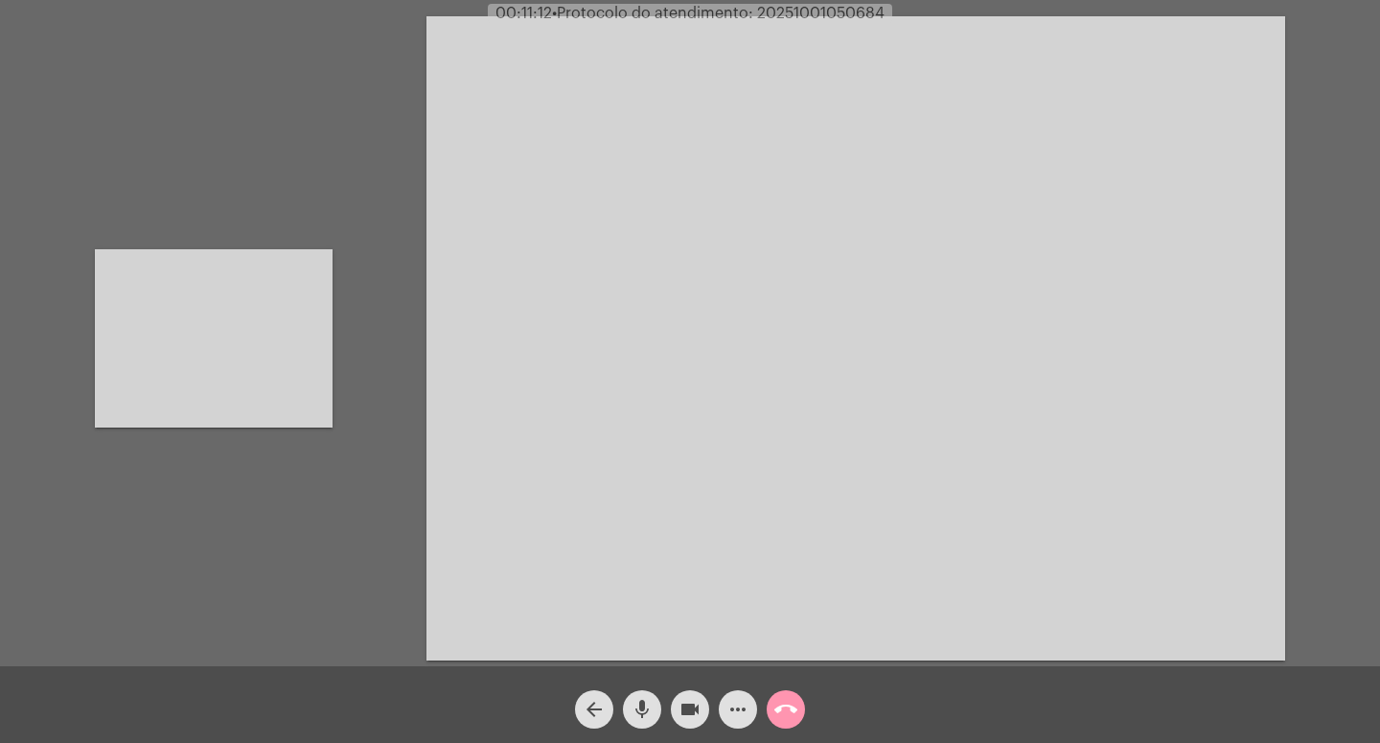
drag, startPoint x: 885, startPoint y: 611, endPoint x: 854, endPoint y: 620, distance: 31.9
click at [884, 612] on video at bounding box center [856, 338] width 859 height 644
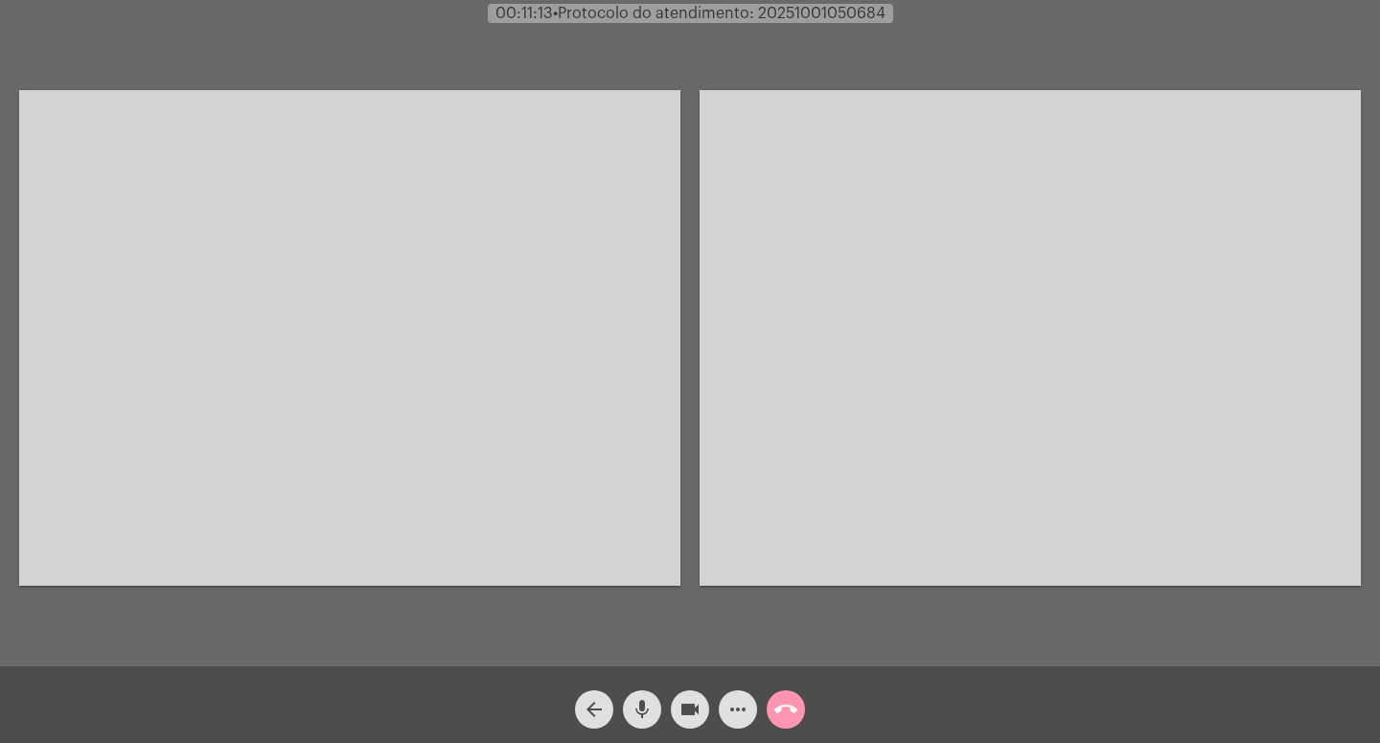
click at [728, 705] on mat-icon "more_horiz" at bounding box center [738, 709] width 23 height 23
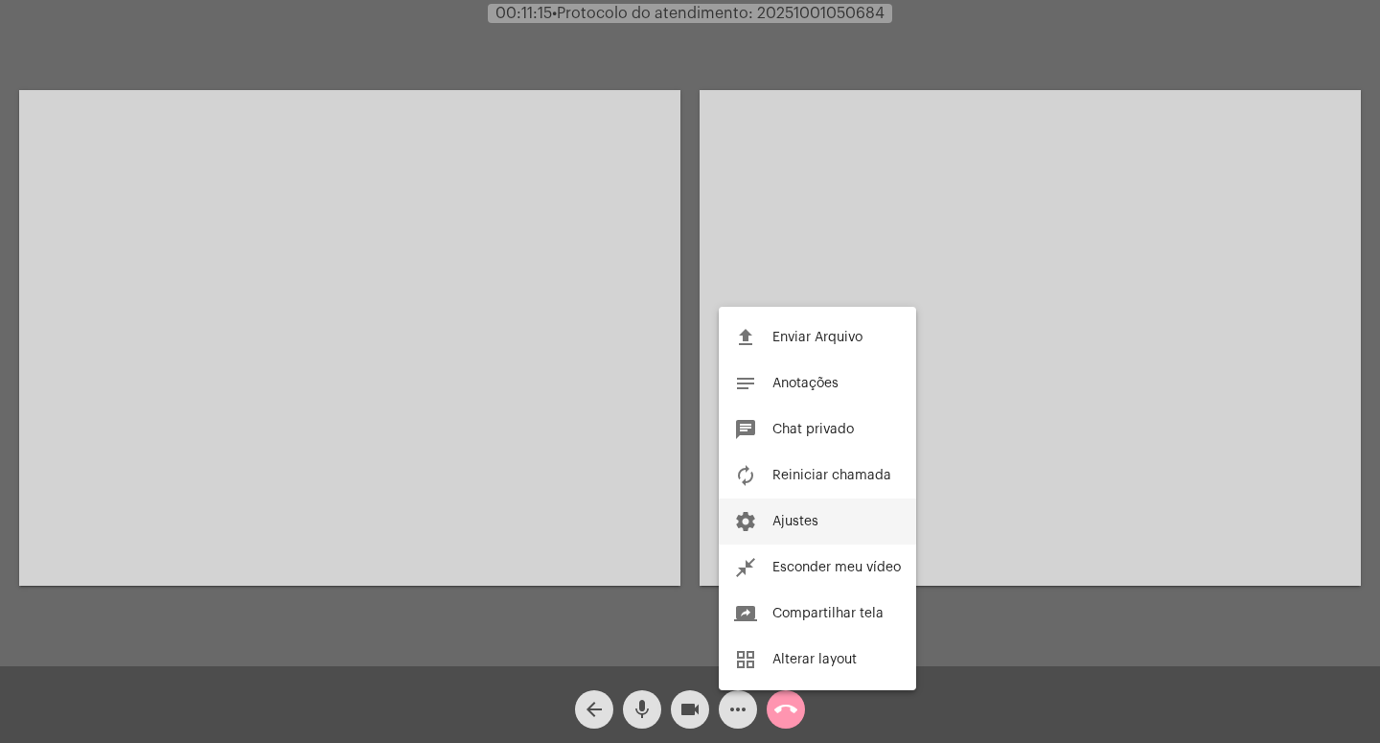
click at [821, 526] on button "settings Ajustes" at bounding box center [817, 521] width 197 height 46
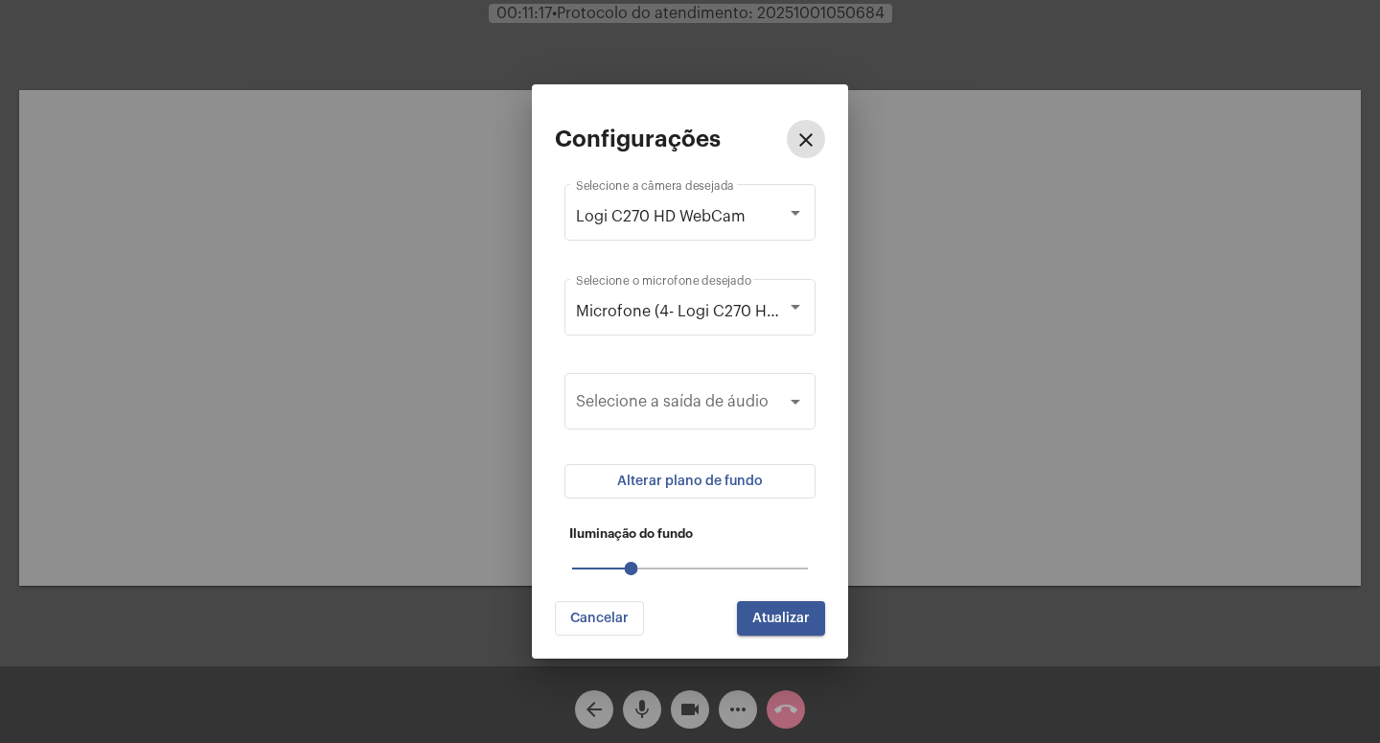
click at [781, 493] on button "Alterar plano de fundo" at bounding box center [690, 481] width 251 height 35
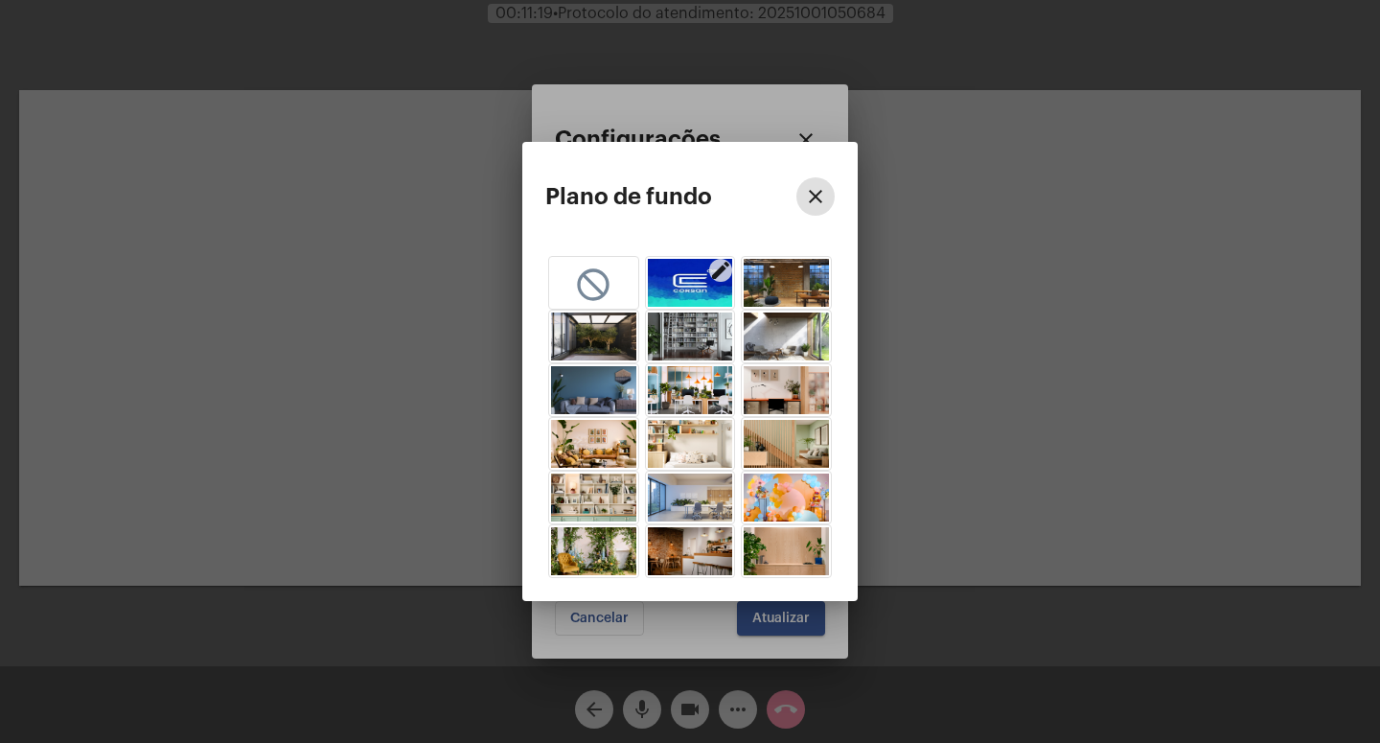
click at [727, 268] on mat-icon "edit" at bounding box center [720, 270] width 23 height 23
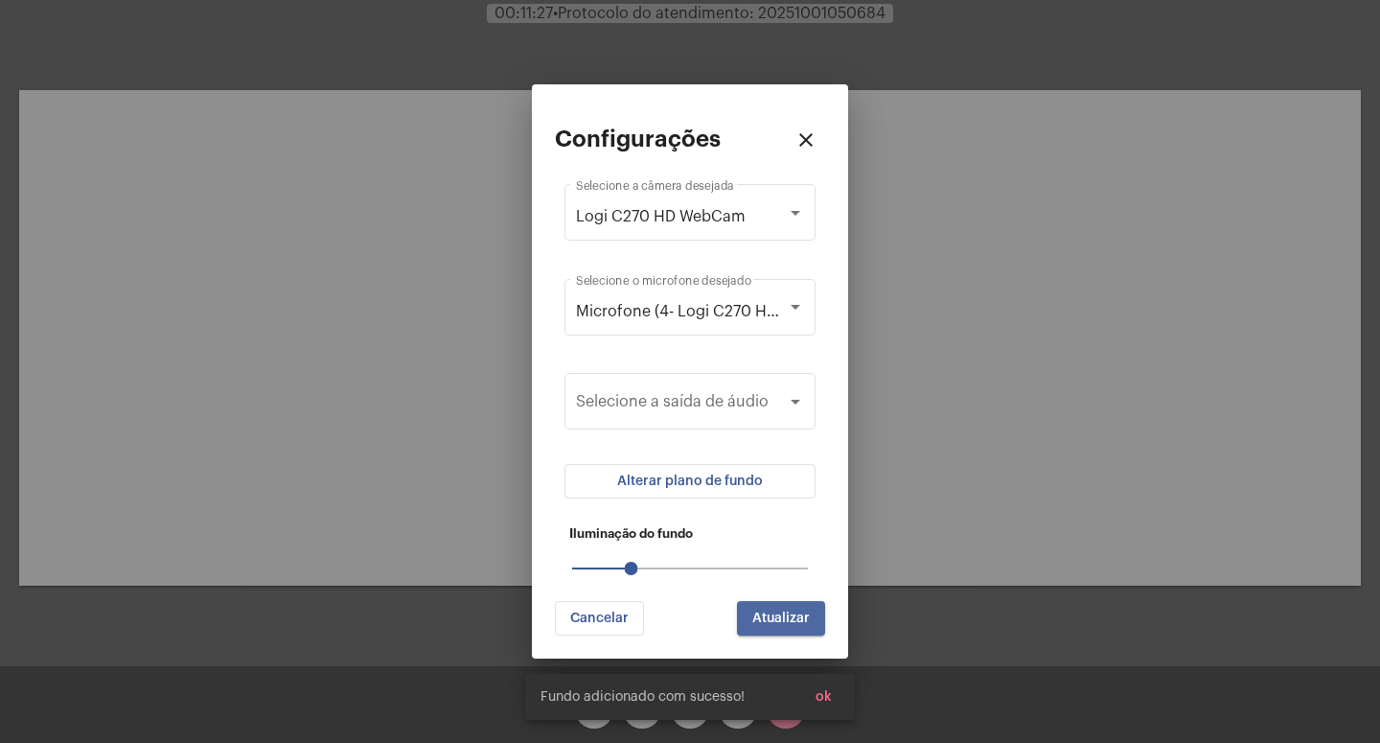
click at [789, 625] on span "Atualizar" at bounding box center [781, 617] width 58 height 13
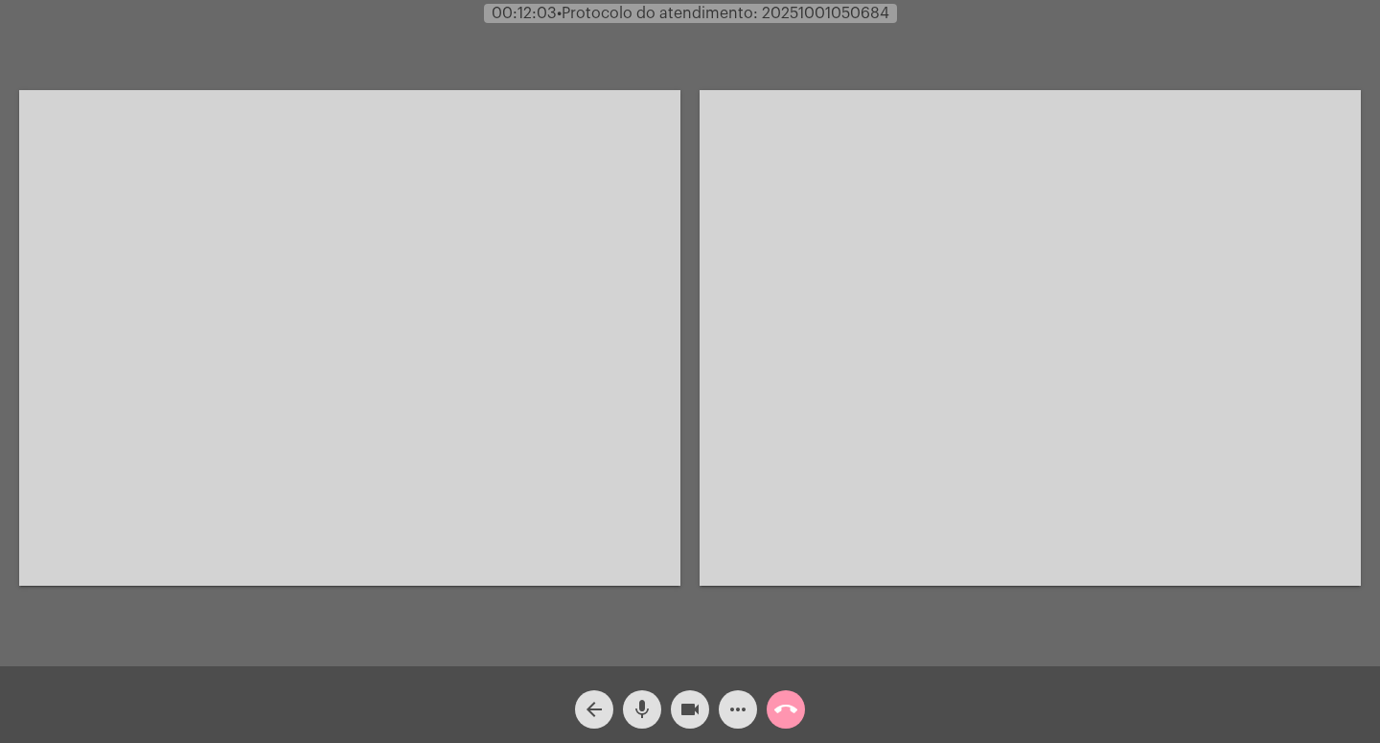
click at [742, 711] on mat-icon "more_horiz" at bounding box center [738, 709] width 23 height 23
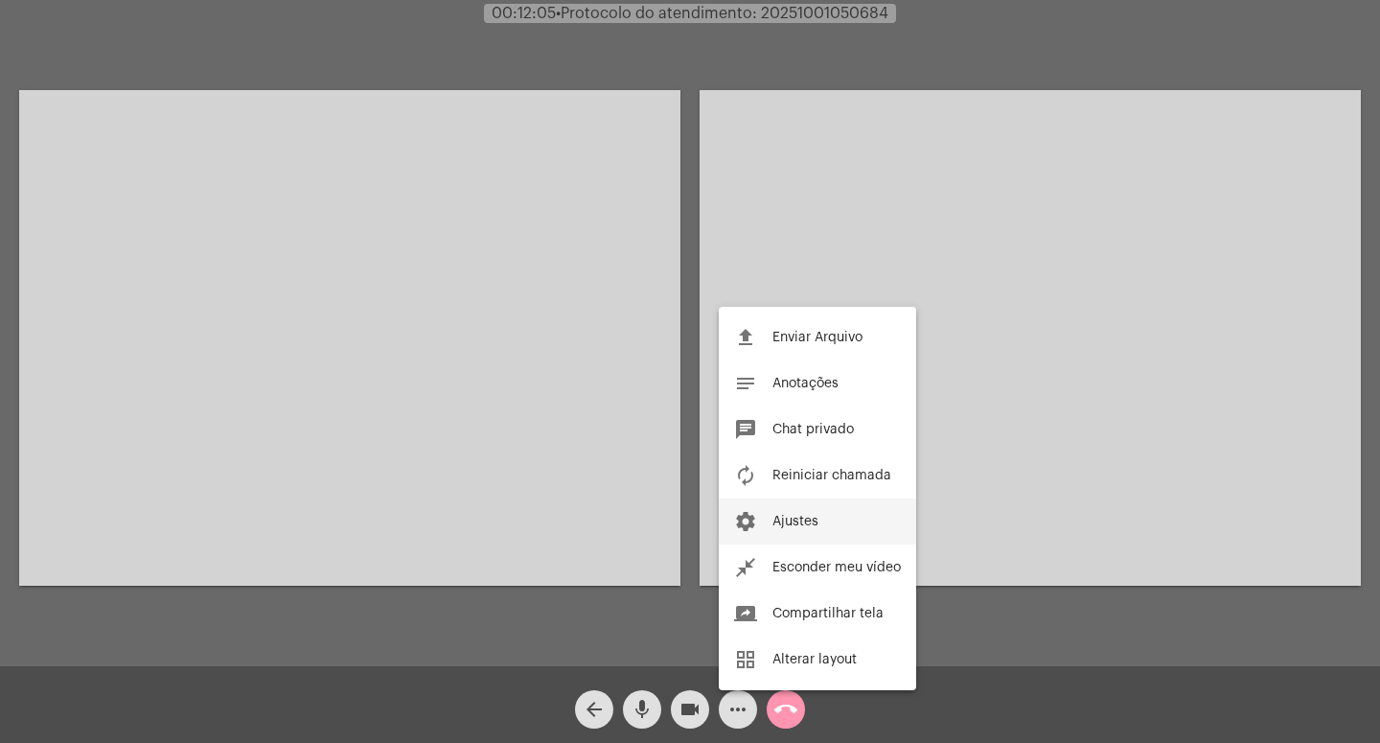
click at [828, 520] on button "settings Ajustes" at bounding box center [817, 521] width 197 height 46
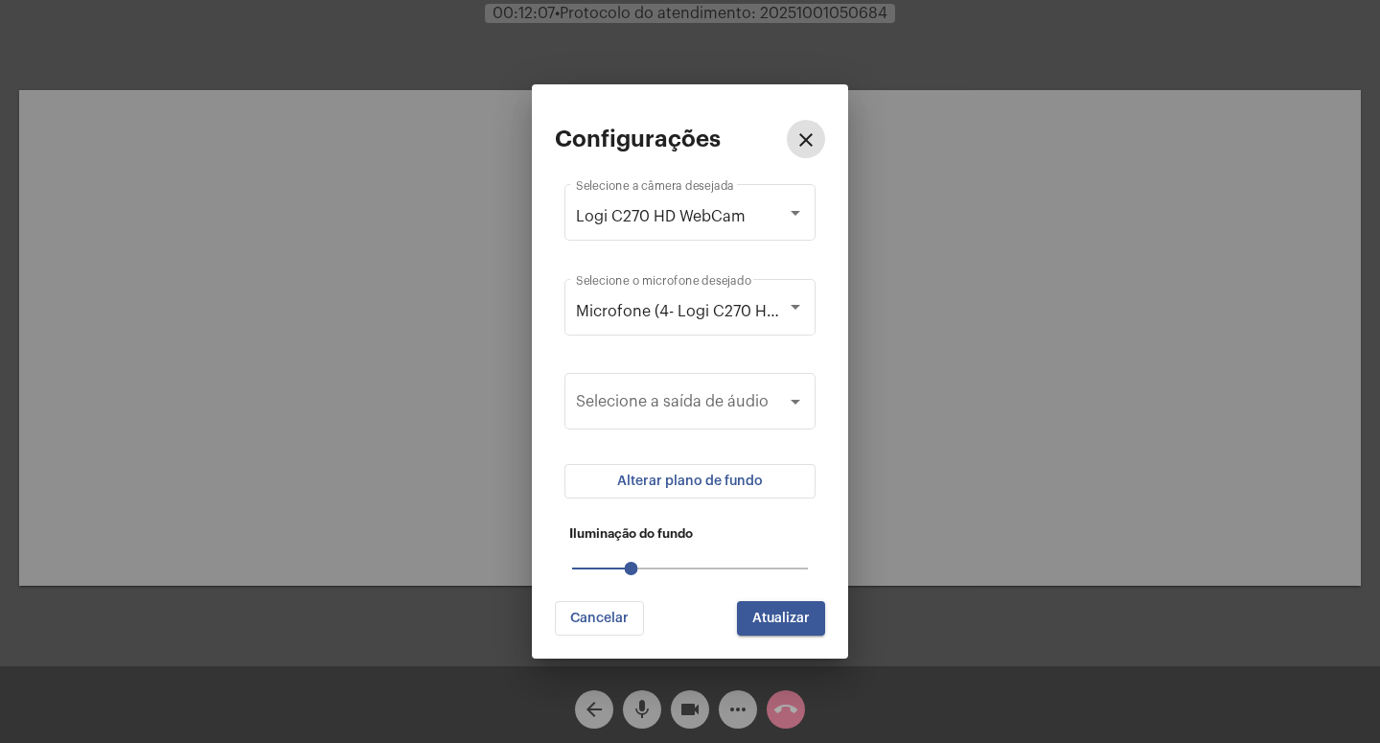
click at [779, 486] on button "Alterar plano de fundo" at bounding box center [690, 481] width 251 height 35
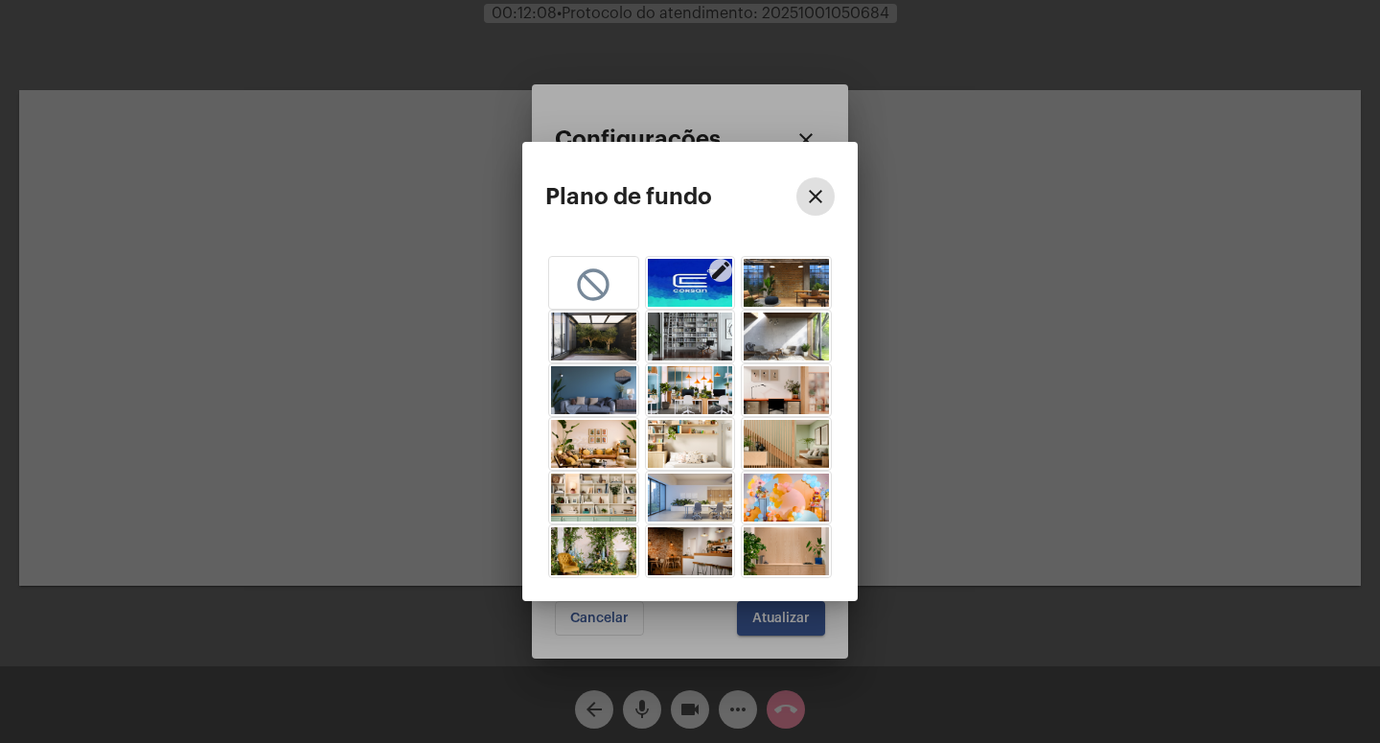
click at [671, 268] on img "button" at bounding box center [690, 283] width 85 height 48
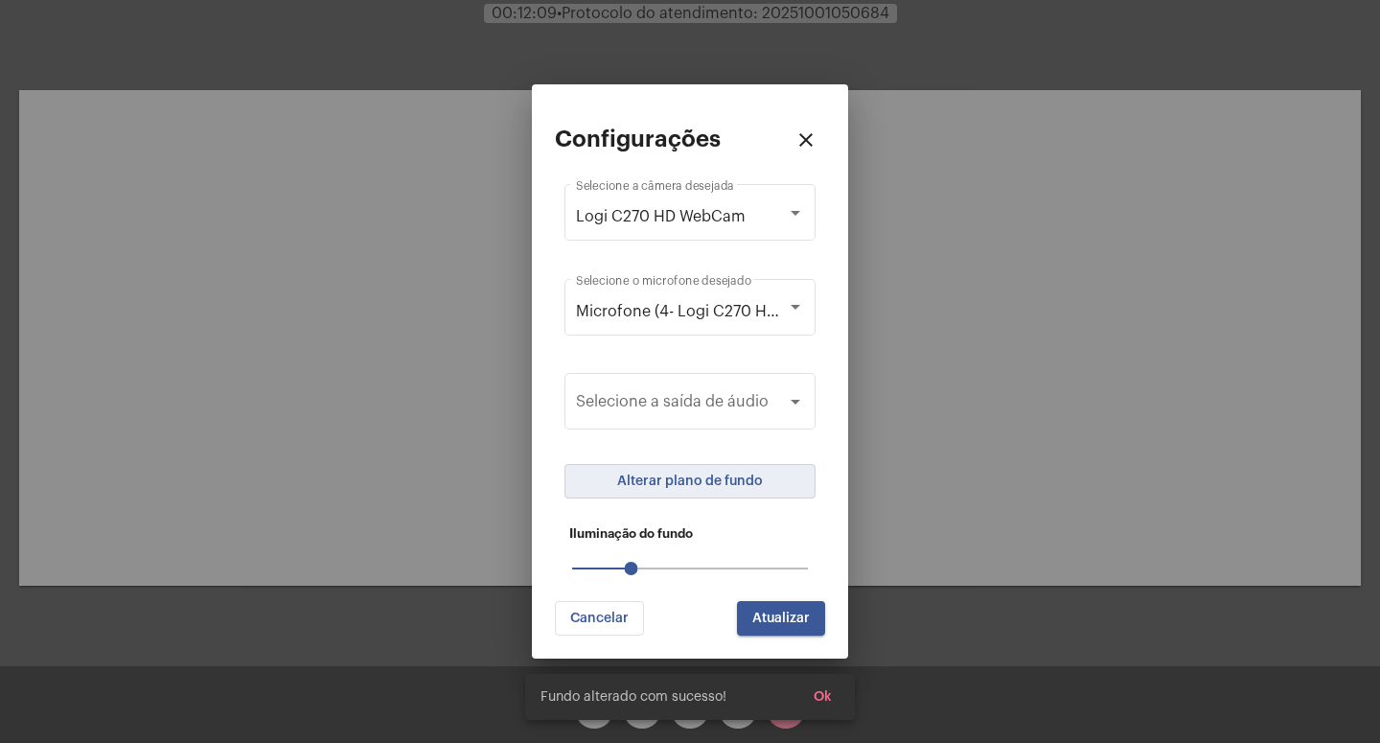
click at [784, 496] on button "Alterar plano de fundo" at bounding box center [690, 481] width 251 height 35
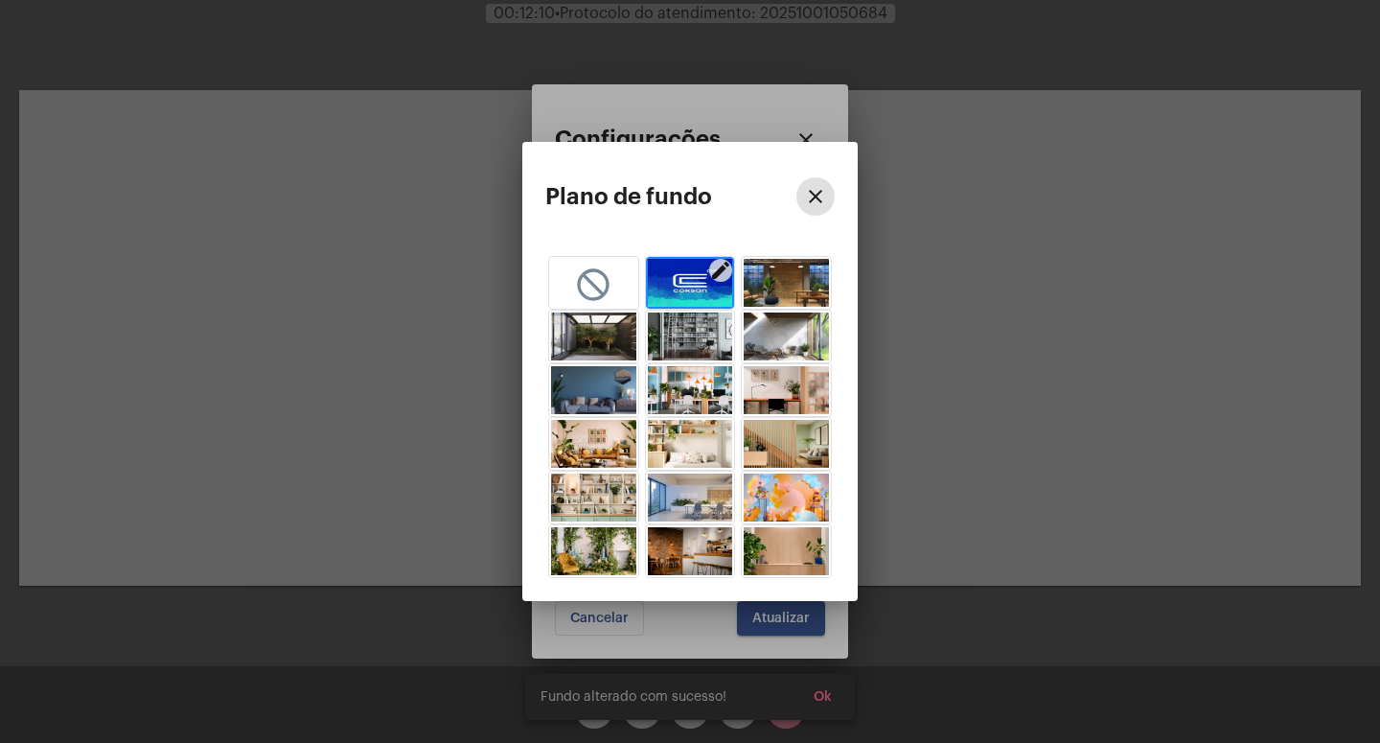
click at [721, 266] on mat-icon "edit" at bounding box center [720, 270] width 23 height 23
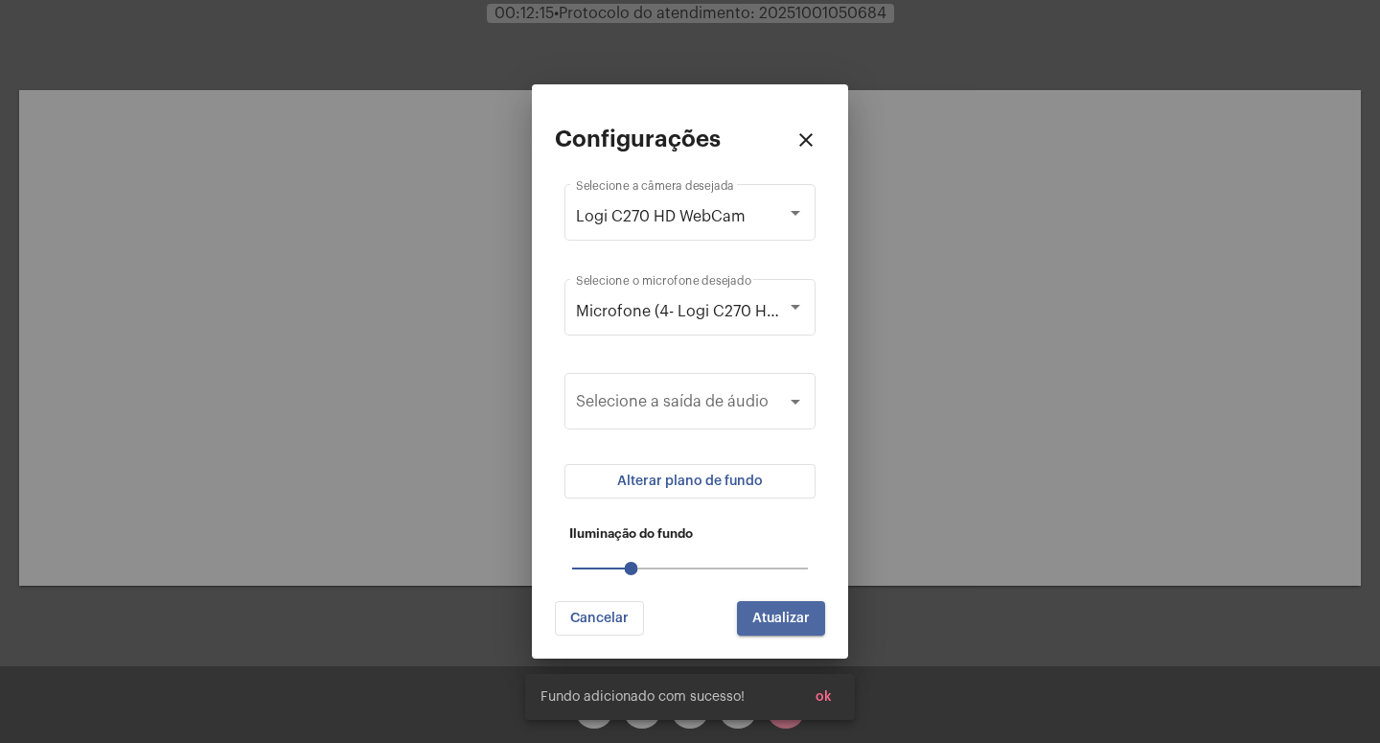
click at [798, 608] on button "Atualizar" at bounding box center [781, 618] width 88 height 35
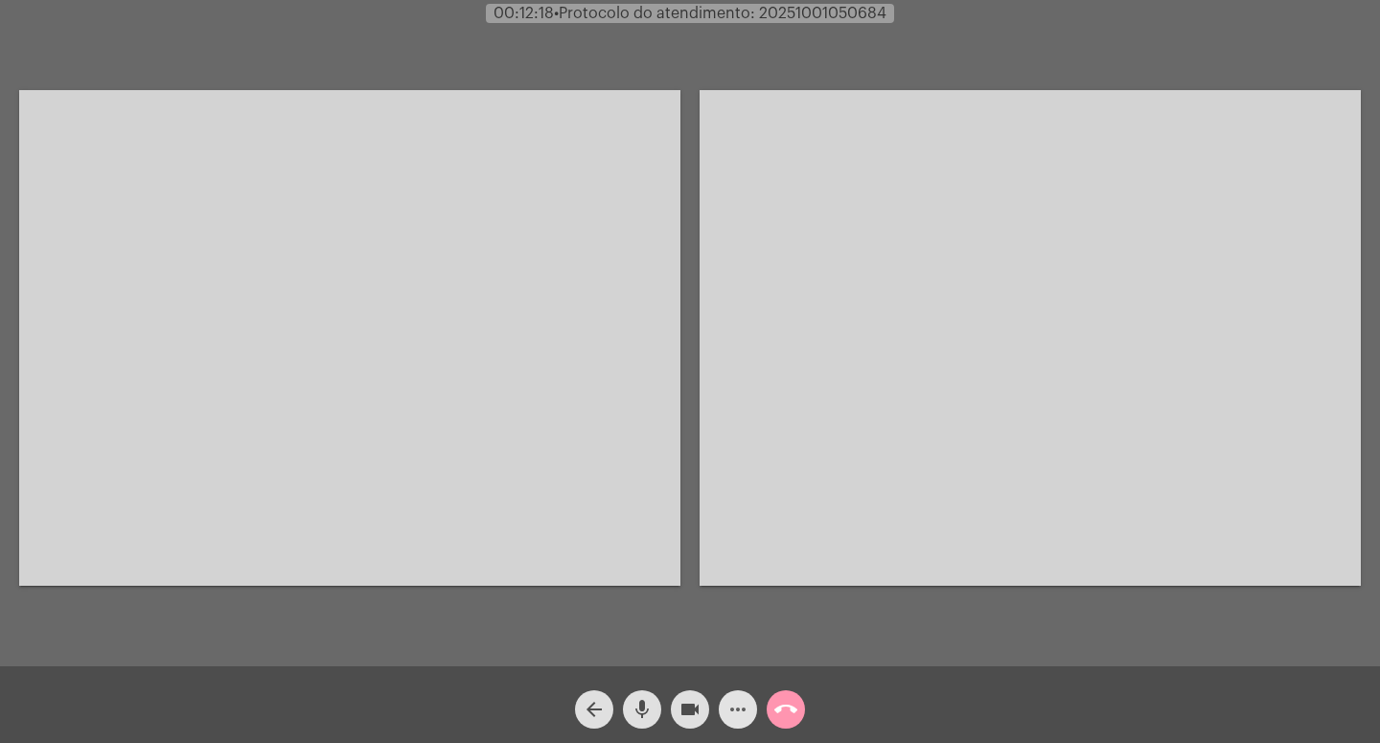
click at [727, 706] on mat-icon "more_horiz" at bounding box center [738, 709] width 23 height 23
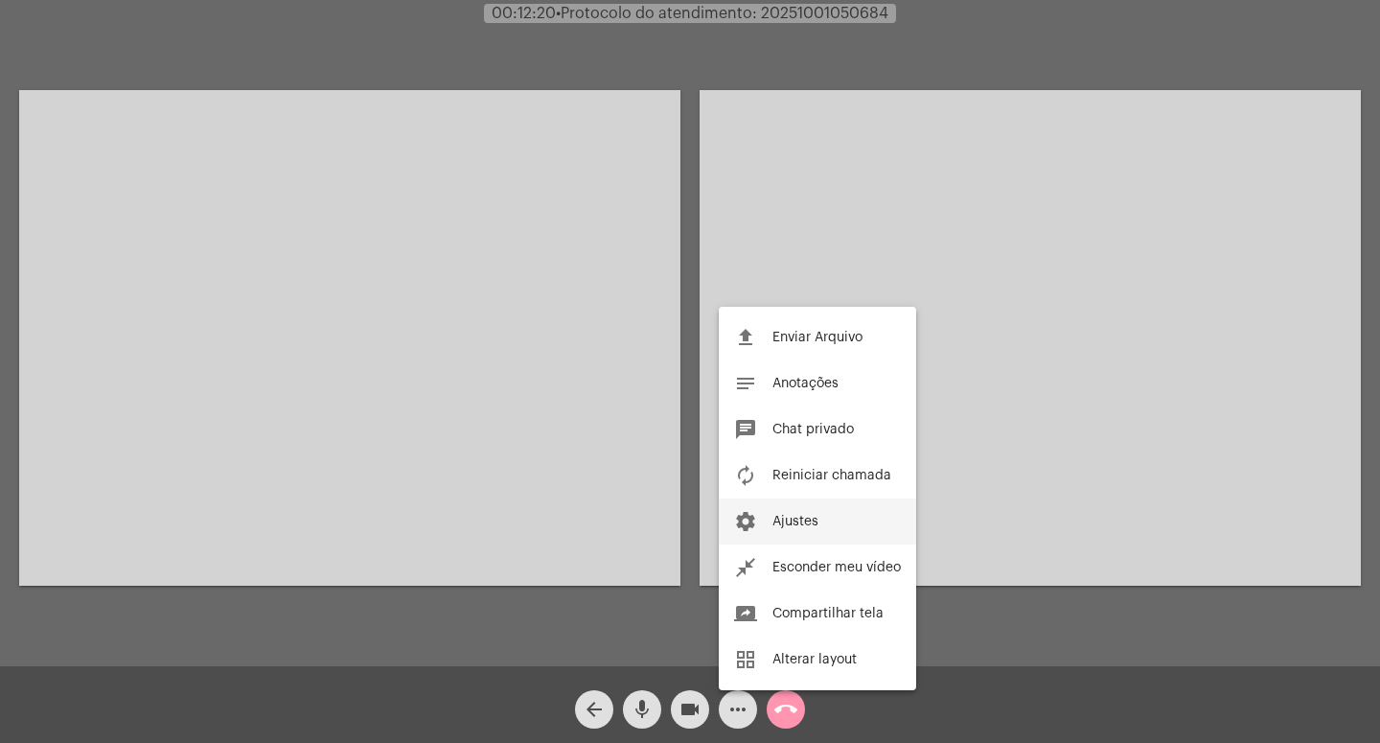
click at [840, 526] on button "settings Ajustes" at bounding box center [817, 521] width 197 height 46
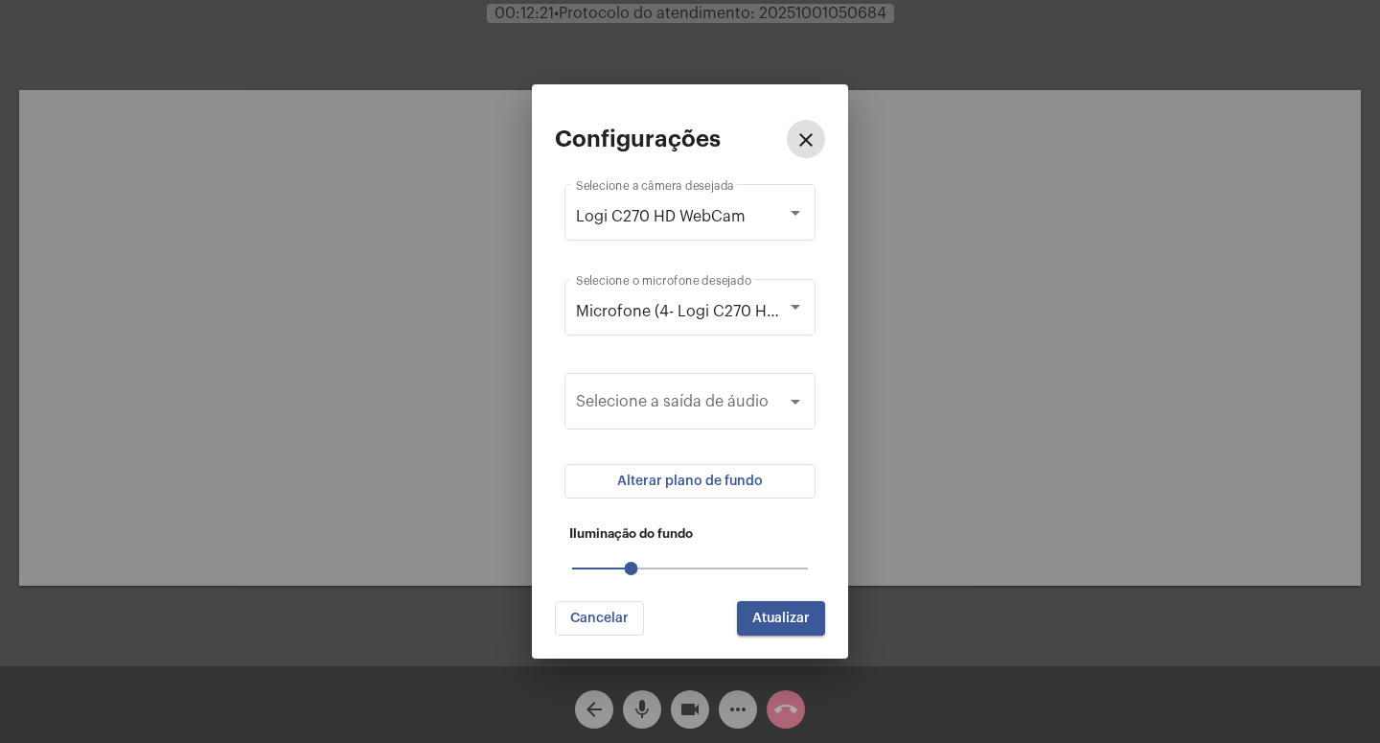
click at [771, 481] on button "Alterar plano de fundo" at bounding box center [690, 481] width 251 height 35
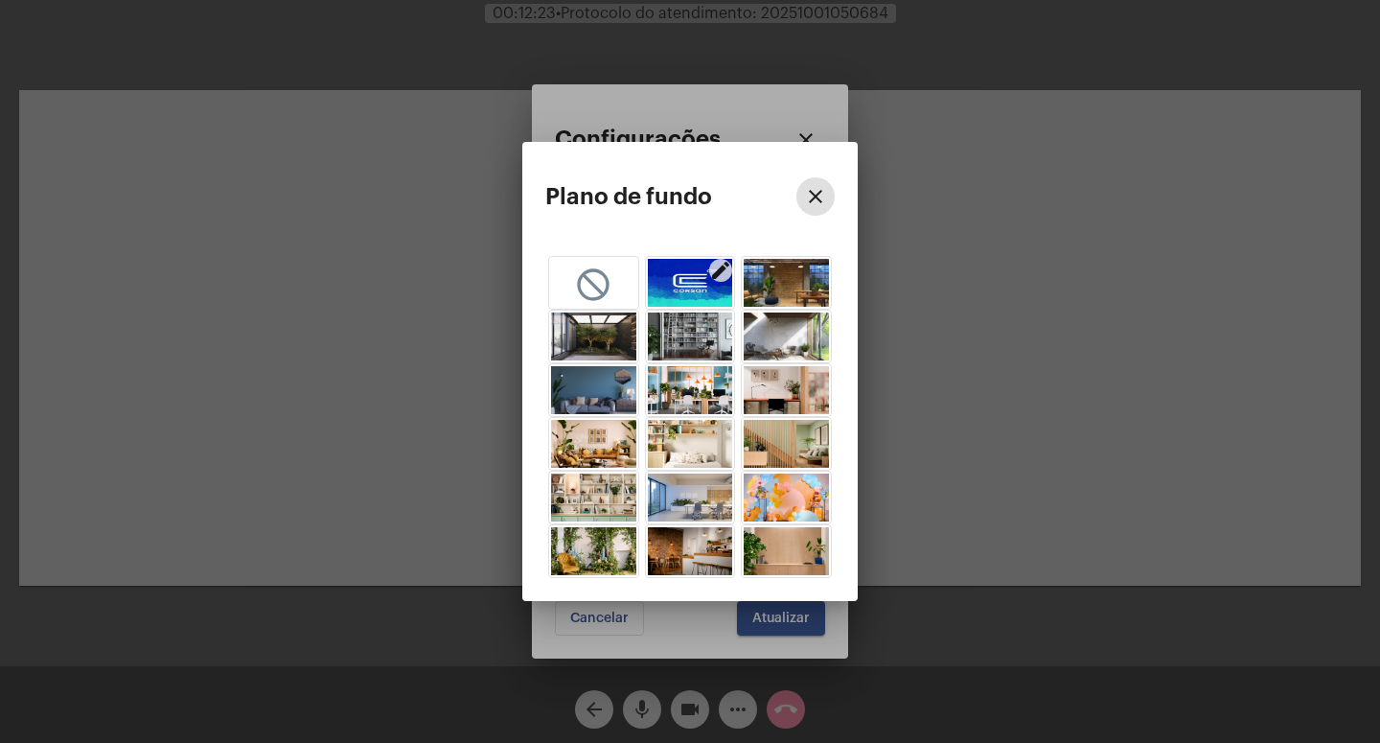
click at [799, 282] on img "button" at bounding box center [786, 283] width 85 height 48
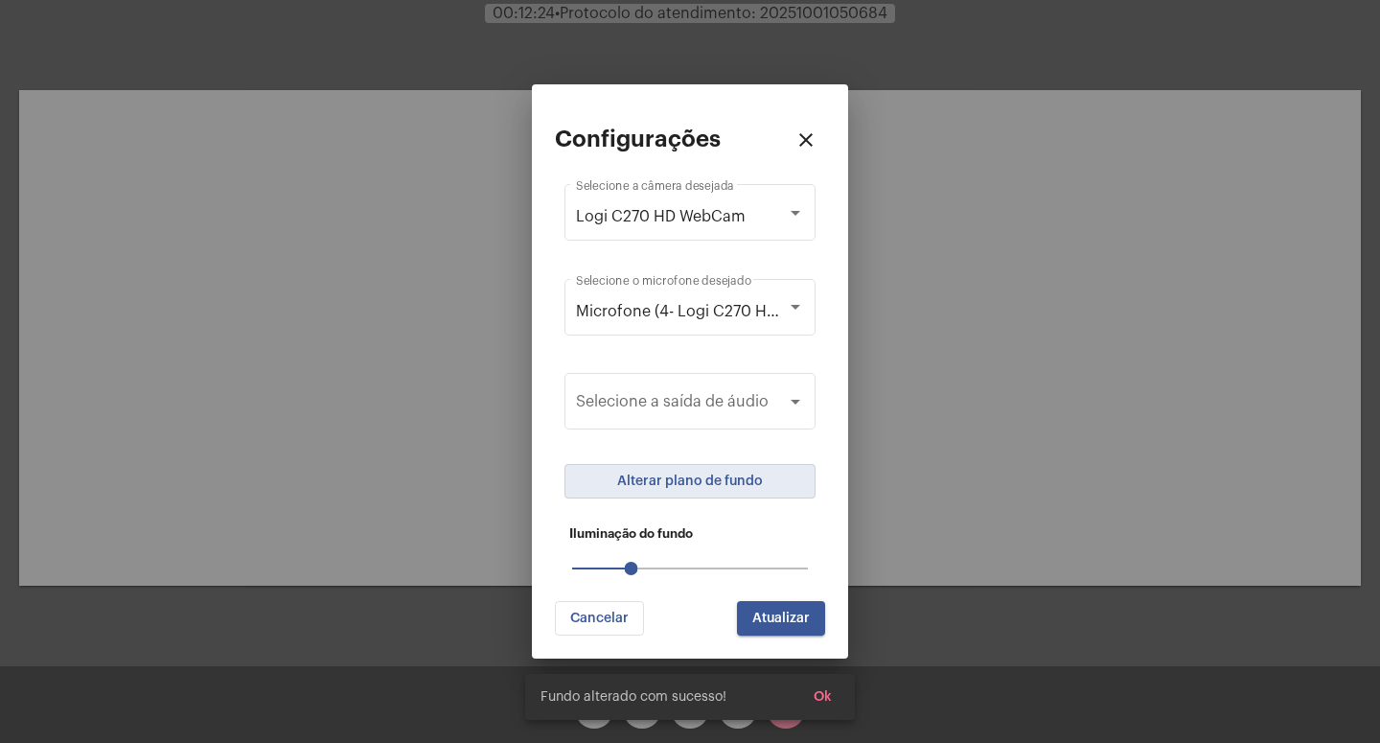
click at [789, 615] on span "Atualizar" at bounding box center [781, 617] width 58 height 13
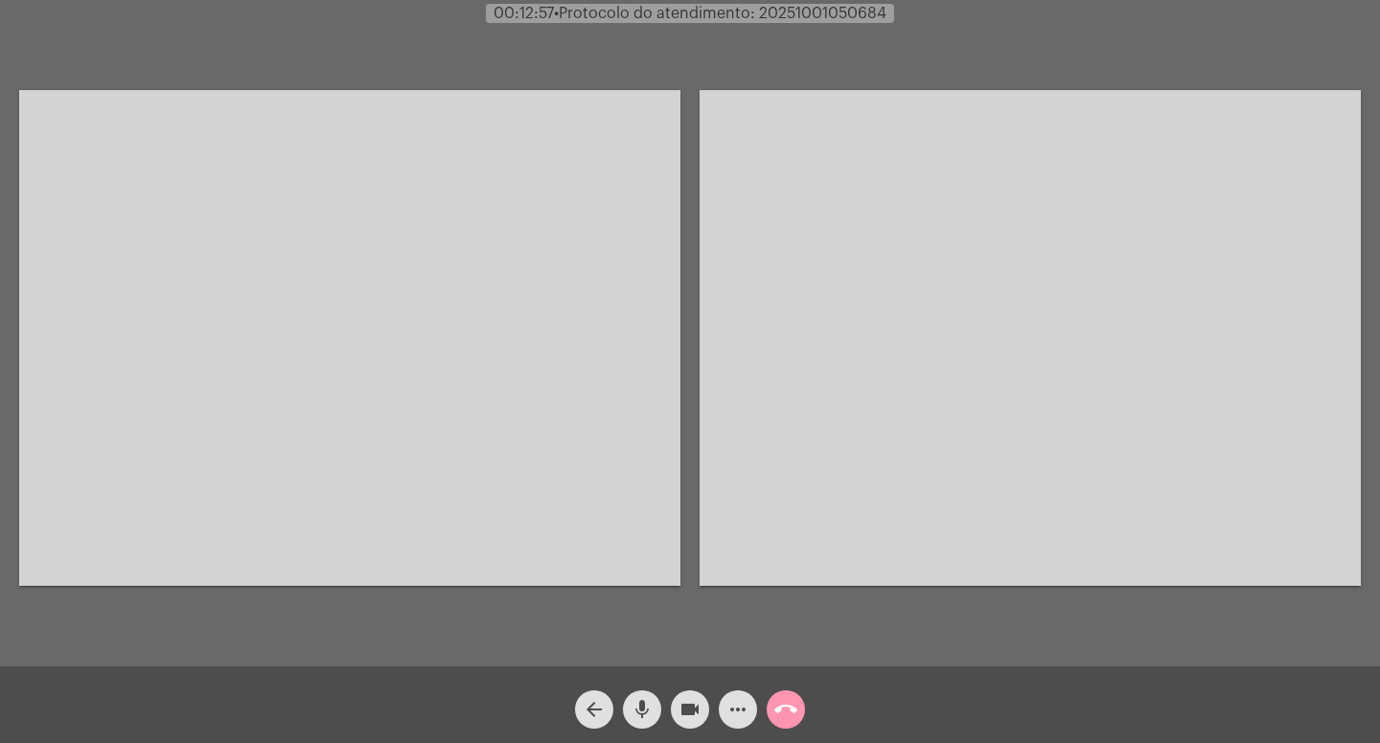
click at [774, 708] on mat-icon "call_end" at bounding box center [785, 709] width 23 height 23
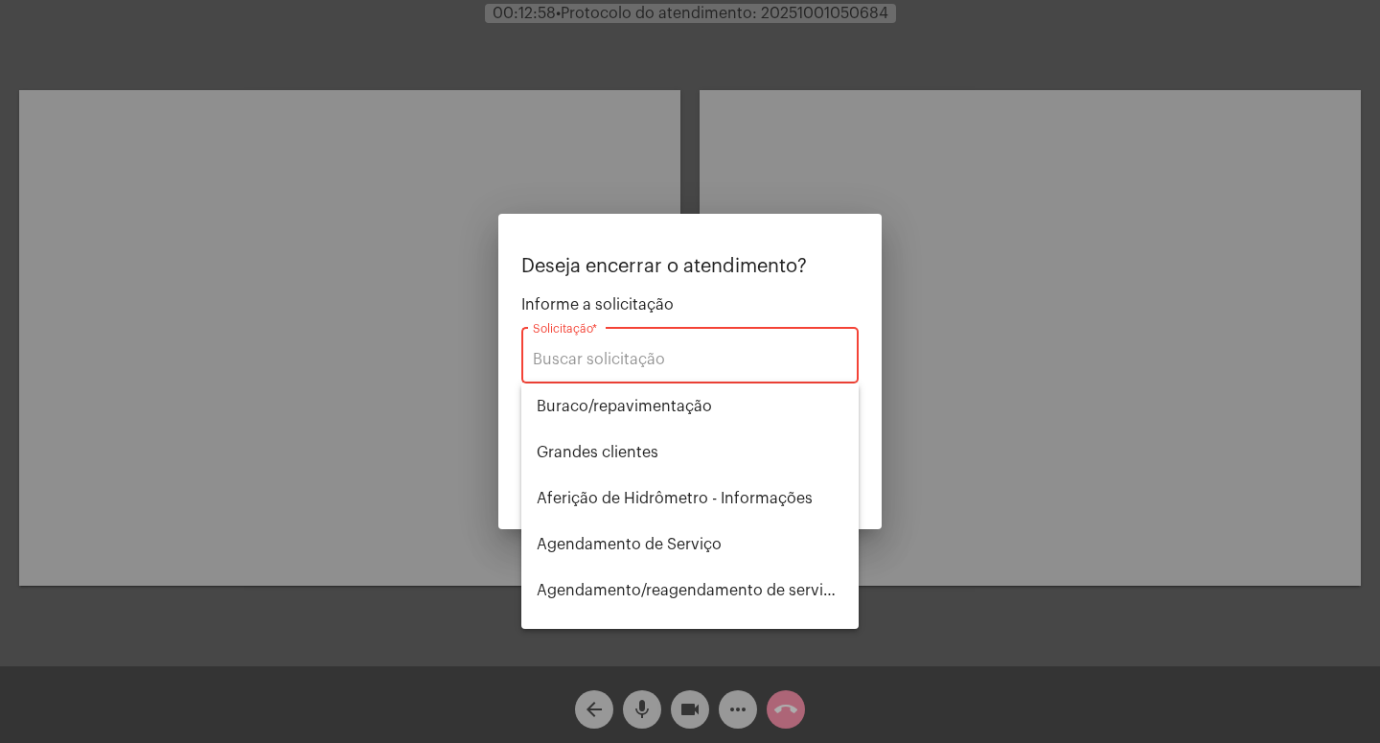
click at [719, 351] on div "Solicitação *" at bounding box center [690, 353] width 314 height 60
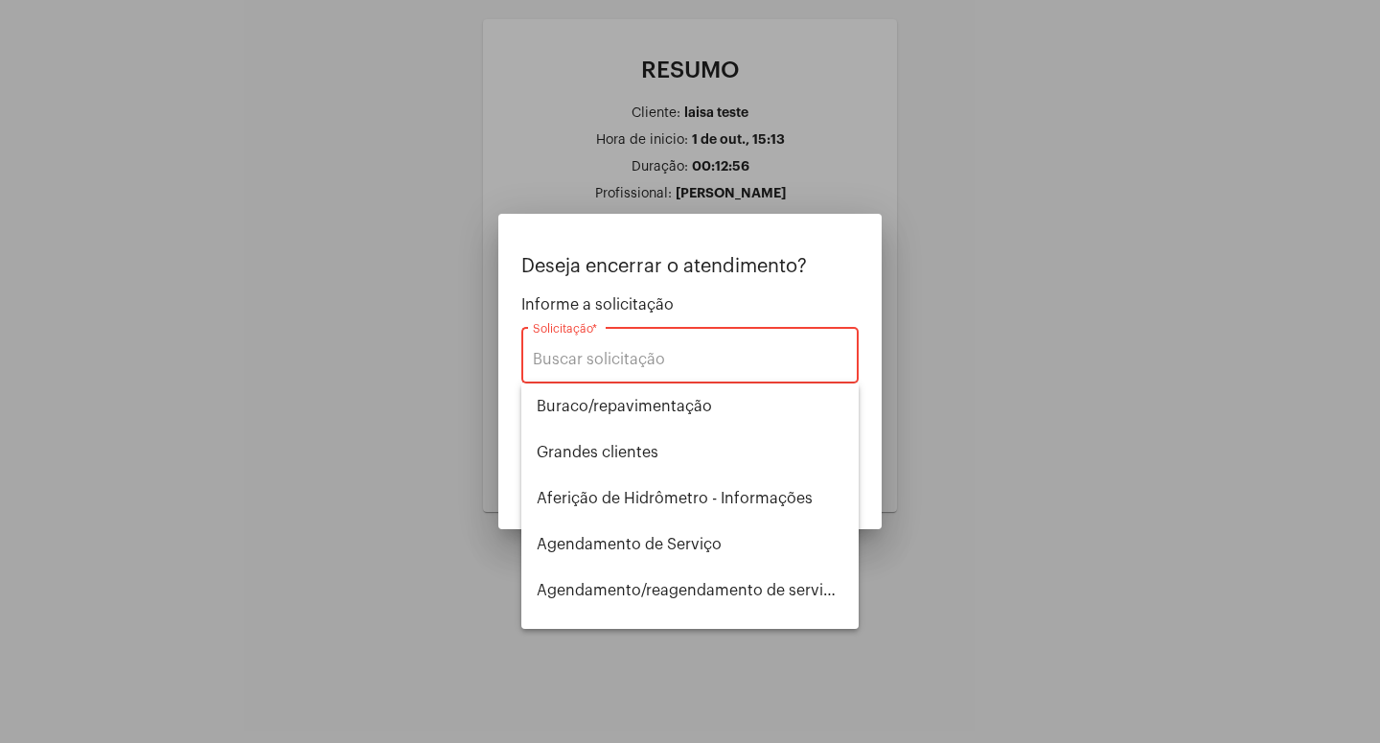
click at [1080, 387] on div at bounding box center [690, 371] width 1380 height 743
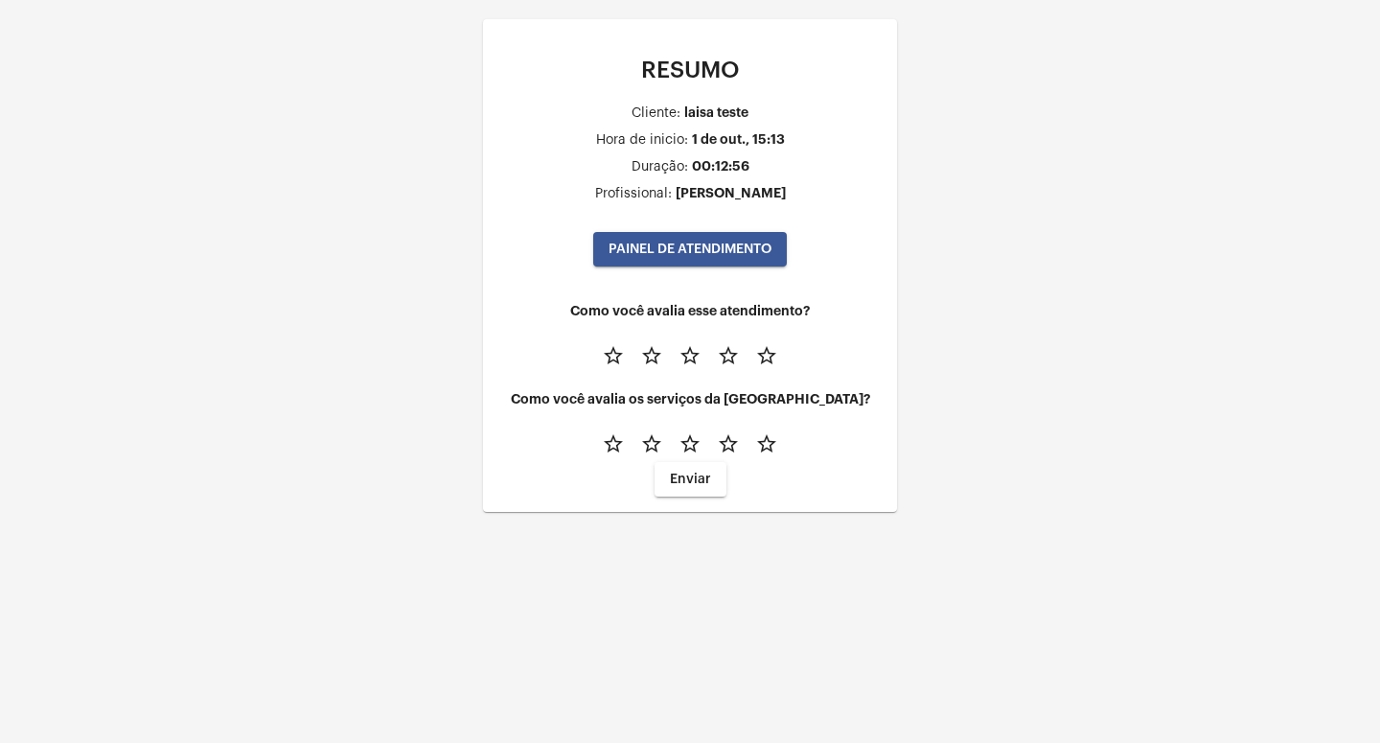
click at [776, 366] on mat-icon "star_border" at bounding box center [766, 355] width 23 height 23
click at [611, 455] on mat-icon "star_border" at bounding box center [613, 443] width 23 height 23
click at [670, 487] on button "Enviar" at bounding box center [691, 479] width 72 height 35
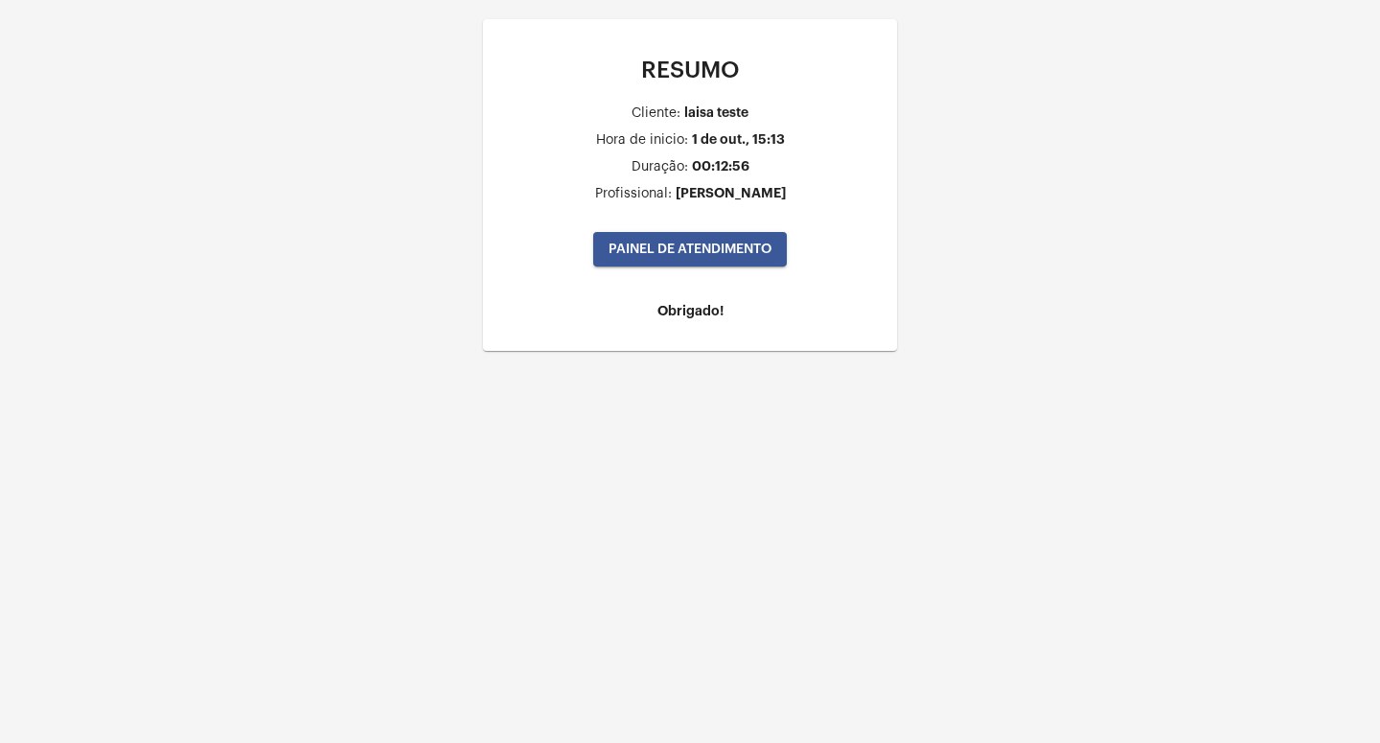
click at [724, 262] on button "PAINEL DE ATENDIMENTO" at bounding box center [690, 249] width 194 height 35
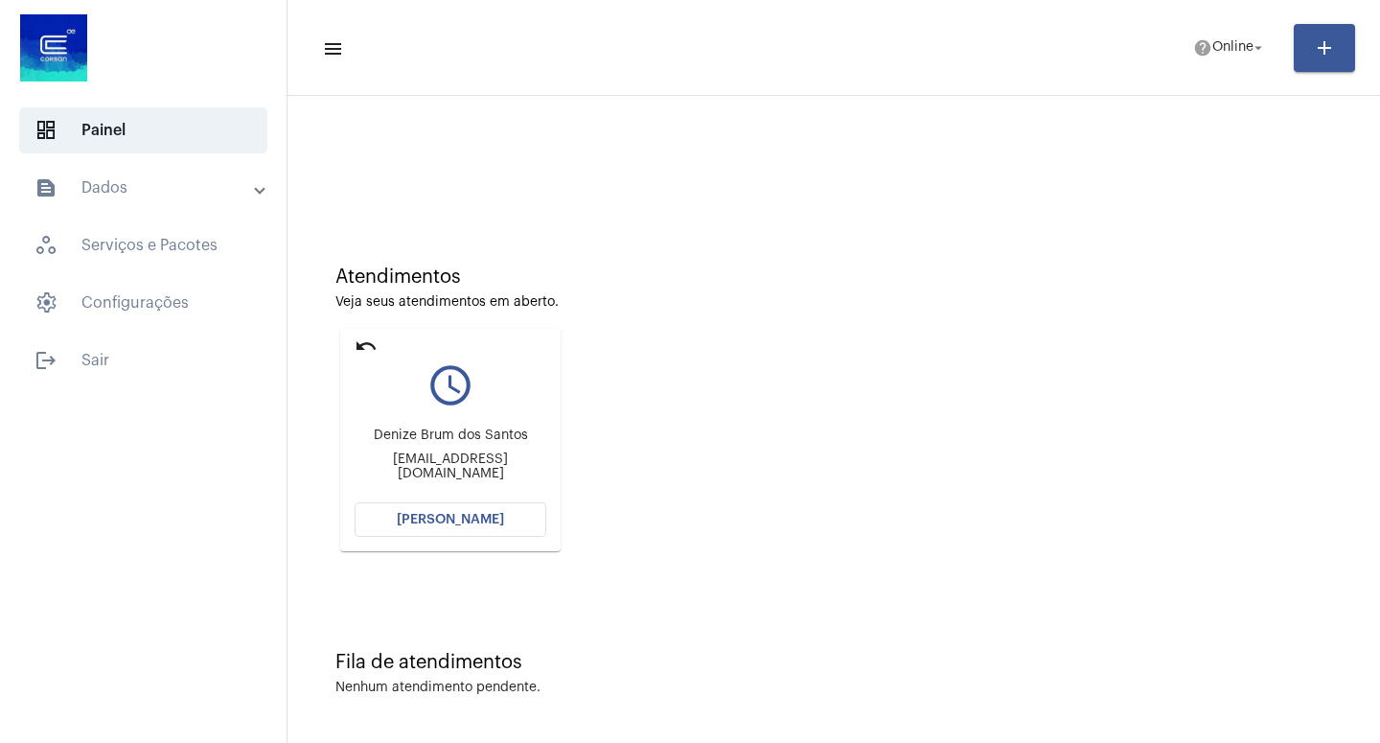
scroll to position [9, 0]
click at [478, 522] on span "[PERSON_NAME]" at bounding box center [450, 519] width 107 height 13
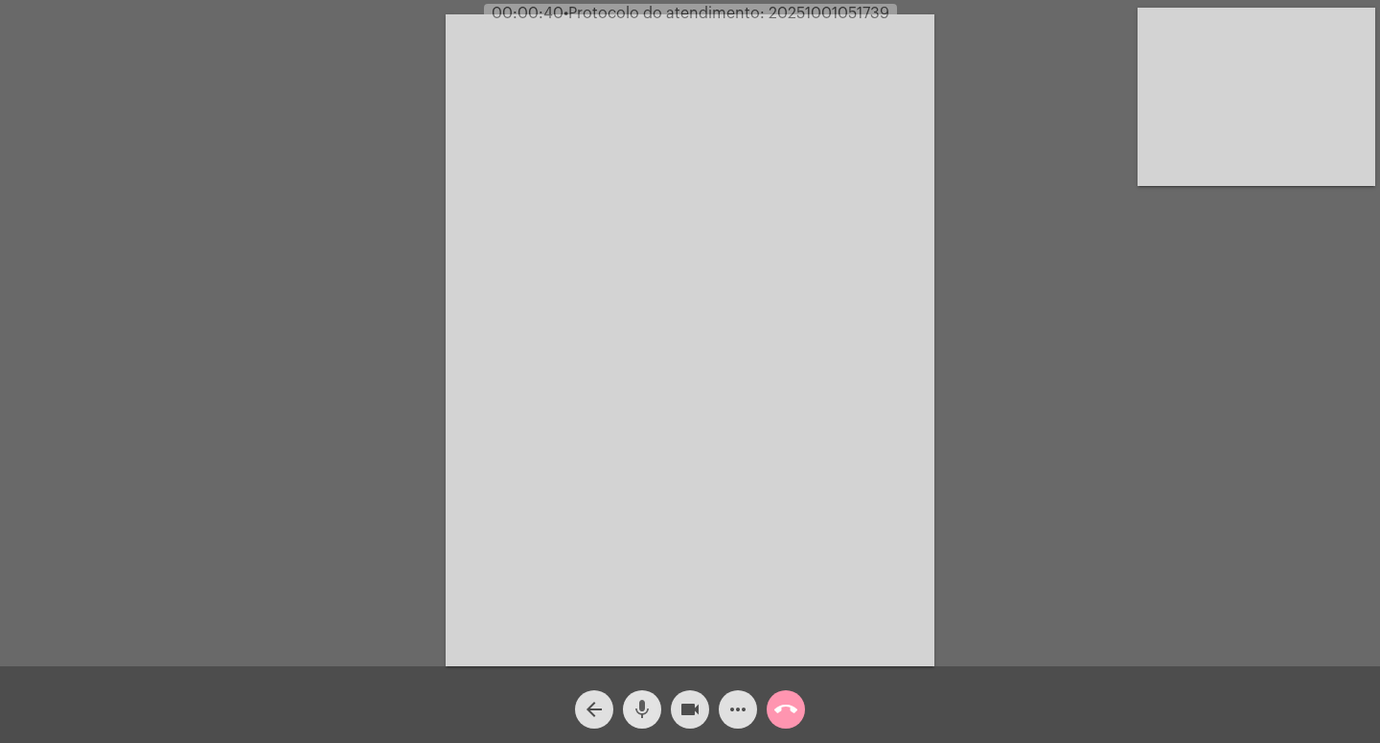
click at [631, 704] on mat-icon "mic" at bounding box center [642, 709] width 23 height 23
click at [695, 710] on mat-icon "videocam" at bounding box center [690, 709] width 23 height 23
click at [737, 710] on mat-icon "more_horiz" at bounding box center [738, 709] width 23 height 23
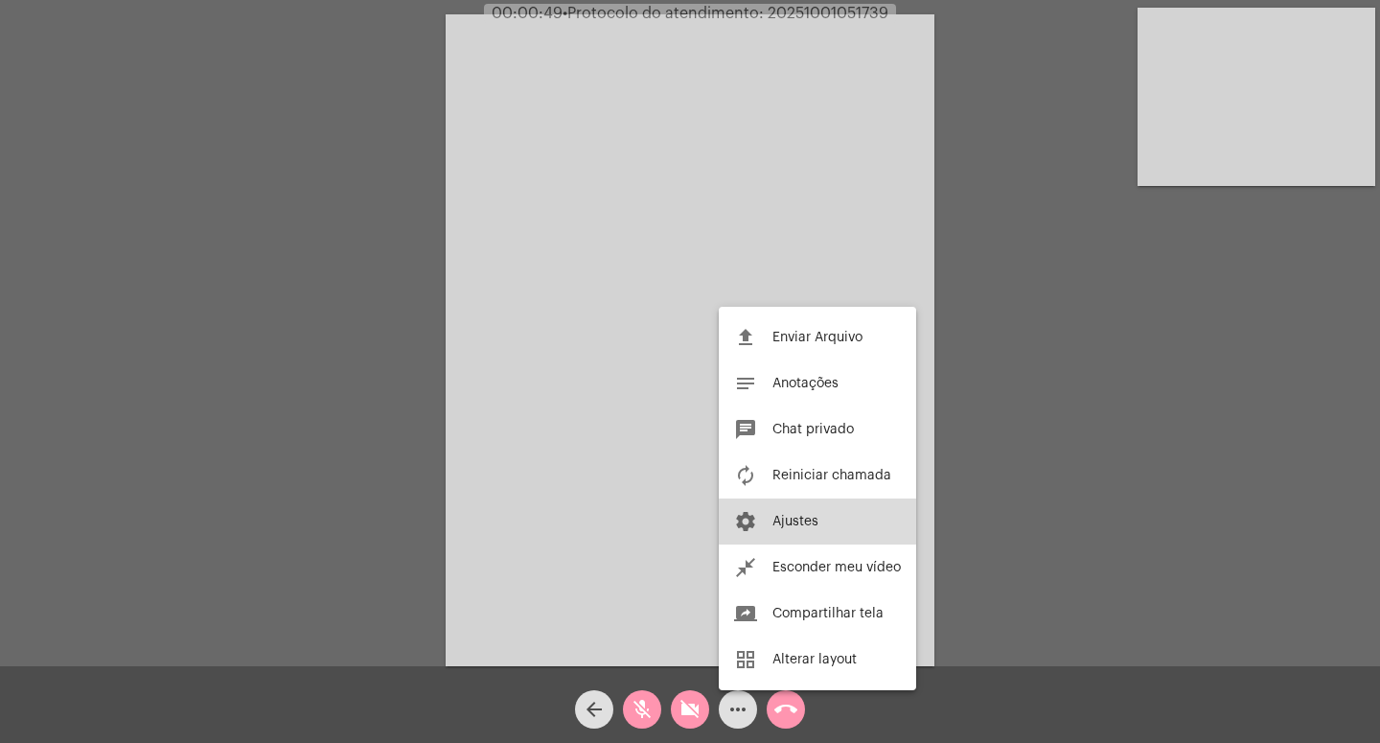
click at [796, 523] on span "Ajustes" at bounding box center [796, 521] width 46 height 13
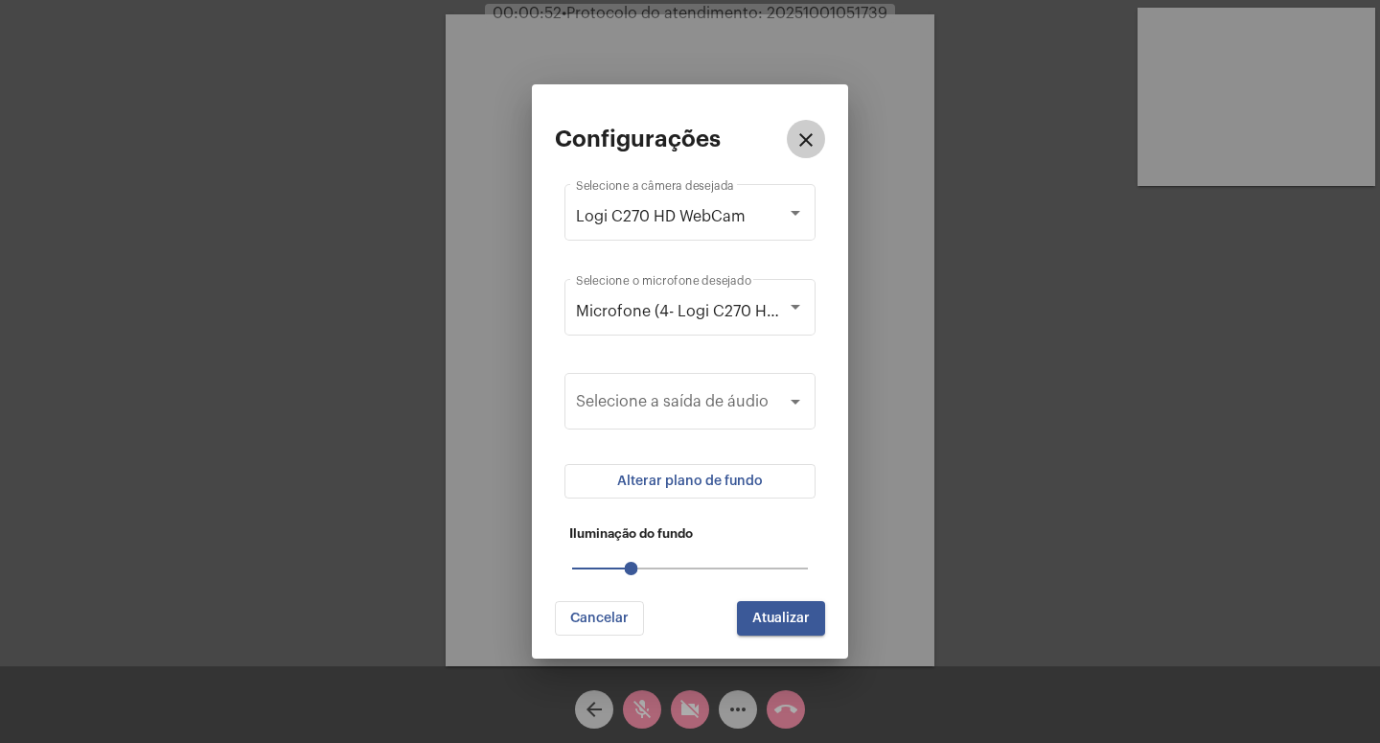
click at [801, 137] on mat-icon "close" at bounding box center [806, 139] width 23 height 23
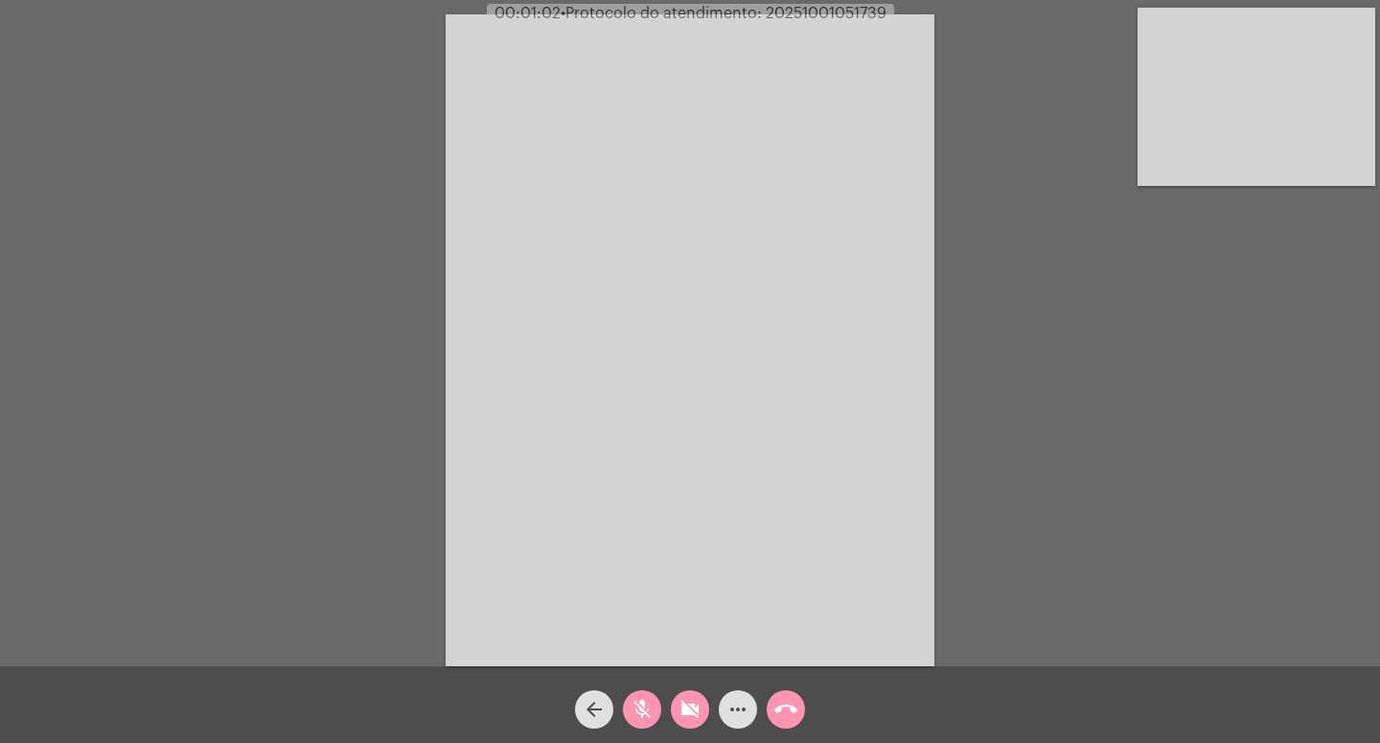
click at [1010, 601] on div "Acessando Câmera e Microfone..." at bounding box center [690, 338] width 1376 height 666
click at [700, 710] on mat-icon "videocam_off" at bounding box center [690, 709] width 23 height 23
click at [643, 711] on mat-icon "mic_off" at bounding box center [642, 709] width 23 height 23
click at [685, 703] on mat-icon "videocam" at bounding box center [690, 709] width 23 height 23
click at [649, 704] on mat-icon "mic" at bounding box center [642, 709] width 23 height 23
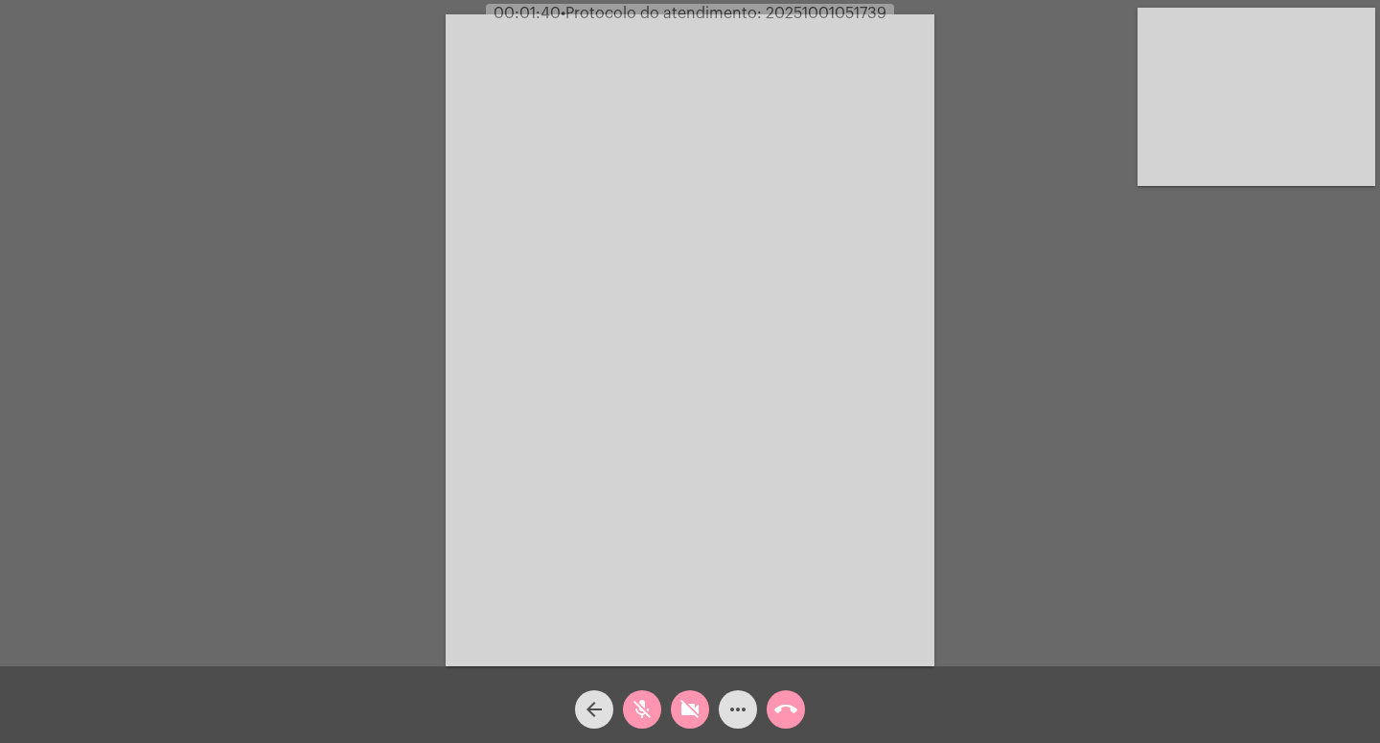
click at [749, 290] on video at bounding box center [690, 340] width 489 height 652
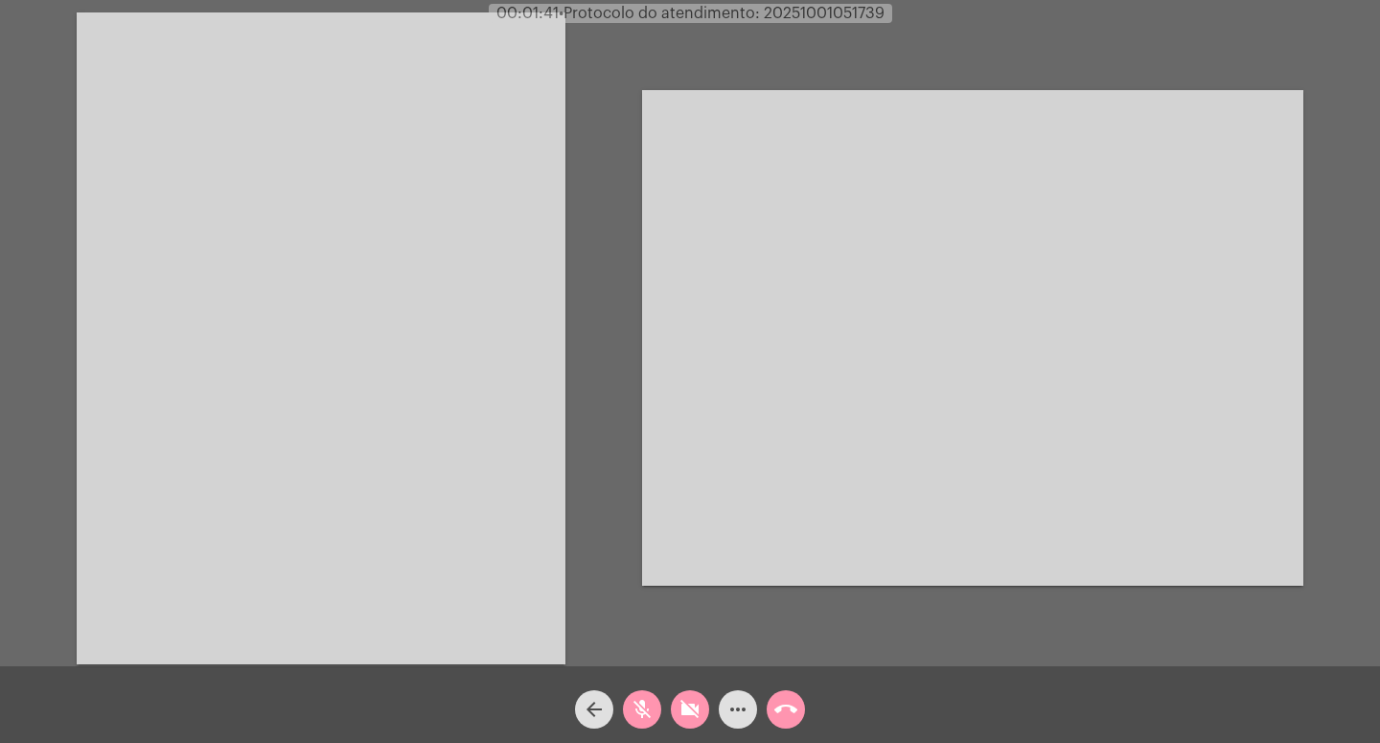
click at [168, 298] on video at bounding box center [321, 338] width 489 height 652
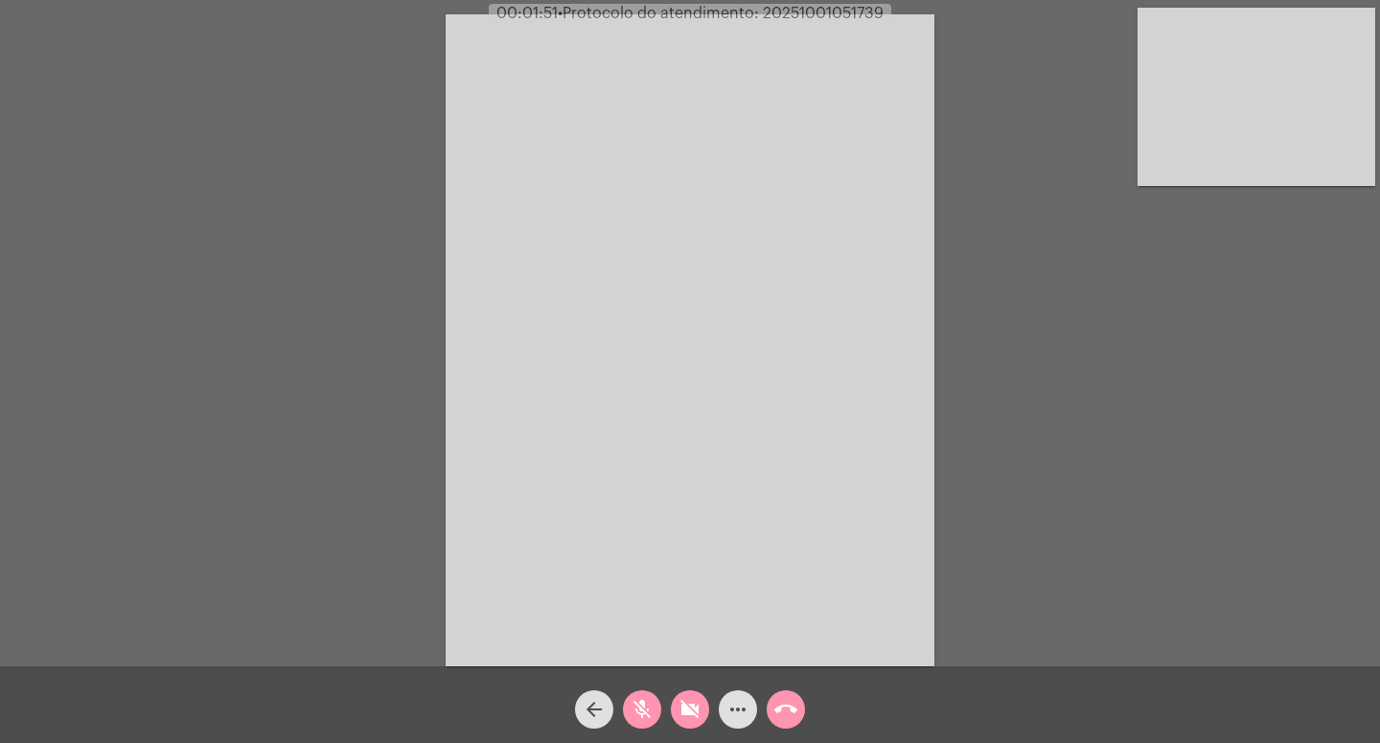
click at [750, 715] on button "more_horiz" at bounding box center [738, 709] width 38 height 38
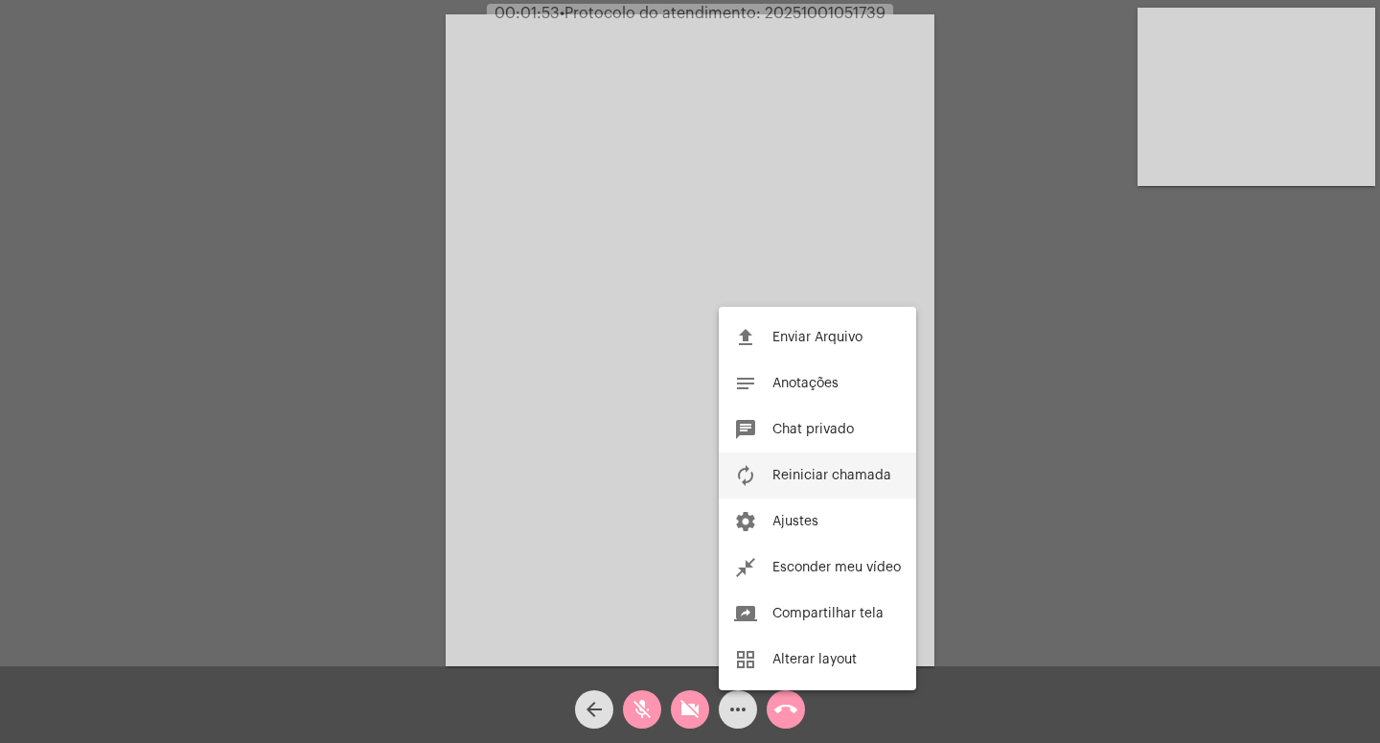
click at [823, 480] on span "Reiniciar chamada" at bounding box center [832, 475] width 119 height 13
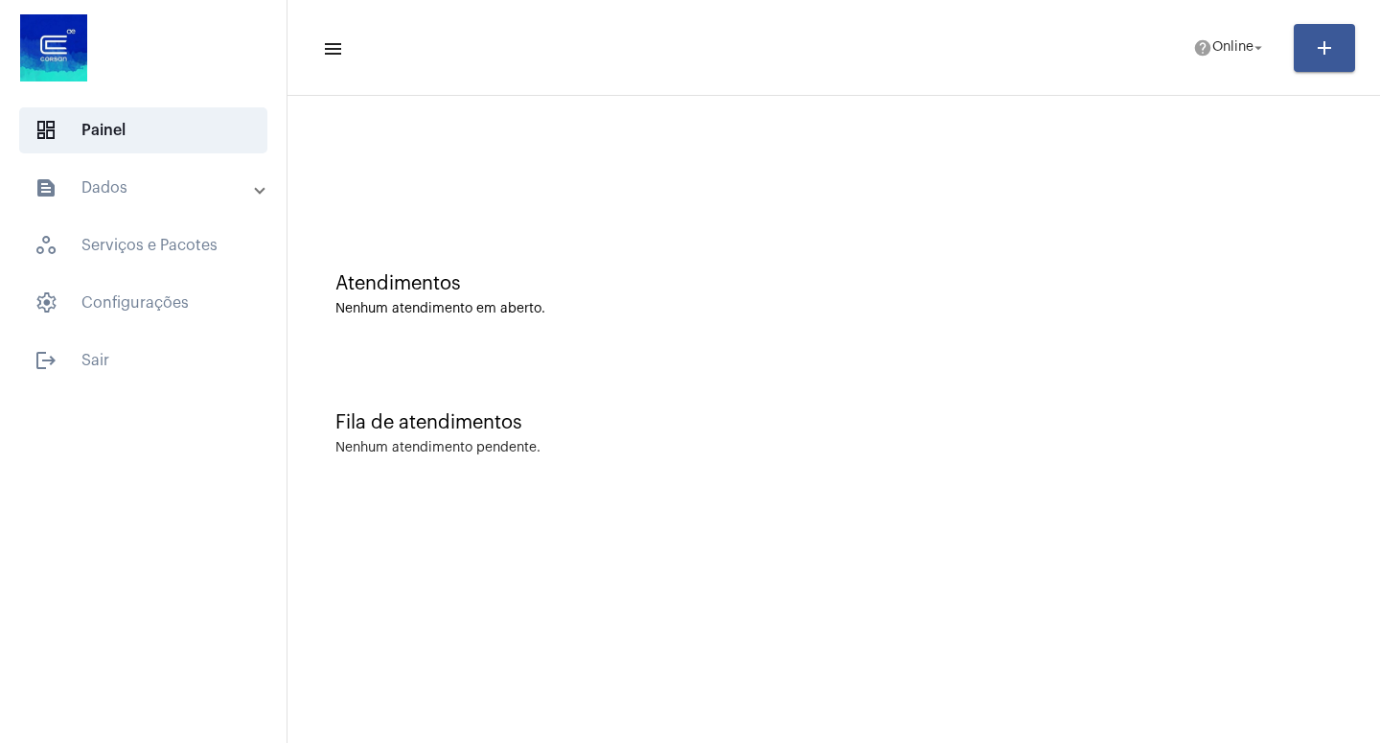
click at [143, 196] on mat-panel-title "text_snippet_outlined Dados" at bounding box center [145, 187] width 221 height 23
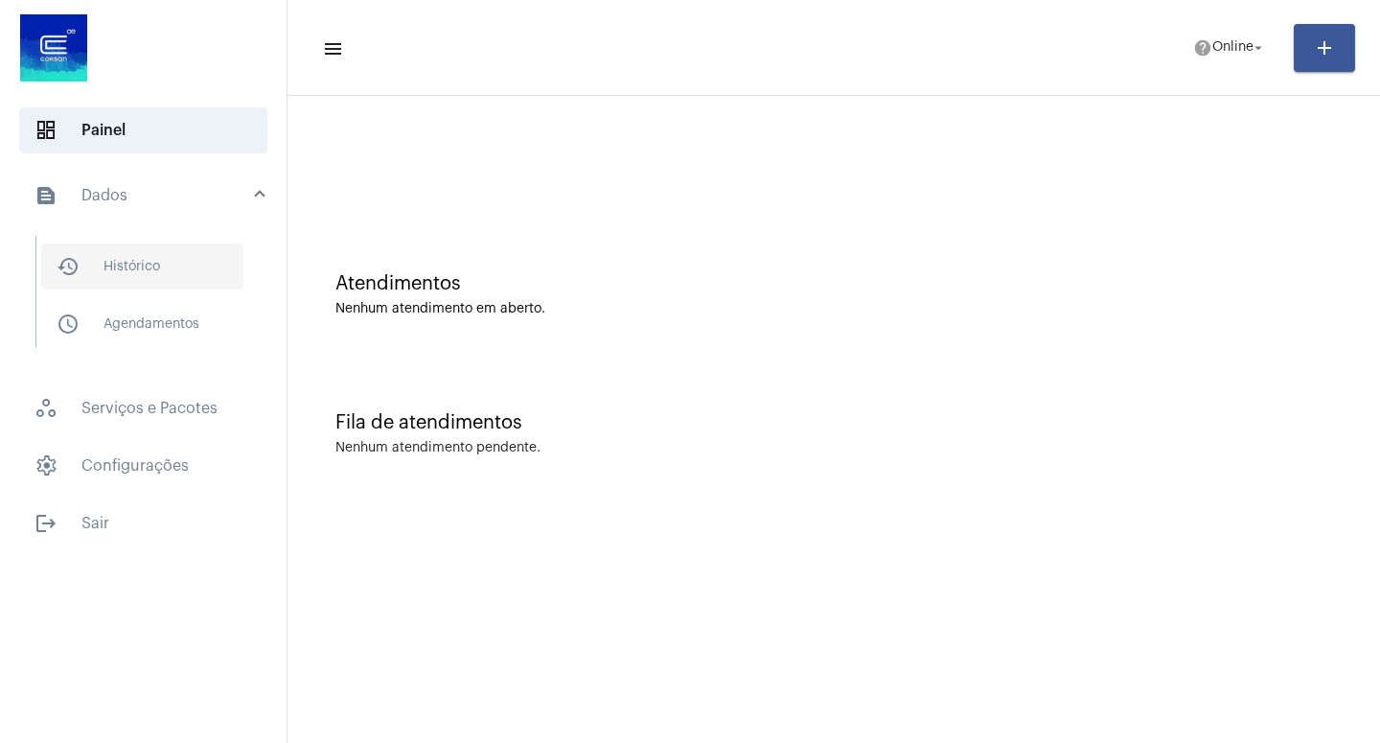
click at [150, 278] on span "history_outlined Histórico" at bounding box center [142, 266] width 202 height 46
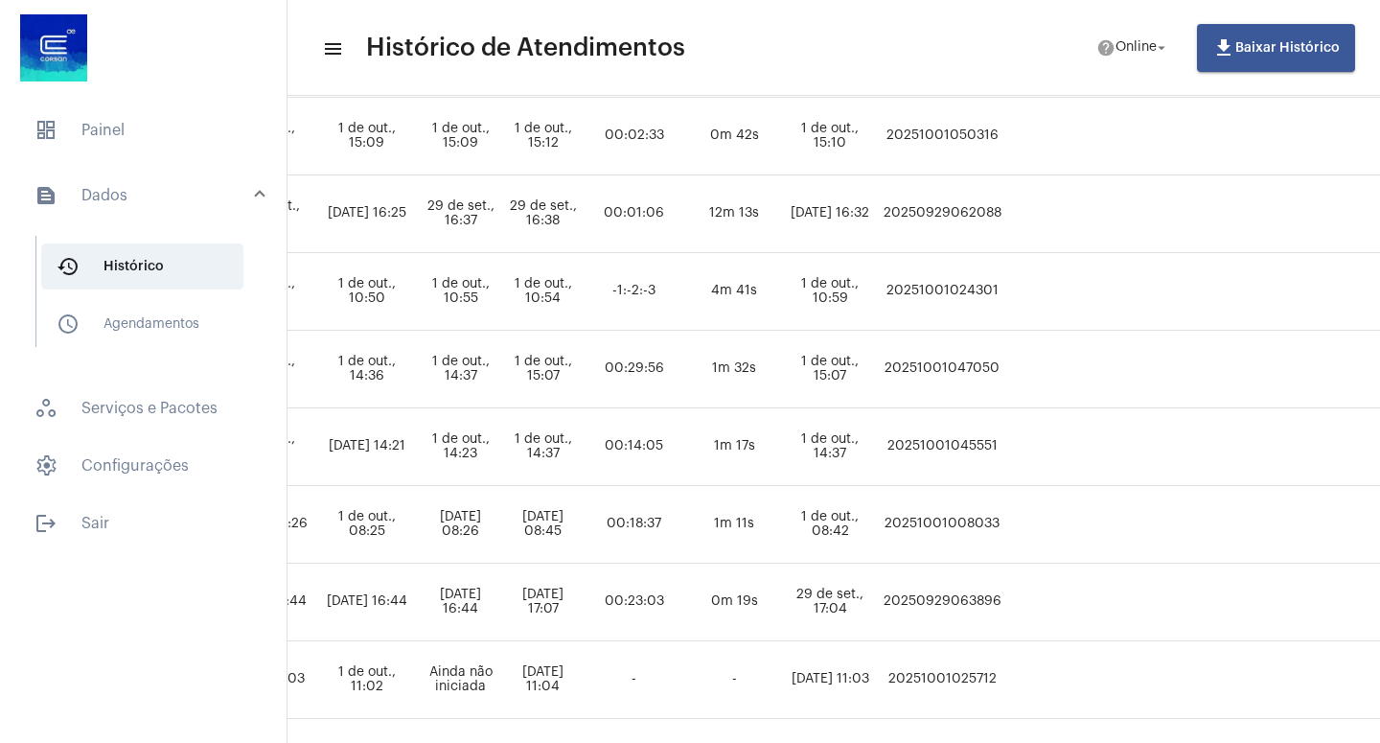
scroll to position [368, 1075]
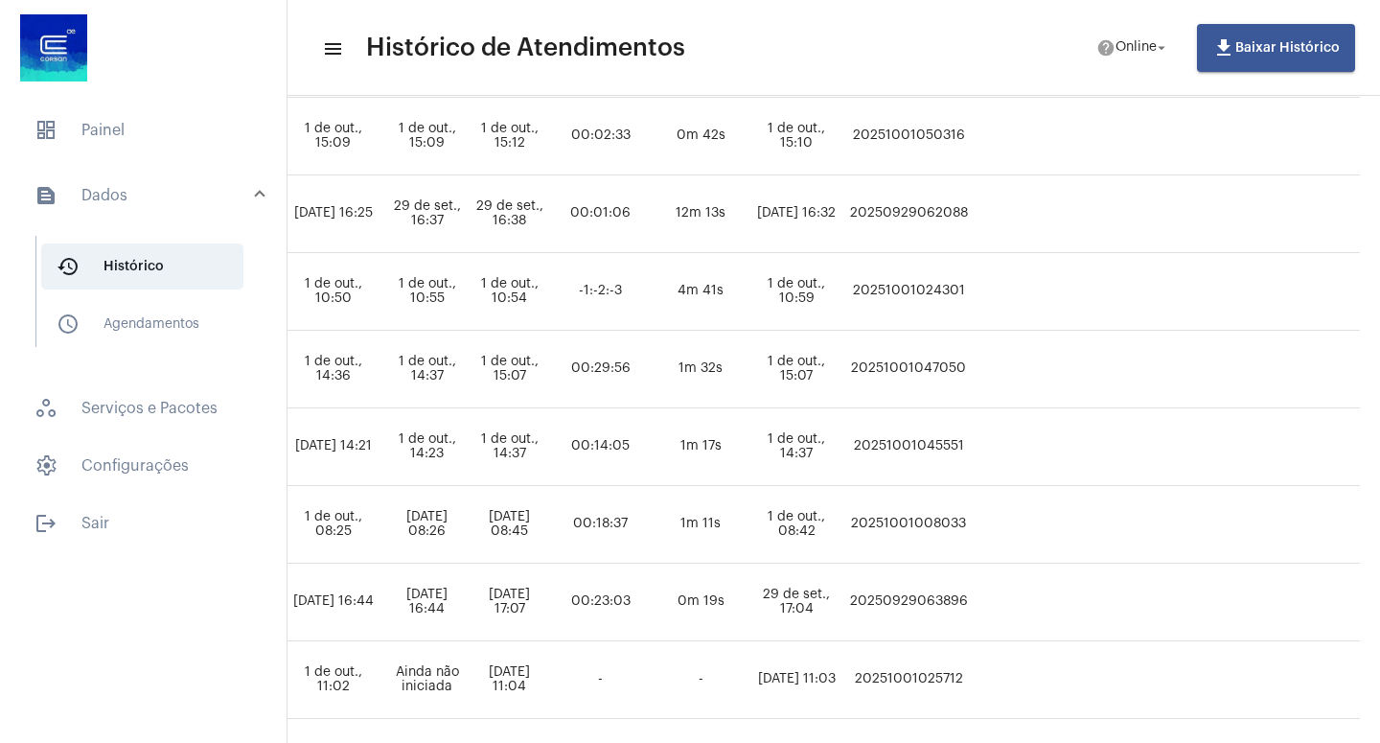
drag, startPoint x: 986, startPoint y: 368, endPoint x: 1098, endPoint y: 367, distance: 112.1
click at [1098, 365] on tr "[PERSON_NAME] informacao_de_protocolo Taylan [EMAIL_ADDRESS][DOMAIN_NAME] - Con…" at bounding box center [310, 370] width 2100 height 78
click at [973, 389] on td "20251001047050" at bounding box center [908, 370] width 128 height 78
drag, startPoint x: 980, startPoint y: 368, endPoint x: 1100, endPoint y: 366, distance: 120.8
click at [1100, 366] on tr "[PERSON_NAME] informacao_de_protocolo Taylan [EMAIL_ADDRESS][DOMAIN_NAME] - Con…" at bounding box center [310, 370] width 2100 height 78
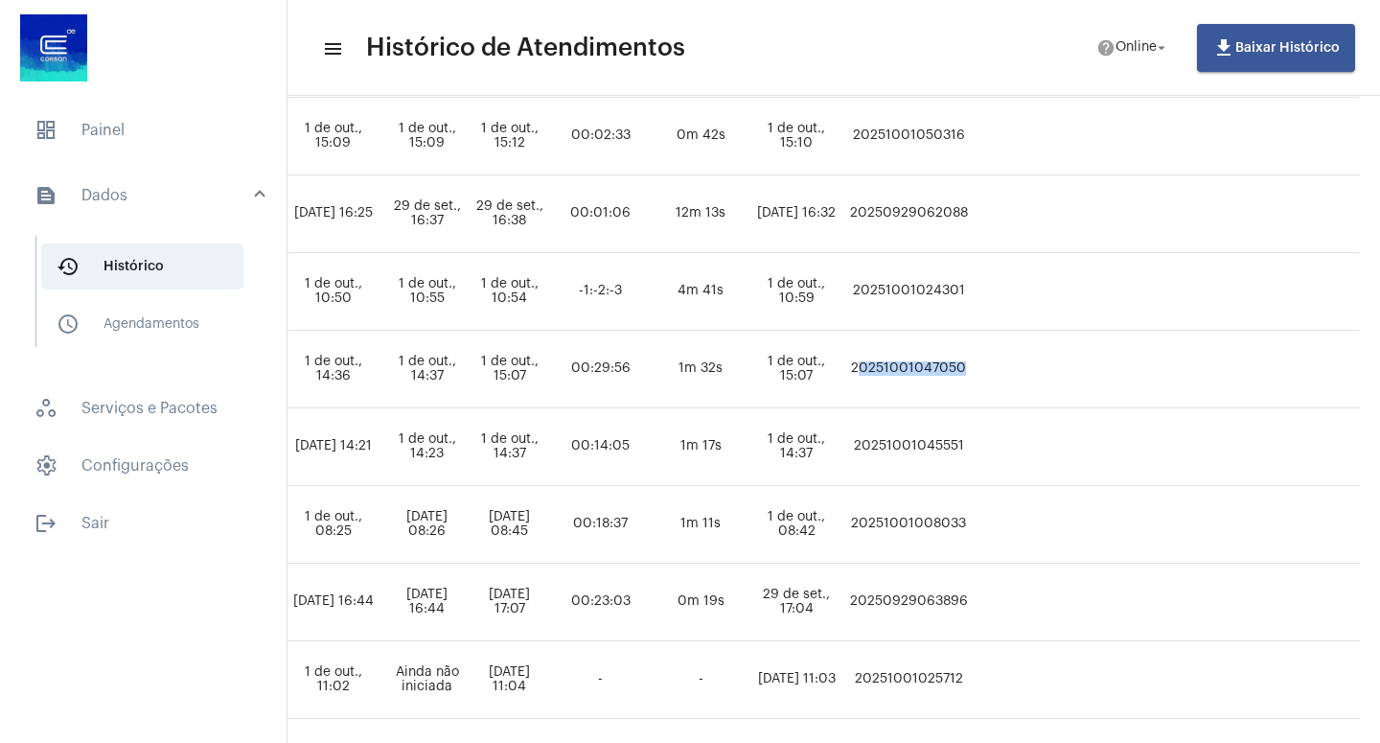
copy td "20251001047050"
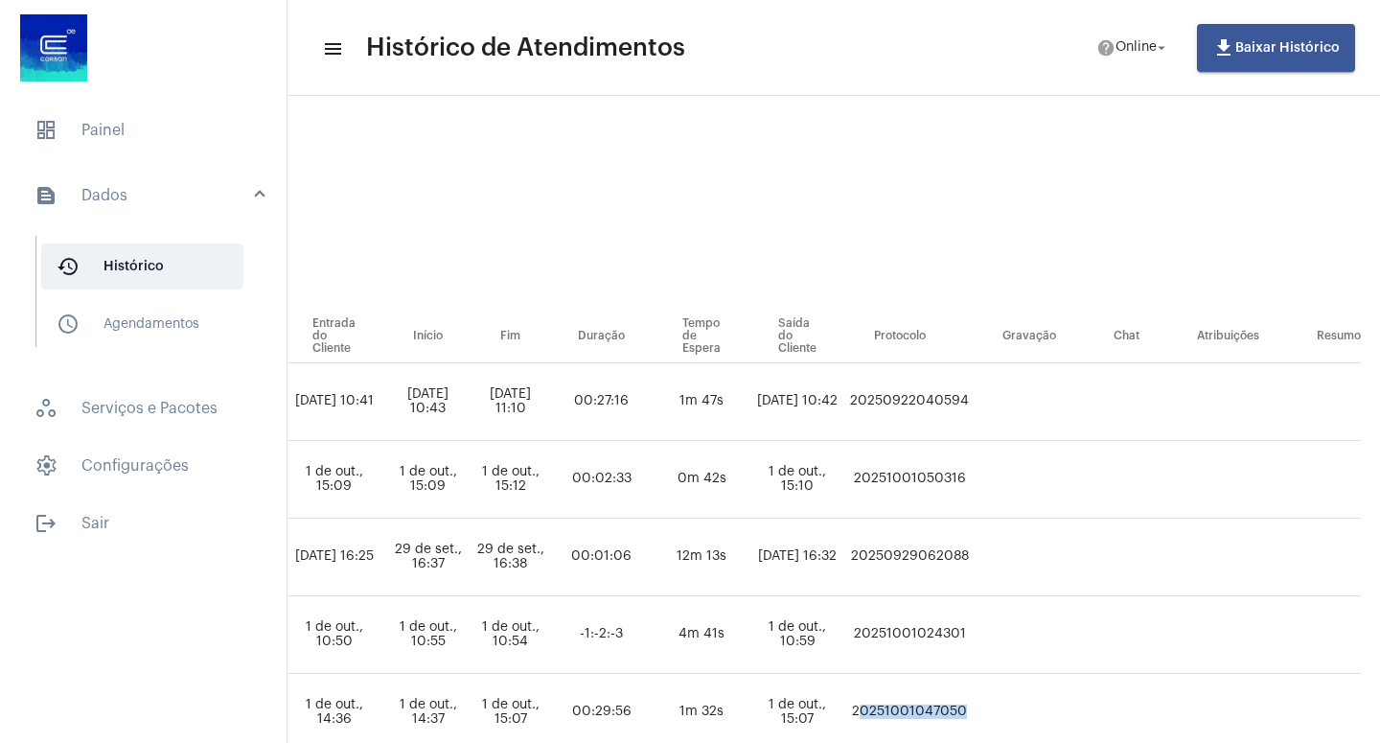
scroll to position [0, 1074]
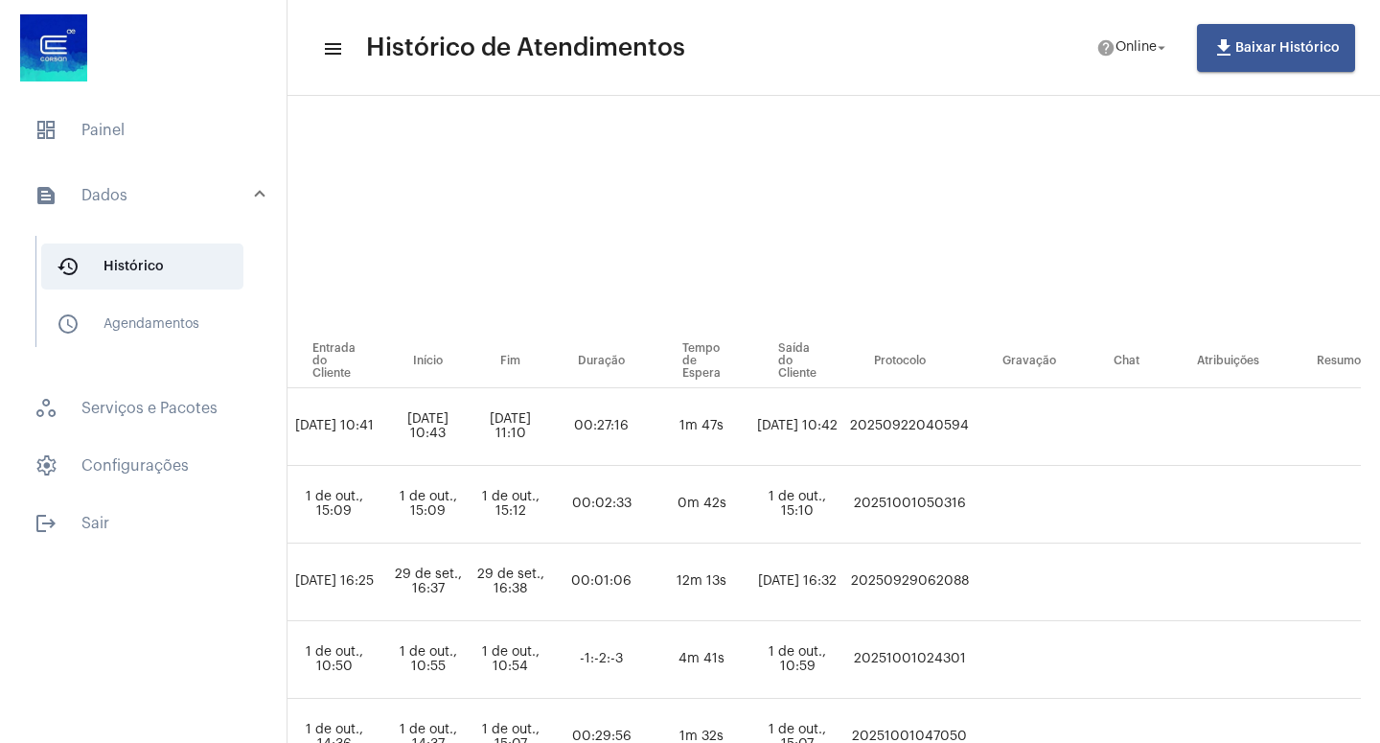
click at [1085, 463] on td at bounding box center [1029, 427] width 111 height 78
click at [94, 135] on span "dashboard Painel" at bounding box center [143, 130] width 248 height 46
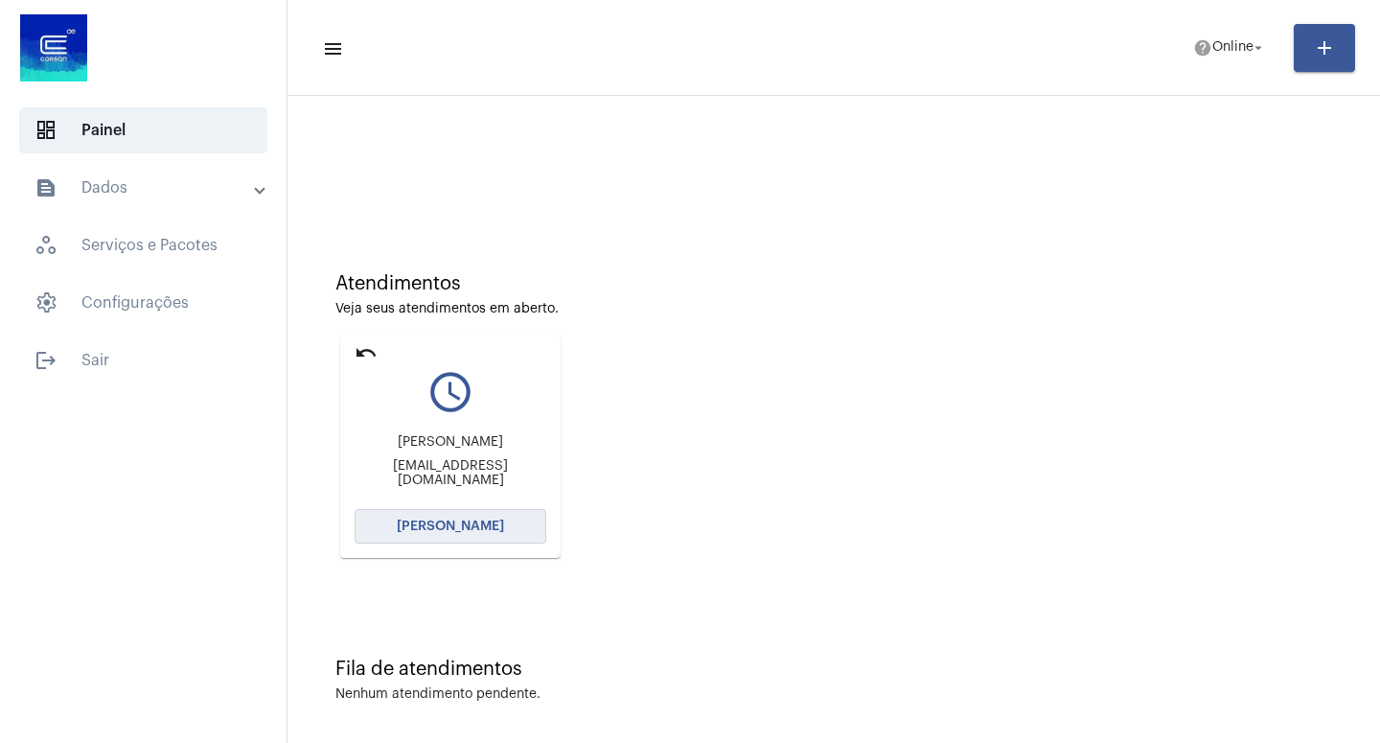
click at [456, 524] on span "[PERSON_NAME]" at bounding box center [450, 525] width 107 height 13
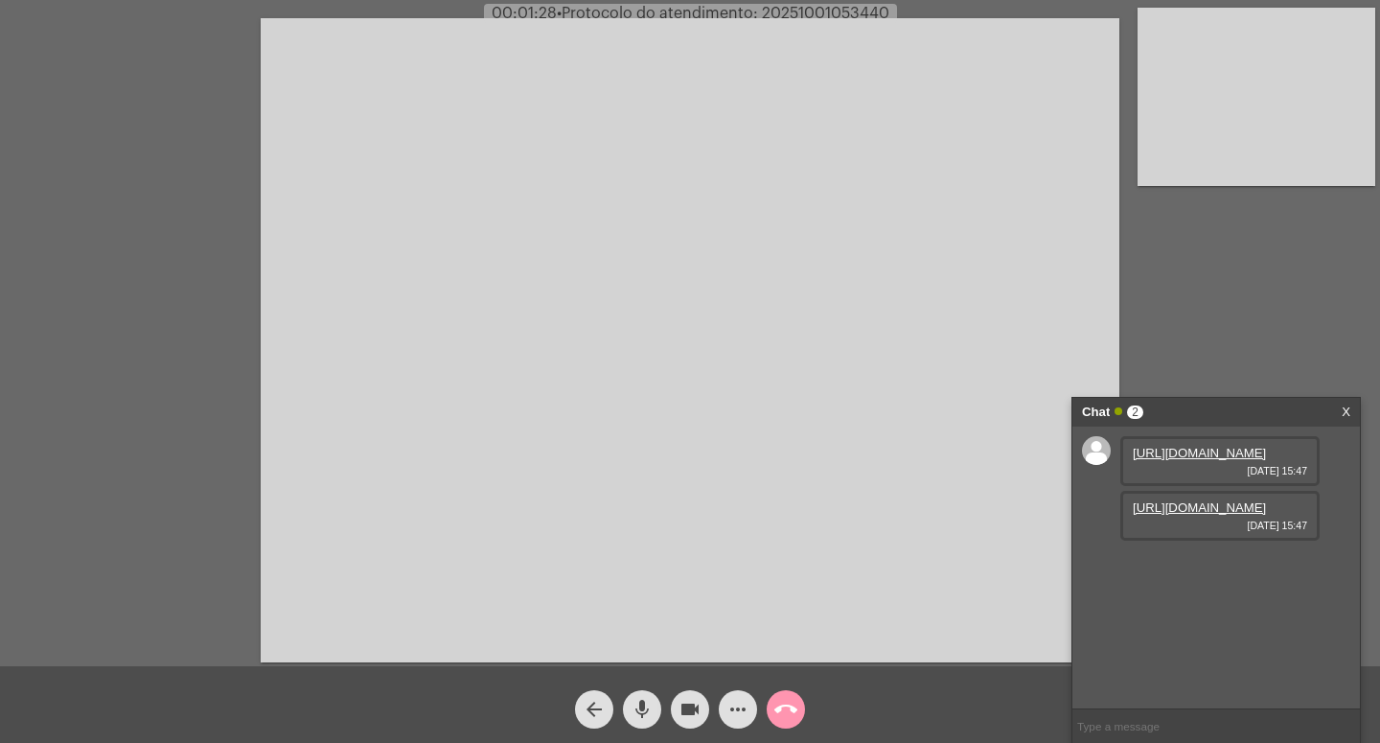
click at [1205, 460] on link "[URL][DOMAIN_NAME]" at bounding box center [1199, 453] width 133 height 14
click at [1220, 515] on link "https://neft-transfer-bucket.s3.amazonaws.com/temp-ceebd2bb-ff5d-7e4f-c43f-6532…" at bounding box center [1199, 507] width 133 height 14
click at [1186, 515] on link "https://neft-transfer-bucket.s3.amazonaws.com/temp-ceebd2bb-ff5d-7e4f-c43f-6532…" at bounding box center [1199, 507] width 133 height 14
click at [686, 706] on mat-icon "videocam" at bounding box center [690, 709] width 23 height 23
click at [645, 704] on mat-icon "mic" at bounding box center [642, 709] width 23 height 23
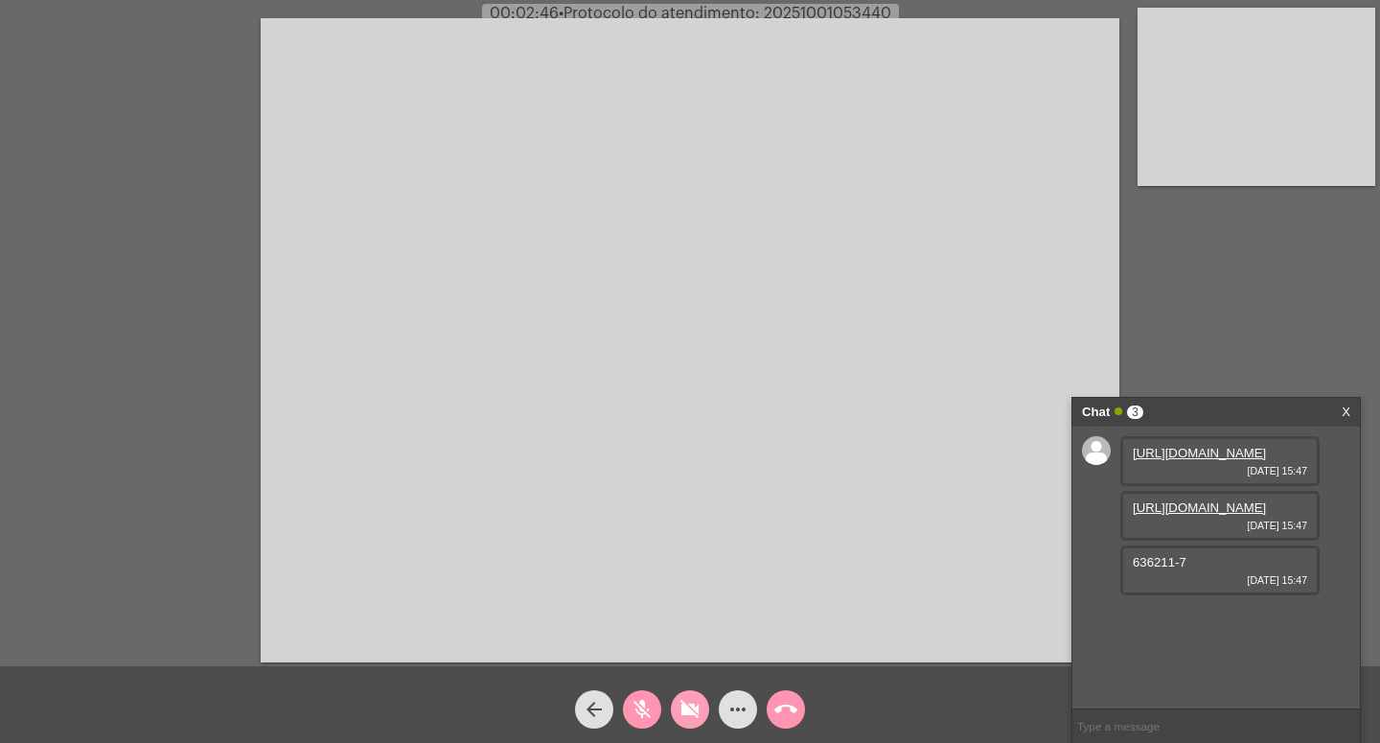
click at [689, 704] on mat-icon "videocam_off" at bounding box center [690, 709] width 23 height 23
click at [638, 707] on mat-icon "mic_off" at bounding box center [642, 709] width 23 height 23
click at [701, 707] on mat-icon "videocam" at bounding box center [690, 709] width 23 height 23
click at [639, 706] on mat-icon "mic" at bounding box center [642, 709] width 23 height 23
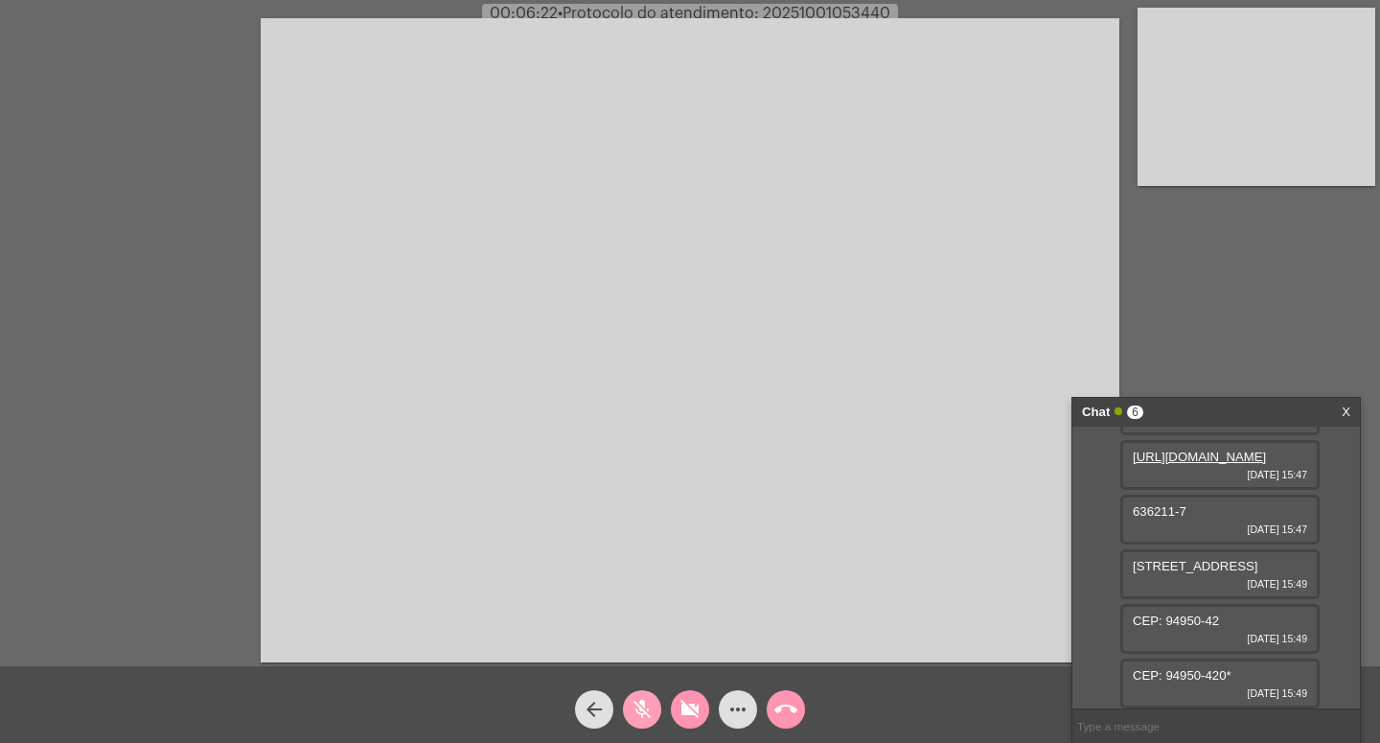
click at [660, 714] on button "mic_off" at bounding box center [642, 709] width 38 height 38
click at [681, 707] on mat-icon "videocam_off" at bounding box center [690, 709] width 23 height 23
click at [681, 707] on mat-icon "videocam" at bounding box center [690, 709] width 23 height 23
click at [638, 703] on mat-icon "mic" at bounding box center [642, 709] width 23 height 23
click at [648, 712] on mat-icon "mic_off" at bounding box center [642, 709] width 23 height 23
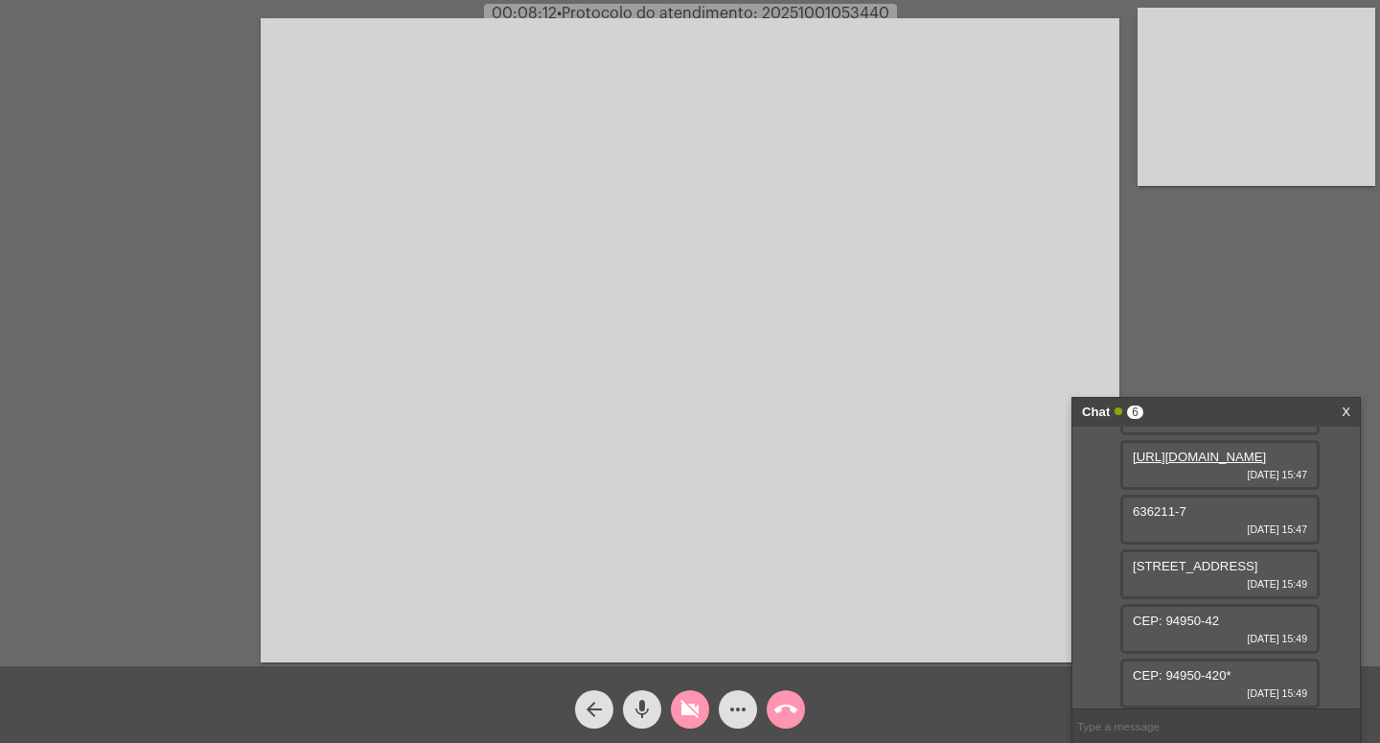
click at [697, 710] on mat-icon "videocam_off" at bounding box center [690, 709] width 23 height 23
click at [1188, 658] on div "https://neft-transfer-bucket.s3.amazonaws.com/temp-d4e70b92-0fd8-16d5-a7a8-0140…" at bounding box center [1219, 683] width 199 height 50
click at [1188, 668] on link "https://neft-transfer-bucket.s3.amazonaws.com/temp-d4e70b92-0fd8-16d5-a7a8-0140…" at bounding box center [1199, 675] width 133 height 14
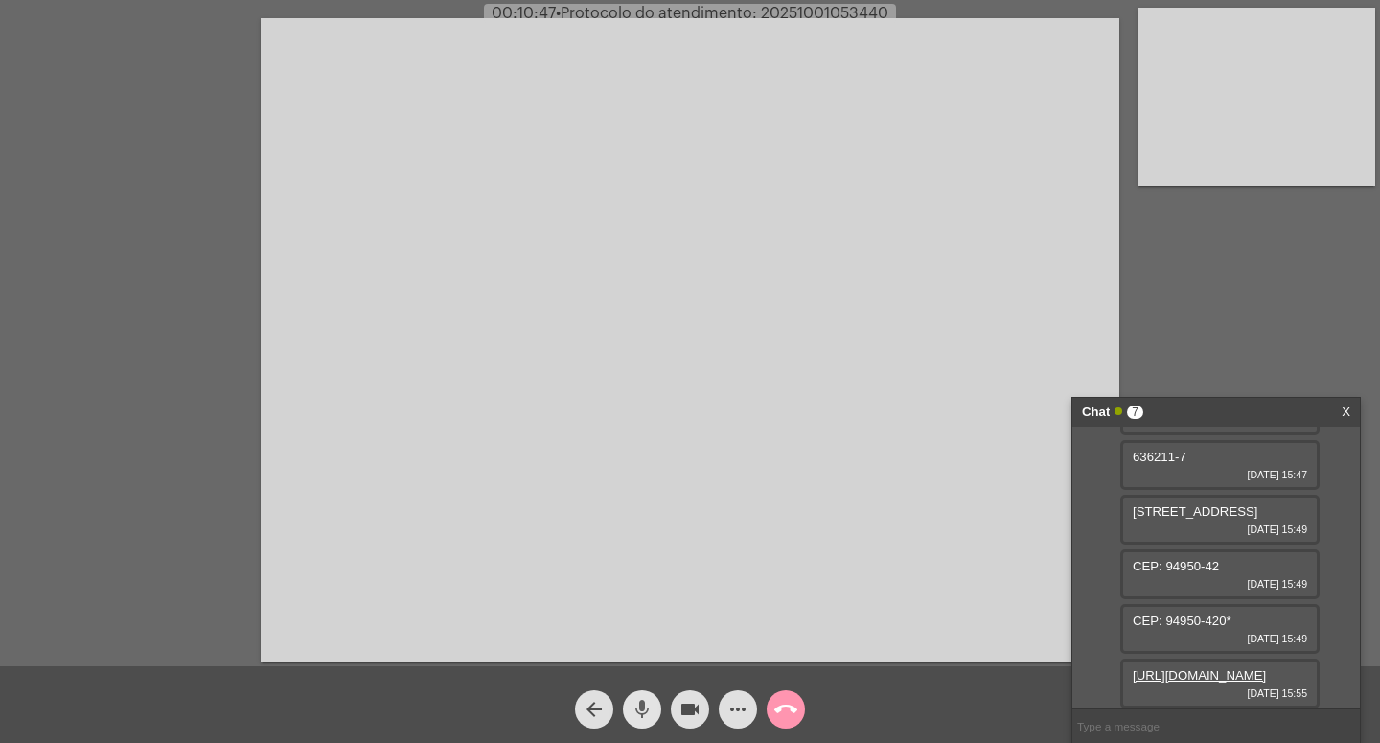
click at [648, 704] on mat-icon "mic" at bounding box center [642, 709] width 23 height 23
click at [692, 703] on mat-icon "videocam" at bounding box center [690, 709] width 23 height 23
click at [652, 707] on mat-icon "mic_off" at bounding box center [642, 709] width 23 height 23
click at [687, 706] on mat-icon "videocam_off" at bounding box center [690, 709] width 23 height 23
click at [694, 707] on mat-icon "videocam" at bounding box center [690, 709] width 23 height 23
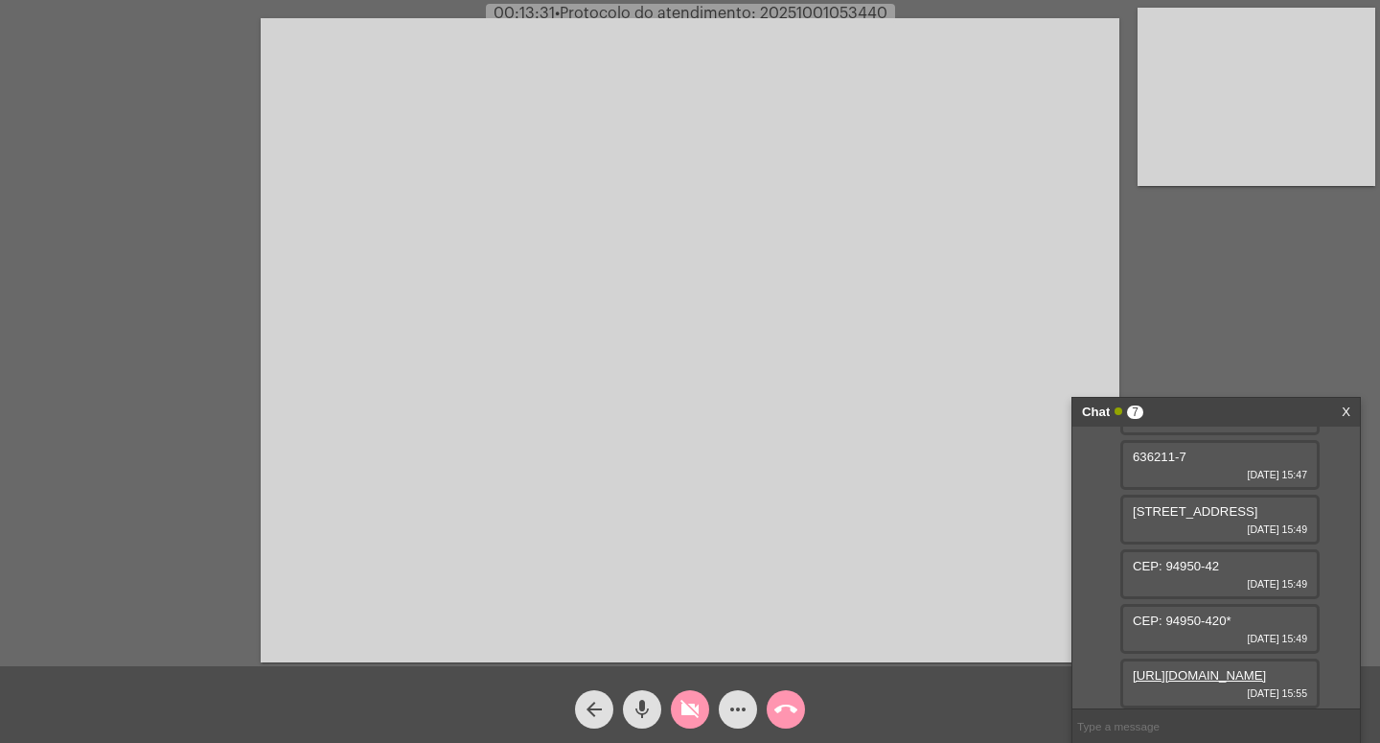
click at [640, 704] on mat-icon "mic" at bounding box center [642, 709] width 23 height 23
drag, startPoint x: 655, startPoint y: 701, endPoint x: 703, endPoint y: 704, distance: 48.1
click at [658, 701] on button "mic_off" at bounding box center [642, 709] width 38 height 38
click at [709, 704] on div "videocam_off" at bounding box center [690, 705] width 48 height 48
click at [690, 708] on mat-icon "videocam" at bounding box center [690, 709] width 23 height 23
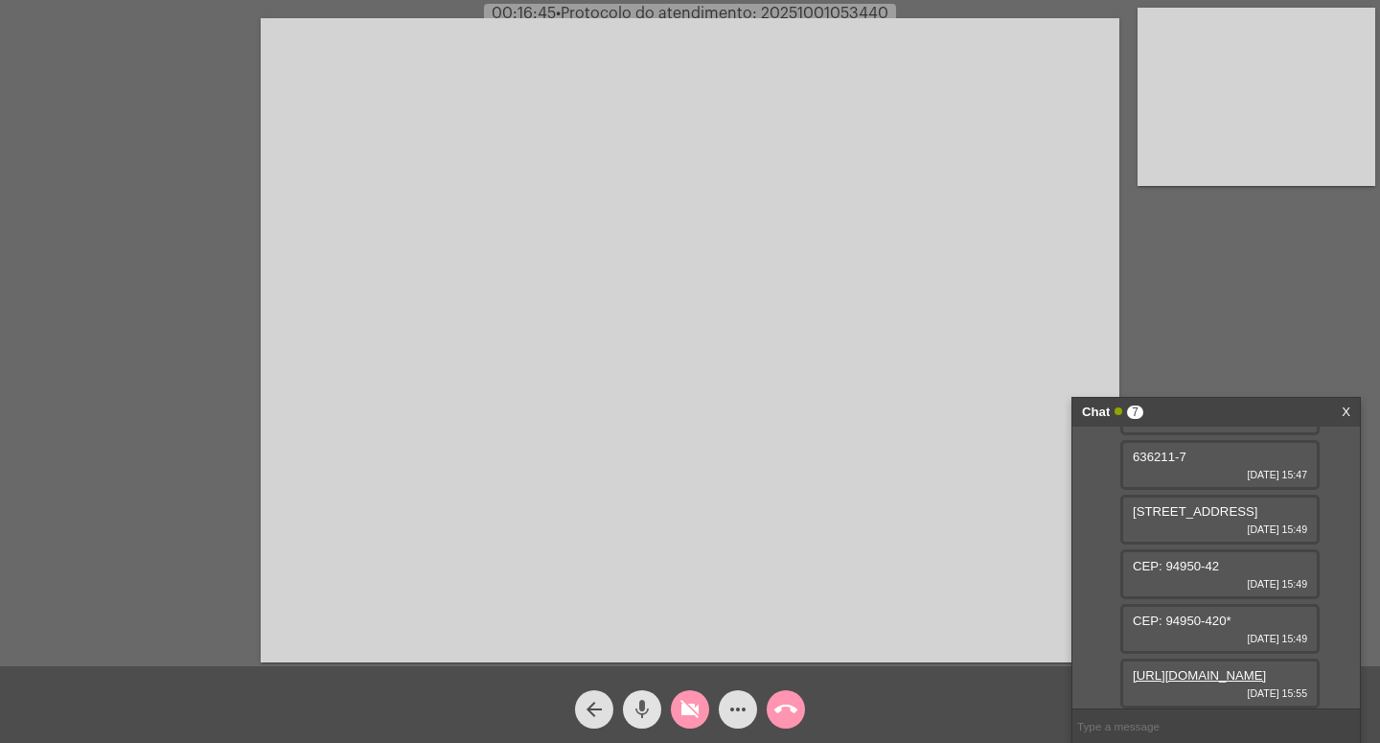
click at [635, 704] on mat-icon "mic" at bounding box center [642, 709] width 23 height 23
click at [697, 710] on mat-icon "videocam_off" at bounding box center [690, 709] width 23 height 23
click at [647, 705] on mat-icon "mic_off" at bounding box center [642, 709] width 23 height 23
click at [690, 704] on mat-icon "videocam" at bounding box center [690, 709] width 23 height 23
click at [649, 709] on mat-icon "mic" at bounding box center [642, 709] width 23 height 23
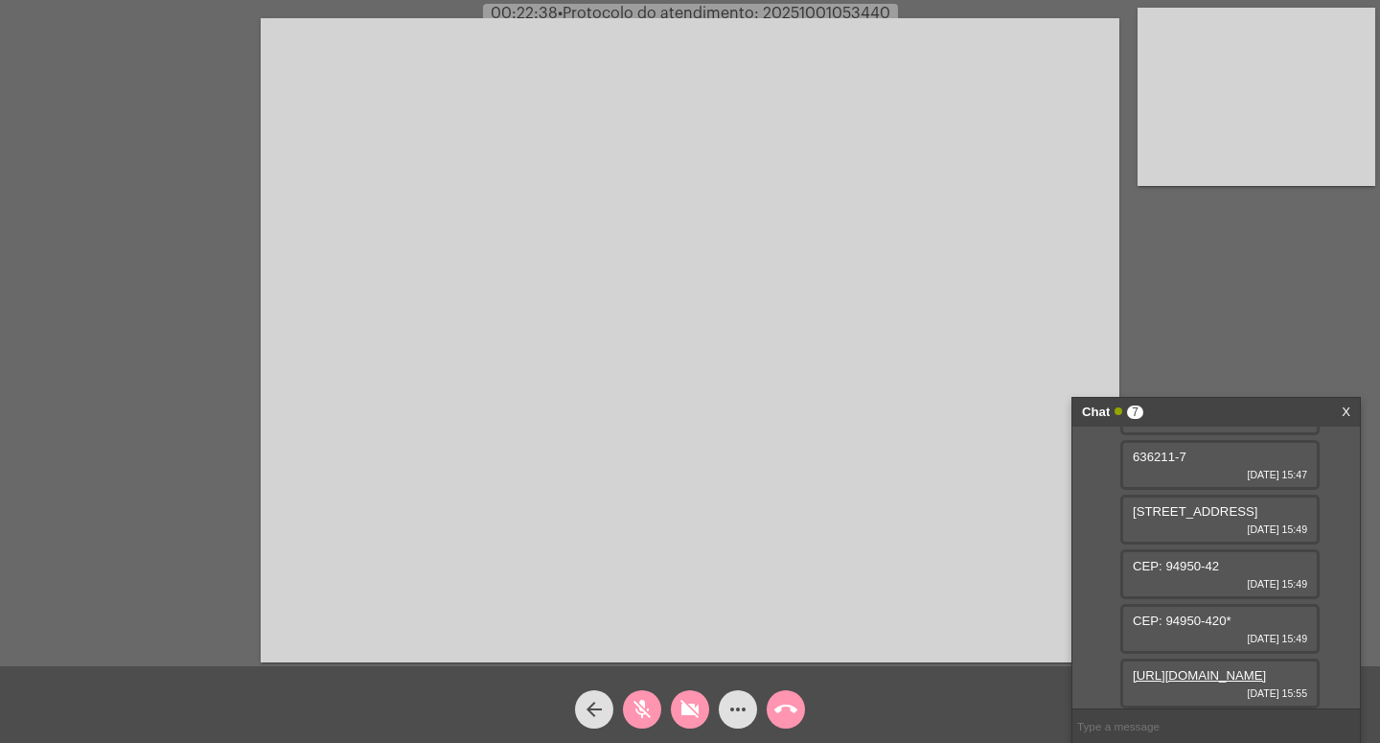
click at [689, 707] on mat-icon "videocam_off" at bounding box center [690, 709] width 23 height 23
click at [639, 710] on mat-icon "mic_off" at bounding box center [642, 709] width 23 height 23
click at [688, 705] on mat-icon "videocam" at bounding box center [690, 709] width 23 height 23
drag, startPoint x: 641, startPoint y: 705, endPoint x: 669, endPoint y: 704, distance: 27.8
click at [642, 704] on mat-icon "mic" at bounding box center [642, 709] width 23 height 23
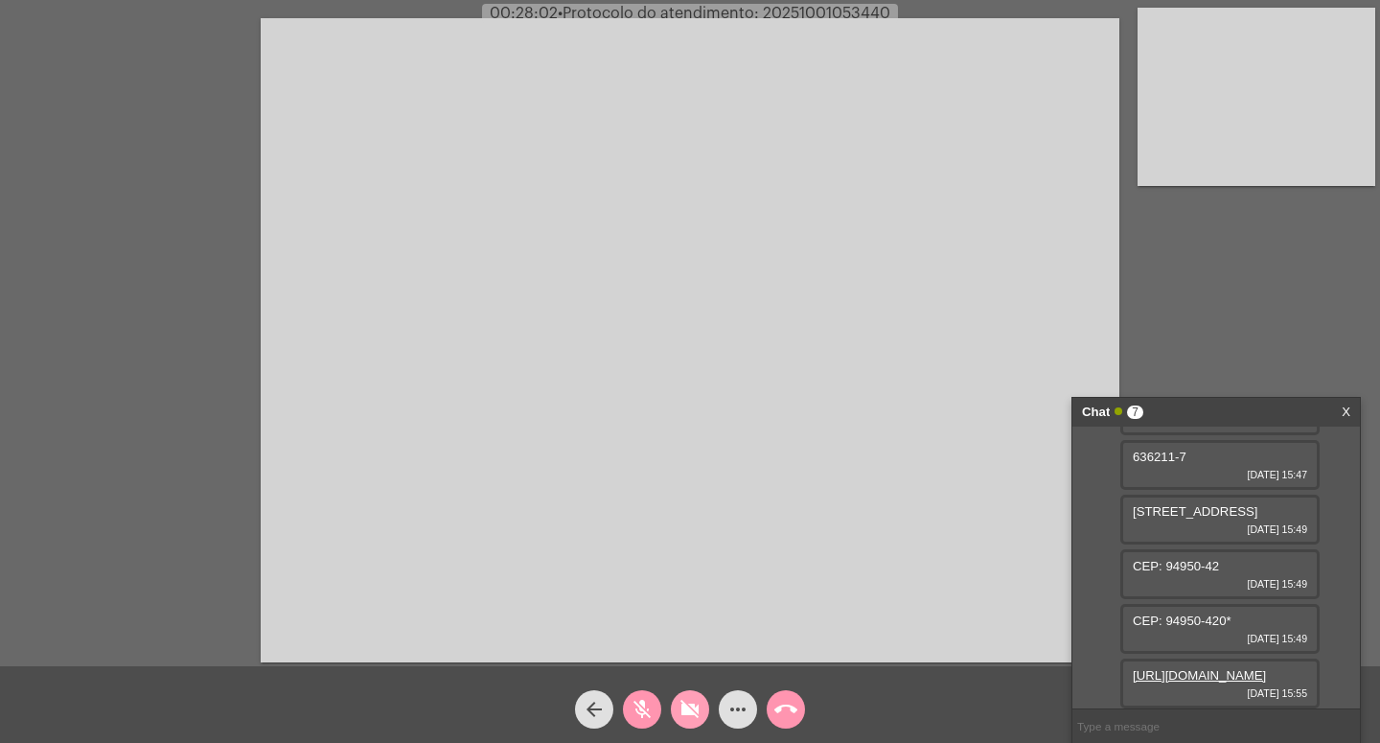
click at [688, 698] on span "videocam_off" at bounding box center [690, 709] width 23 height 38
click at [643, 707] on mat-icon "mic_off" at bounding box center [642, 709] width 23 height 23
click at [691, 709] on mat-icon "videocam" at bounding box center [690, 709] width 23 height 23
click at [640, 708] on mat-icon "mic" at bounding box center [642, 709] width 23 height 23
click at [775, 704] on mat-icon "call_end" at bounding box center [785, 709] width 23 height 23
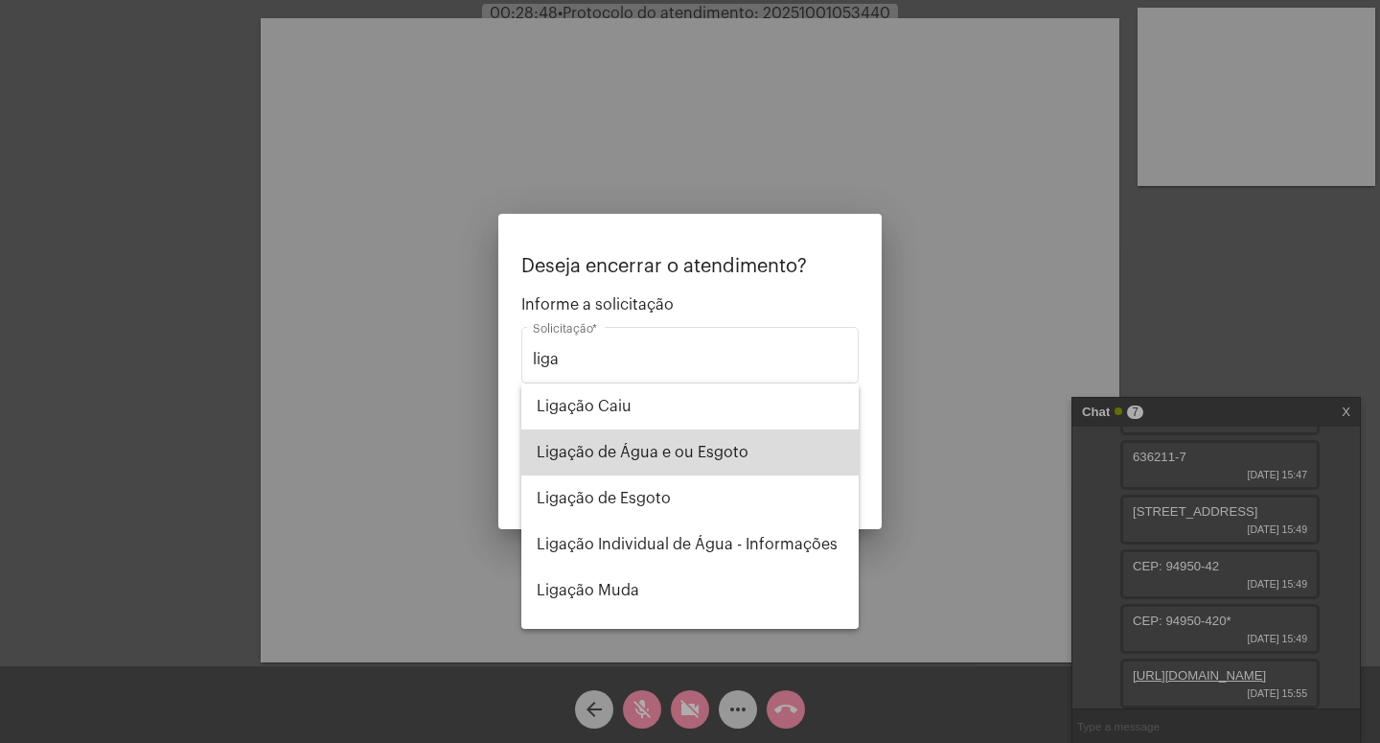
click at [717, 455] on span "Ligação de Água e ou Esgoto" at bounding box center [690, 452] width 307 height 46
type input "Ligação de Água e ou Esgoto"
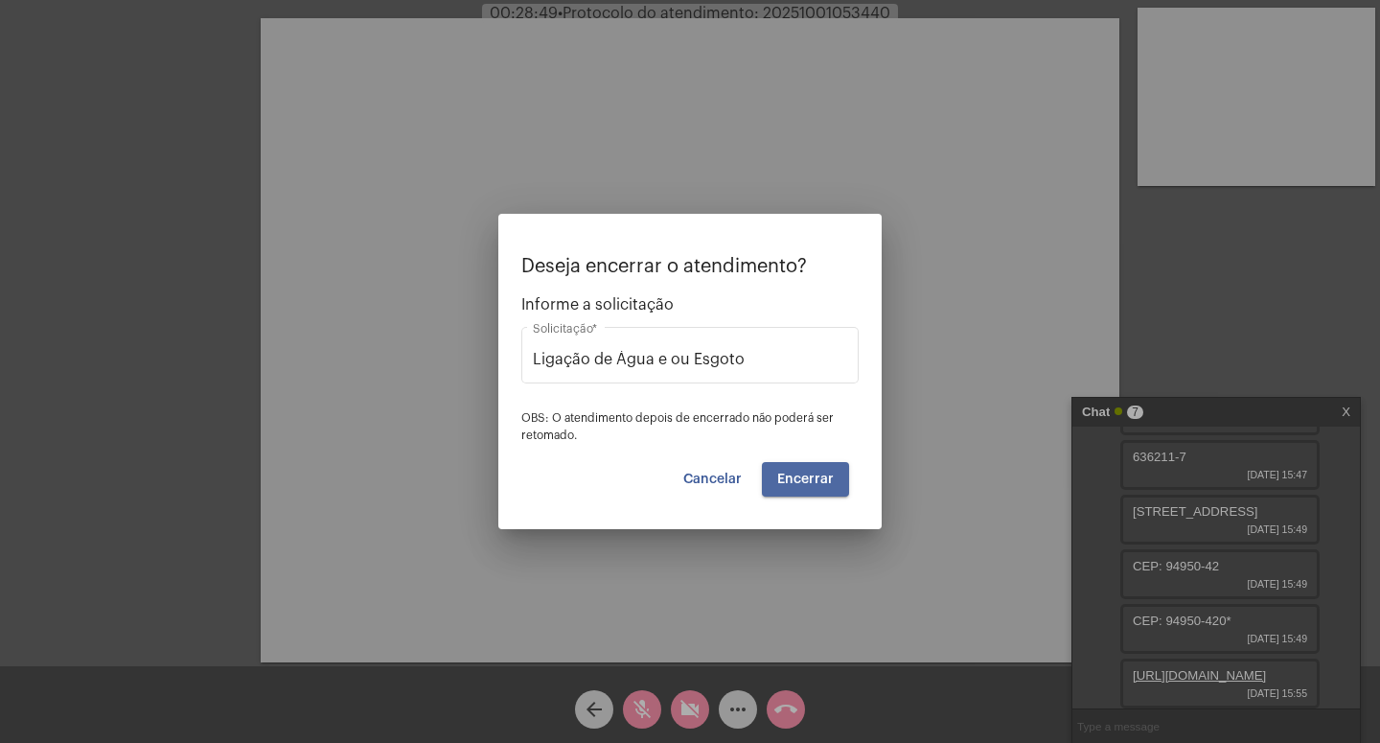
click at [831, 472] on button "Encerrar" at bounding box center [805, 479] width 87 height 35
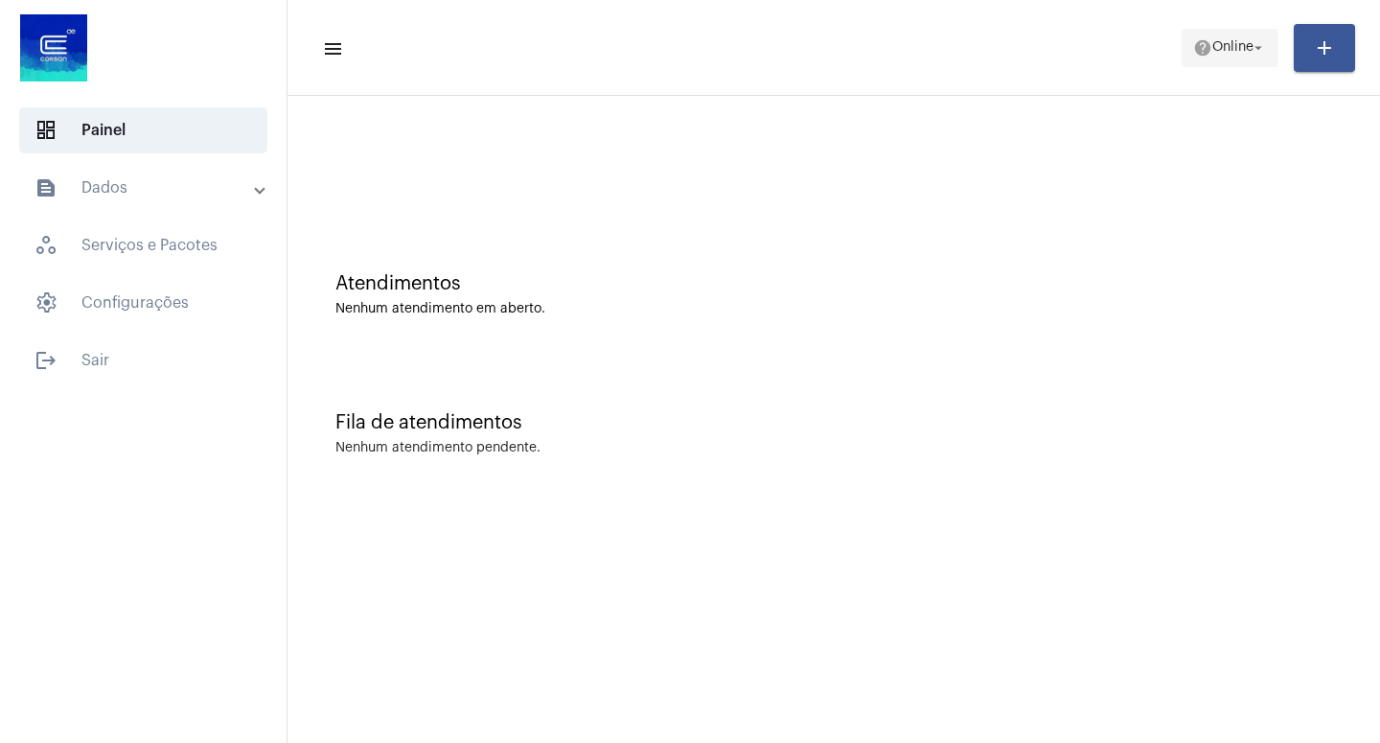
click at [1268, 44] on button "help Online arrow_drop_down" at bounding box center [1230, 48] width 97 height 38
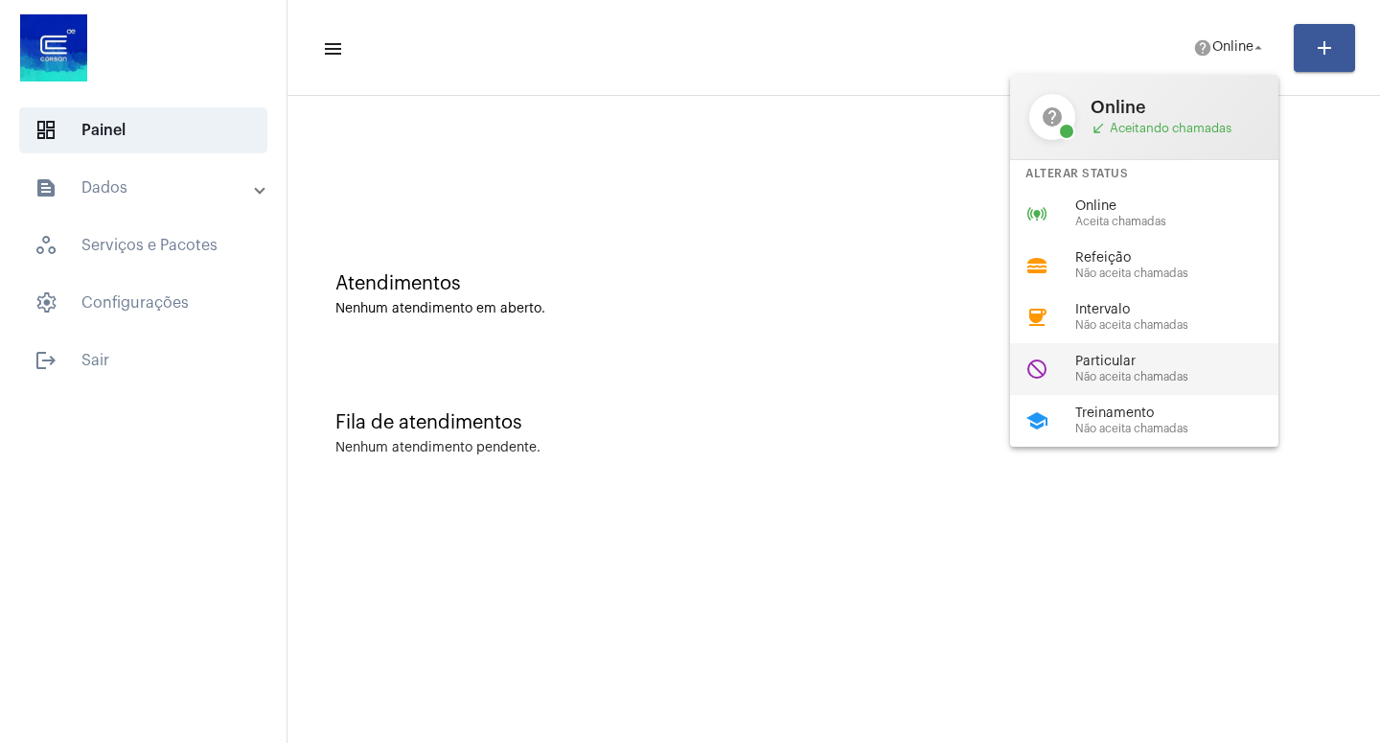
click at [1145, 369] on span "Particular" at bounding box center [1184, 362] width 219 height 14
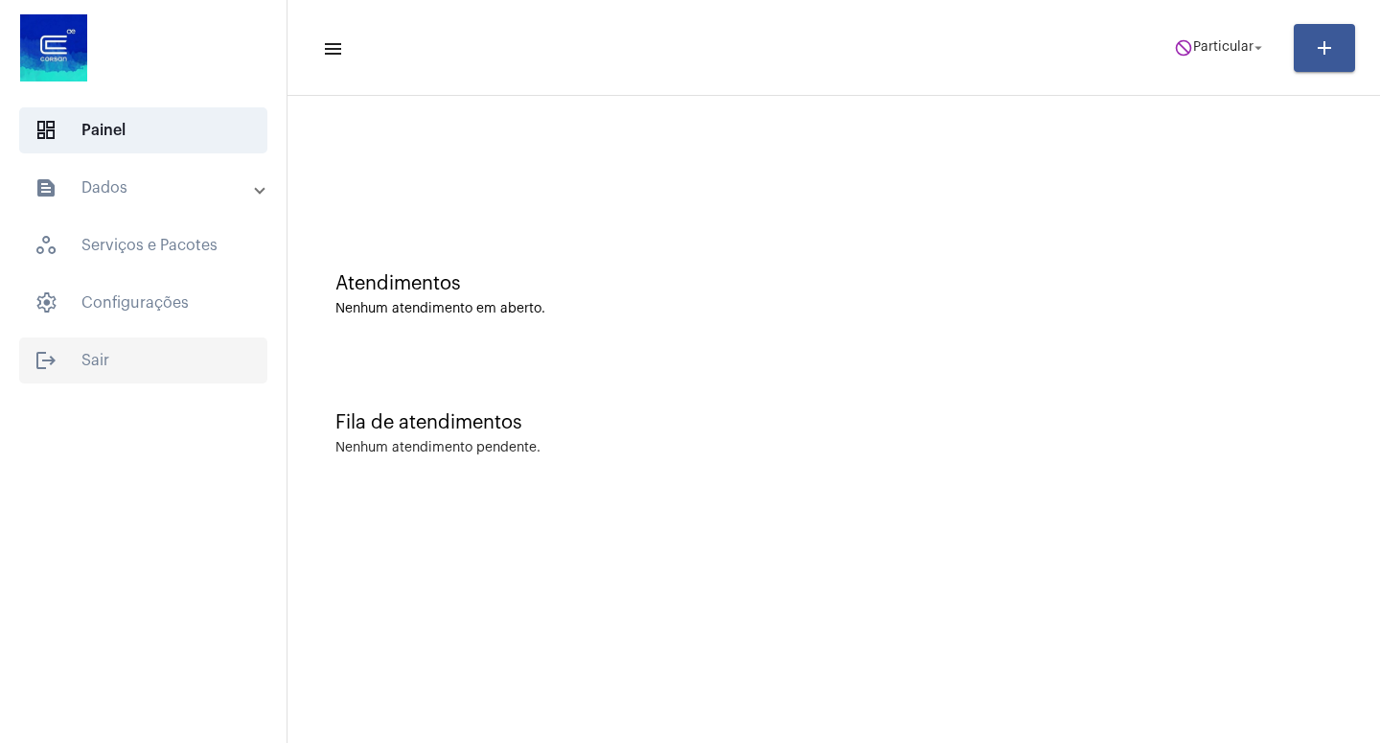
click at [91, 362] on span "logout Sair" at bounding box center [143, 360] width 248 height 46
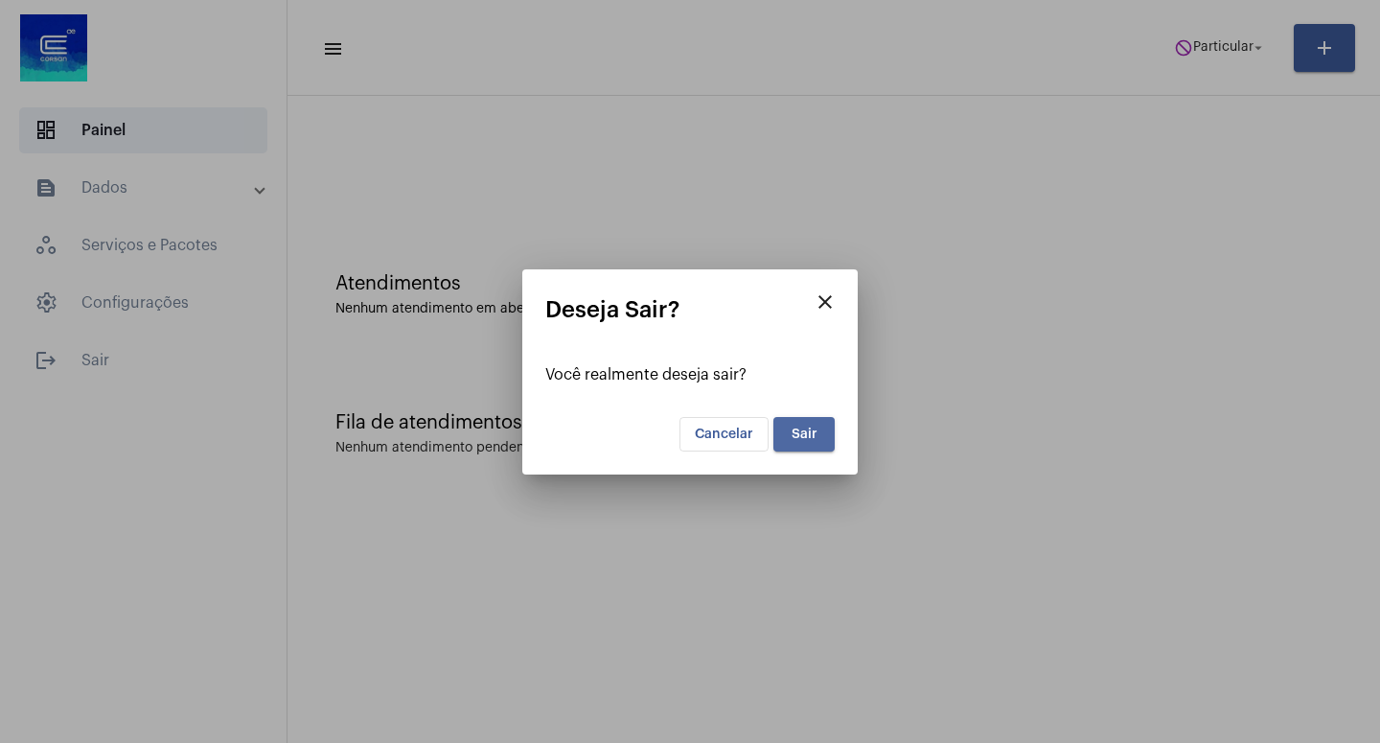
click at [826, 438] on button "Sair" at bounding box center [803, 434] width 61 height 35
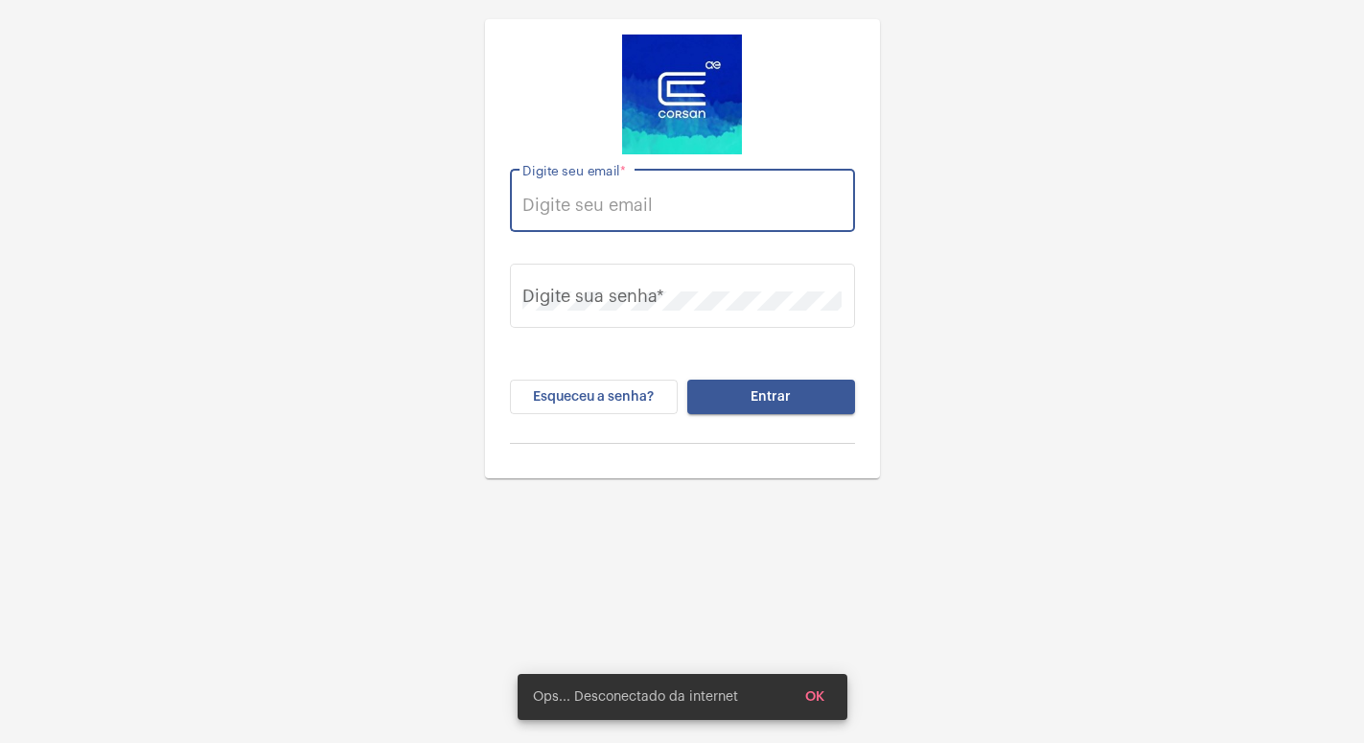
click at [621, 206] on input "Digite seu email *" at bounding box center [681, 205] width 319 height 19
click at [665, 180] on div "Digite seu email *" at bounding box center [681, 198] width 319 height 68
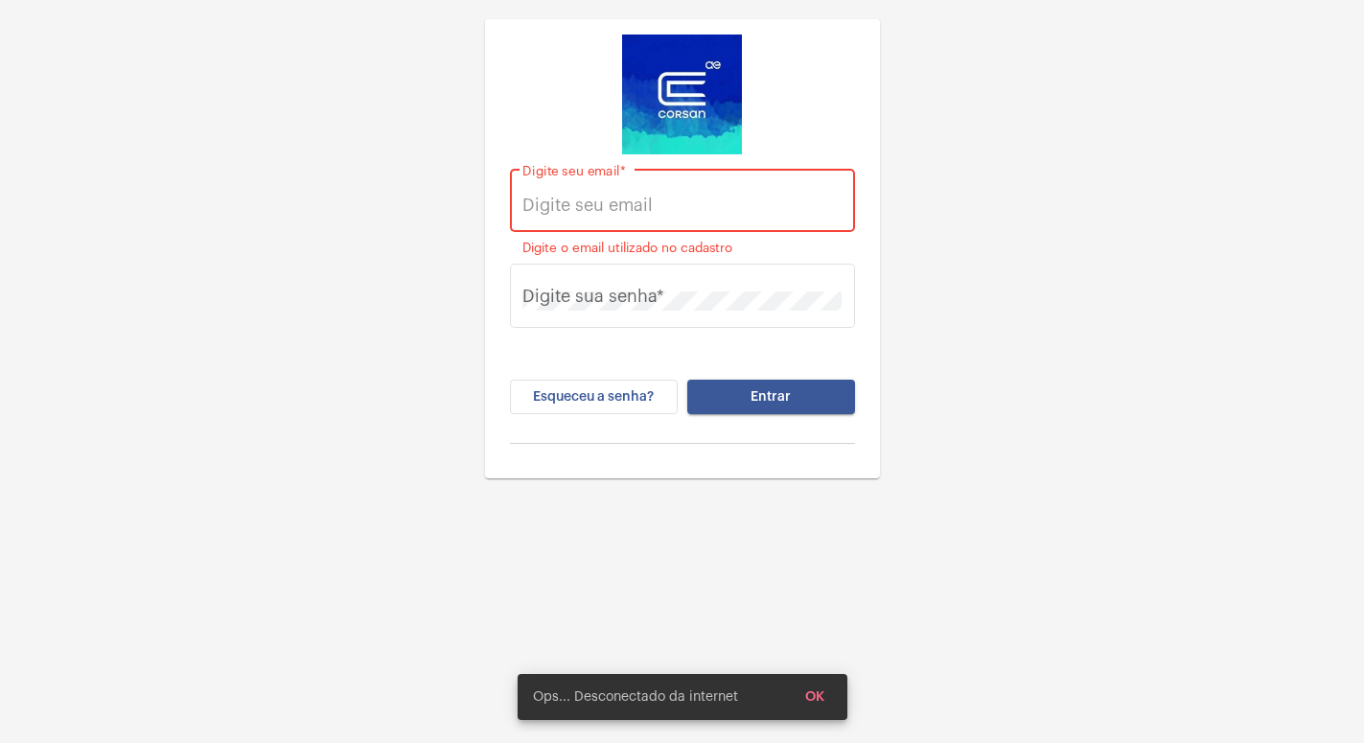
click at [636, 193] on div "Digite seu email *" at bounding box center [681, 198] width 319 height 68
click at [738, 186] on div "Digite seu email *" at bounding box center [681, 198] width 319 height 68
click at [803, 187] on div "Digite seu email *" at bounding box center [681, 198] width 319 height 68
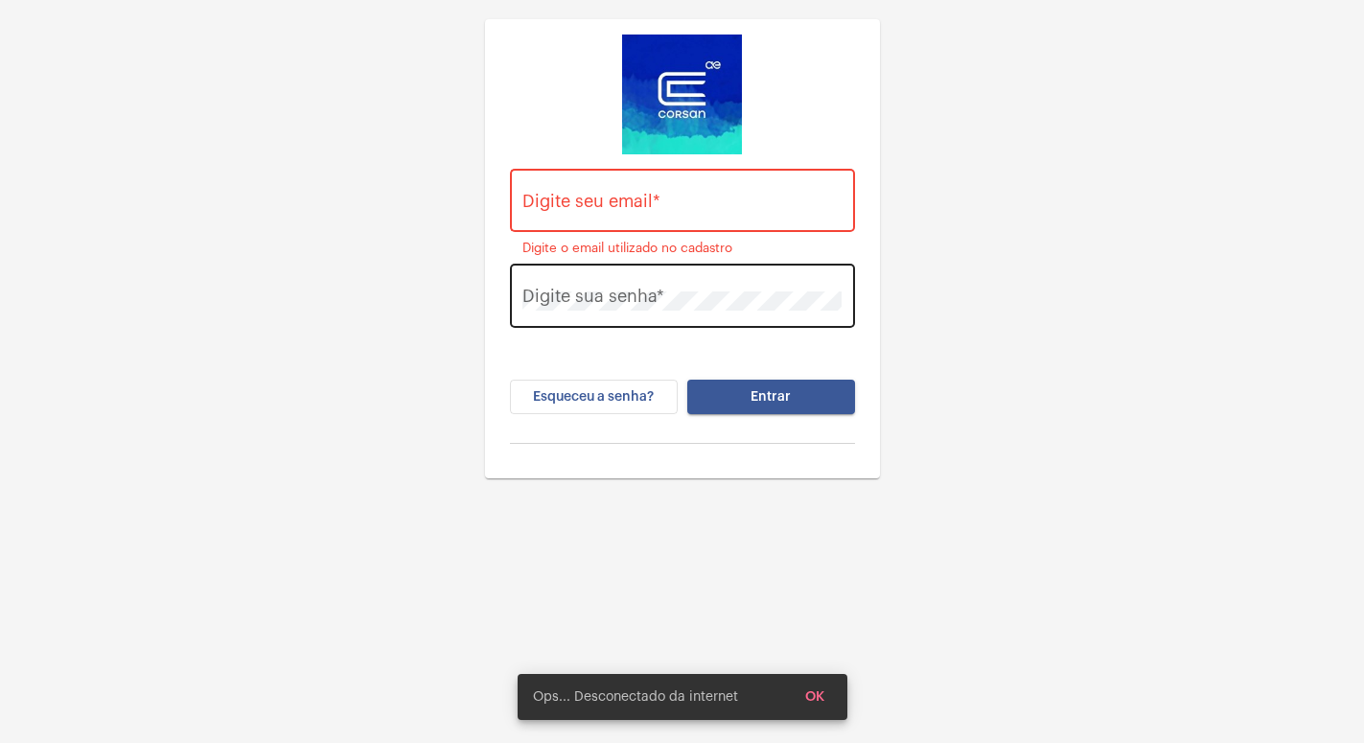
click at [590, 318] on div "Digite sua senha *" at bounding box center [681, 294] width 319 height 68
click at [565, 203] on input "Digite seu email *" at bounding box center [681, 205] width 319 height 19
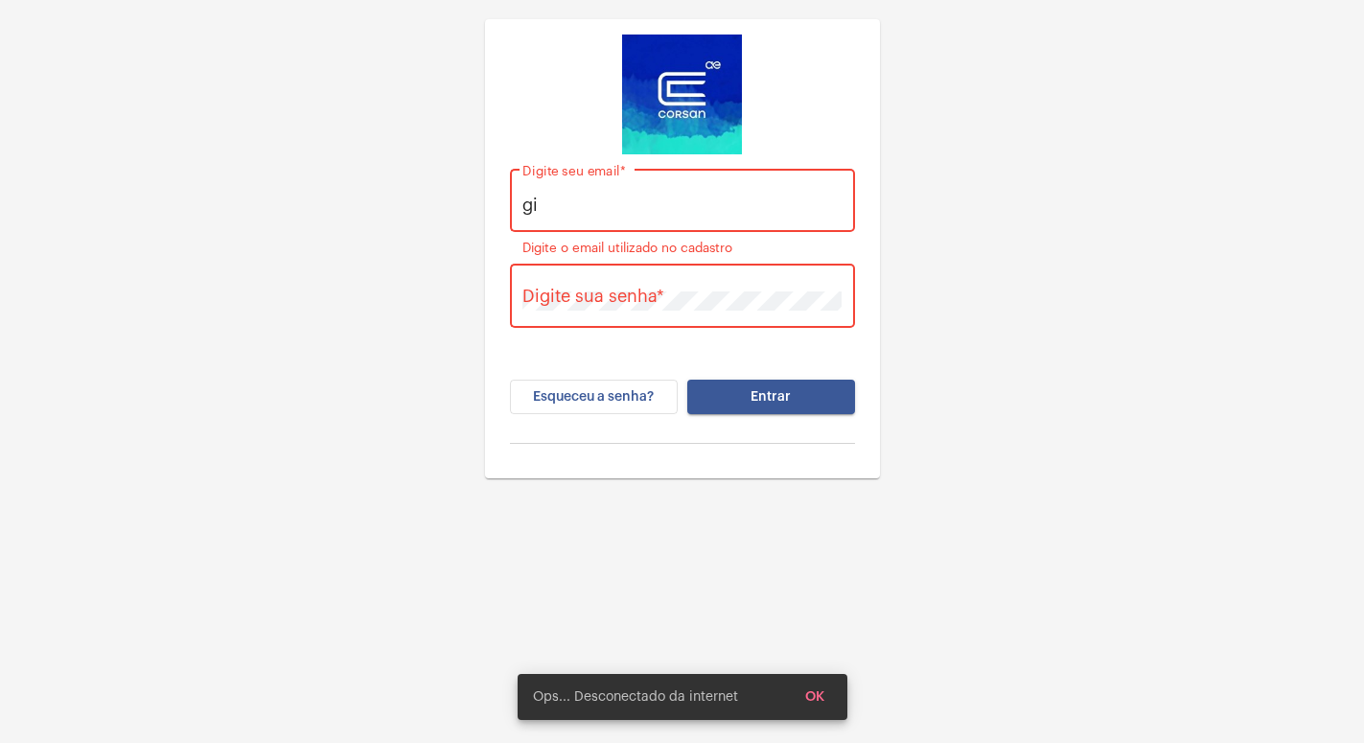
type input "g"
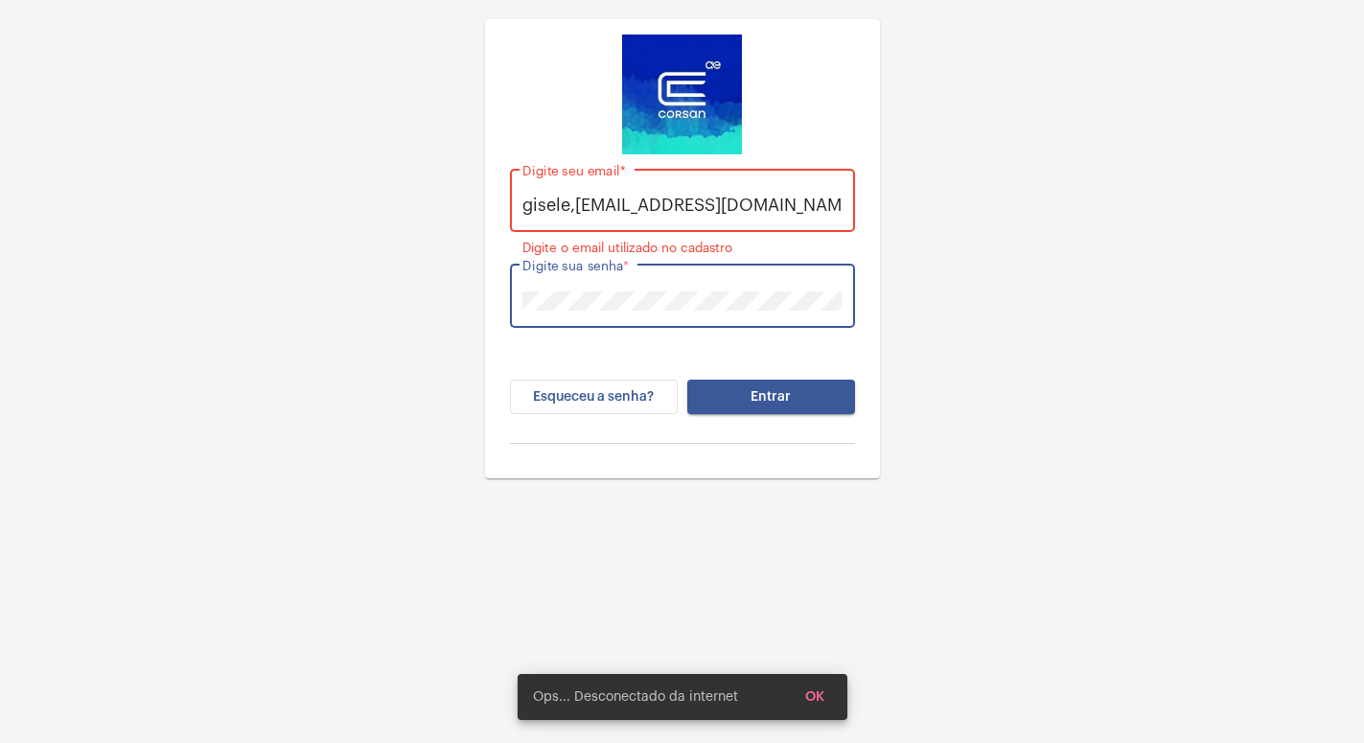
click at [727, 391] on button "Entrar" at bounding box center [771, 397] width 168 height 35
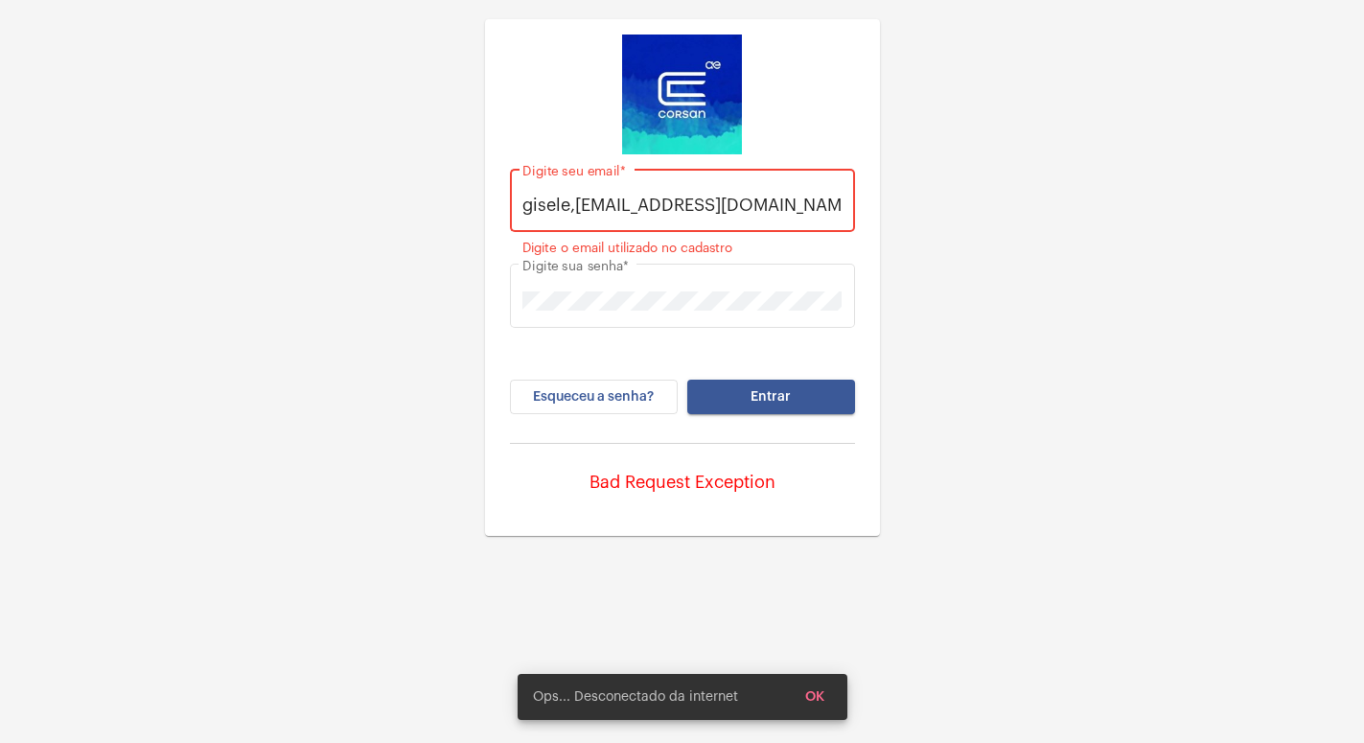
click at [936, 284] on div "gisele,vieira@operacaocorsan.com.br Digite seu email * Digite o email utilizado…" at bounding box center [682, 268] width 1364 height 536
click at [575, 207] on input "gisele,vieira@operacaocorsan.com.br" at bounding box center [681, 205] width 319 height 19
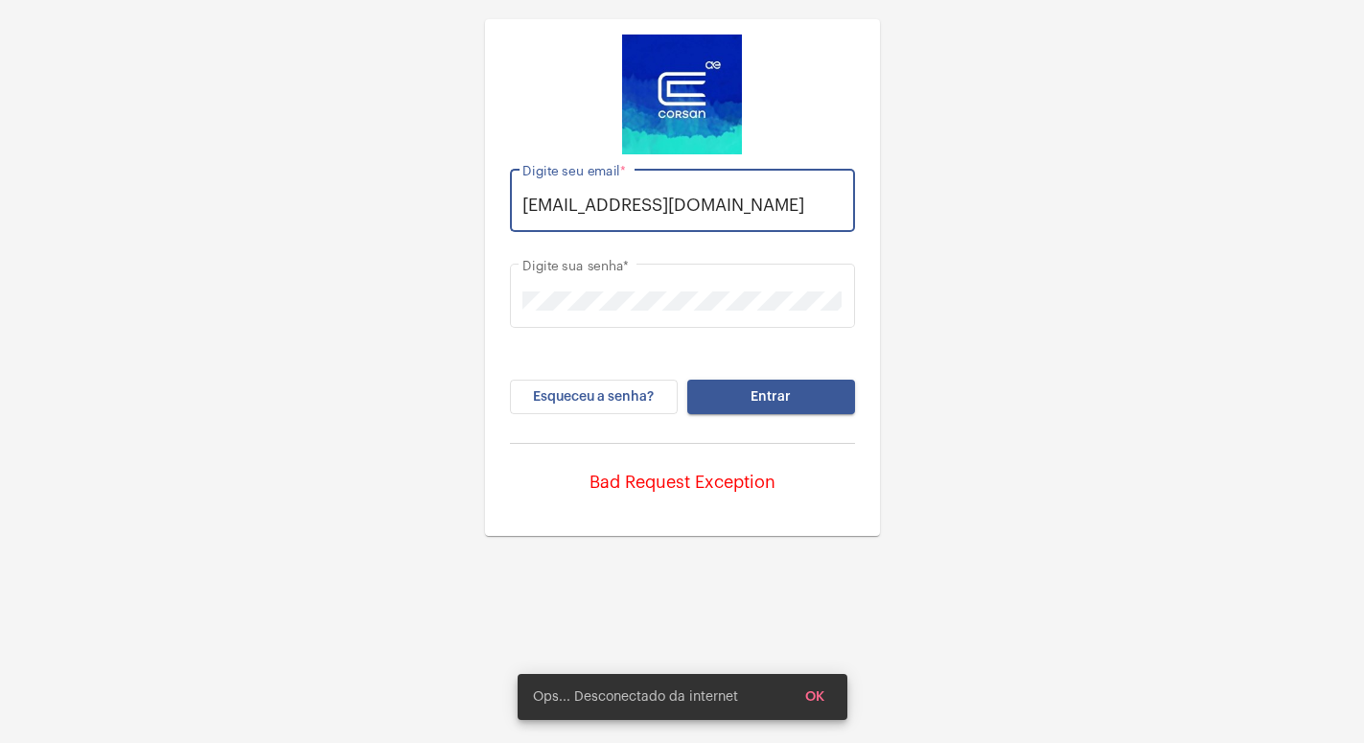
type input "gisele.vieira@operacaocorsan.com.br"
click at [773, 397] on span "Entrar" at bounding box center [770, 396] width 40 height 13
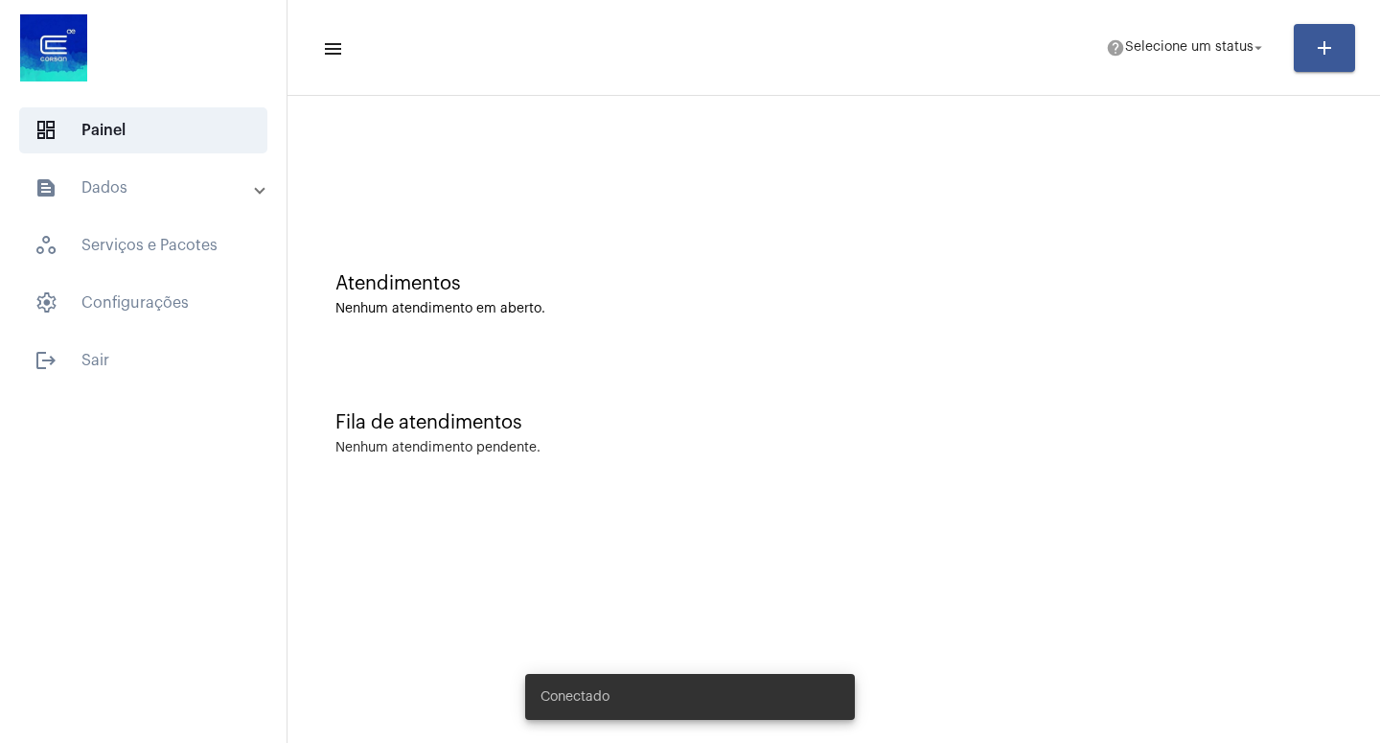
click at [120, 181] on mat-panel-title "text_snippet_outlined Dados" at bounding box center [145, 187] width 221 height 23
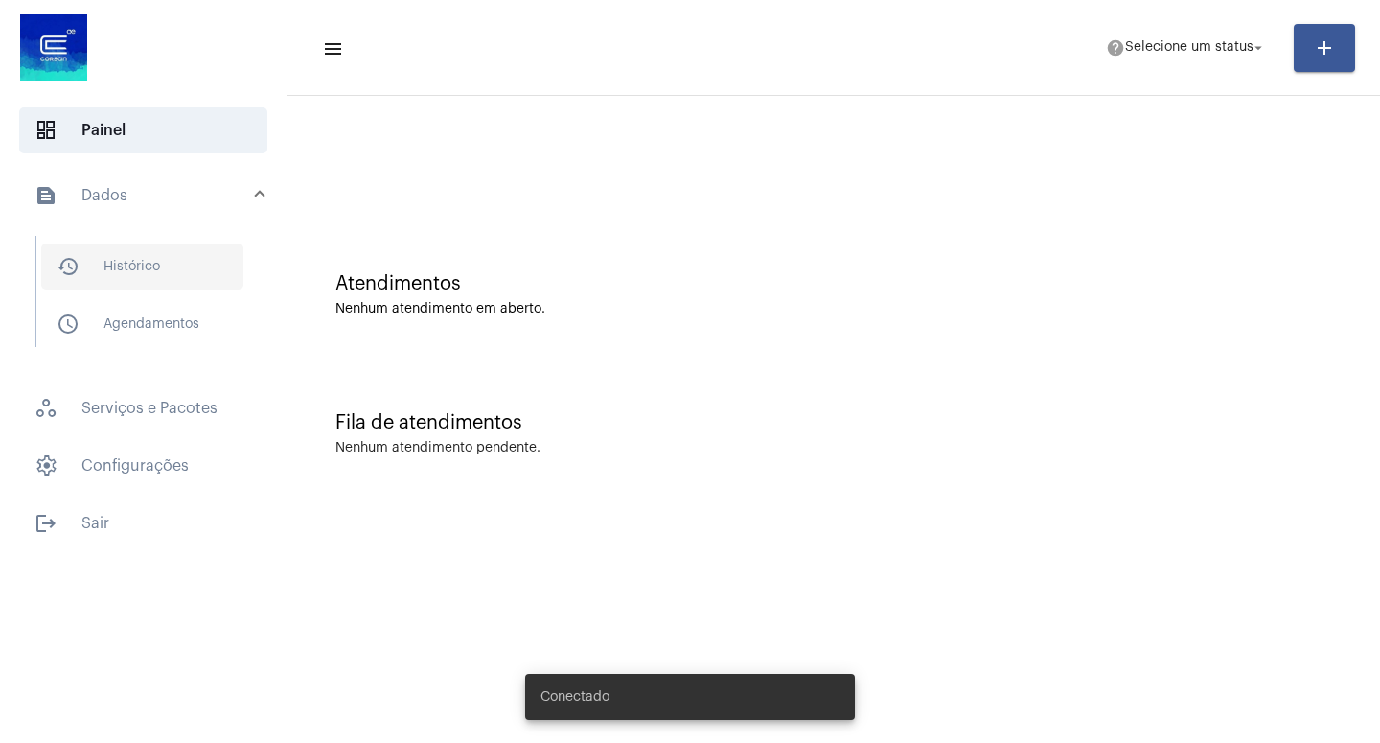
click at [166, 266] on span "history_outlined Histórico" at bounding box center [142, 266] width 202 height 46
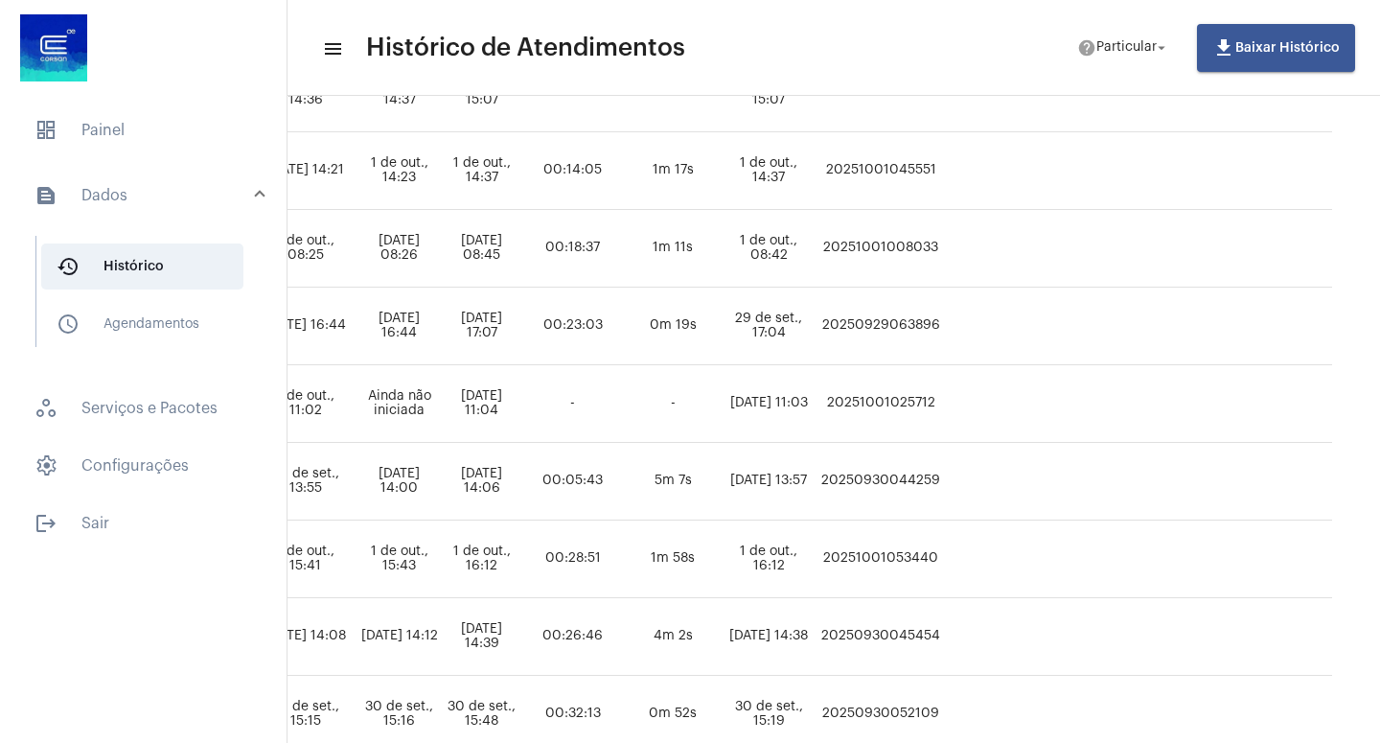
scroll to position [644, 1197]
drag, startPoint x: 860, startPoint y: 561, endPoint x: 972, endPoint y: 555, distance: 112.3
click at [945, 555] on td "20251001053440" at bounding box center [881, 559] width 128 height 78
copy td "20251001053440"
